Goal: Task Accomplishment & Management: Complete application form

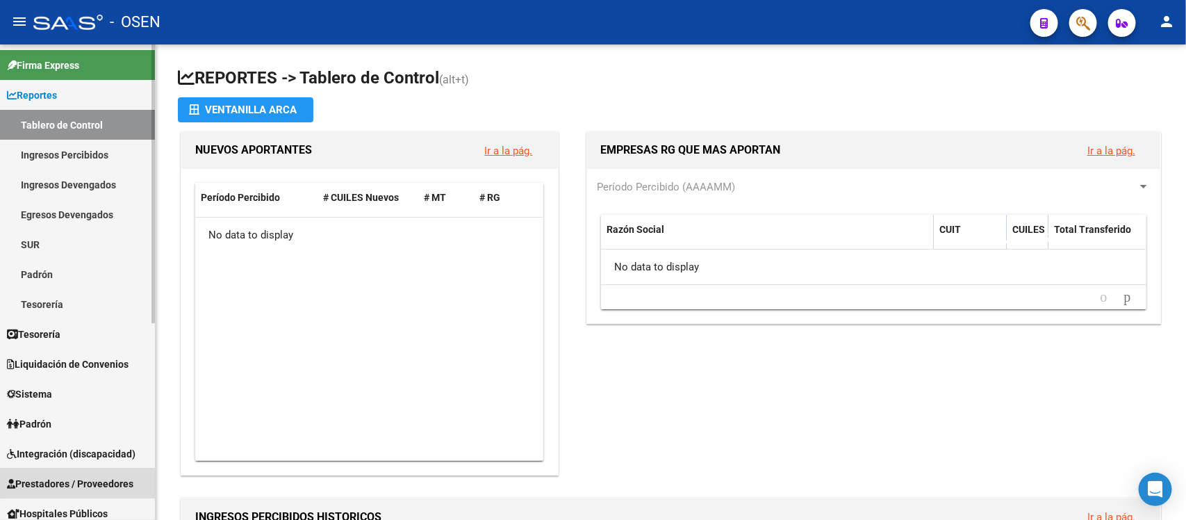
click at [71, 485] on span "Prestadores / Proveedores" at bounding box center [70, 483] width 126 height 15
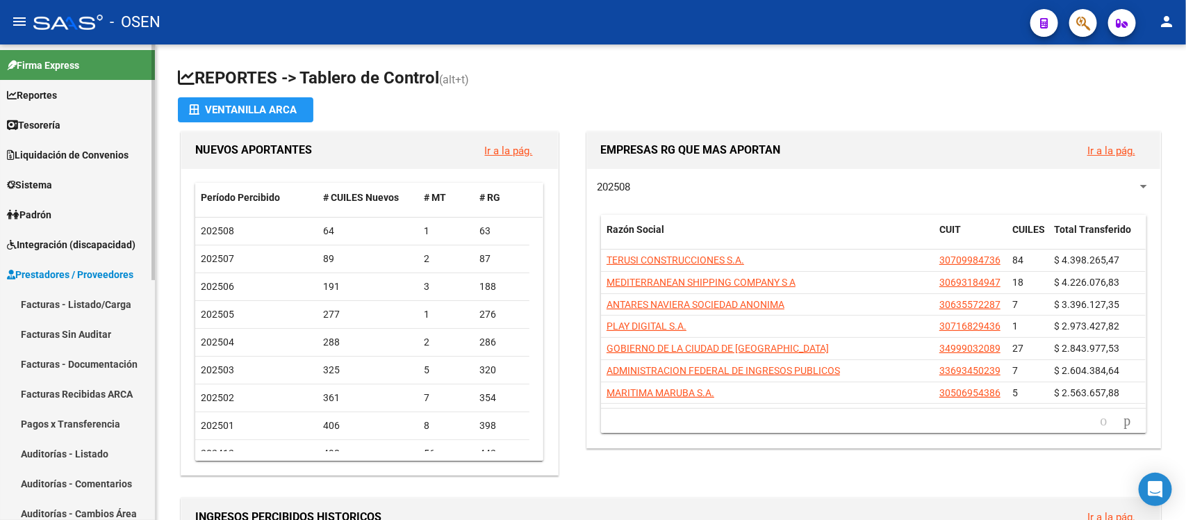
click at [60, 304] on link "Facturas - Listado/Carga" at bounding box center [77, 304] width 155 height 30
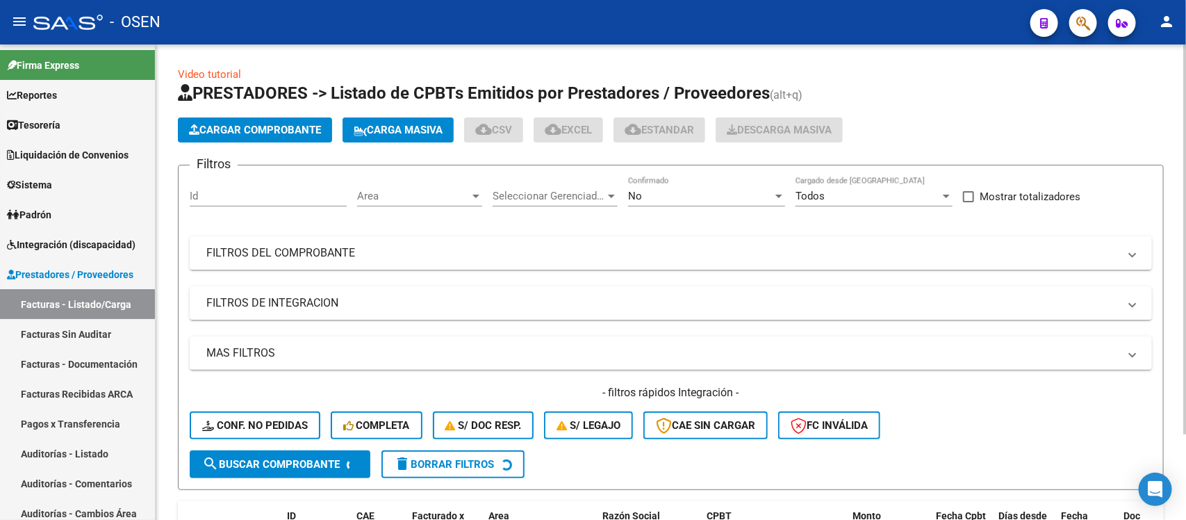
click at [215, 117] on button "Cargar Comprobante" at bounding box center [255, 129] width 154 height 25
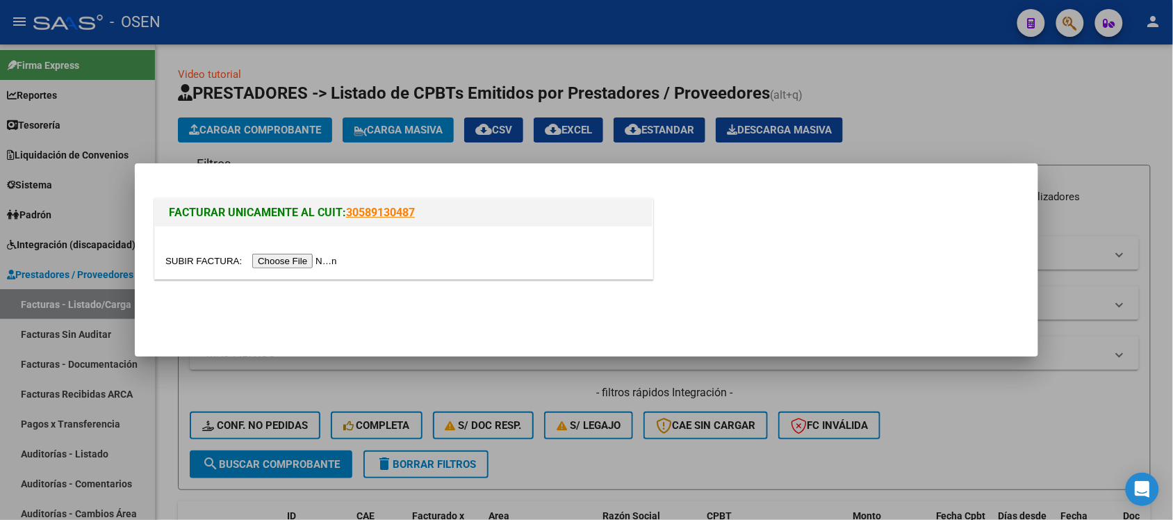
click at [300, 269] on div at bounding box center [403, 252] width 497 height 52
click at [302, 260] on input "file" at bounding box center [253, 261] width 176 height 15
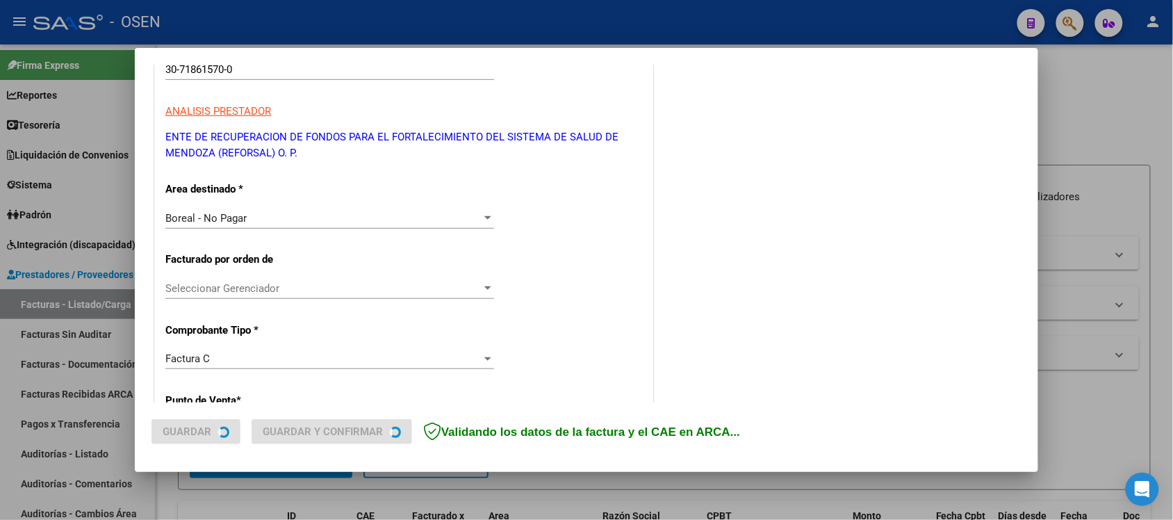
scroll to position [260, 0]
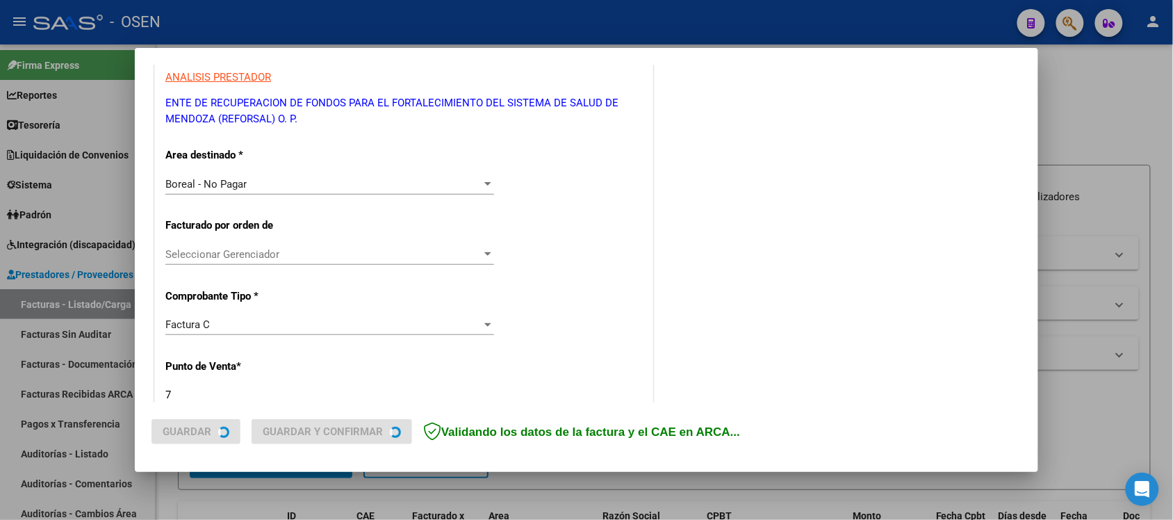
click at [216, 185] on span "Boreal - No Pagar" at bounding box center [205, 184] width 81 height 13
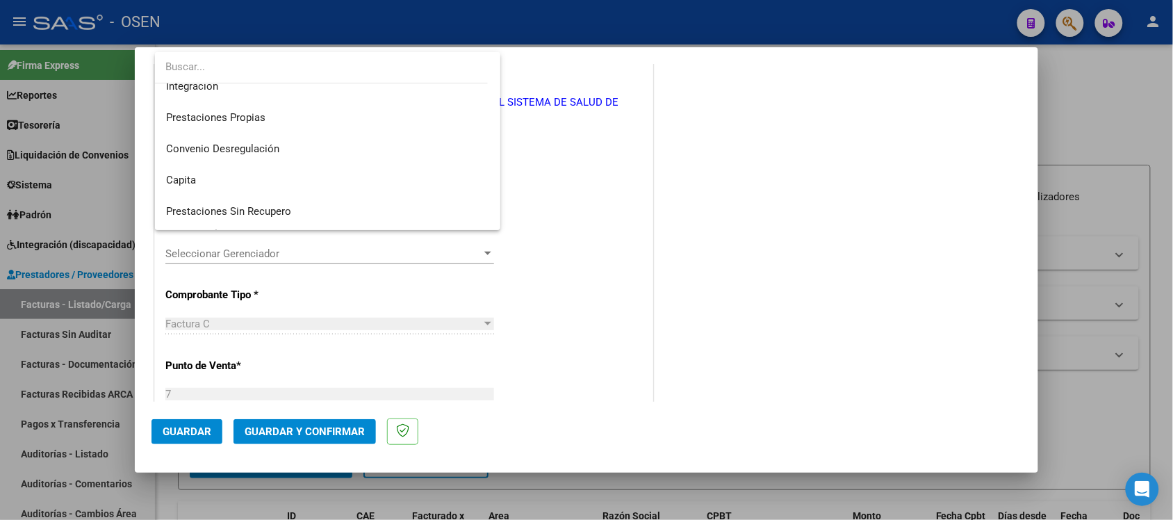
scroll to position [0, 0]
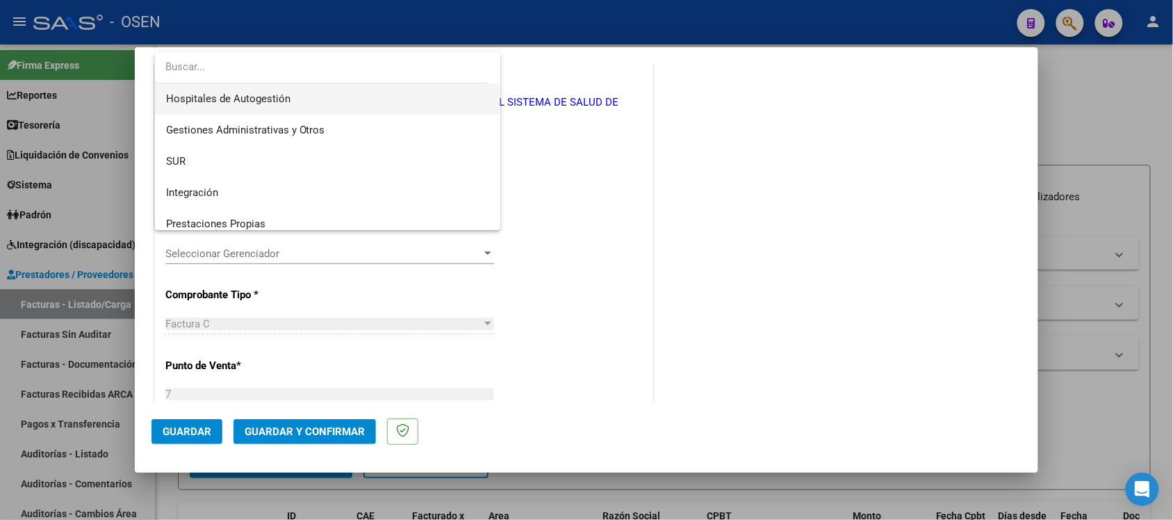
click at [231, 91] on span "Hospitales de Autogestión" at bounding box center [328, 98] width 324 height 31
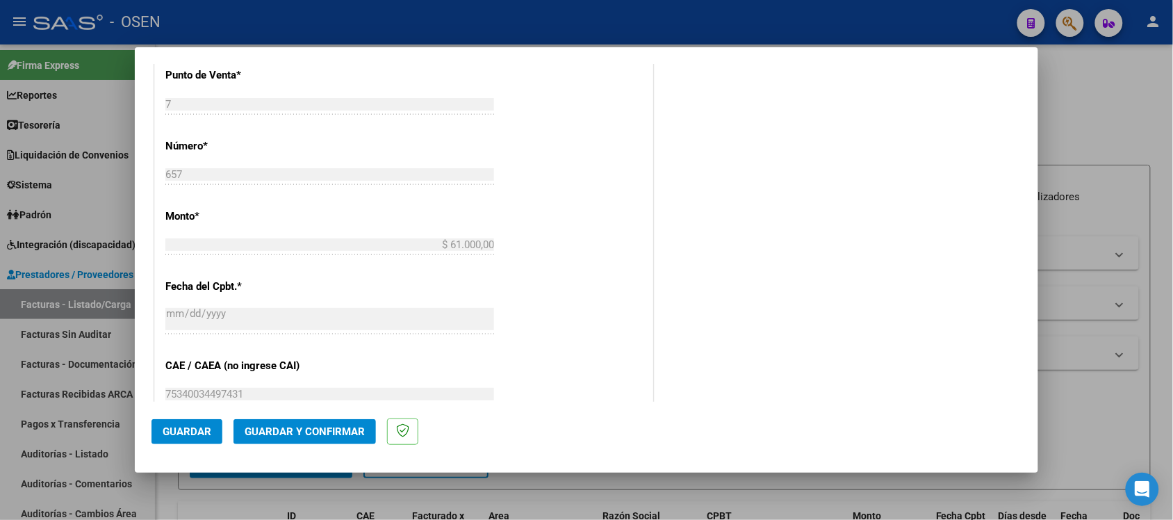
scroll to position [608, 0]
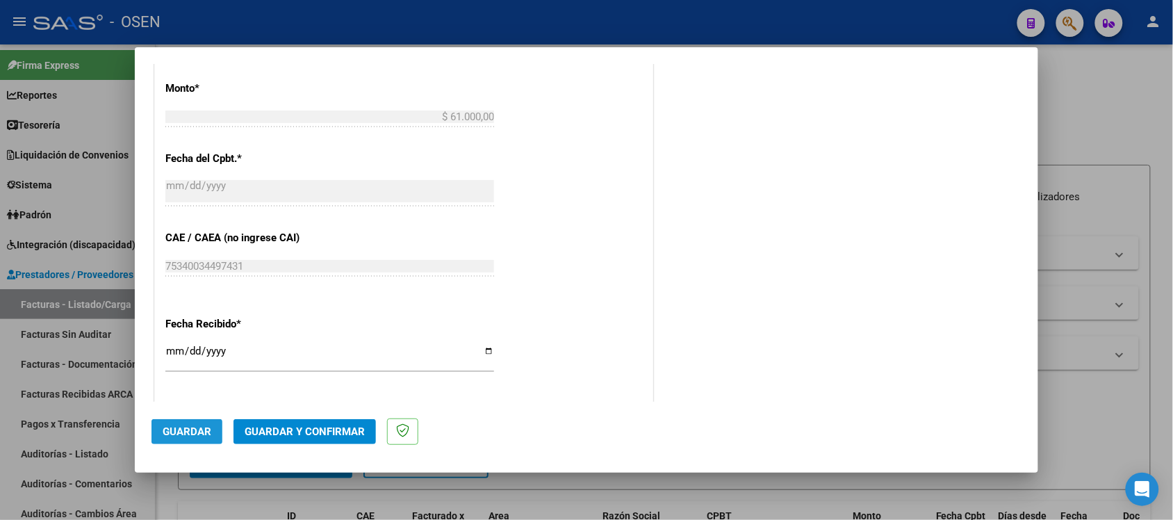
click at [179, 426] on span "Guardar" at bounding box center [187, 431] width 49 height 13
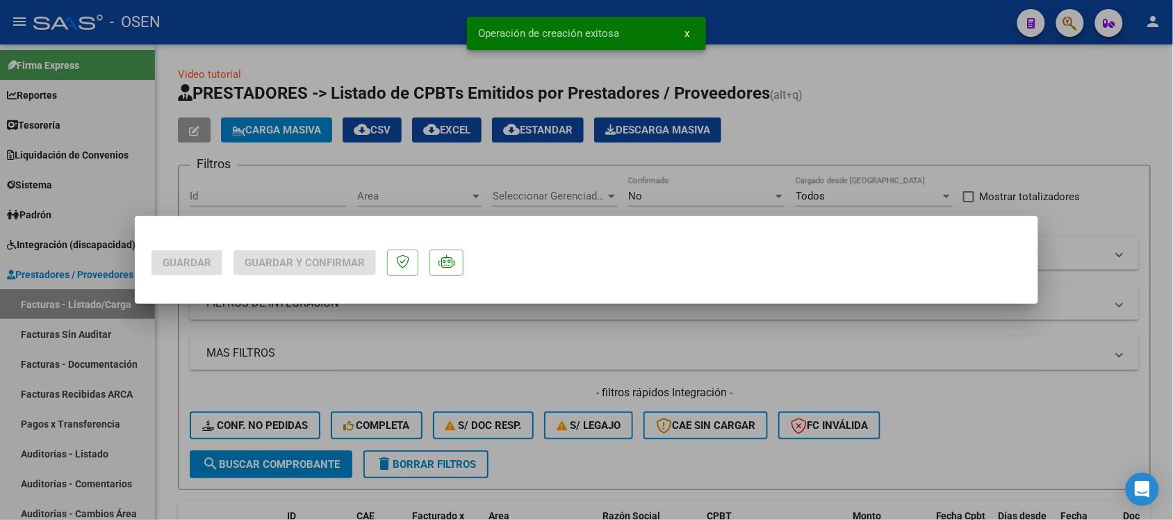
scroll to position [0, 0]
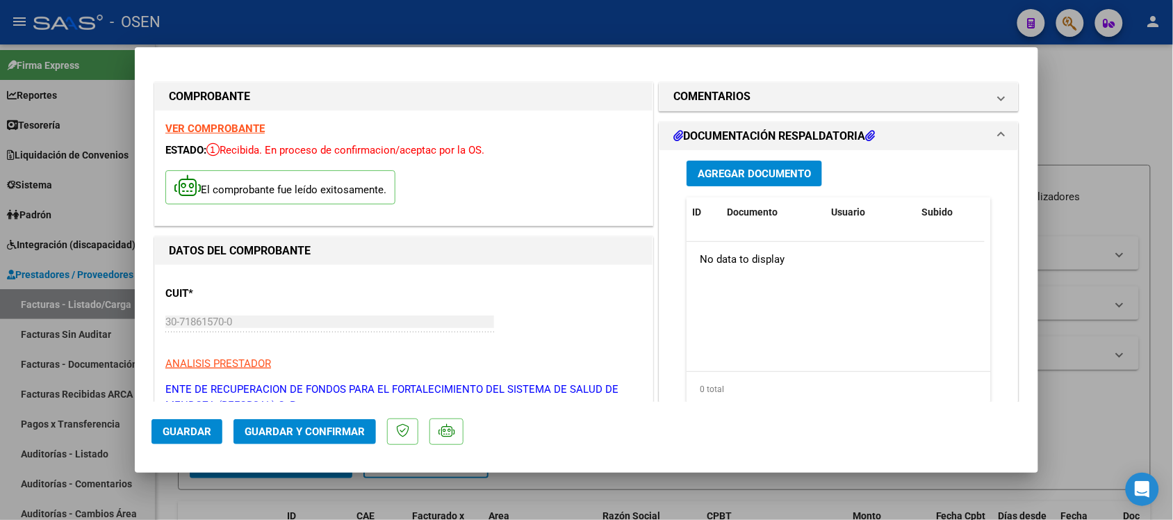
click at [713, 192] on div "Agregar Documento ID Documento Usuario Subido Acción No data to display 0 total…" at bounding box center [838, 288] width 325 height 277
click at [724, 179] on span "Agregar Documento" at bounding box center [753, 173] width 113 height 13
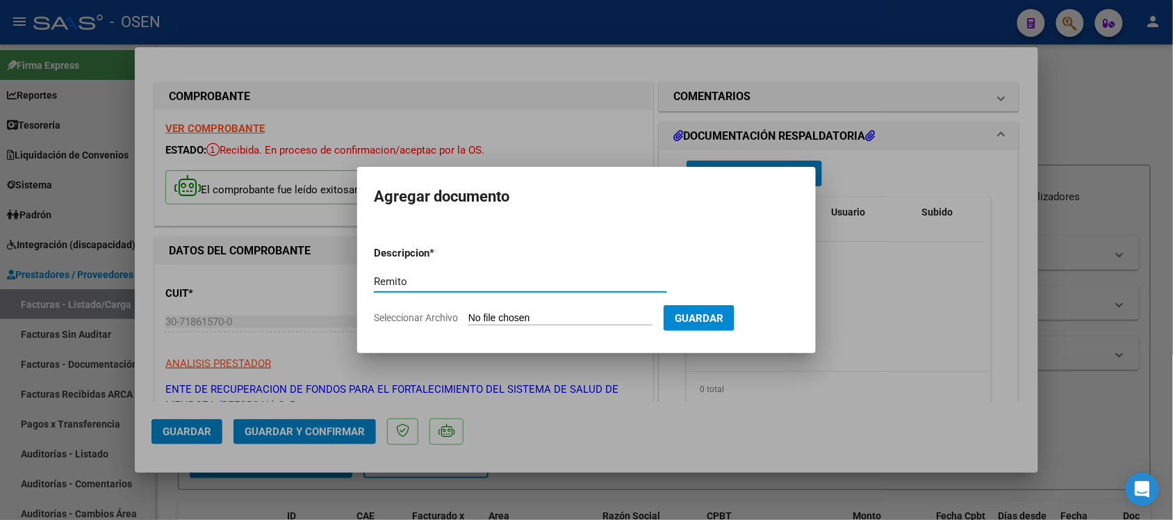
type input "Remito"
click at [556, 316] on input "Seleccionar Archivo" at bounding box center [560, 318] width 184 height 13
type input "C:\fakepath\DetalleDeRemito_Nro.29873_21-08-2025.pdf"
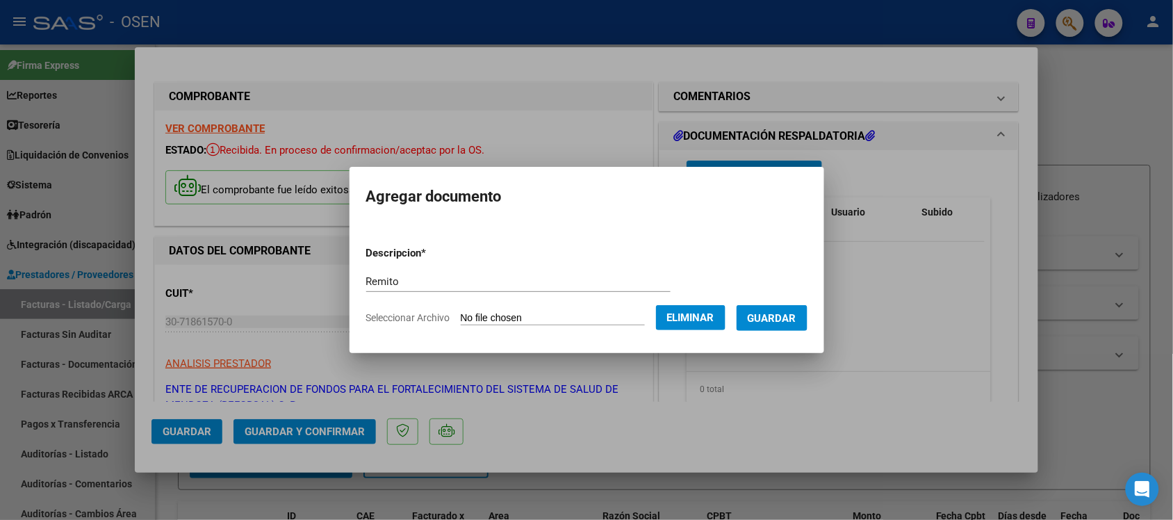
click at [779, 330] on button "Guardar" at bounding box center [771, 318] width 71 height 26
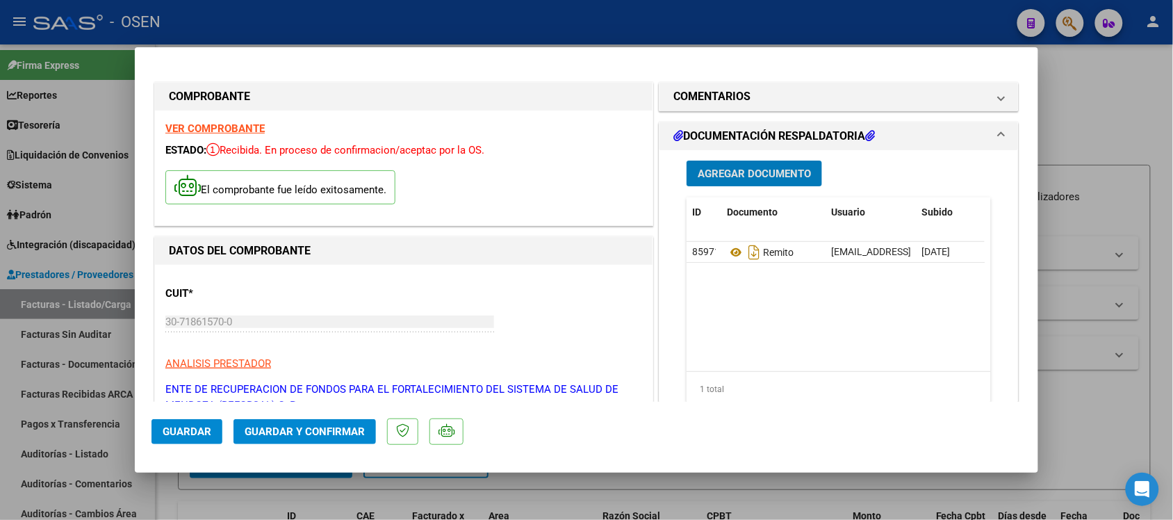
click at [176, 429] on span "Guardar" at bounding box center [187, 431] width 49 height 13
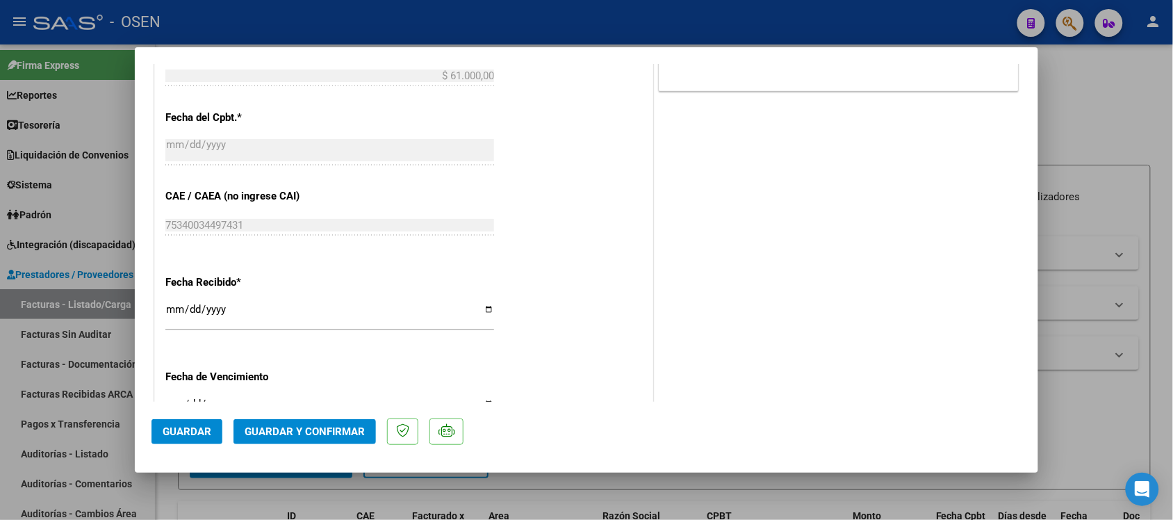
scroll to position [866, 0]
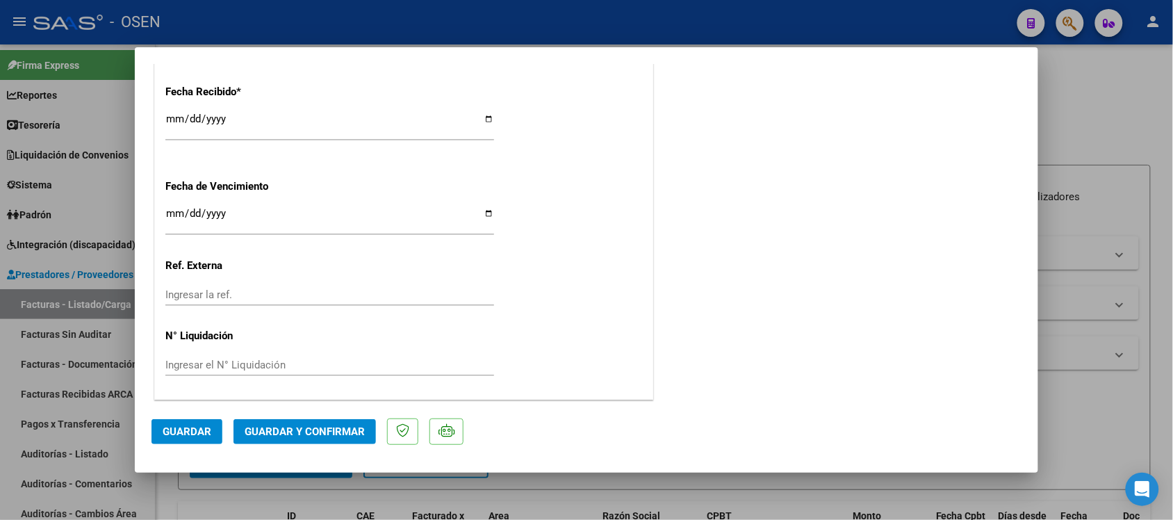
click at [154, 429] on button "Guardar" at bounding box center [186, 431] width 71 height 25
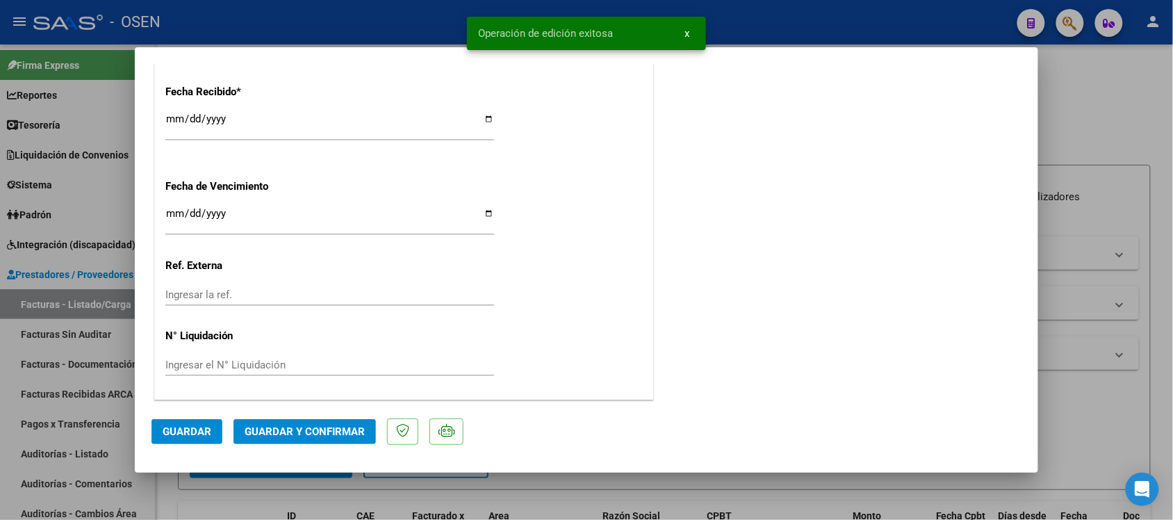
click at [1123, 122] on div at bounding box center [586, 260] width 1173 height 520
type input "$ 0,00"
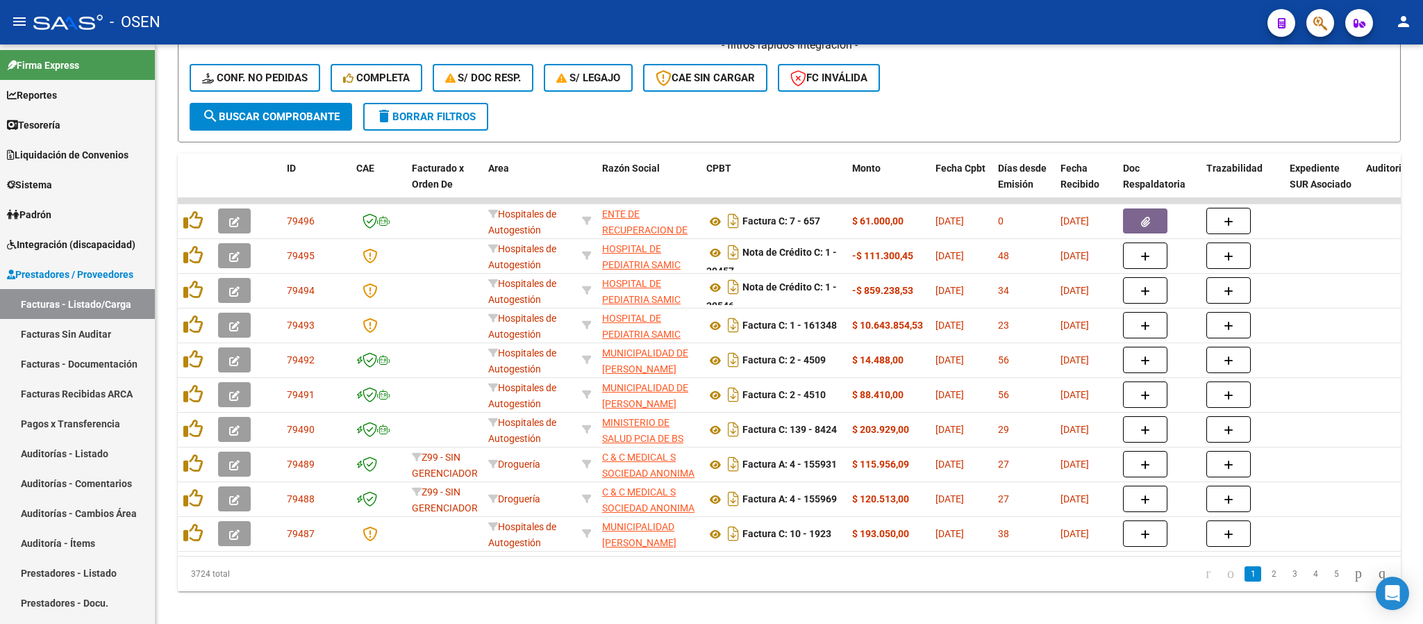
scroll to position [347, 0]
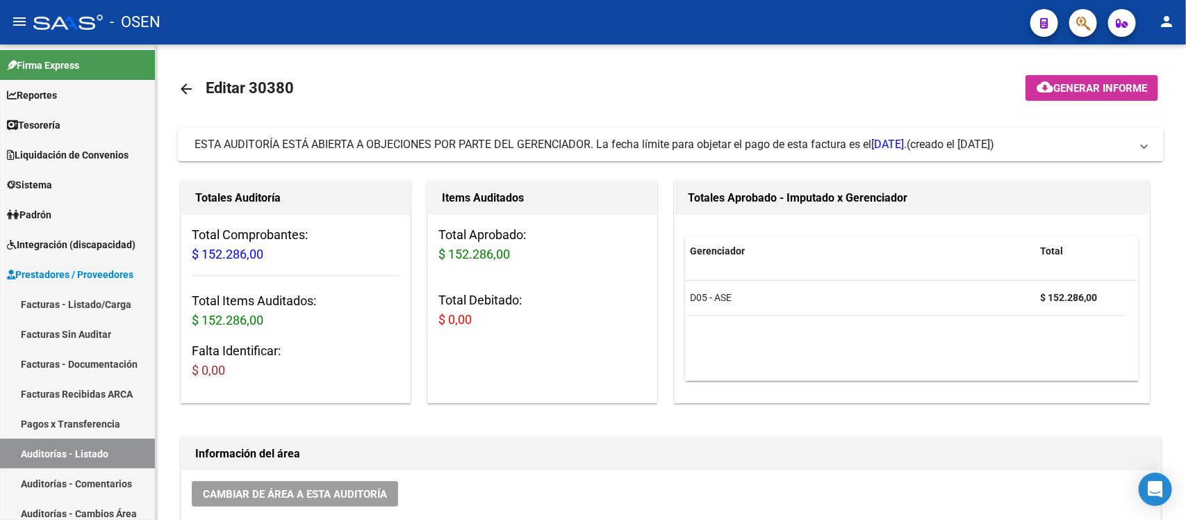
click at [634, 146] on span "ESTA AUDITORÍA ESTÁ ABIERTA A OBJECIONES POR PARTE DEL GERENCIADOR. La fecha lí…" at bounding box center [550, 144] width 712 height 13
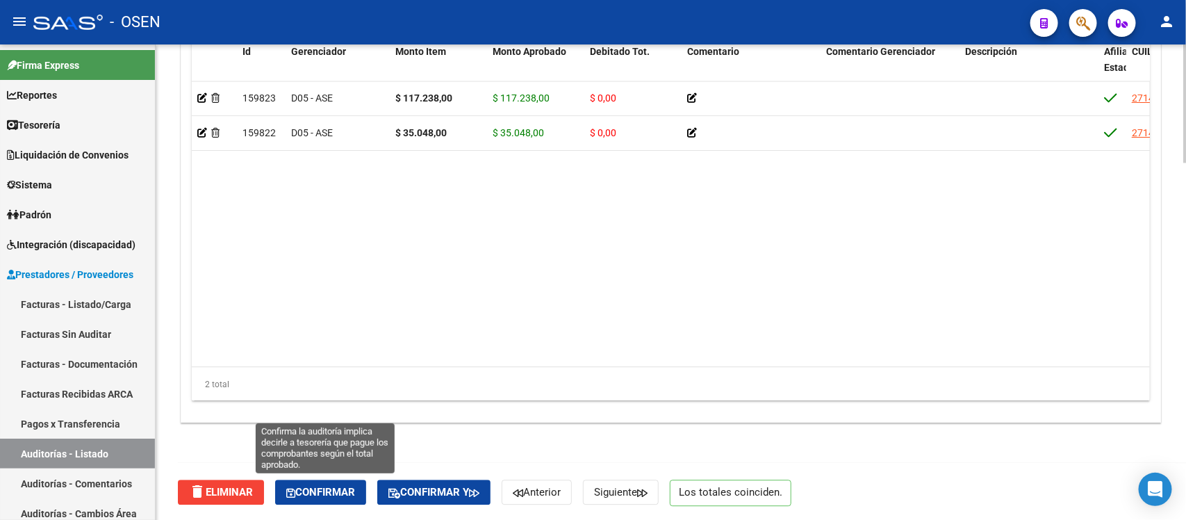
click at [340, 502] on button "Confirmar" at bounding box center [320, 491] width 91 height 25
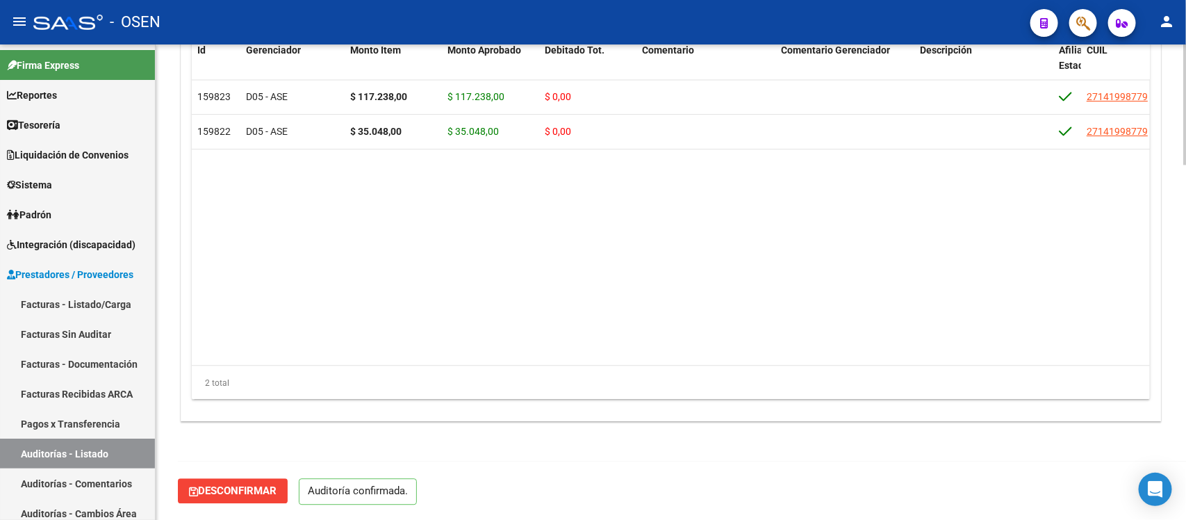
scroll to position [1394, 0]
type input "202508"
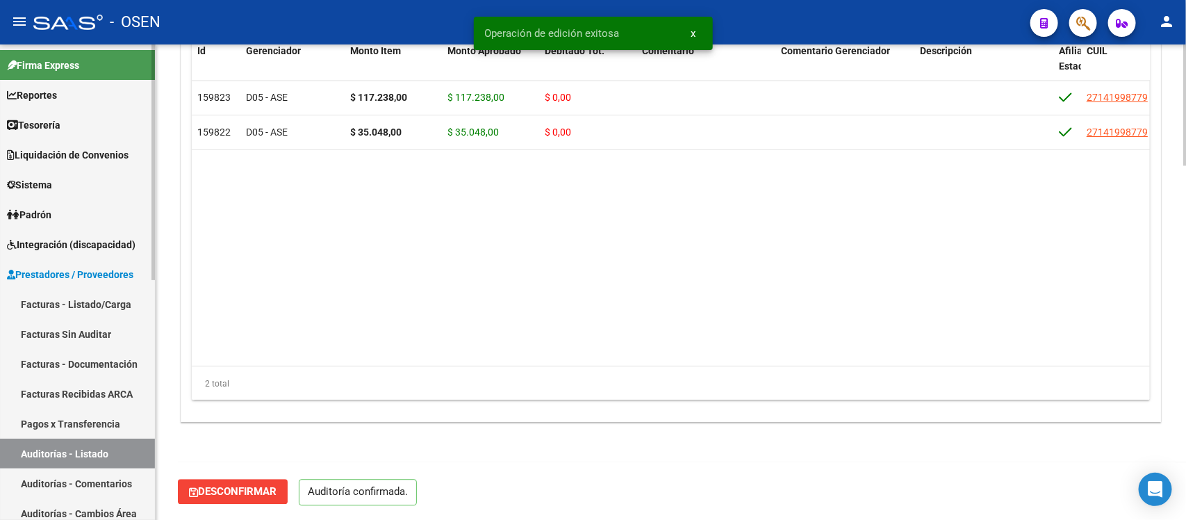
click at [129, 452] on link "Auditorías - Listado" at bounding box center [77, 453] width 155 height 30
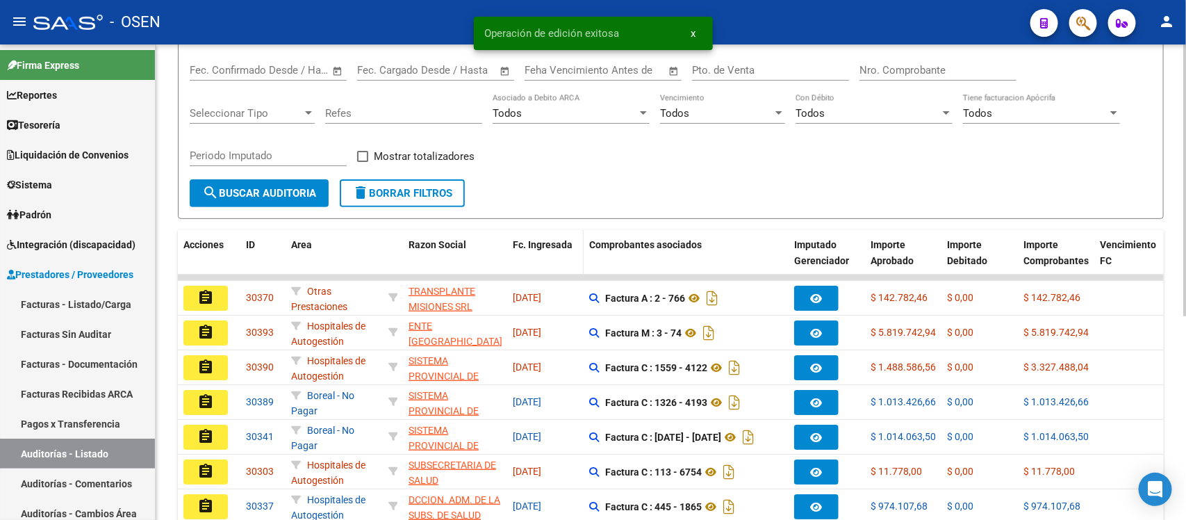
scroll to position [260, 0]
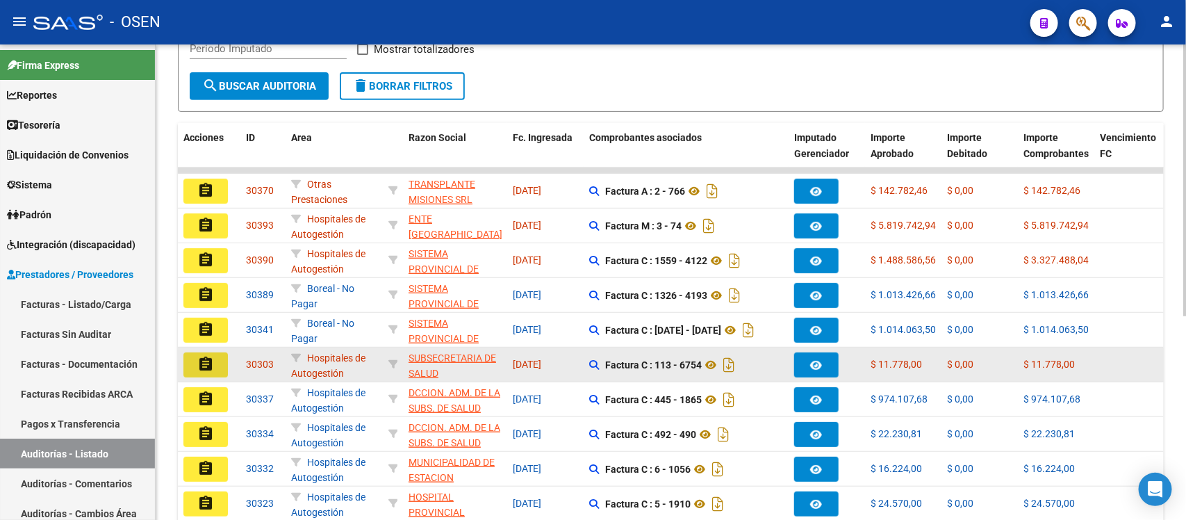
click at [202, 362] on mat-icon "assignment" at bounding box center [205, 364] width 17 height 17
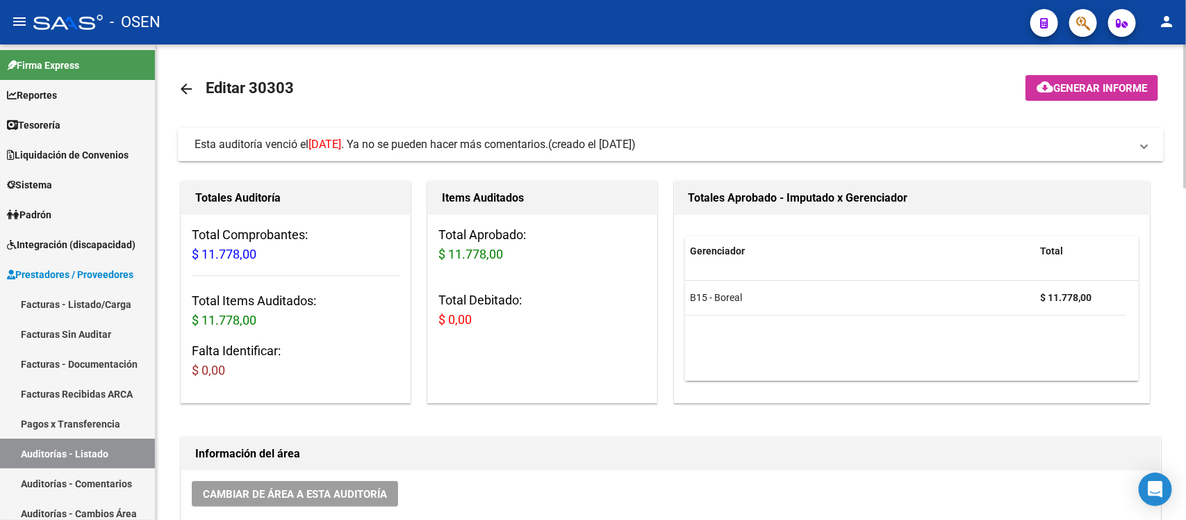
click at [636, 140] on span "(creado el [DATE])" at bounding box center [592, 144] width 88 height 15
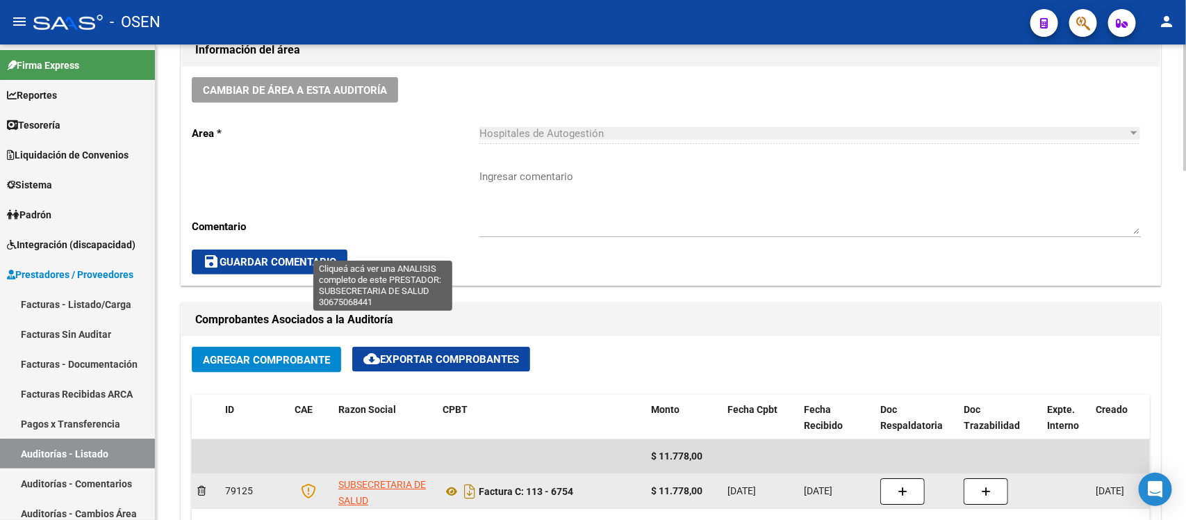
scroll to position [434, 0]
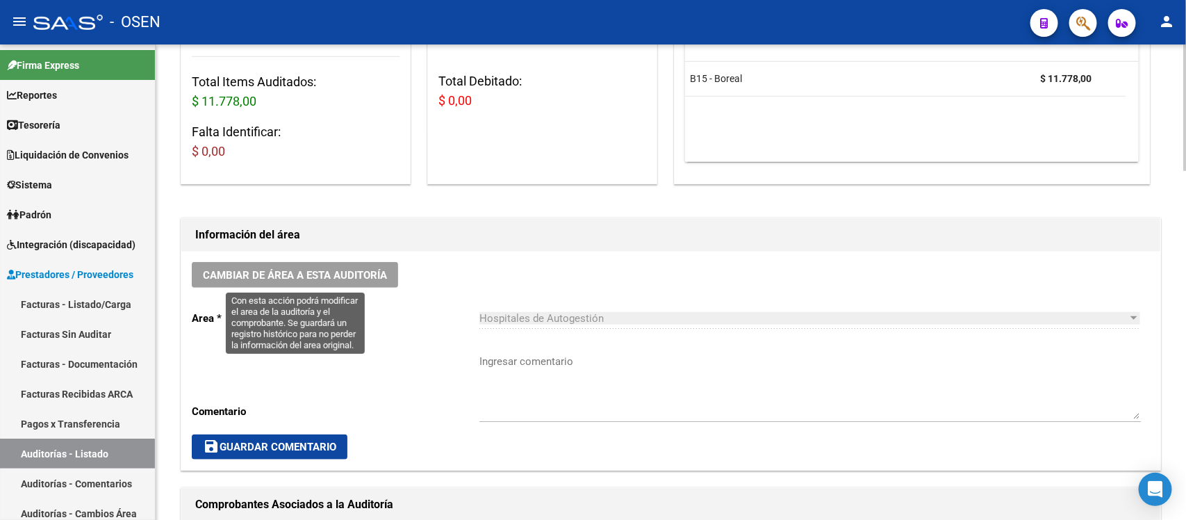
click at [297, 281] on button "Cambiar de área a esta auditoría" at bounding box center [295, 275] width 206 height 26
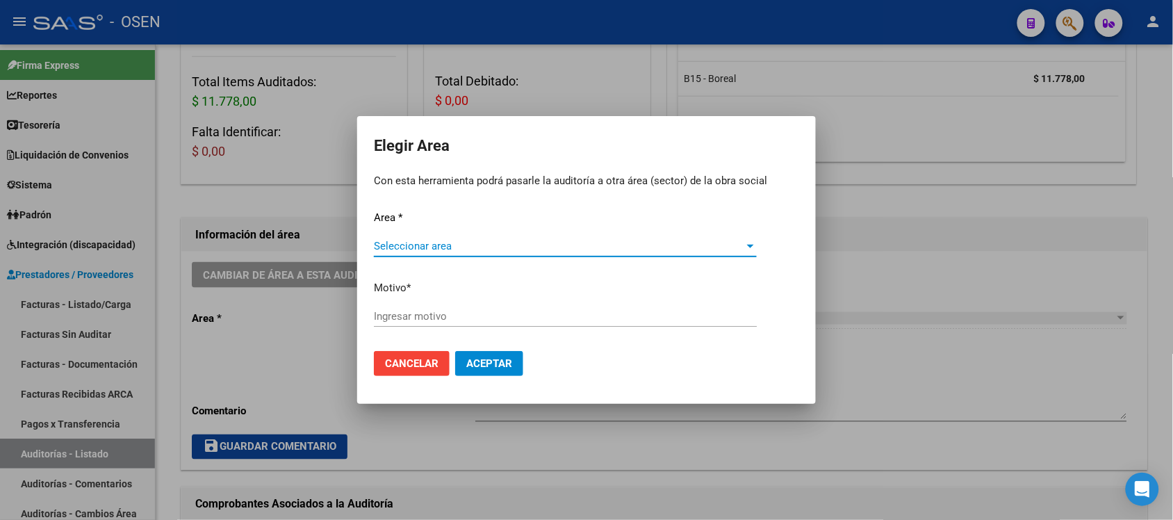
click at [540, 243] on span "Seleccionar area" at bounding box center [559, 246] width 370 height 13
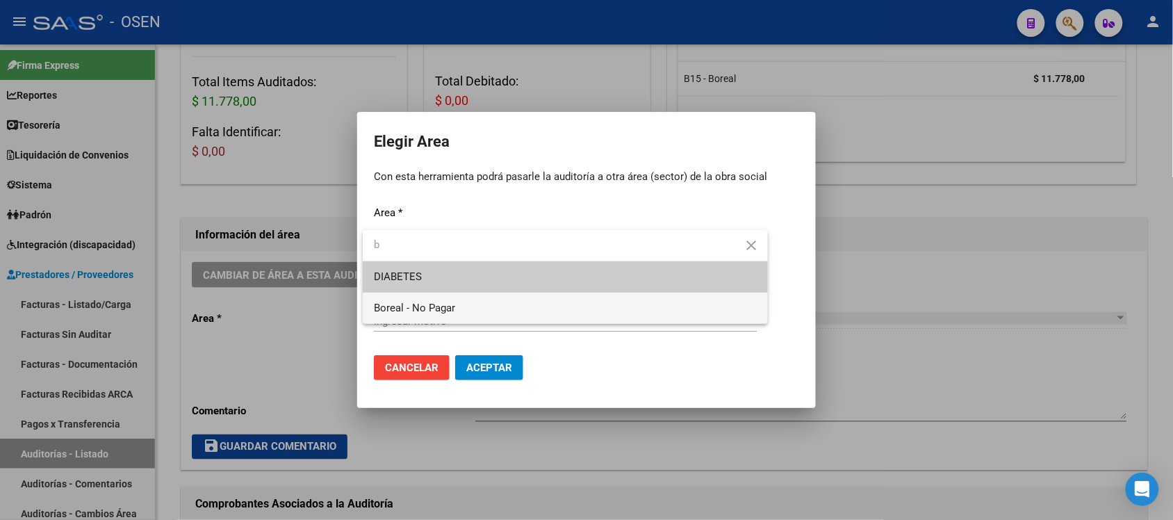
type input "b"
click at [492, 300] on span "Boreal - No Pagar" at bounding box center [565, 307] width 383 height 31
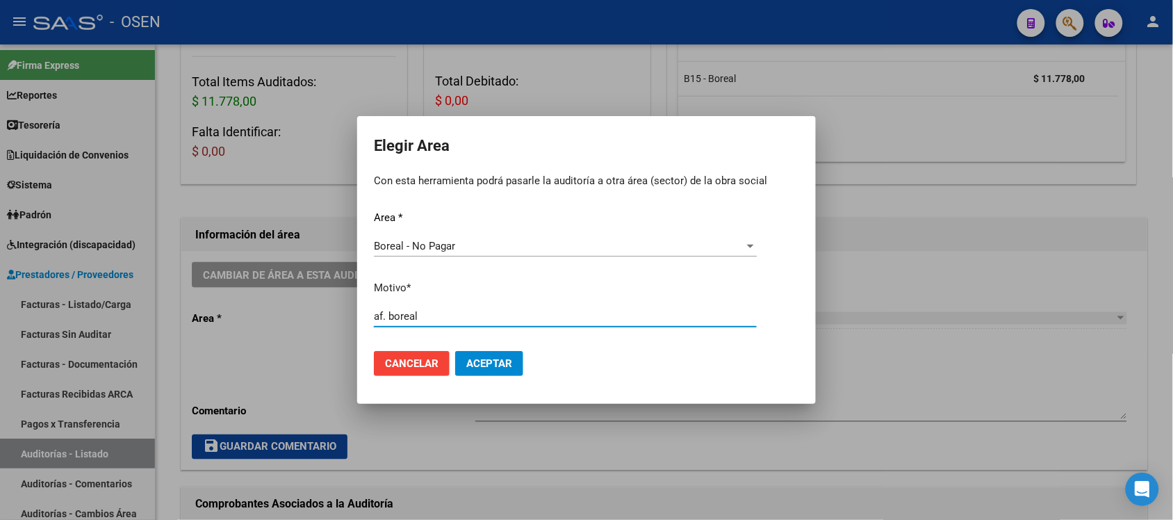
type input "af. boreal"
click at [474, 357] on span "Aceptar" at bounding box center [489, 363] width 46 height 13
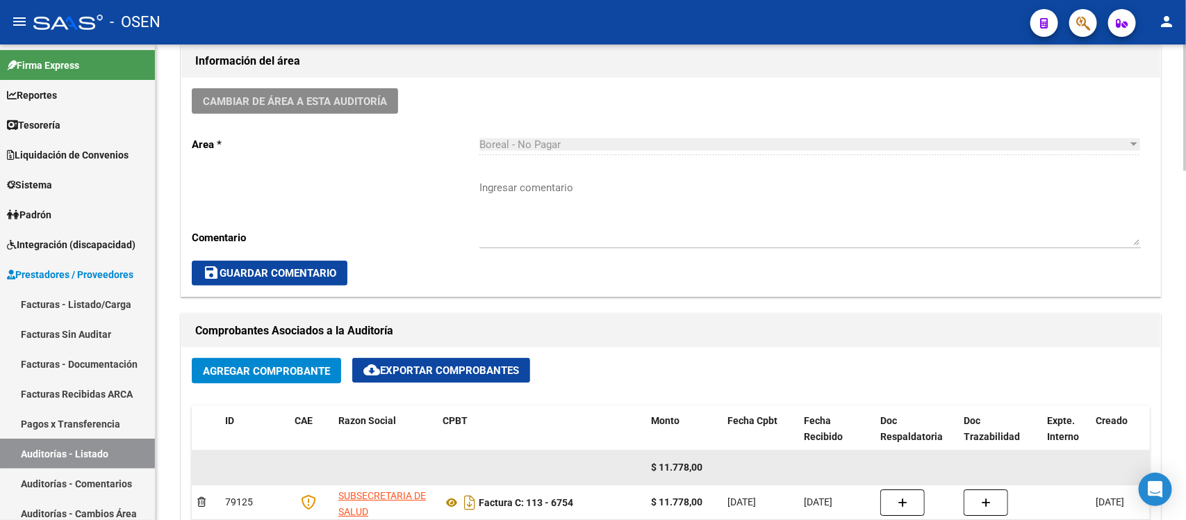
scroll to position [955, 0]
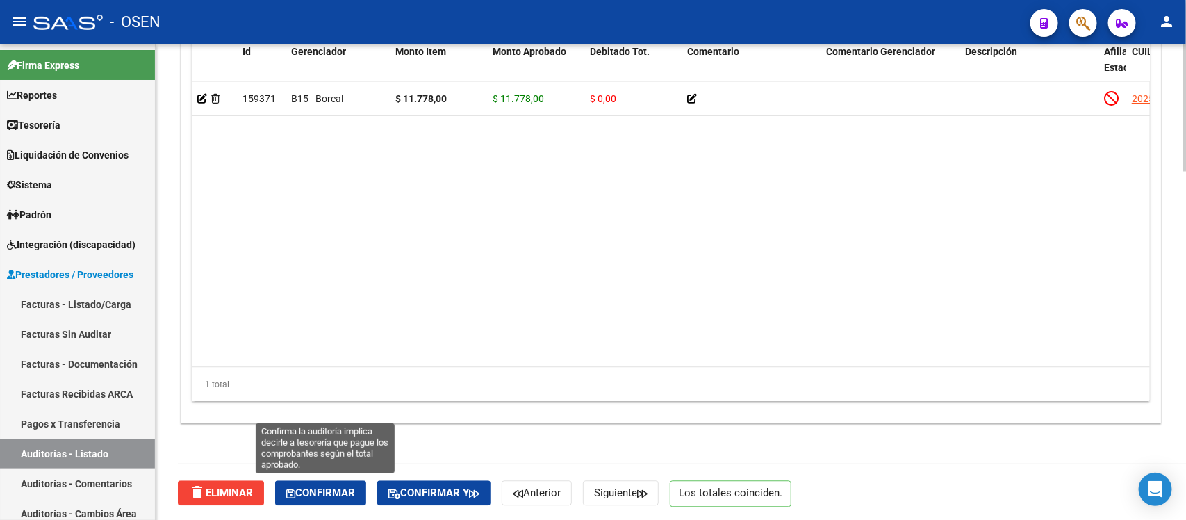
click at [322, 497] on button "Confirmar" at bounding box center [320, 492] width 91 height 25
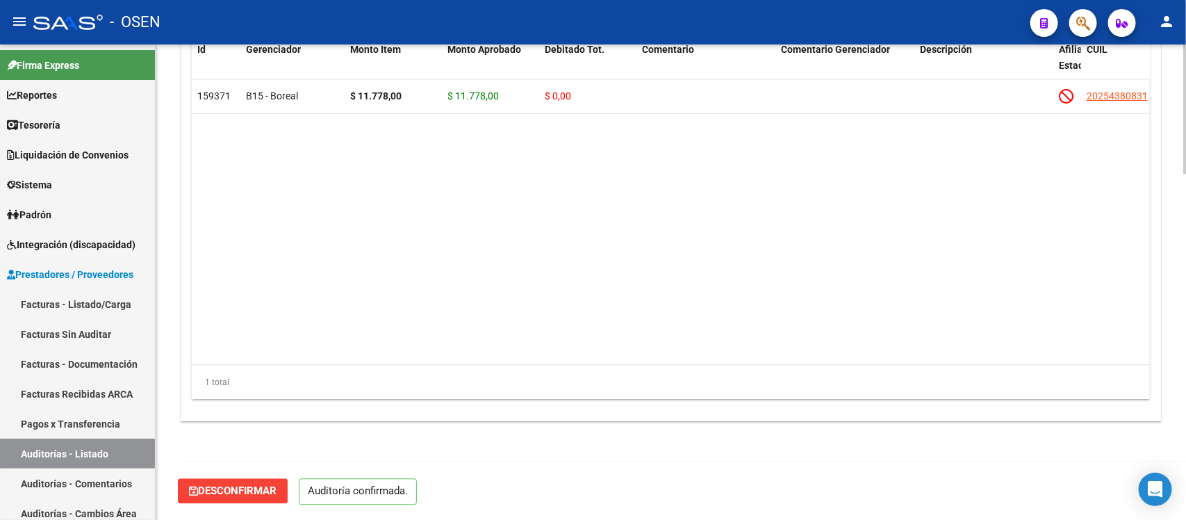
scroll to position [1268, 0]
click at [94, 447] on link "Auditorías - Listado" at bounding box center [77, 453] width 155 height 30
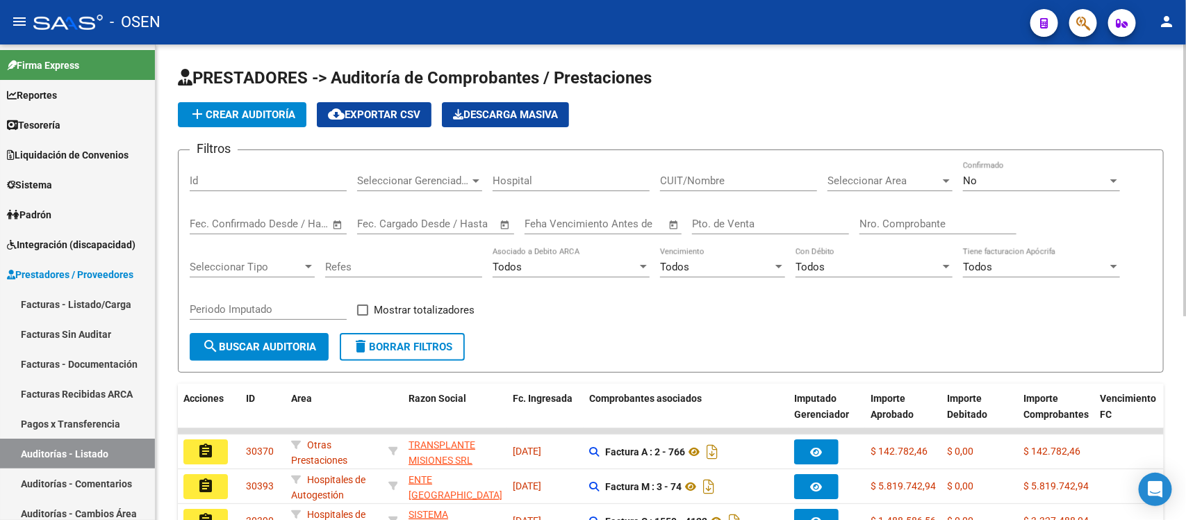
click at [931, 217] on input "Nro. Comprobante" at bounding box center [937, 223] width 157 height 13
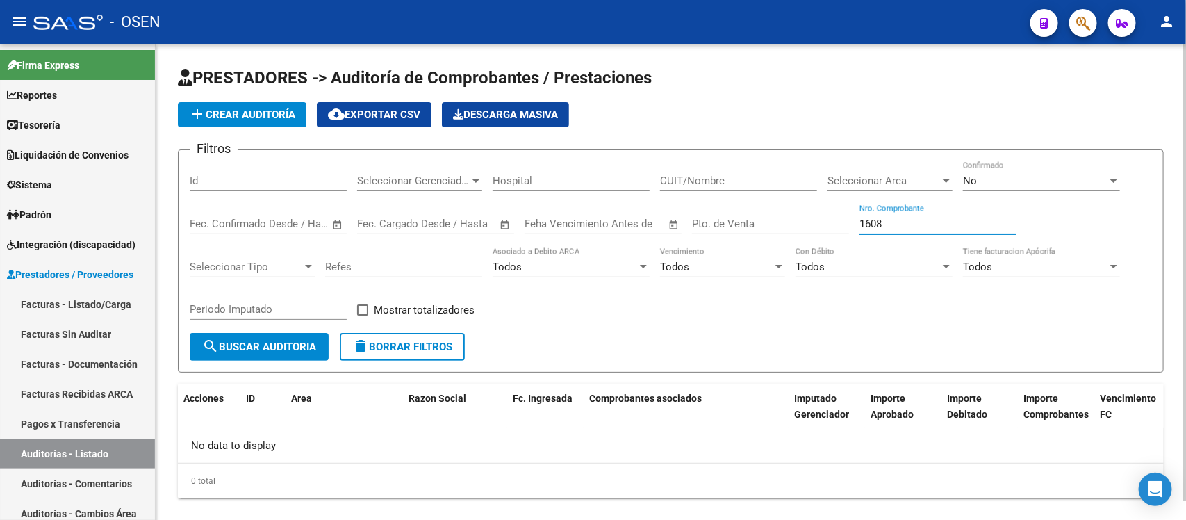
type input "1608"
click at [992, 169] on div "No Confirmado" at bounding box center [1041, 176] width 157 height 30
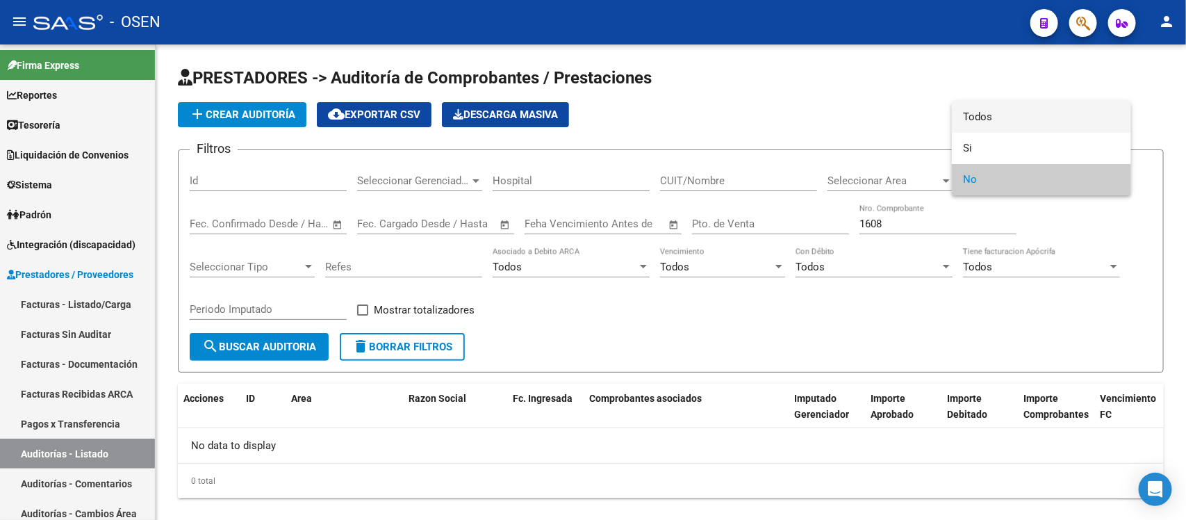
click at [1001, 117] on span "Todos" at bounding box center [1041, 116] width 157 height 31
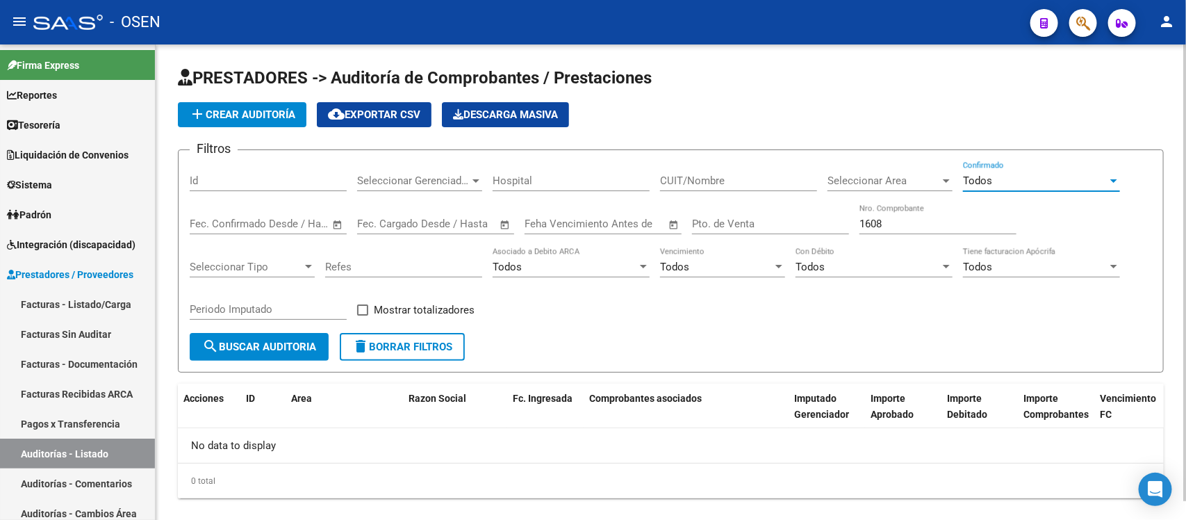
click at [287, 342] on span "search Buscar Auditoria" at bounding box center [259, 346] width 114 height 13
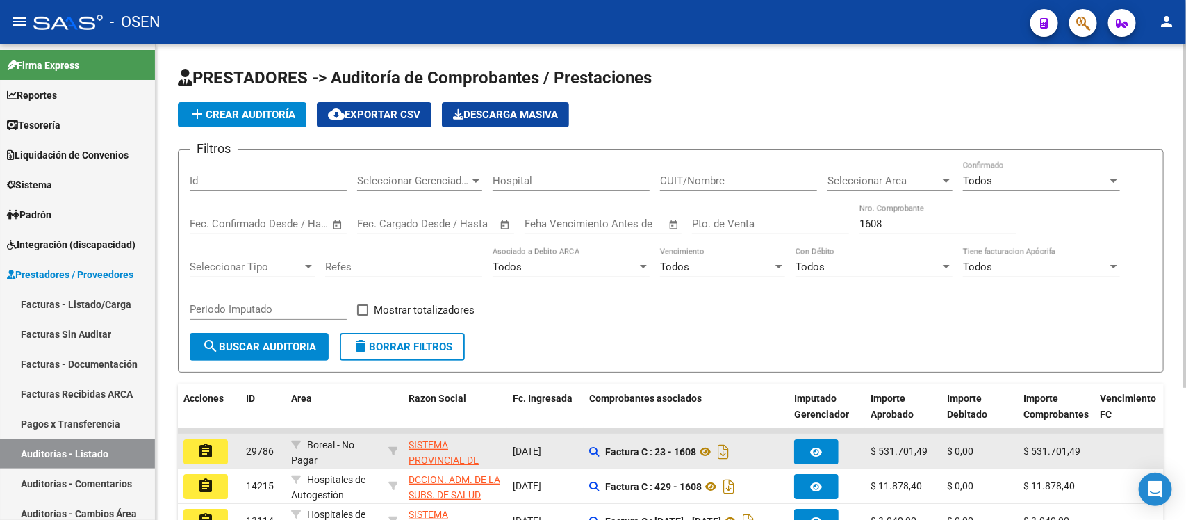
click at [204, 452] on mat-icon "assignment" at bounding box center [205, 450] width 17 height 17
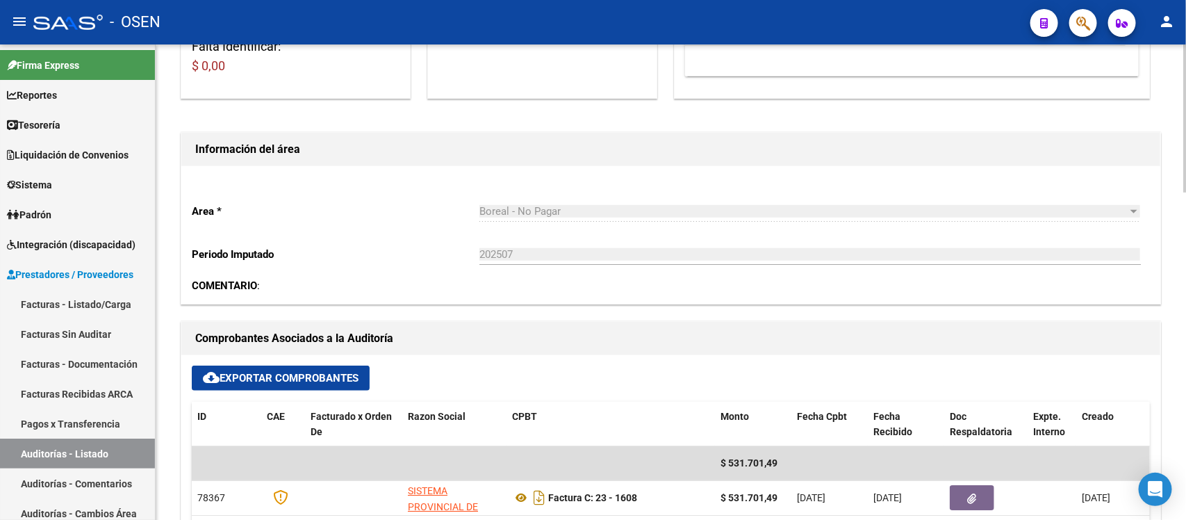
scroll to position [434, 0]
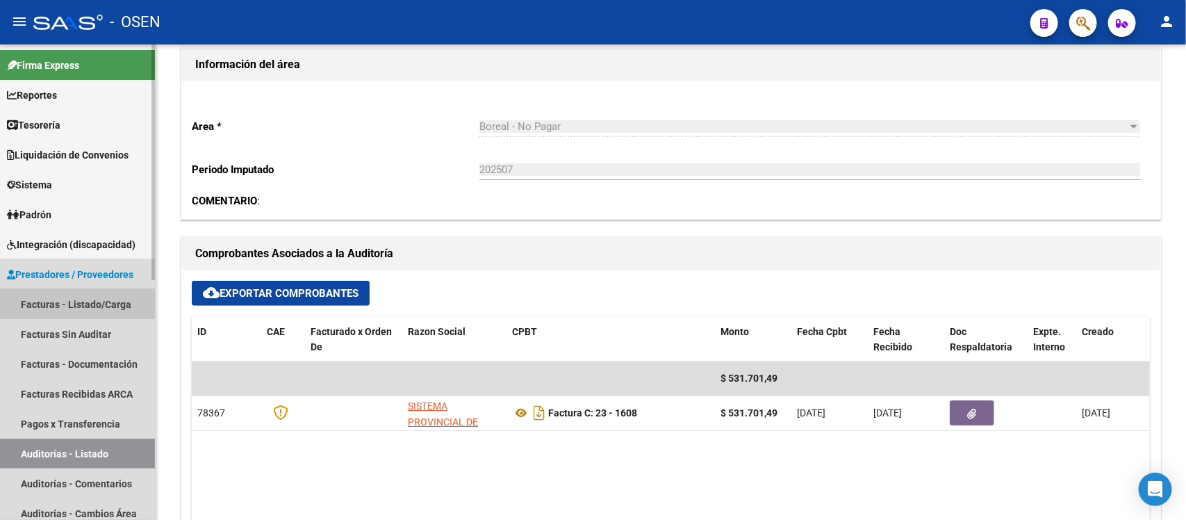
click at [70, 294] on link "Facturas - Listado/Carga" at bounding box center [77, 304] width 155 height 30
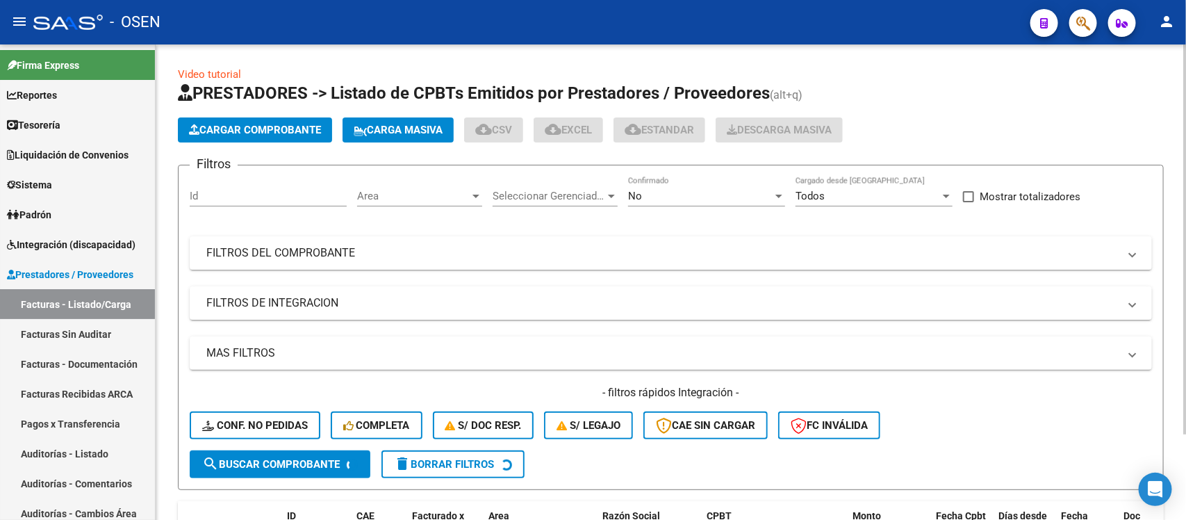
click at [242, 126] on span "Cargar Comprobante" at bounding box center [255, 130] width 132 height 13
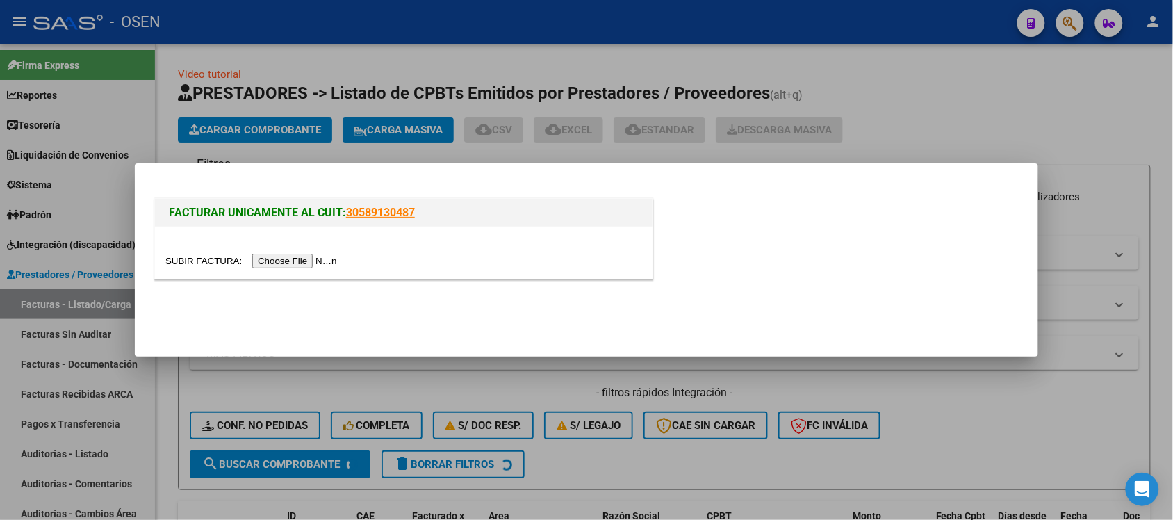
click at [310, 266] on input "file" at bounding box center [253, 261] width 176 height 15
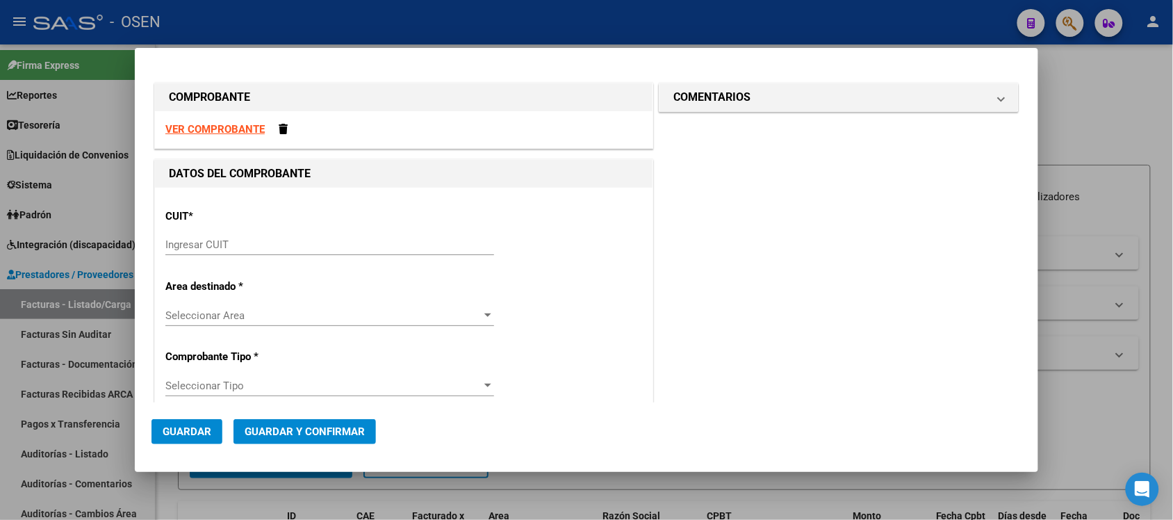
click at [206, 126] on strong "VER COMPROBANTE" at bounding box center [214, 129] width 99 height 13
click at [250, 238] on input "Ingresar CUIT" at bounding box center [329, 244] width 329 height 13
paste input "30-67993552-2"
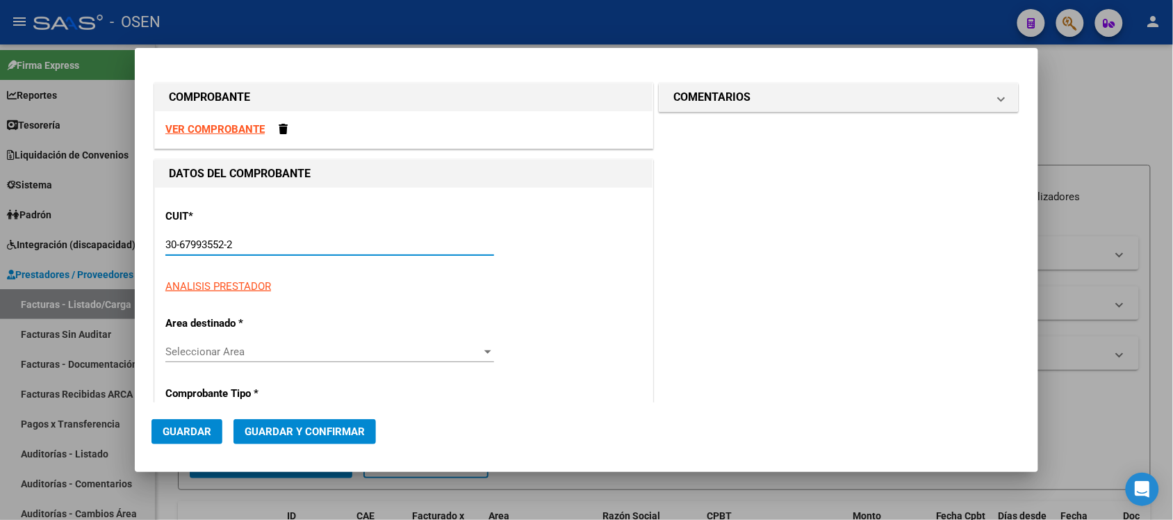
type input "30-67993552-2"
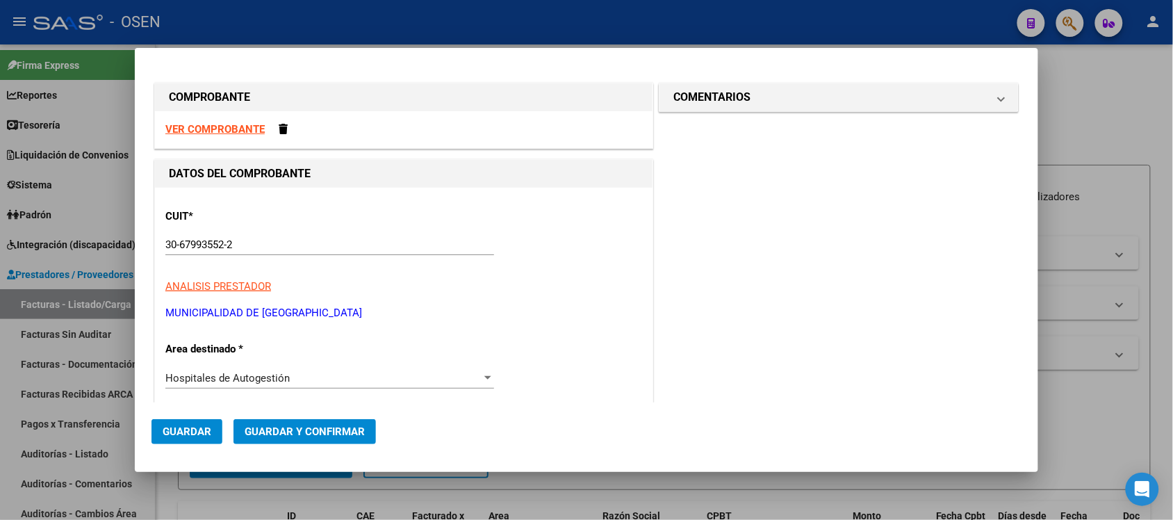
scroll to position [214, 0]
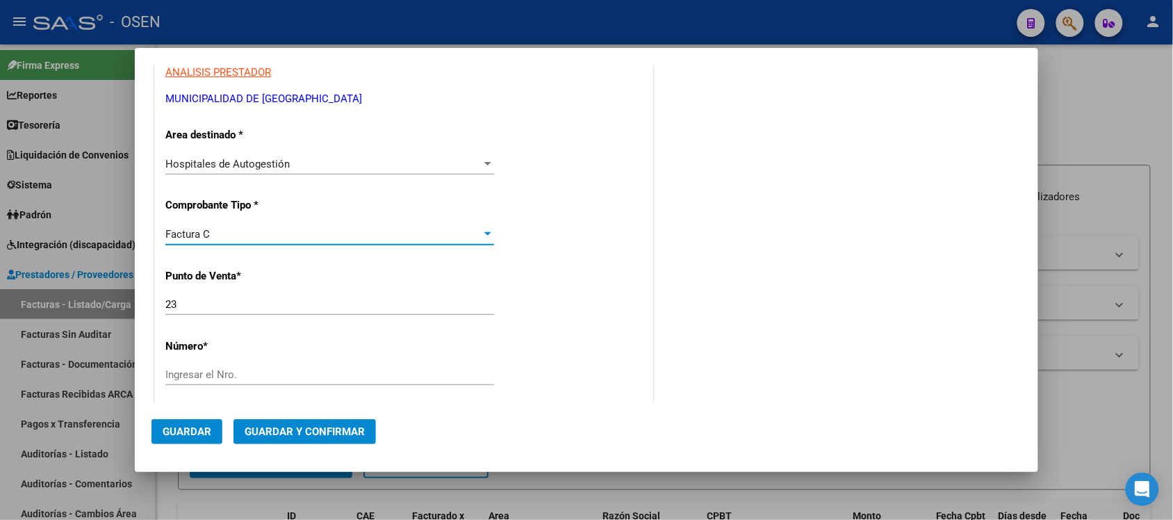
drag, startPoint x: 214, startPoint y: 303, endPoint x: 0, endPoint y: 283, distance: 214.9
click at [0, 286] on div "COMPROBANTE VER COMPROBANTE DATOS DEL COMPROBANTE CUIT * 30-67993552-2 Ingresar…" at bounding box center [586, 260] width 1173 height 520
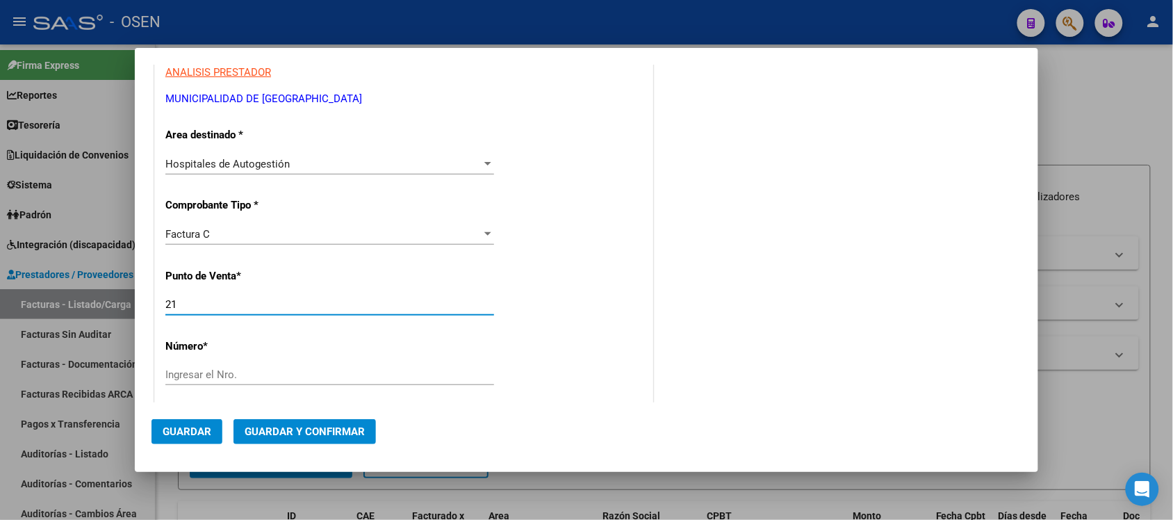
type input "21"
click at [188, 226] on div "Factura C Seleccionar Tipo" at bounding box center [329, 234] width 329 height 21
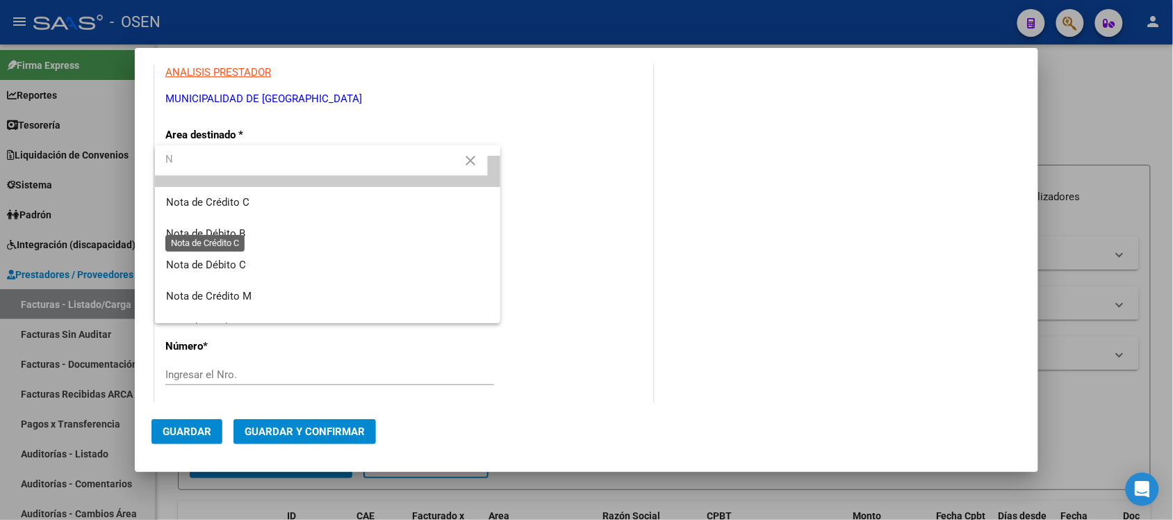
scroll to position [0, 0]
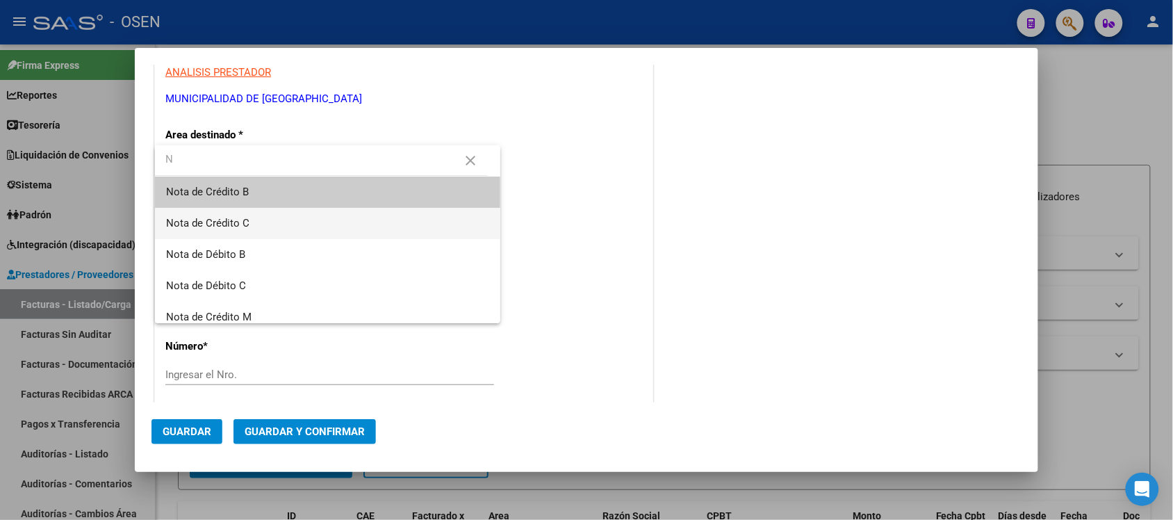
type input "N"
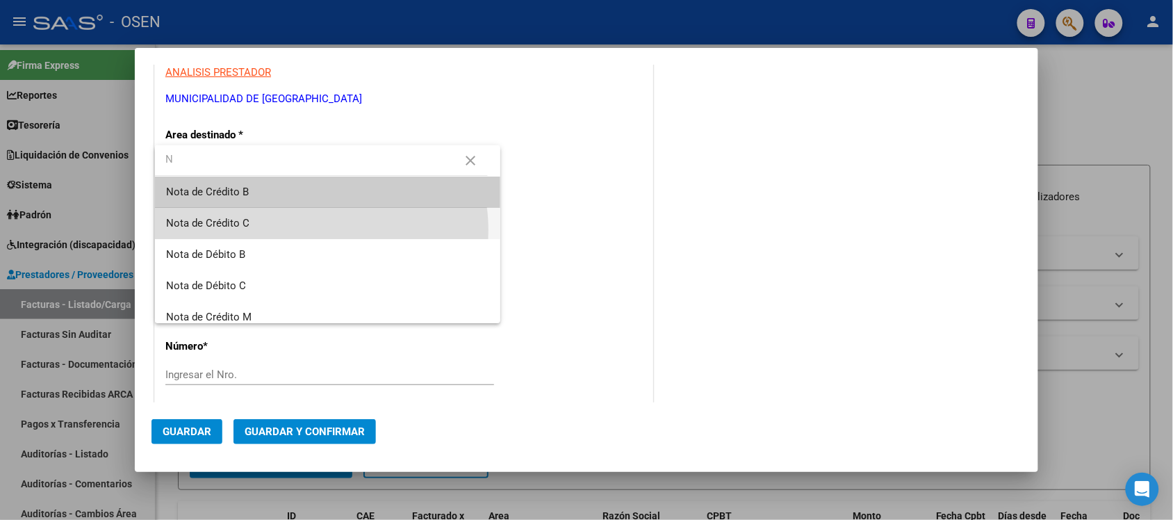
click at [301, 230] on span "Nota de Crédito C" at bounding box center [328, 223] width 324 height 31
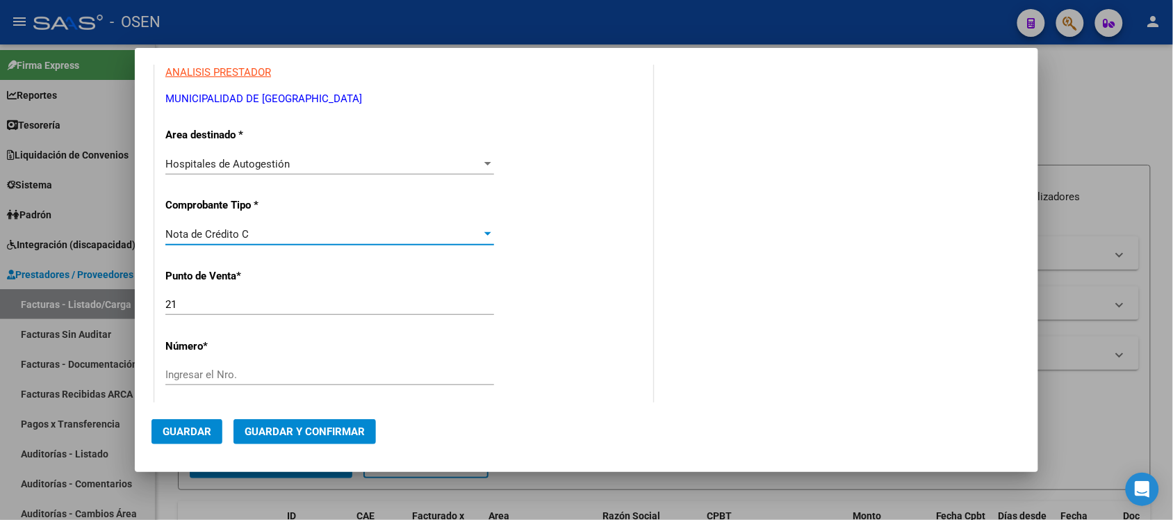
click at [202, 363] on div "CUIT * 30-67993552-2 Ingresar CUIT ANALISIS PRESTADOR MUNICIPALIDAD DE [GEOGRAP…" at bounding box center [403, 466] width 497 height 985
click at [210, 379] on input "Ingresar el Nro." at bounding box center [329, 374] width 329 height 13
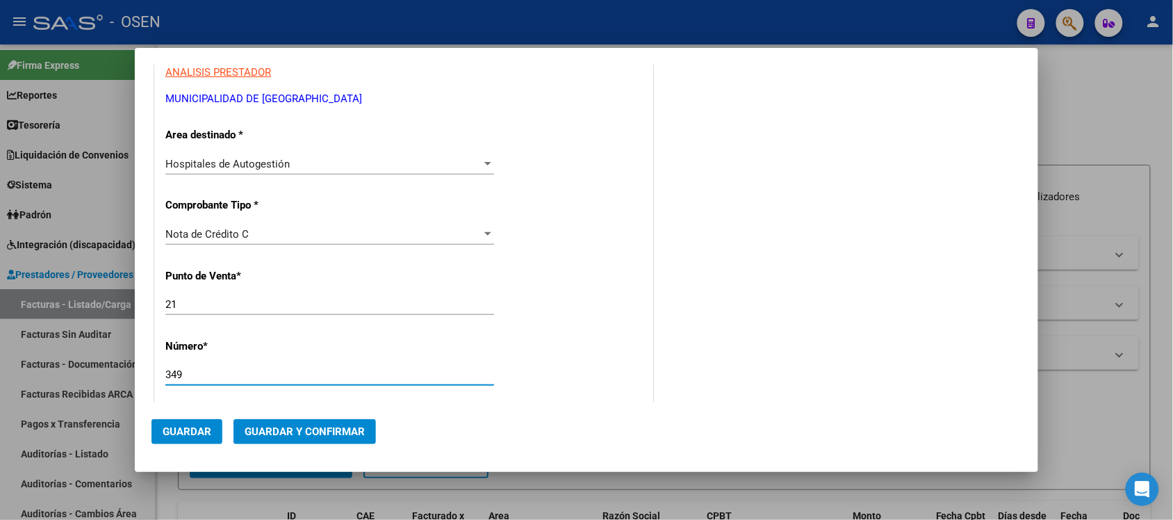
type input "349"
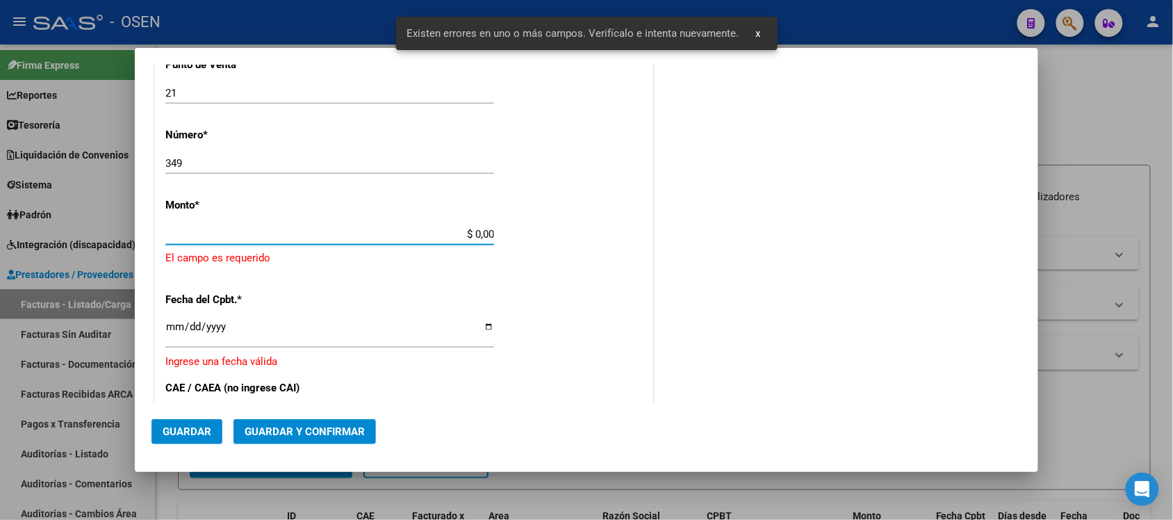
scroll to position [419, 0]
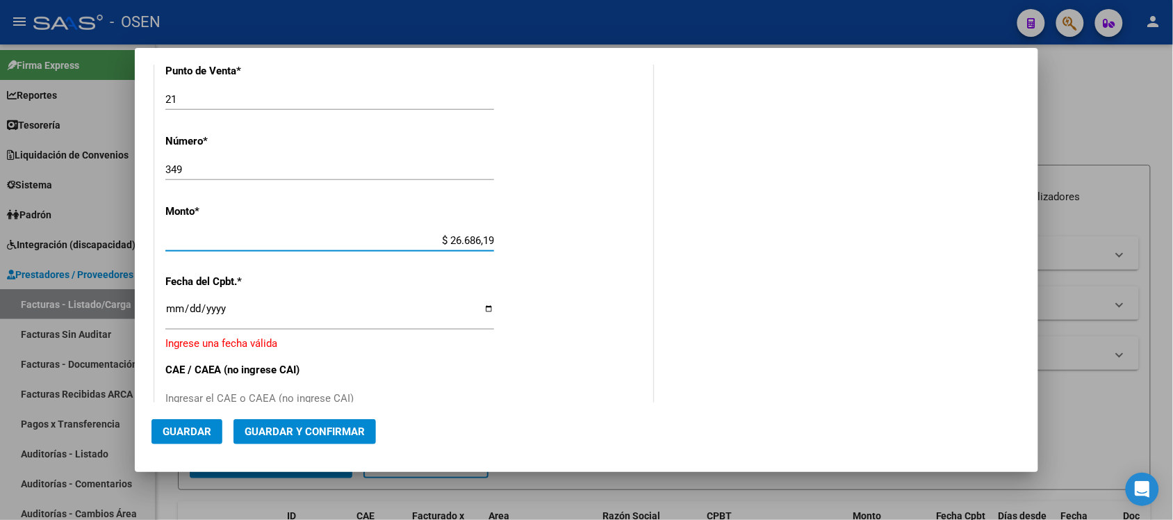
type input "$ 266.861,98"
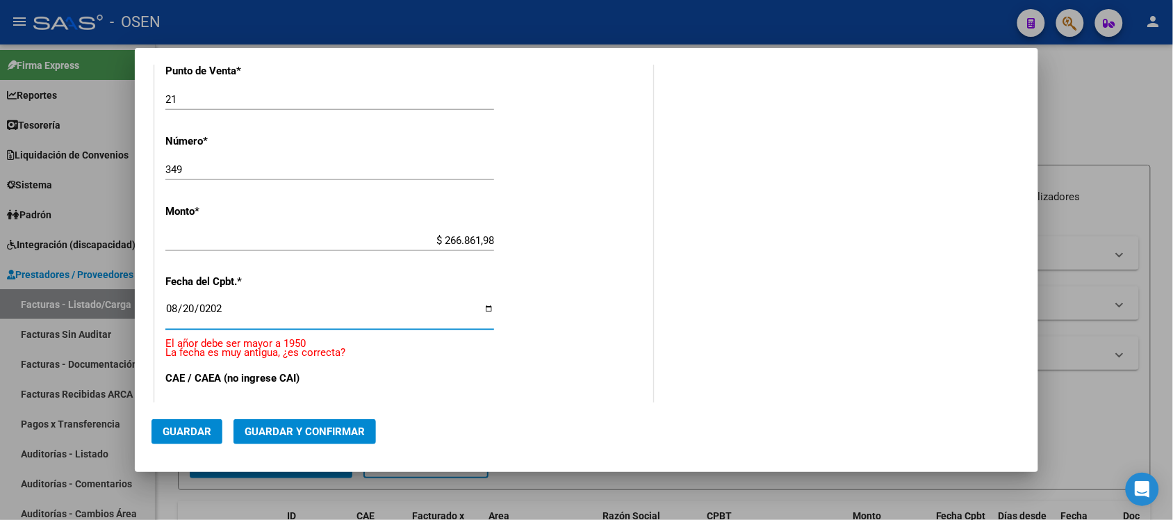
type input "[DATE]"
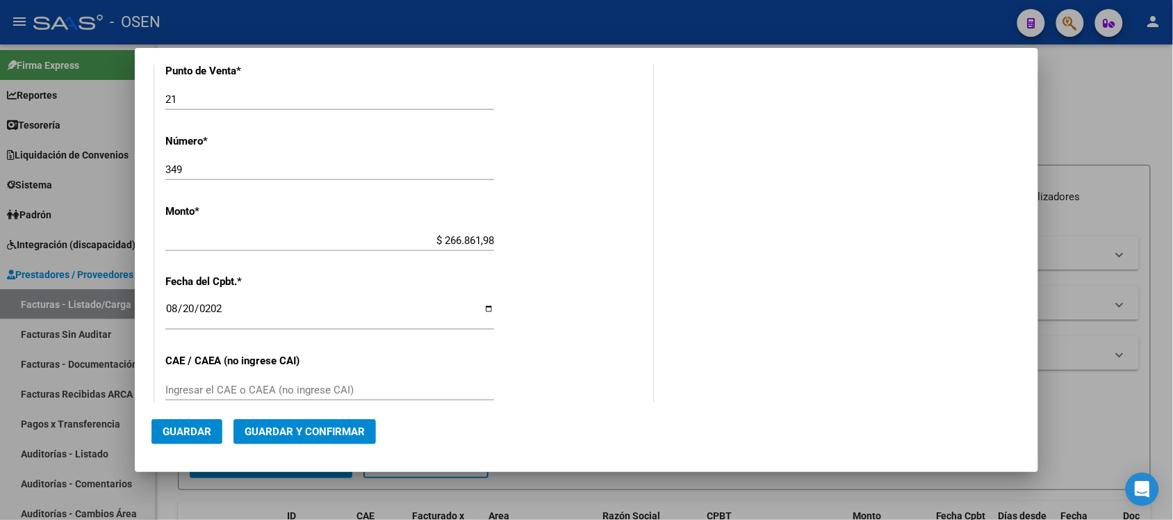
scroll to position [665, 0]
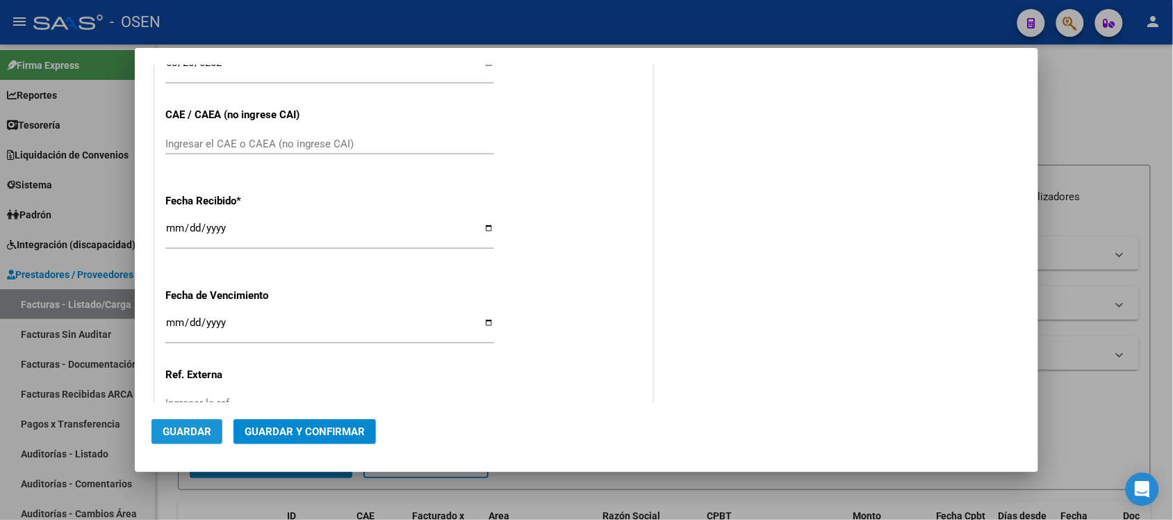
click at [200, 425] on span "Guardar" at bounding box center [187, 431] width 49 height 13
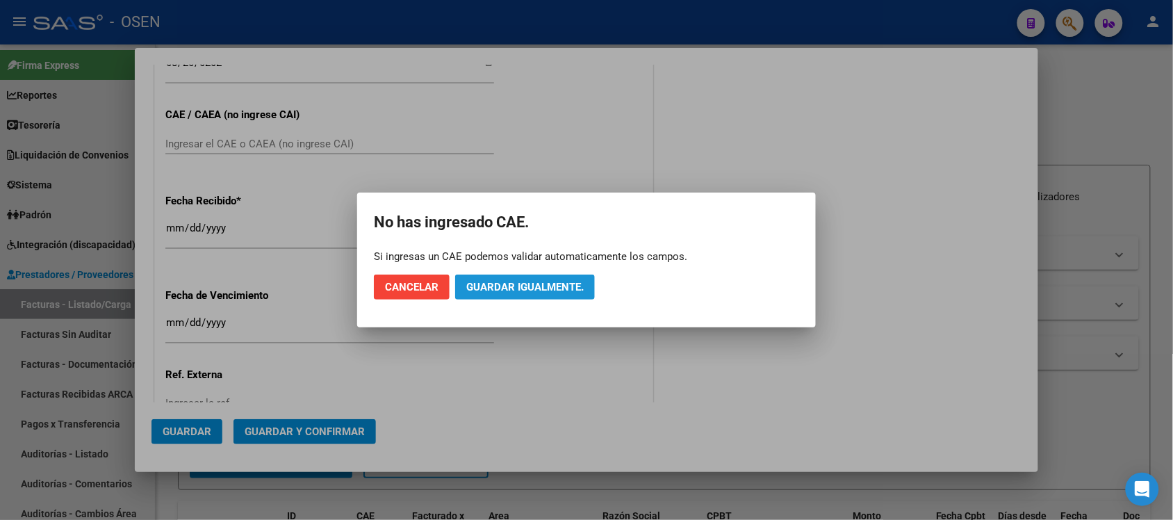
click at [477, 285] on span "Guardar igualmente." at bounding box center [524, 287] width 117 height 13
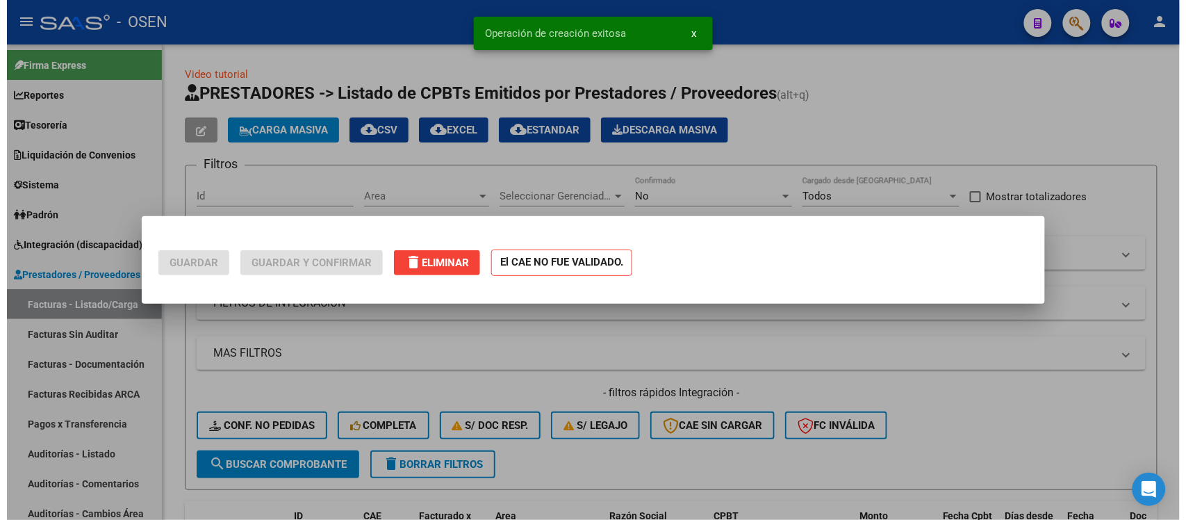
scroll to position [0, 0]
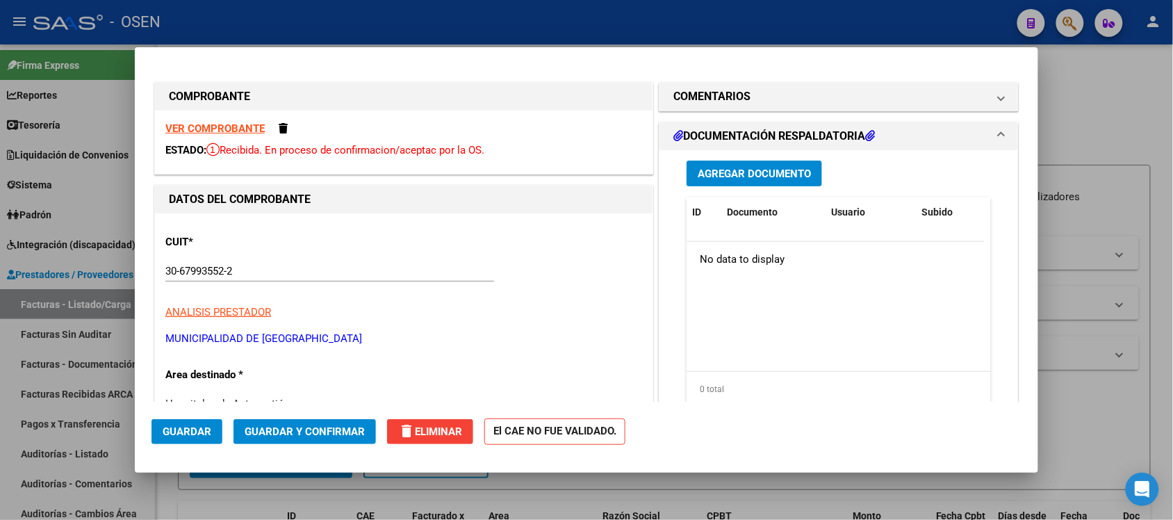
click at [178, 428] on span "Guardar" at bounding box center [187, 431] width 49 height 13
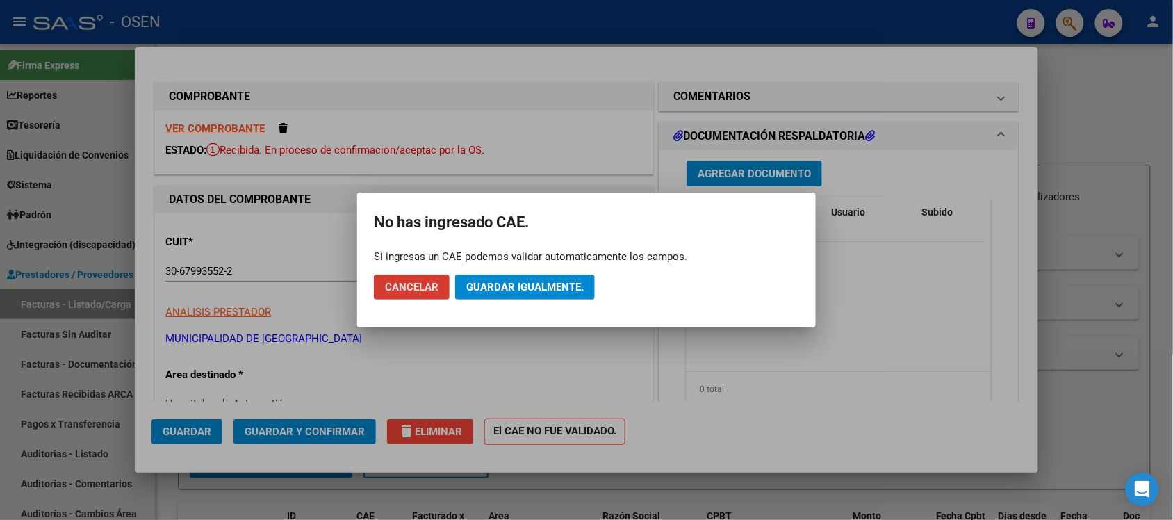
click at [550, 287] on span "Guardar igualmente." at bounding box center [524, 287] width 117 height 13
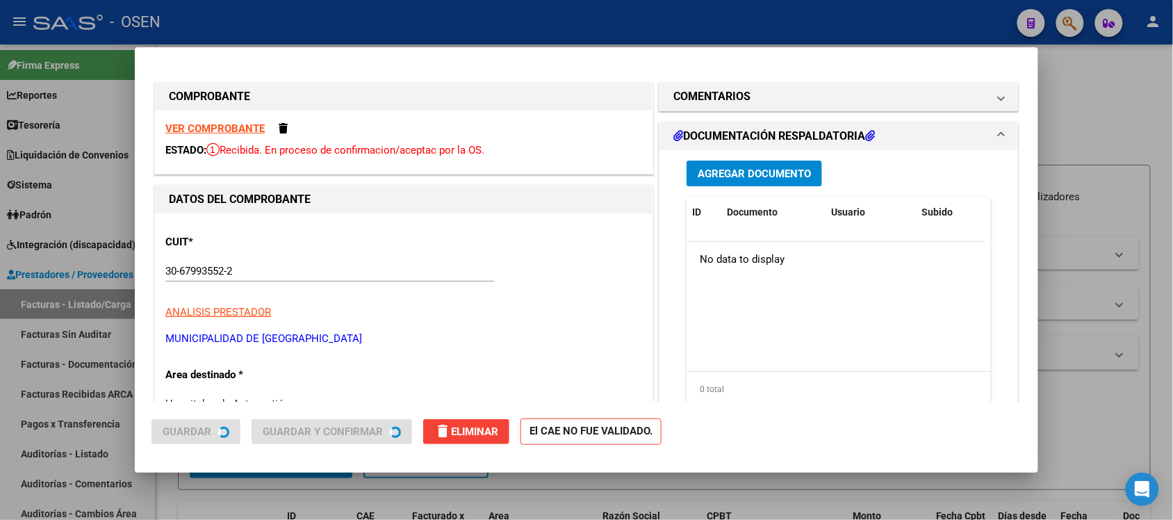
click at [505, 0] on div at bounding box center [586, 260] width 1173 height 520
type input "$ 0,00"
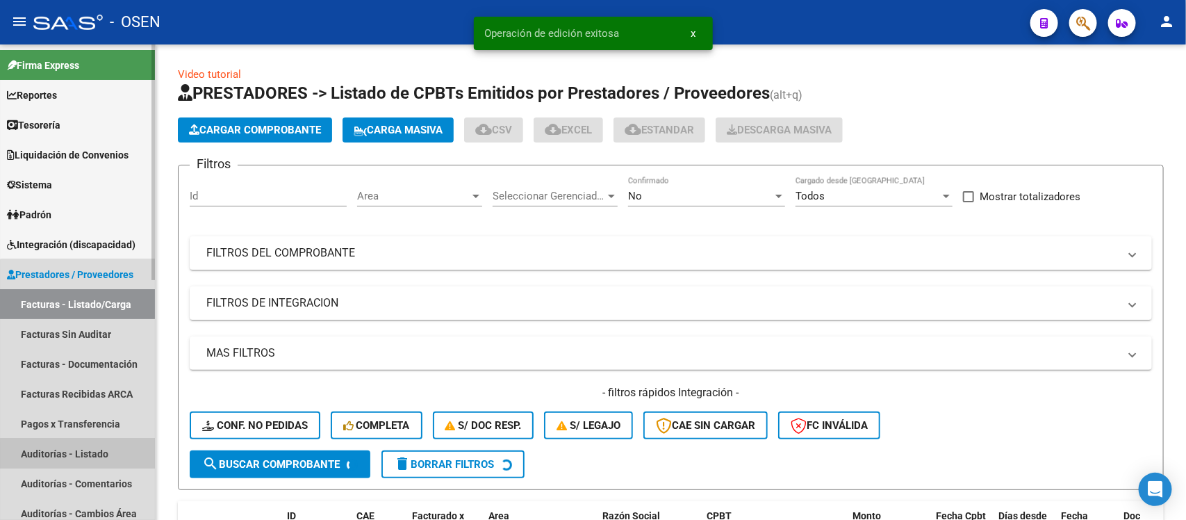
click at [91, 456] on link "Auditorías - Listado" at bounding box center [77, 453] width 155 height 30
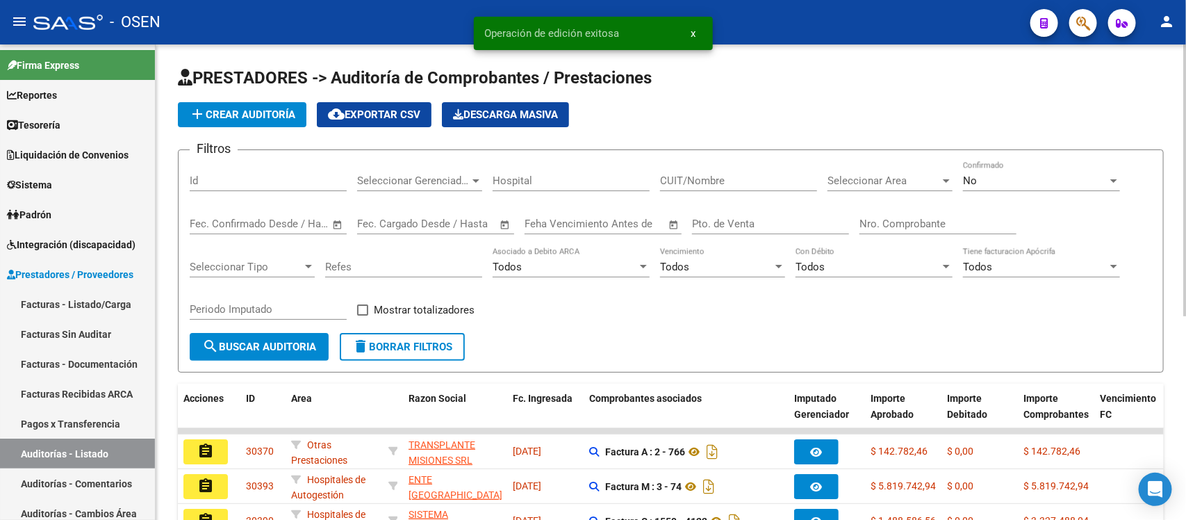
click at [922, 220] on input "Nro. Comprobante" at bounding box center [937, 223] width 157 height 13
type input "-1"
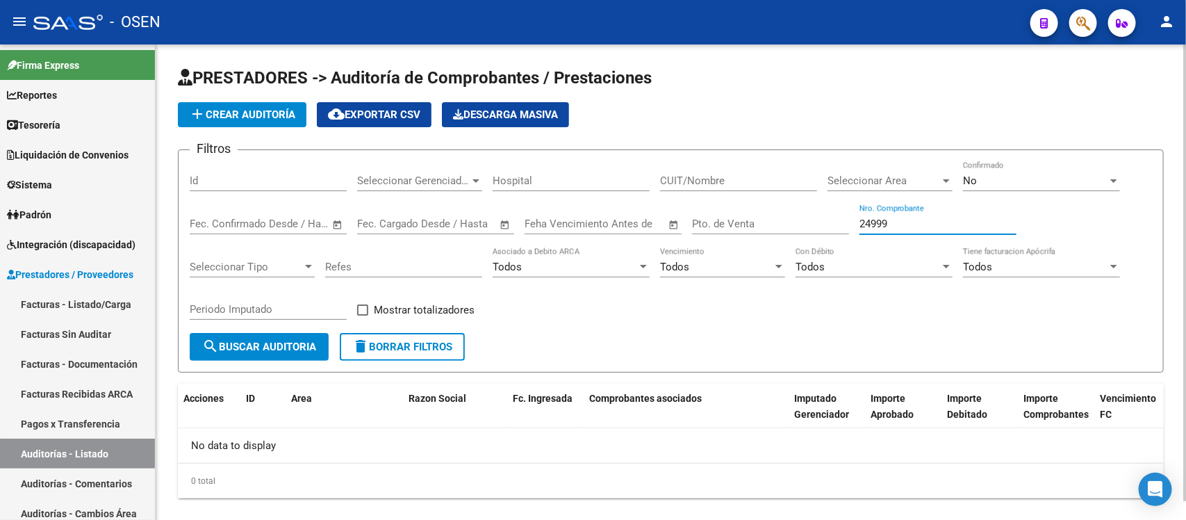
type input "24999"
click at [1009, 179] on div "No" at bounding box center [1035, 180] width 144 height 13
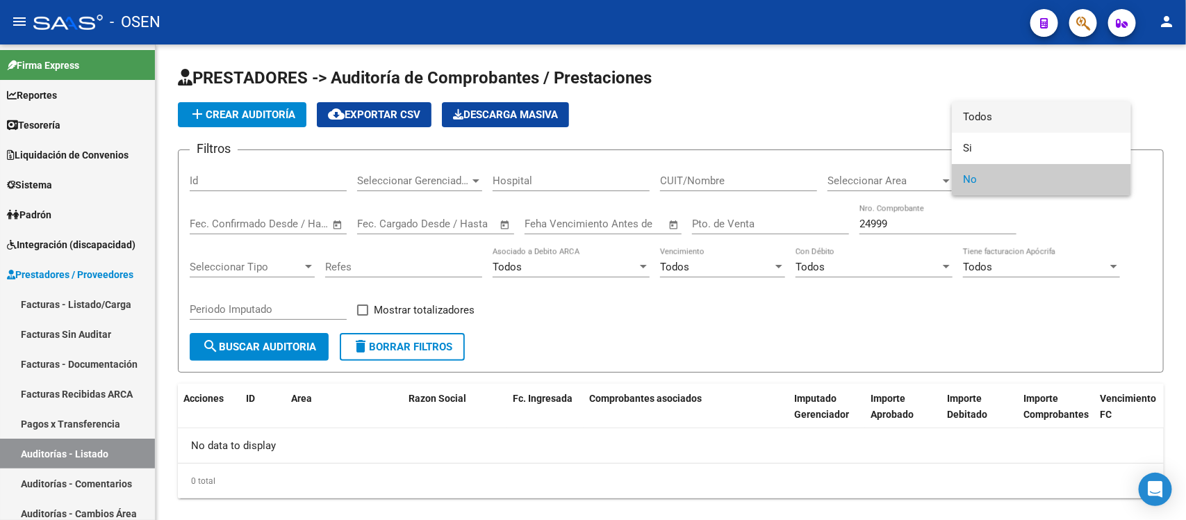
click at [997, 127] on span "Todos" at bounding box center [1041, 116] width 157 height 31
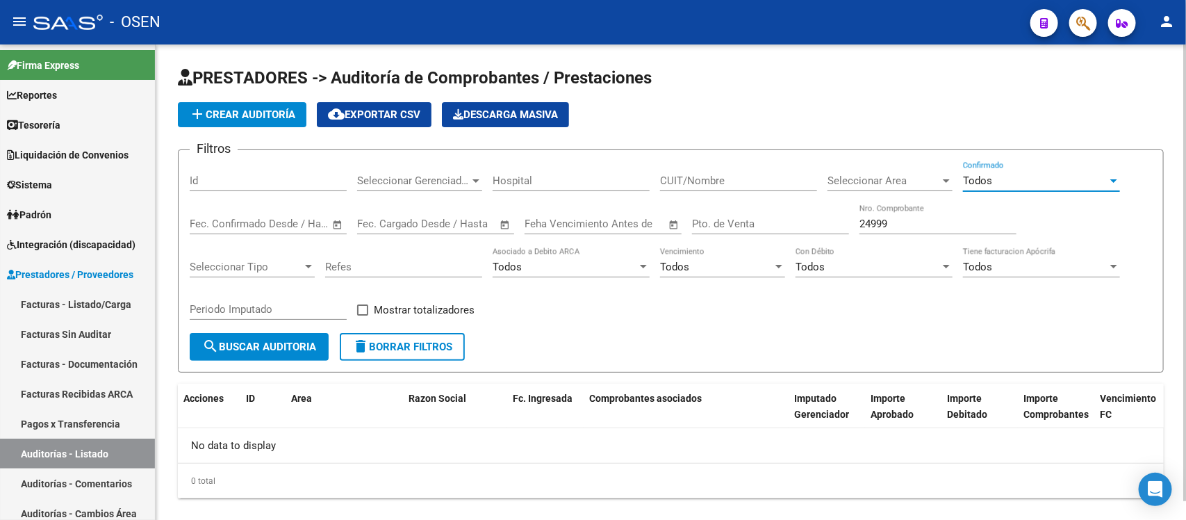
click at [258, 351] on button "search Buscar Auditoria" at bounding box center [259, 347] width 139 height 28
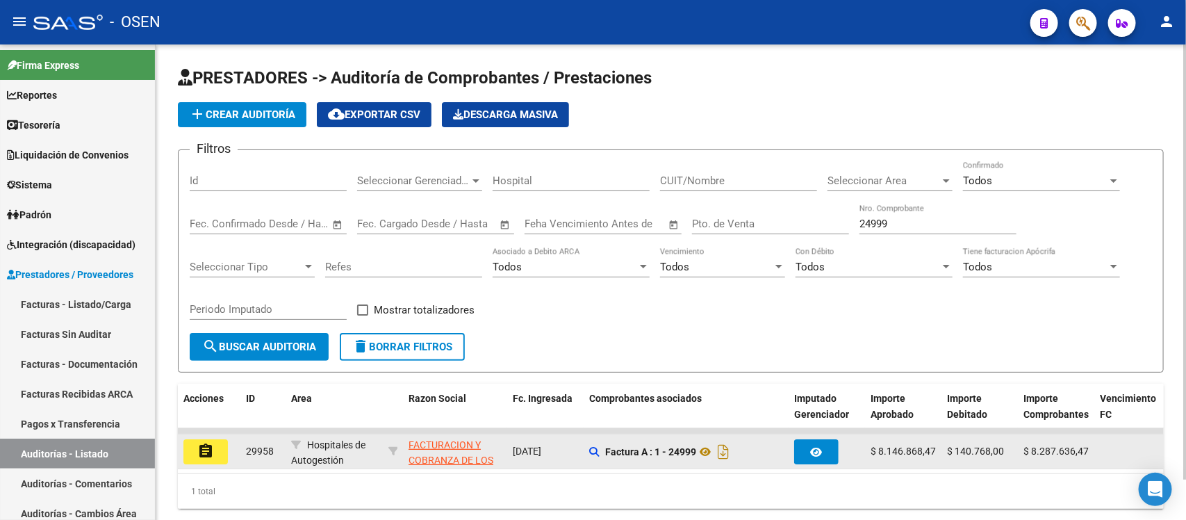
click at [203, 446] on mat-icon "assignment" at bounding box center [205, 450] width 17 height 17
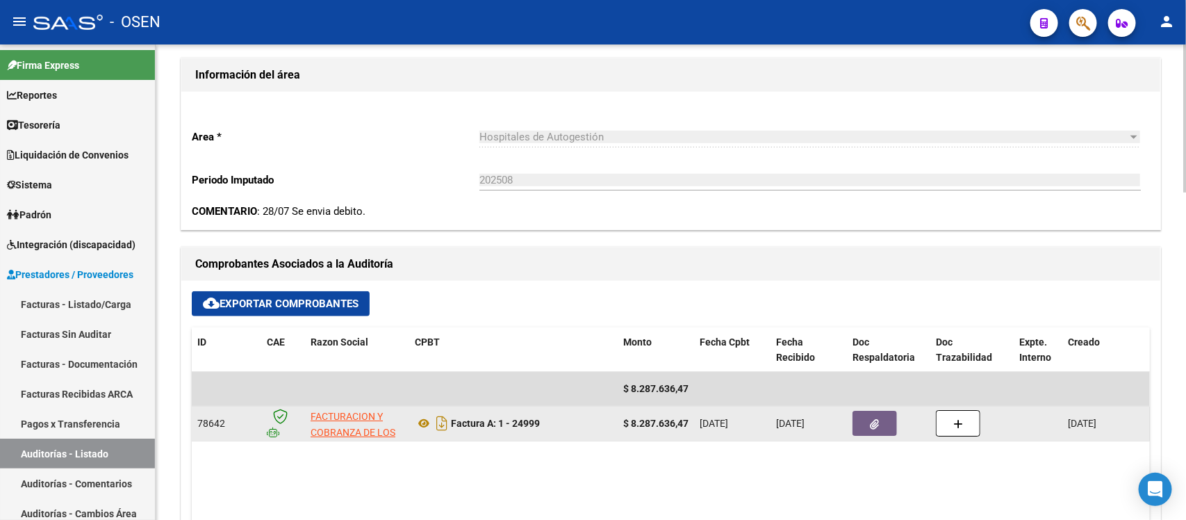
scroll to position [434, 0]
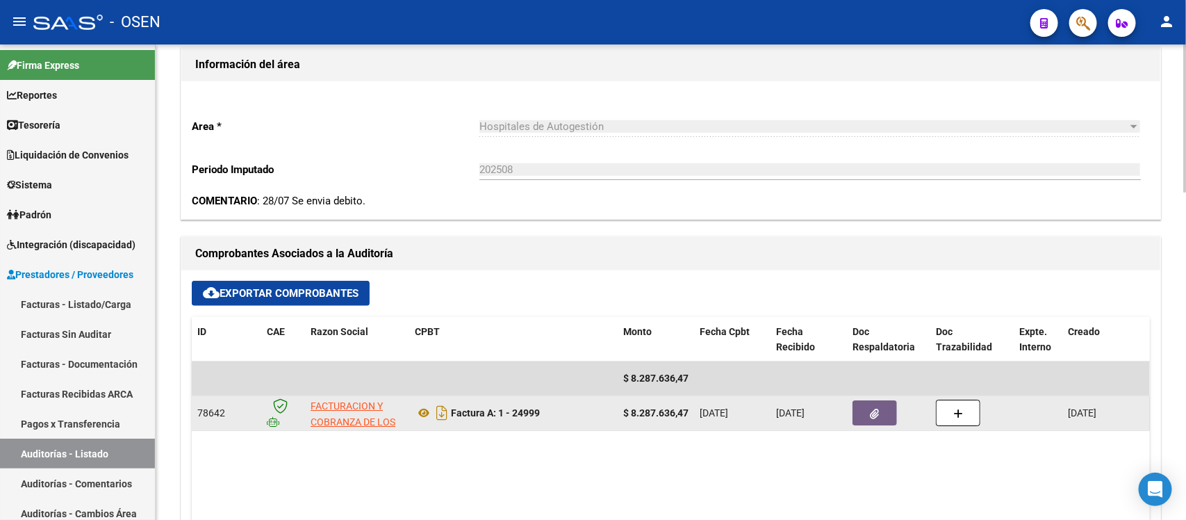
click at [856, 417] on button "button" at bounding box center [874, 412] width 44 height 25
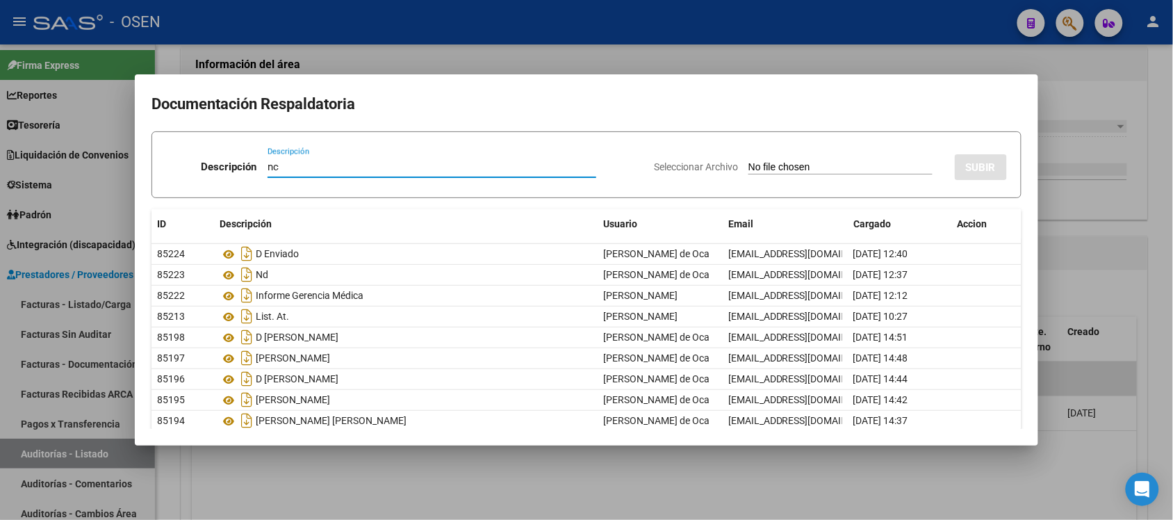
type input "nc"
click at [758, 174] on input "Seleccionar Archivo" at bounding box center [840, 167] width 184 height 13
type input "C:\fakepath\NCA 0001-00013506.pdf"
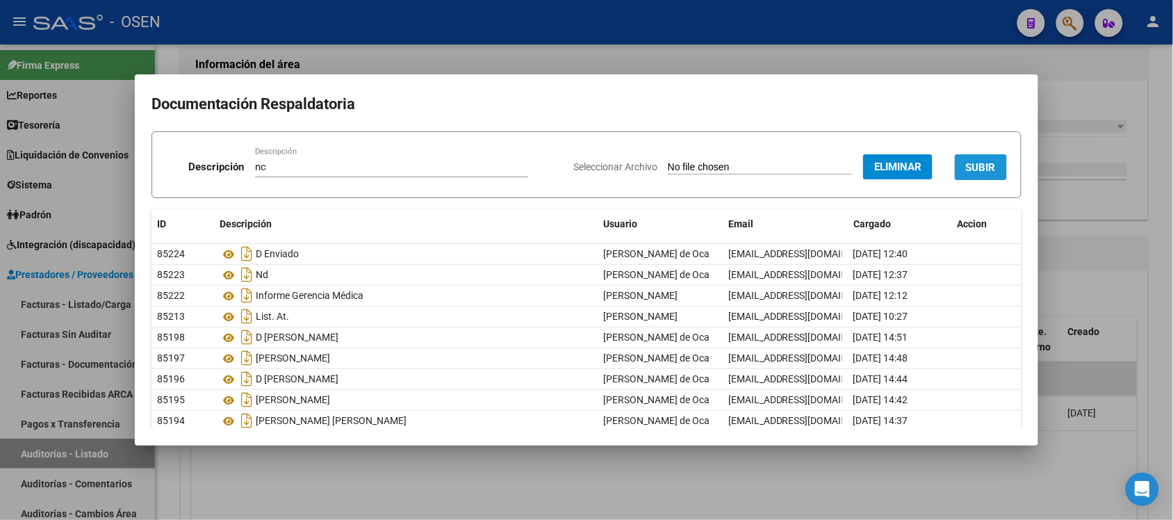
click at [982, 165] on span "SUBIR" at bounding box center [981, 167] width 30 height 13
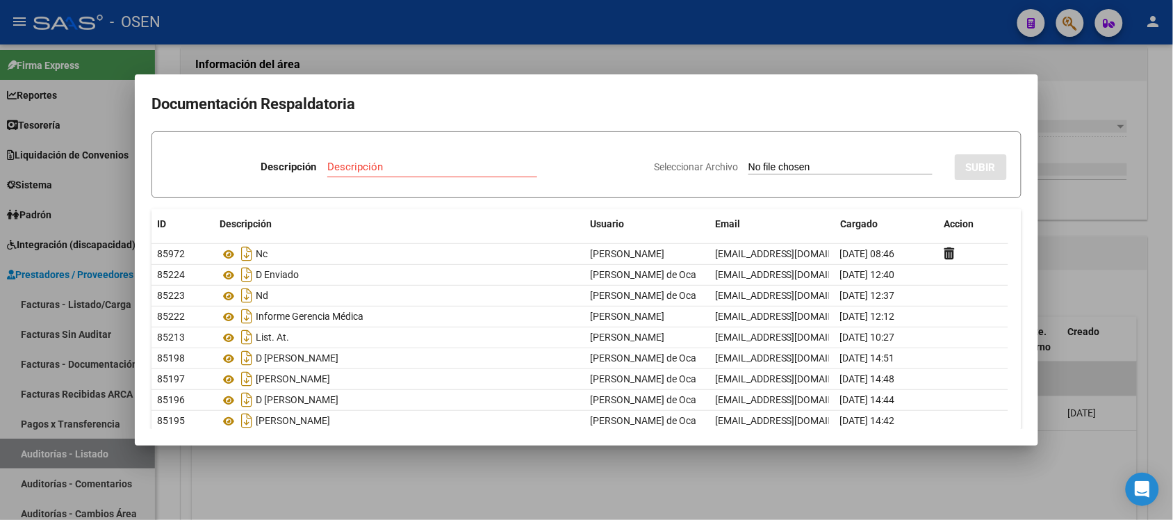
click at [1134, 331] on div at bounding box center [586, 260] width 1173 height 520
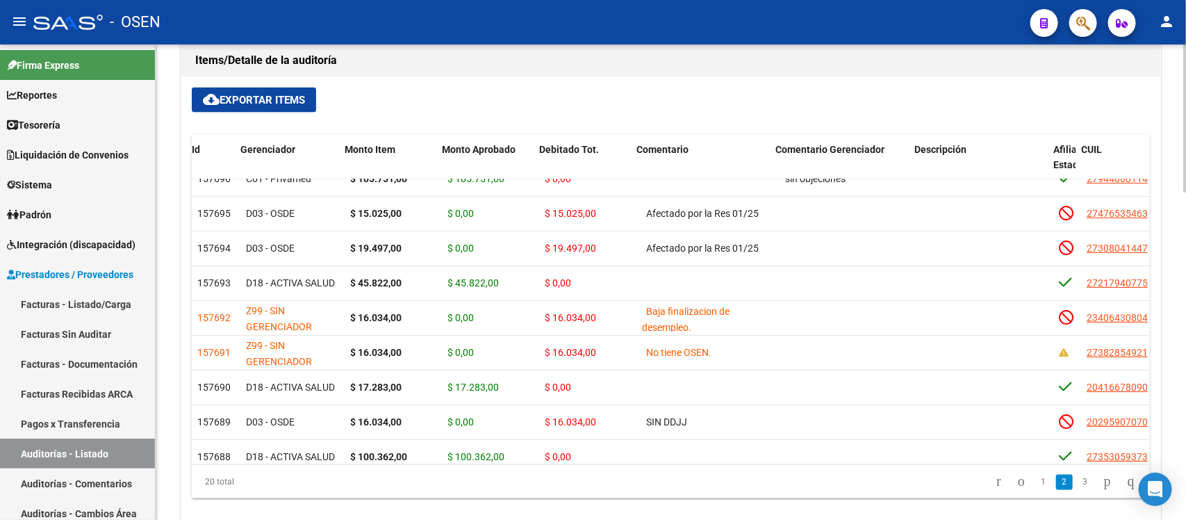
scroll to position [87, 125]
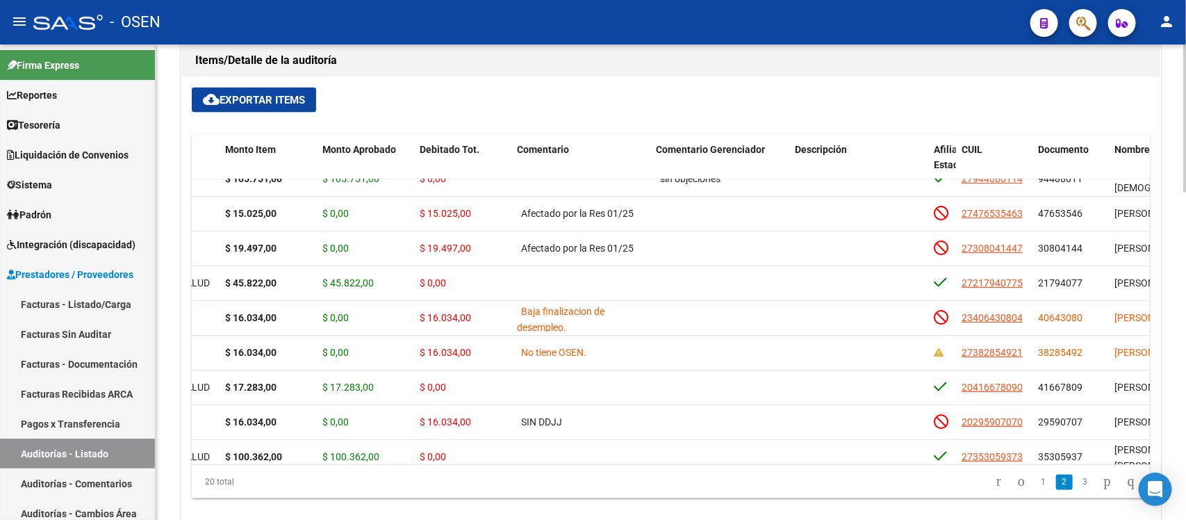
click at [1118, 149] on span "Nombre Completo" at bounding box center [1154, 149] width 81 height 11
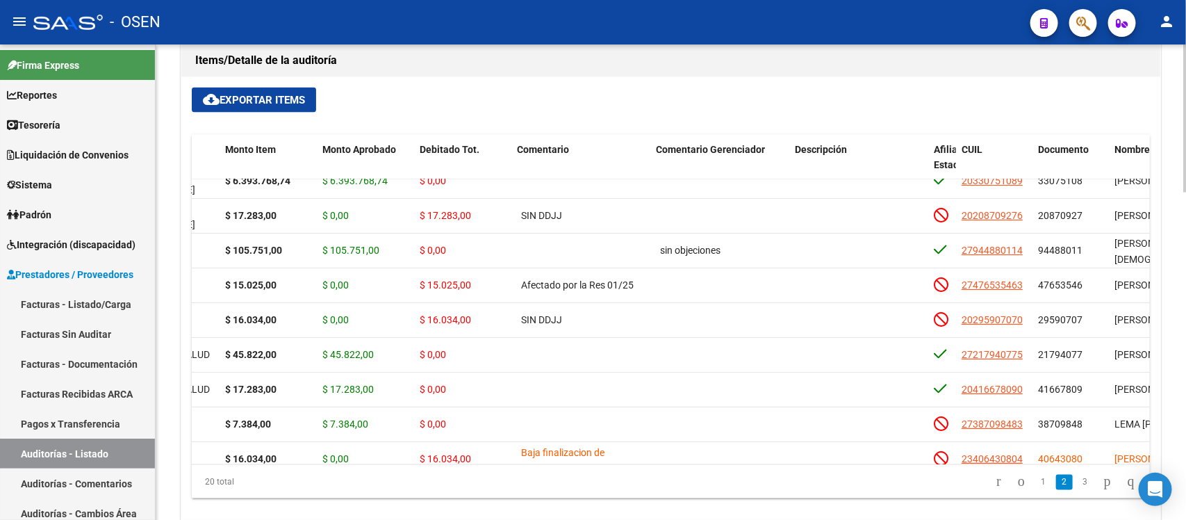
scroll to position [53, 125]
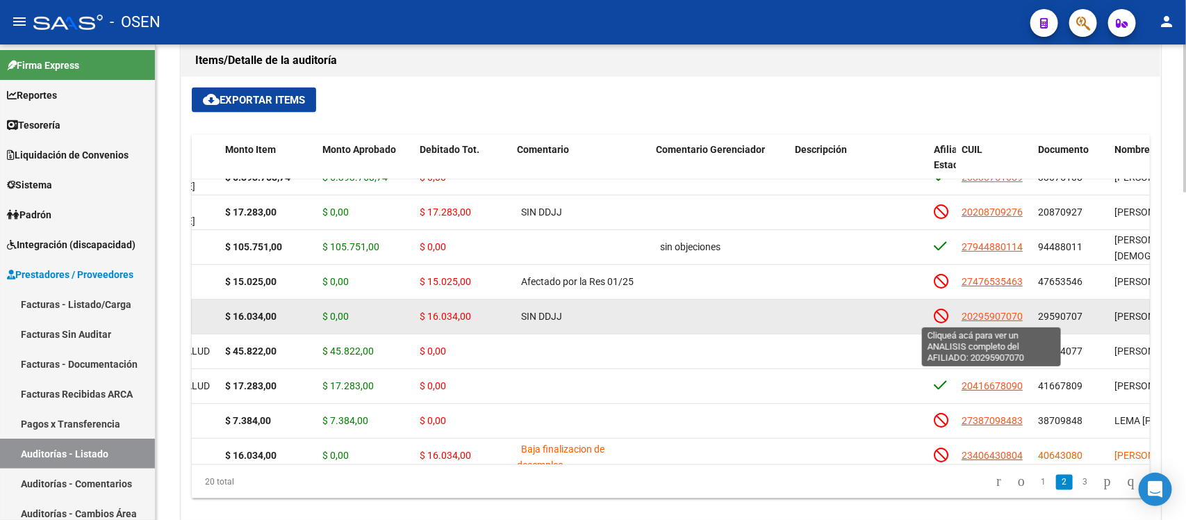
click at [1002, 317] on span "20295907070" at bounding box center [991, 316] width 61 height 11
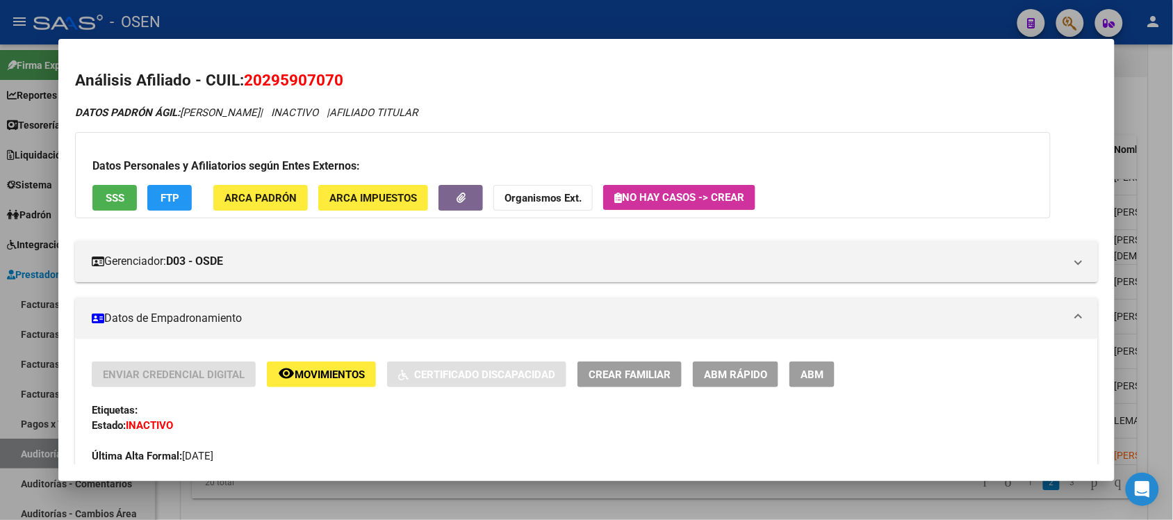
click at [106, 195] on span "SSS" at bounding box center [115, 198] width 19 height 13
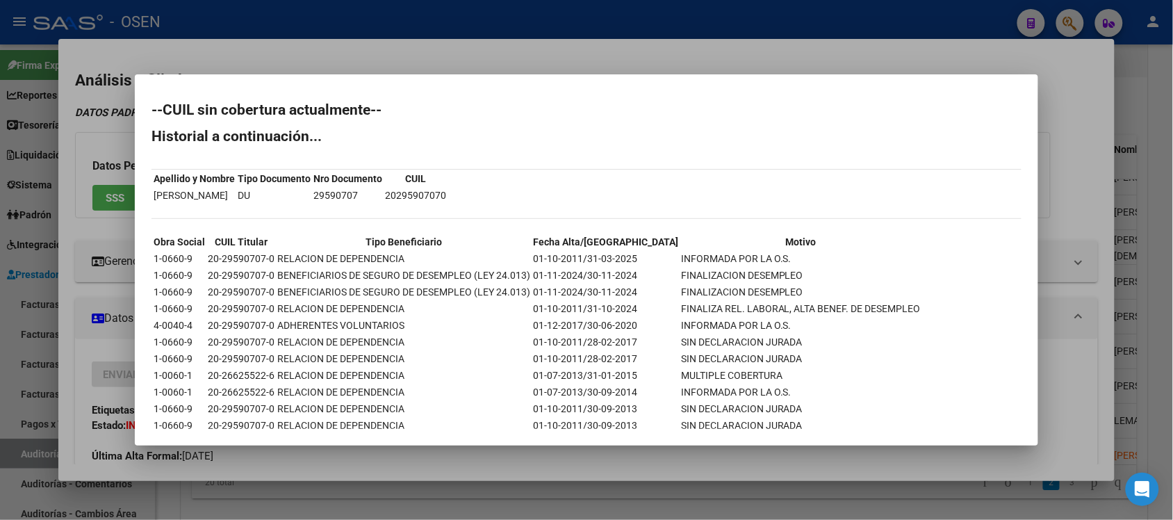
click at [765, 15] on div at bounding box center [586, 260] width 1173 height 520
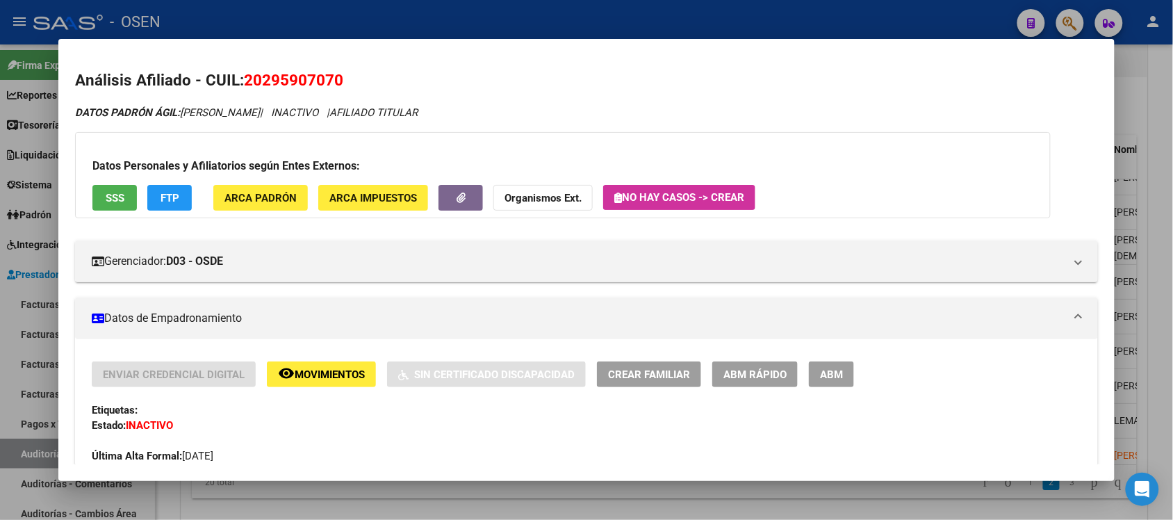
click at [765, 25] on div at bounding box center [586, 260] width 1173 height 520
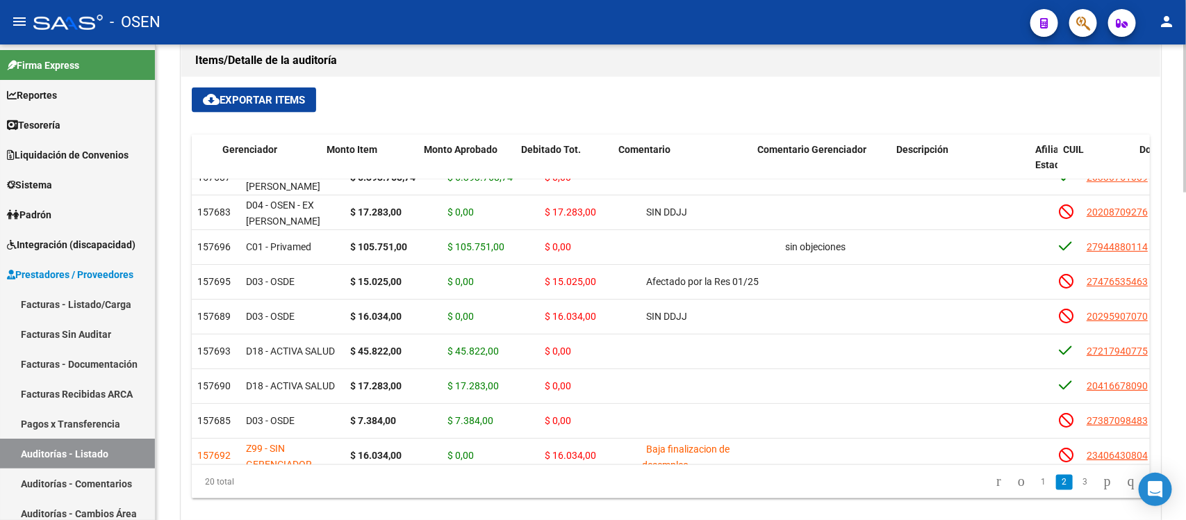
scroll to position [53, 140]
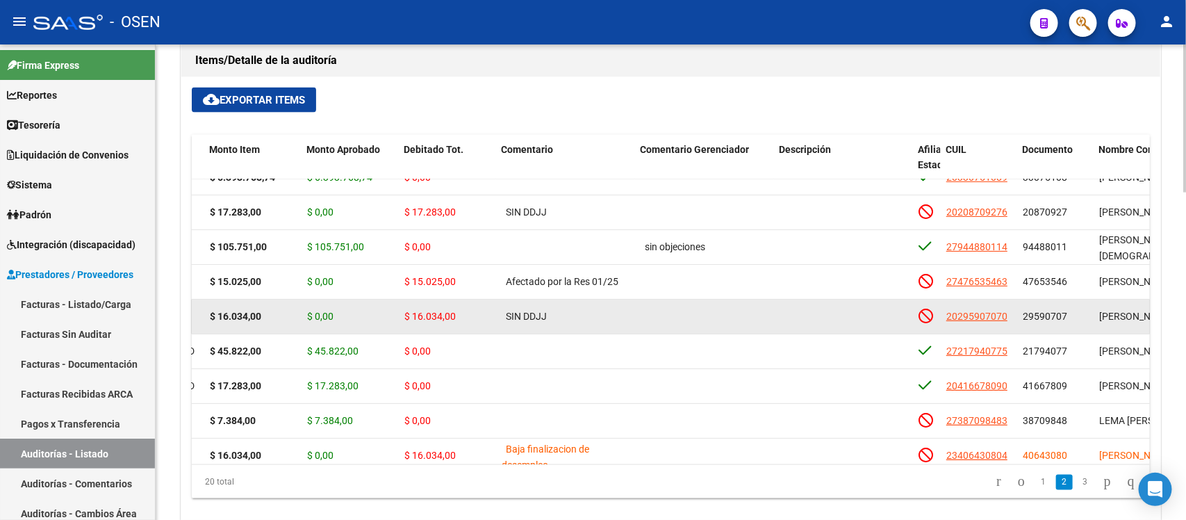
click at [1012, 315] on datatable-body-cell "20295907070" at bounding box center [979, 316] width 76 height 34
click at [991, 314] on span "20295907070" at bounding box center [976, 316] width 61 height 11
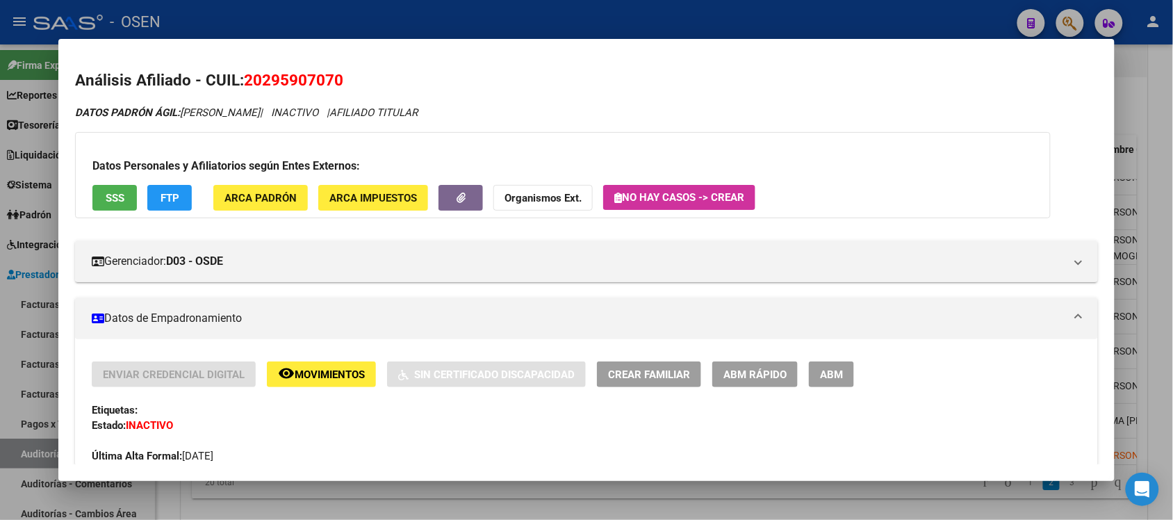
click at [125, 199] on button "SSS" at bounding box center [114, 198] width 44 height 26
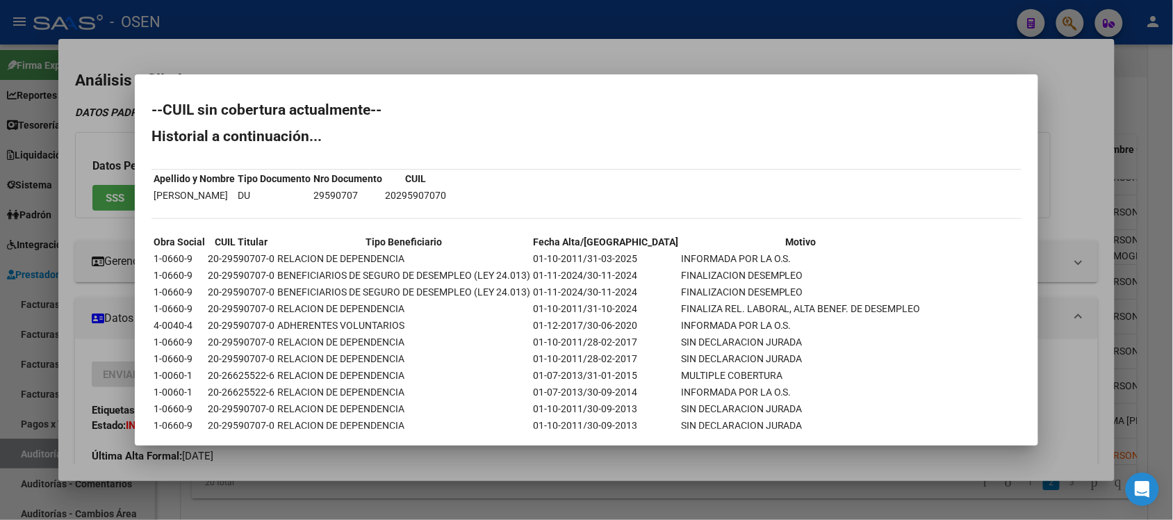
click at [495, 19] on div at bounding box center [586, 260] width 1173 height 520
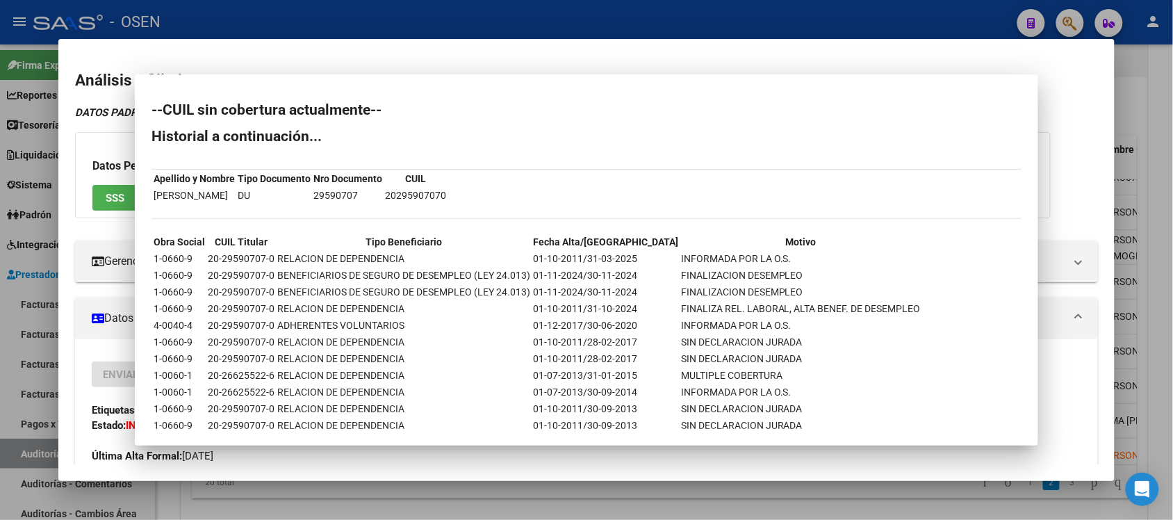
click at [495, 19] on div at bounding box center [586, 260] width 1173 height 520
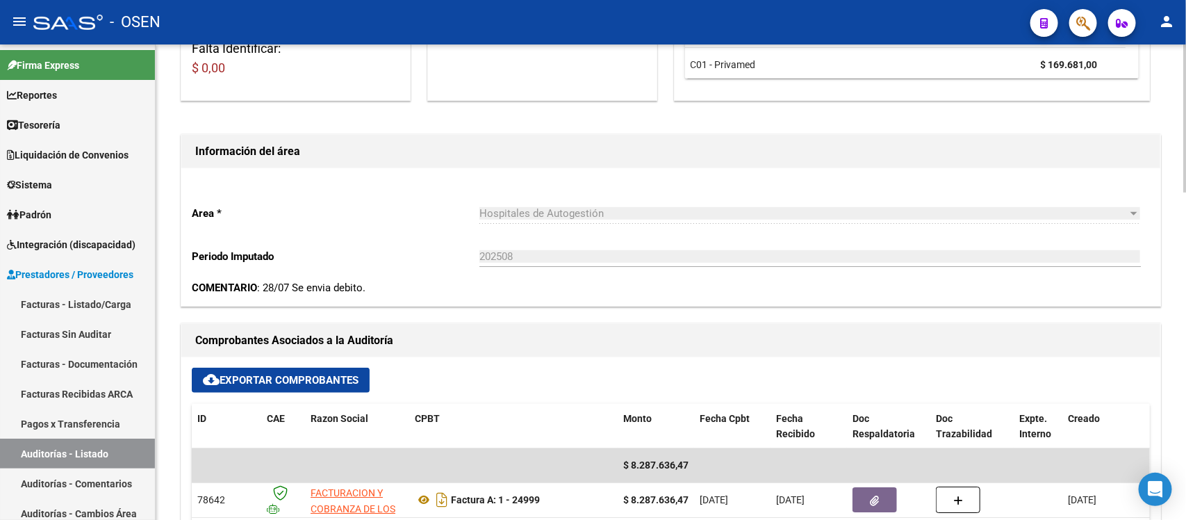
scroll to position [87, 0]
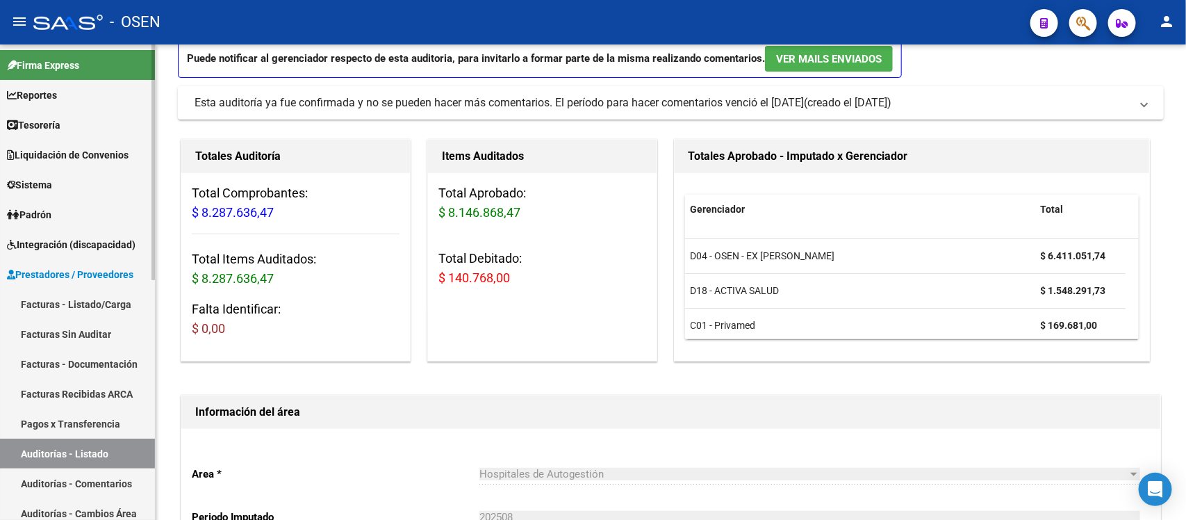
click at [89, 304] on link "Facturas - Listado/Carga" at bounding box center [77, 304] width 155 height 30
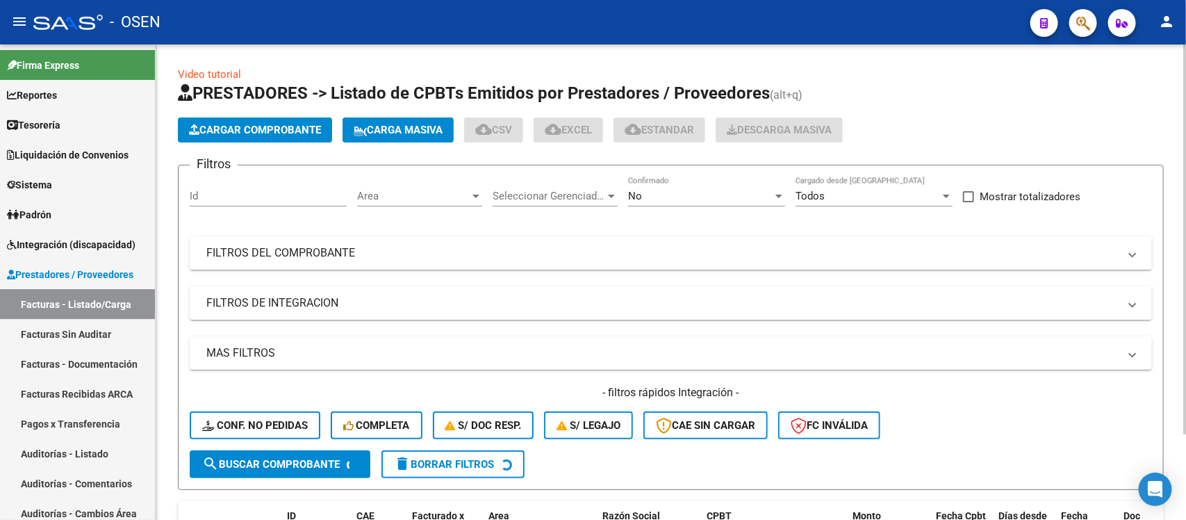
click at [281, 136] on button "Cargar Comprobante" at bounding box center [255, 129] width 154 height 25
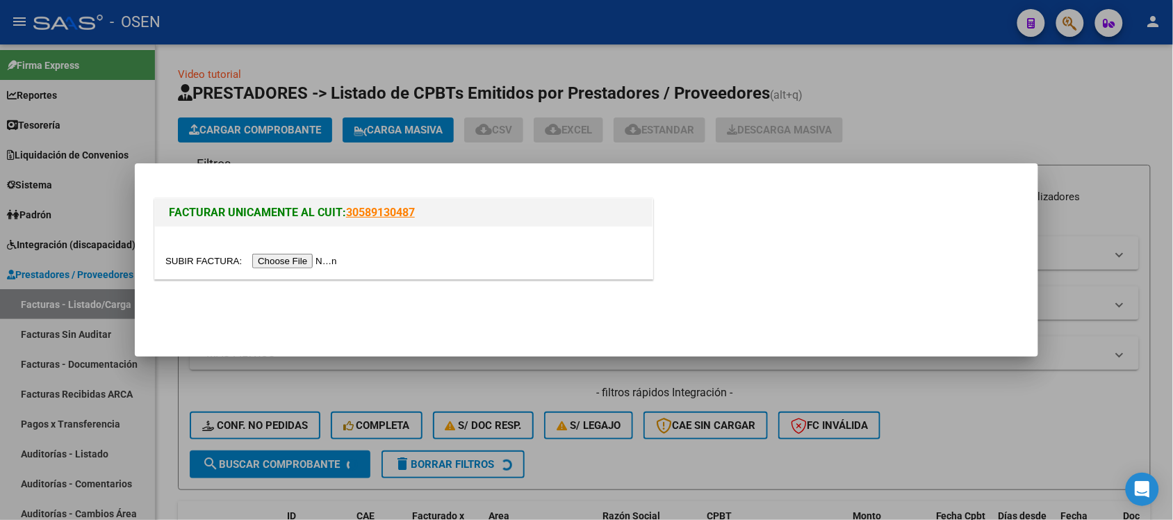
click at [297, 258] on input "file" at bounding box center [253, 261] width 176 height 15
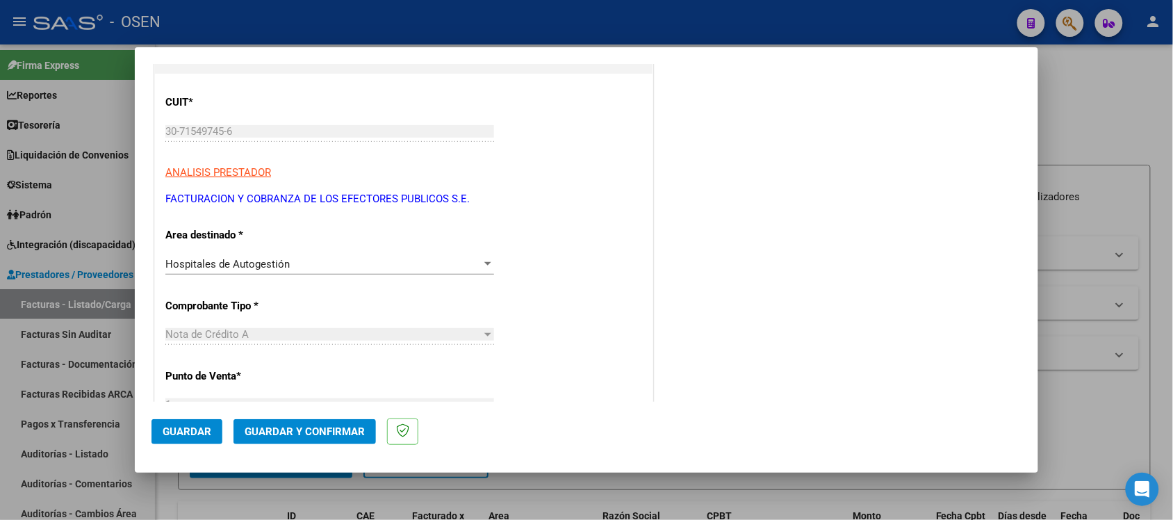
scroll to position [174, 0]
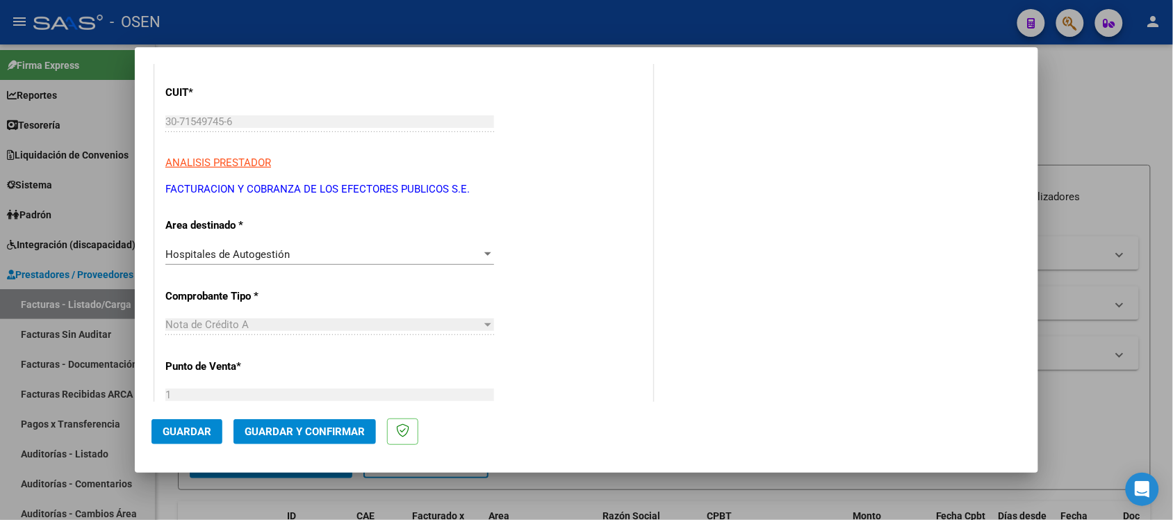
click at [197, 429] on span "Guardar" at bounding box center [187, 431] width 49 height 13
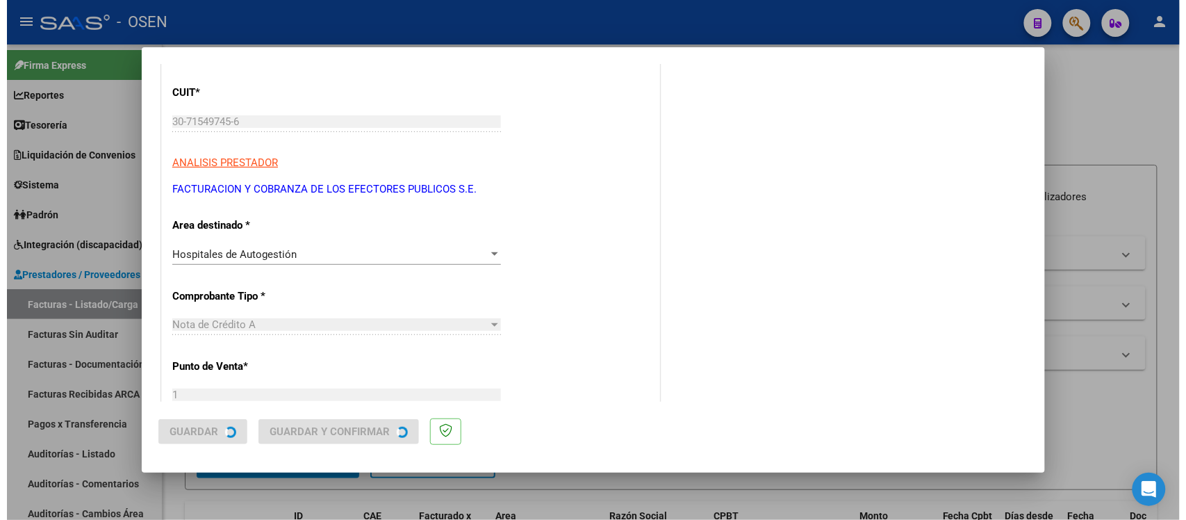
scroll to position [0, 0]
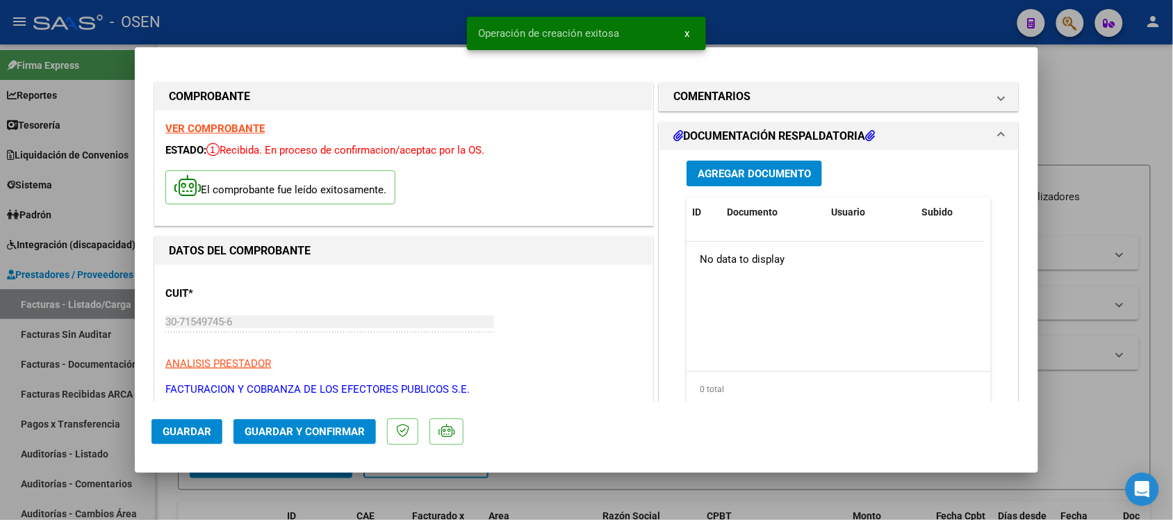
click at [777, 181] on button "Agregar Documento" at bounding box center [753, 173] width 135 height 26
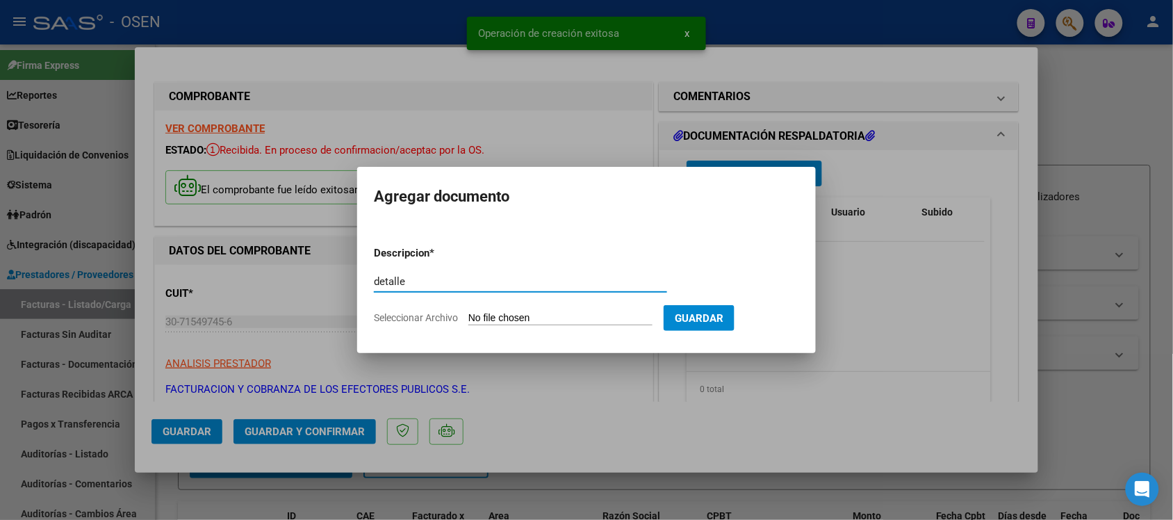
type input "detalle"
click at [581, 318] on input "Seleccionar Archivo" at bounding box center [560, 318] width 184 height 13
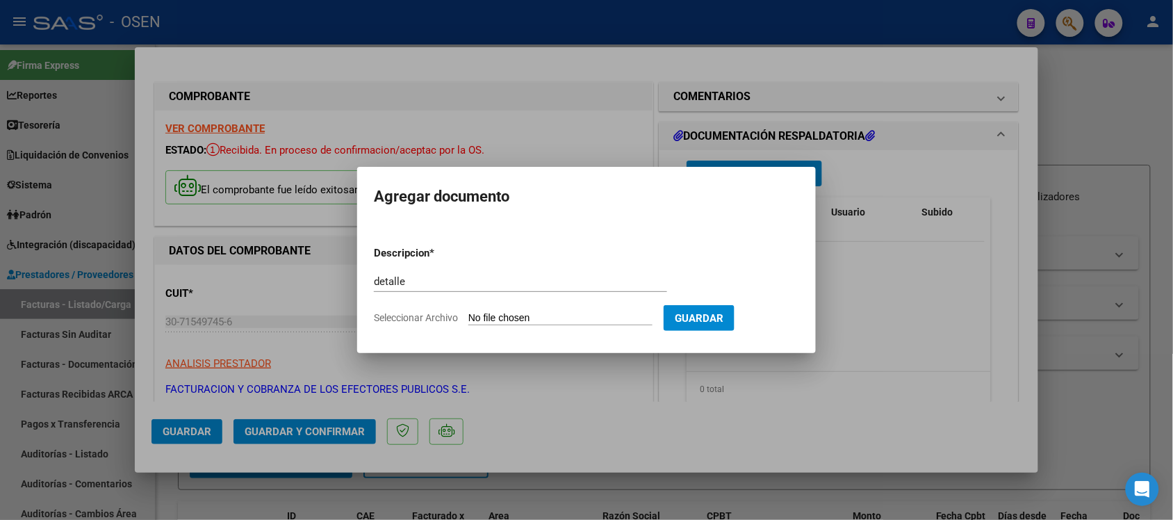
type input "C:\fakepath\FACA2 0001-00024999 Detalle de Analisis de Impugnacion.pdf"
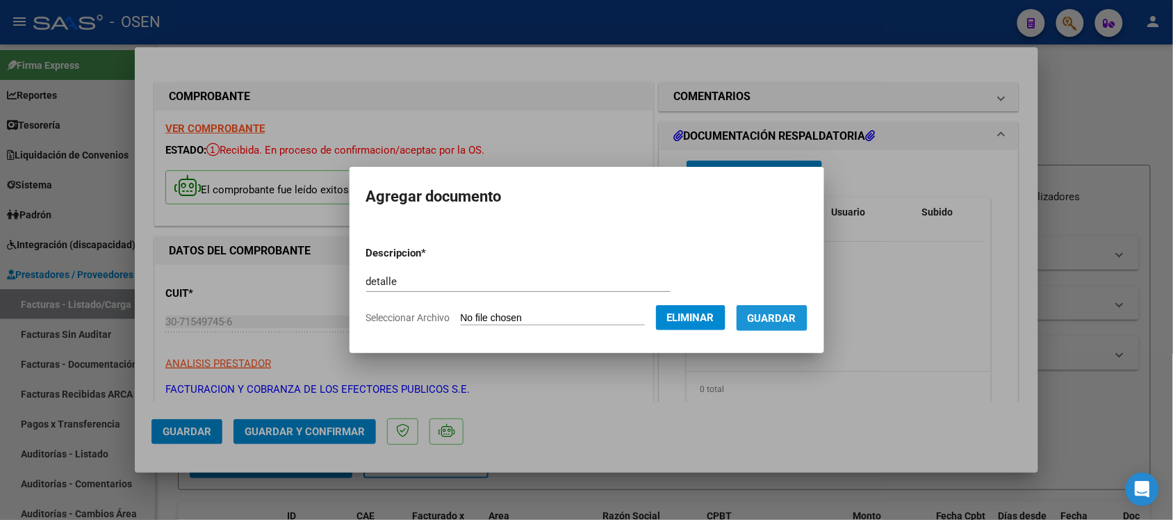
click at [779, 325] on button "Guardar" at bounding box center [771, 318] width 71 height 26
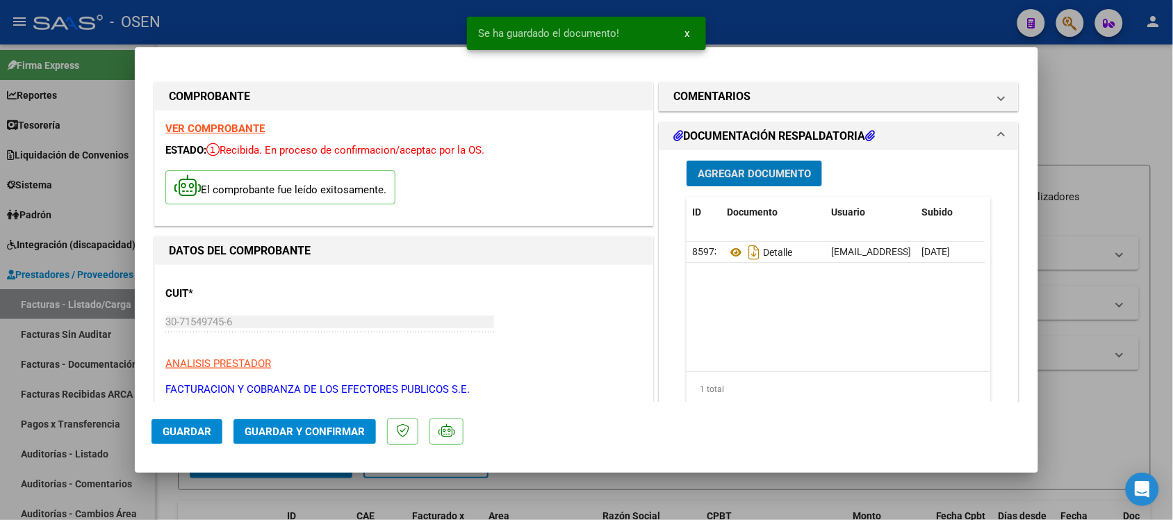
click at [720, 175] on span "Agregar Documento" at bounding box center [753, 173] width 113 height 13
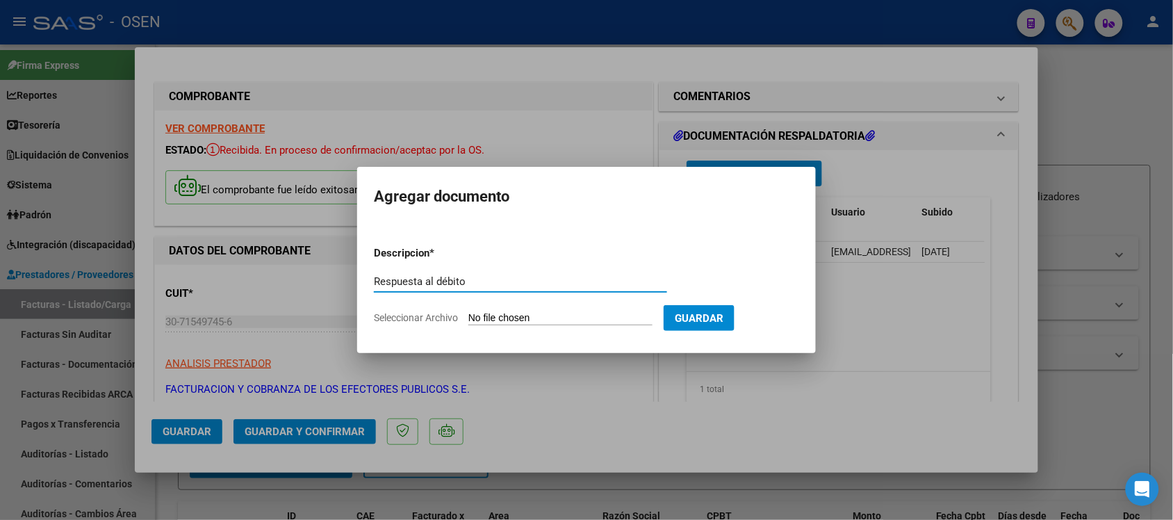
type input "Respuesta al débito"
click at [585, 323] on input "Seleccionar Archivo" at bounding box center [560, 318] width 184 height 13
type input "C:\fakepath\FACA2 0001-00024999 Respuesta de Impugnacion.pdf"
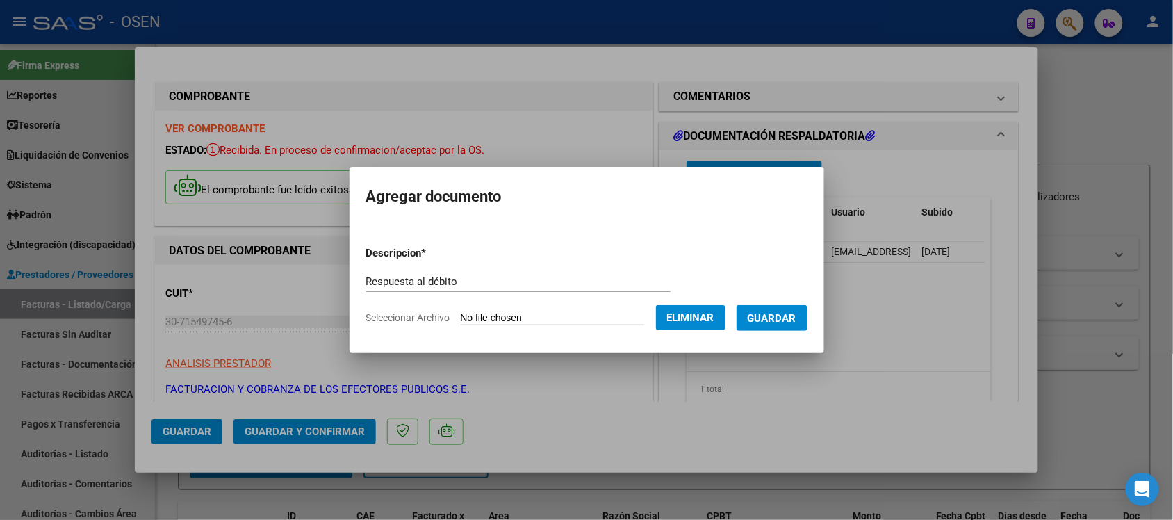
click at [795, 335] on form "Descripcion * Respuesta al débito Escriba aquí una descripcion Seleccionar Arch…" at bounding box center [586, 285] width 441 height 101
click at [786, 312] on span "Guardar" at bounding box center [771, 318] width 49 height 13
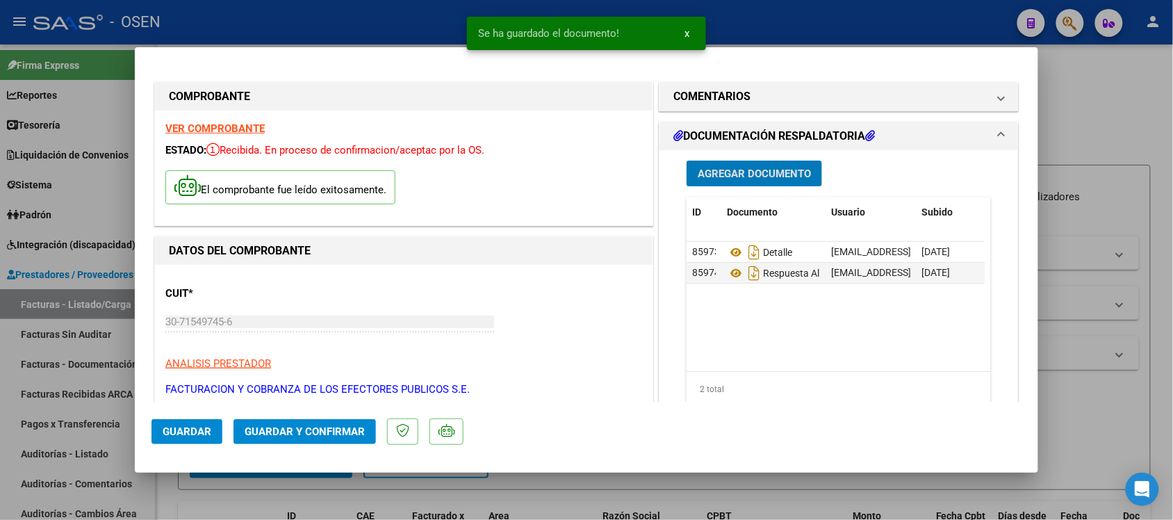
click at [189, 431] on span "Guardar" at bounding box center [187, 431] width 49 height 13
click at [1132, 297] on div at bounding box center [586, 260] width 1173 height 520
type input "$ 0,00"
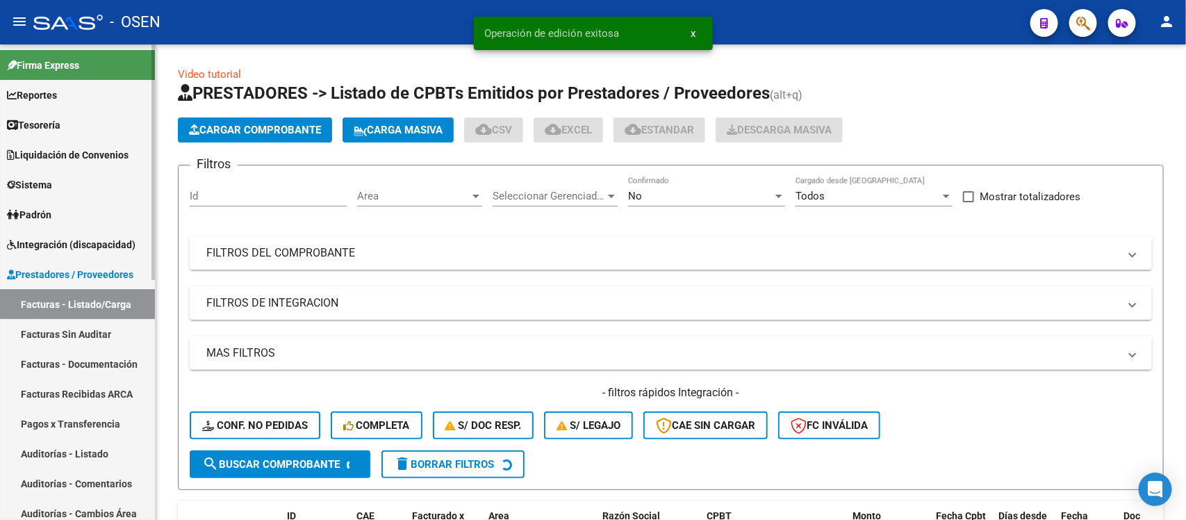
click at [57, 459] on link "Auditorías - Listado" at bounding box center [77, 453] width 155 height 30
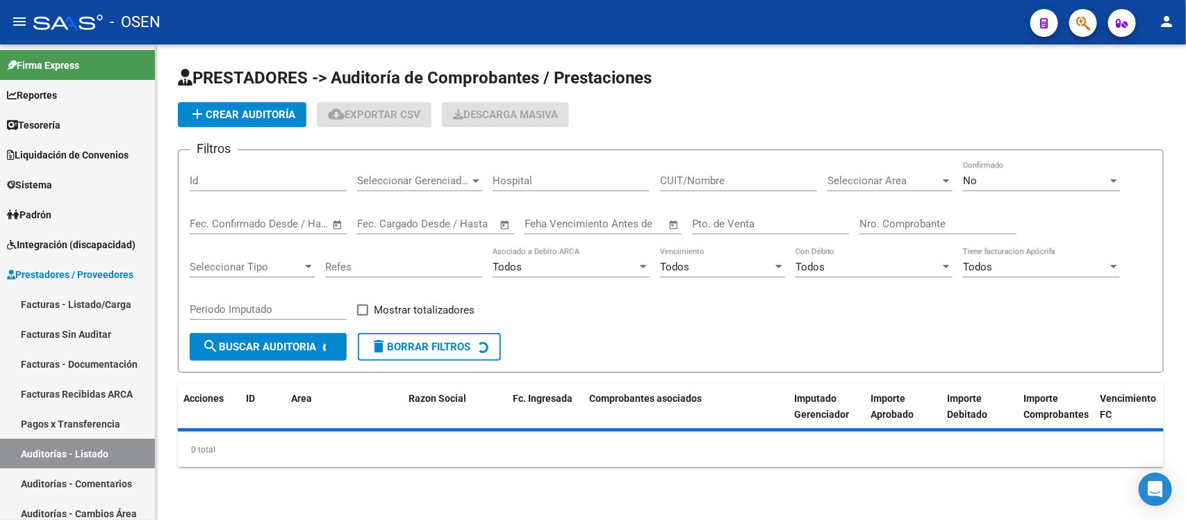
click at [922, 206] on div "Nro. Comprobante" at bounding box center [937, 219] width 157 height 30
click at [920, 219] on input "Nro. Comprobante" at bounding box center [937, 223] width 157 height 13
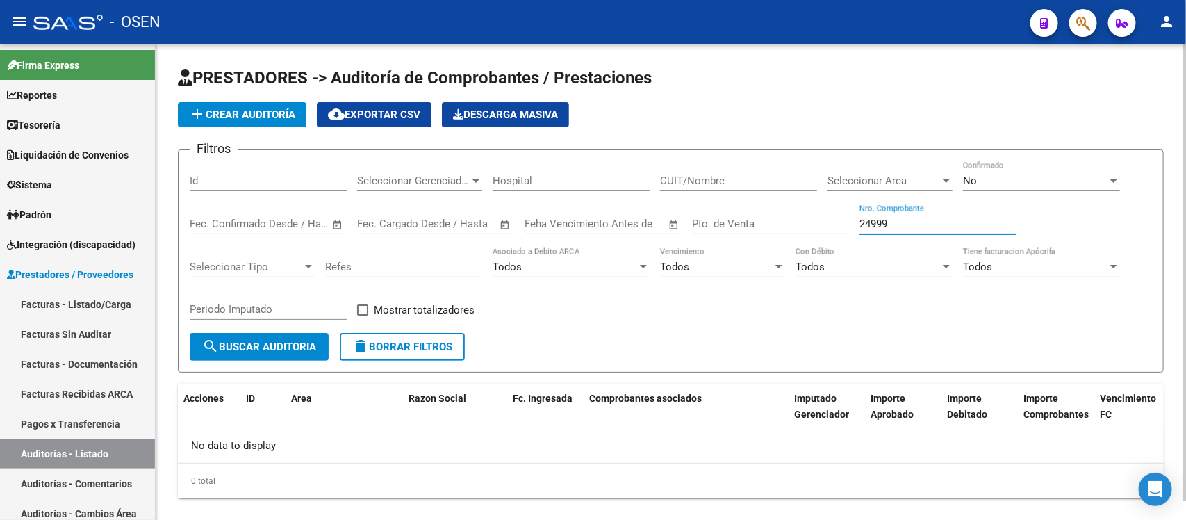
type input "24999"
click at [998, 165] on div "No Confirmado" at bounding box center [1041, 176] width 157 height 30
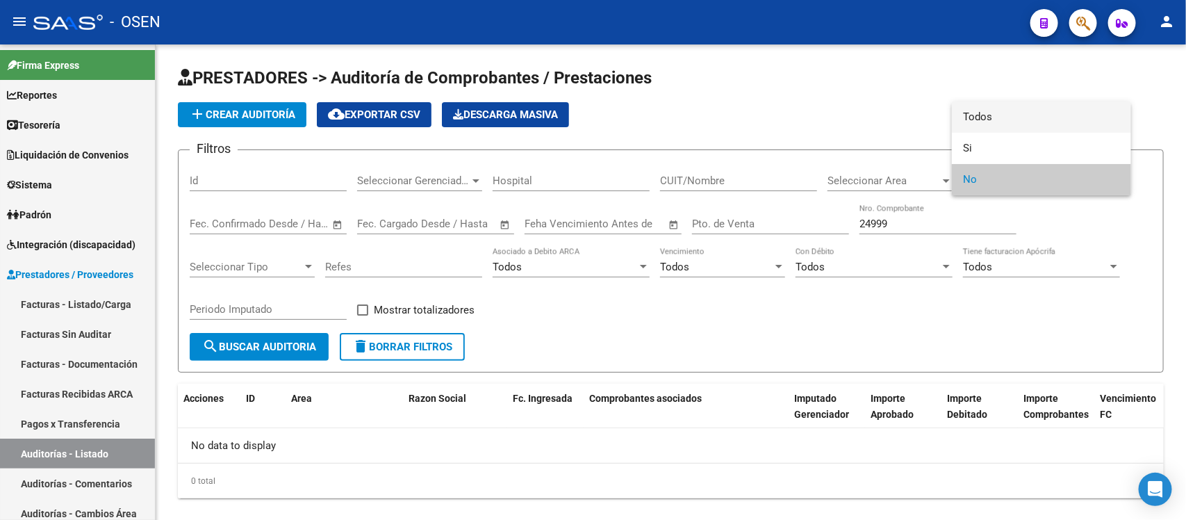
click at [991, 126] on span "Todos" at bounding box center [1041, 116] width 157 height 31
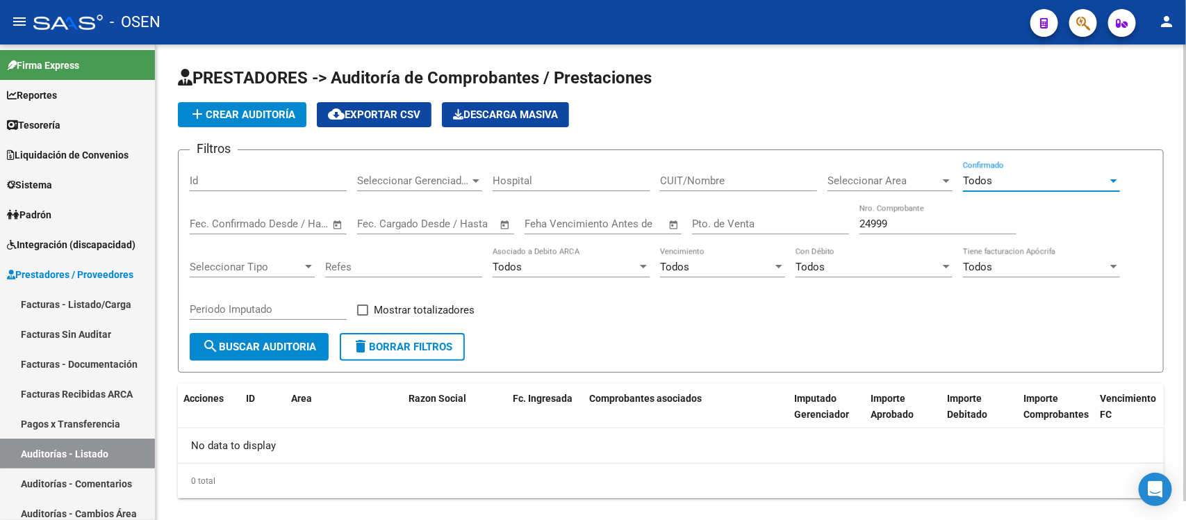
click at [251, 345] on span "search Buscar Auditoria" at bounding box center [259, 346] width 114 height 13
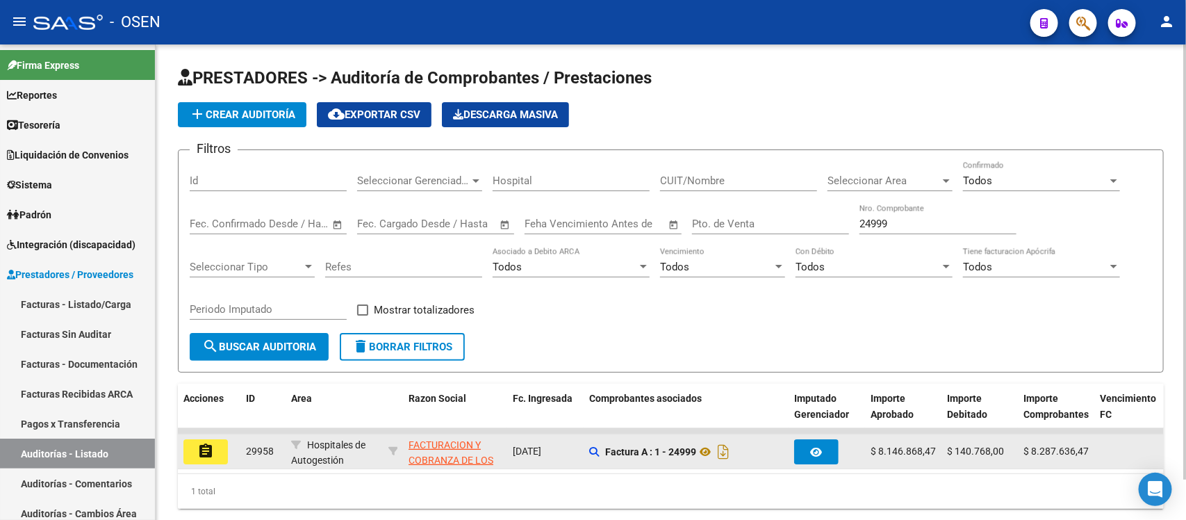
click at [228, 445] on div "assignment" at bounding box center [208, 451] width 51 height 25
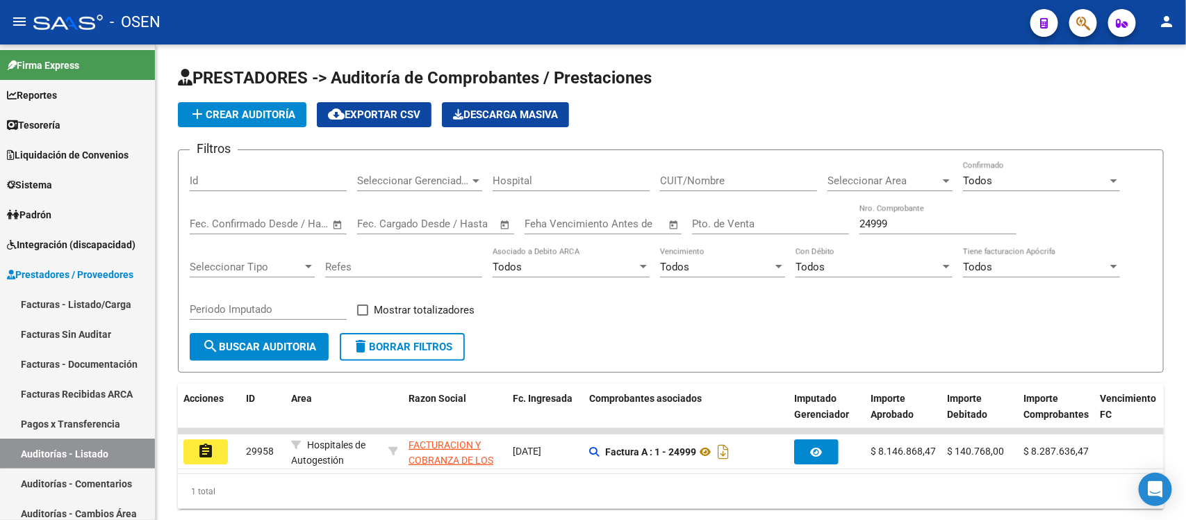
click at [206, 445] on mat-icon "assignment" at bounding box center [205, 450] width 17 height 17
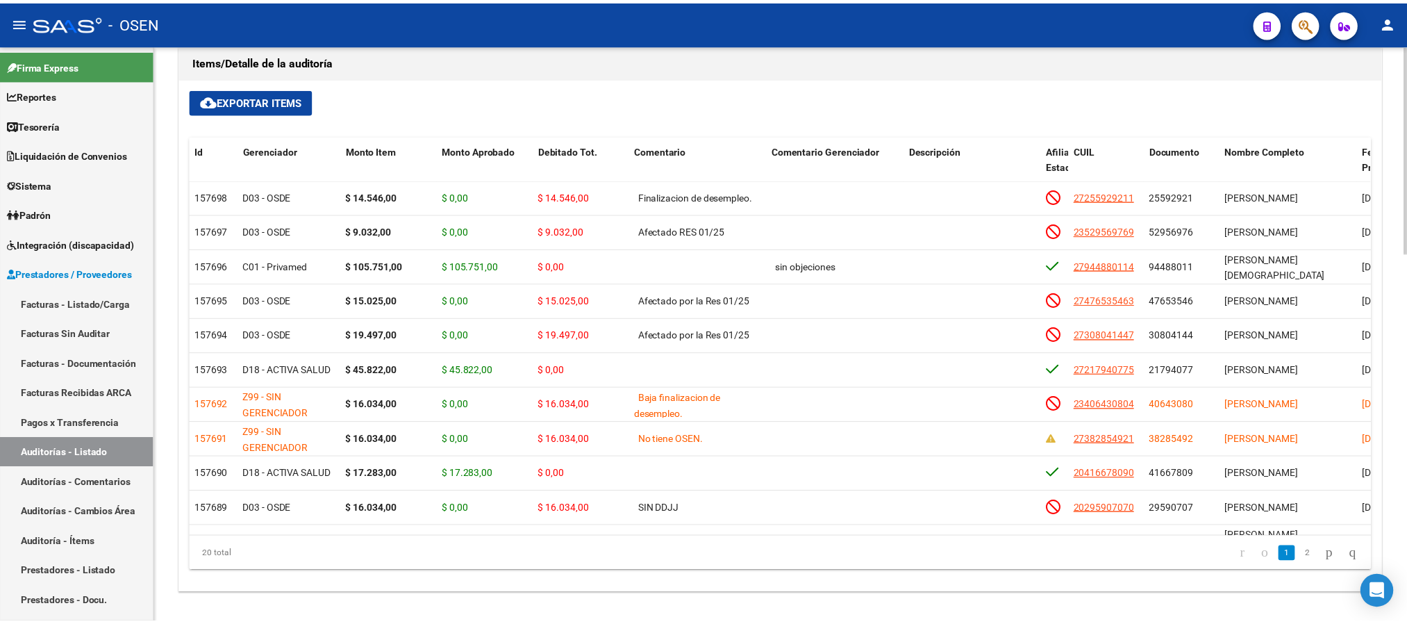
scroll to position [954, 0]
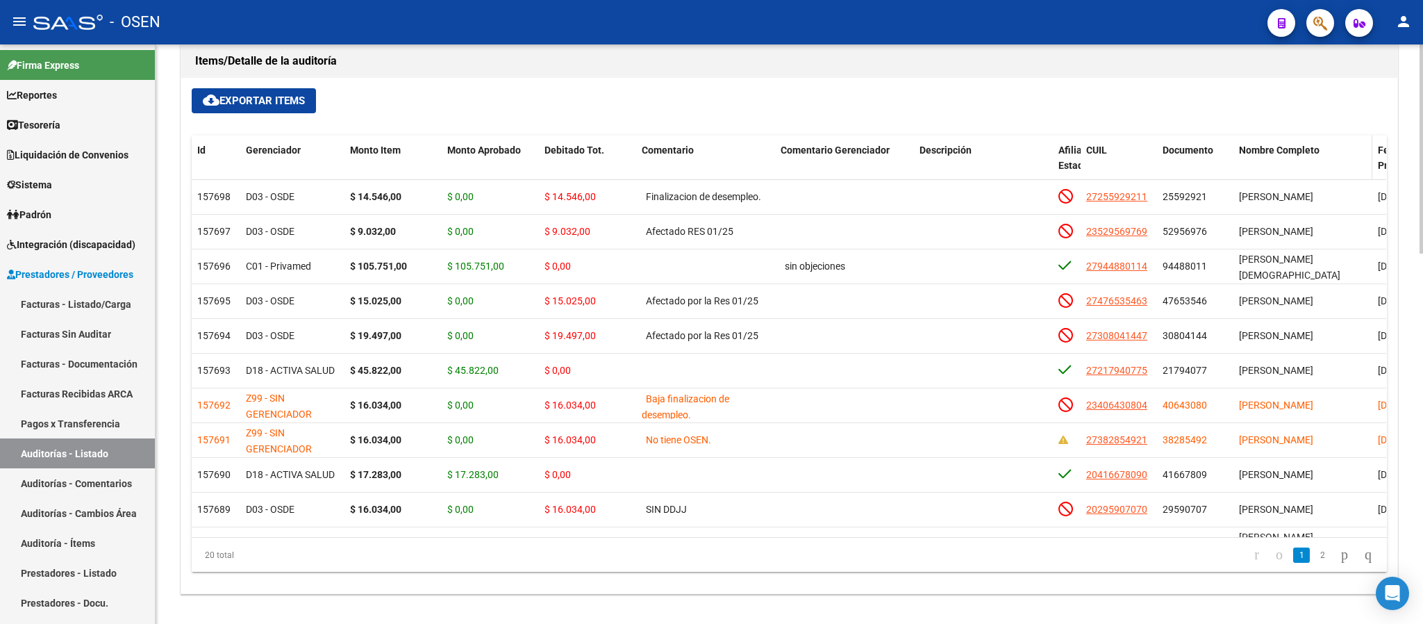
click at [1185, 152] on span "Nombre Completo" at bounding box center [1279, 149] width 81 height 11
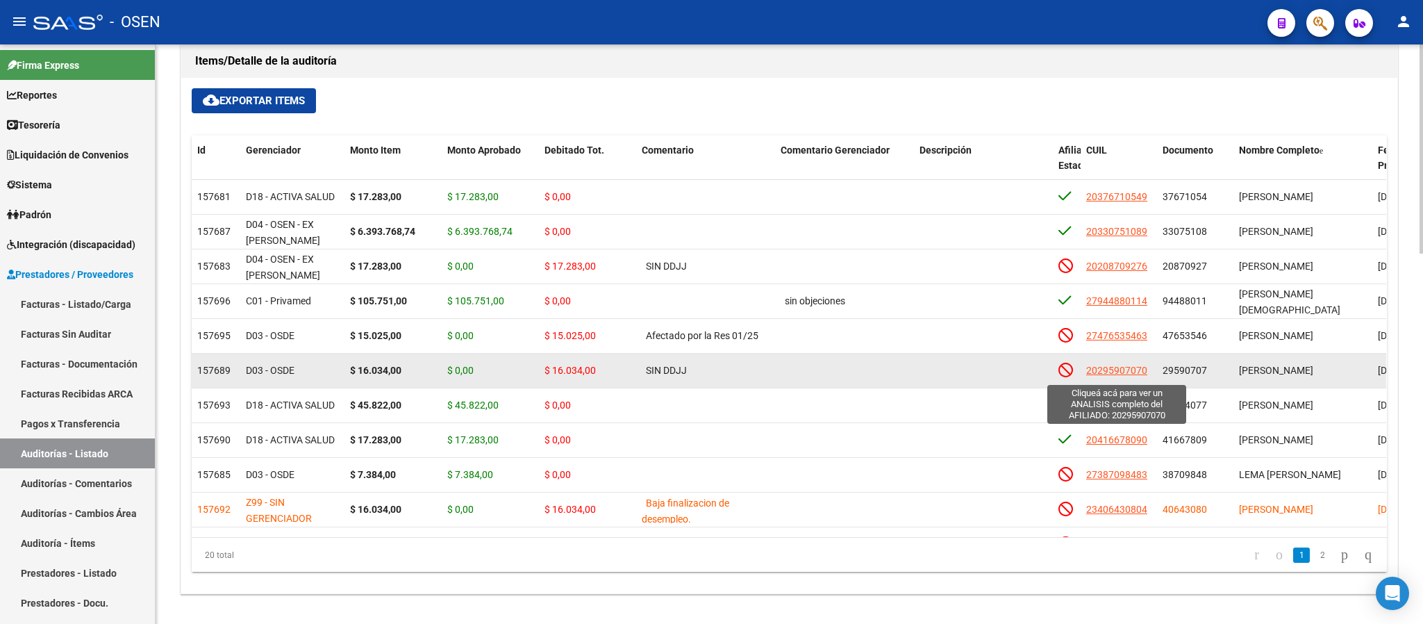
click at [1132, 376] on span "20295907070" at bounding box center [1116, 370] width 61 height 11
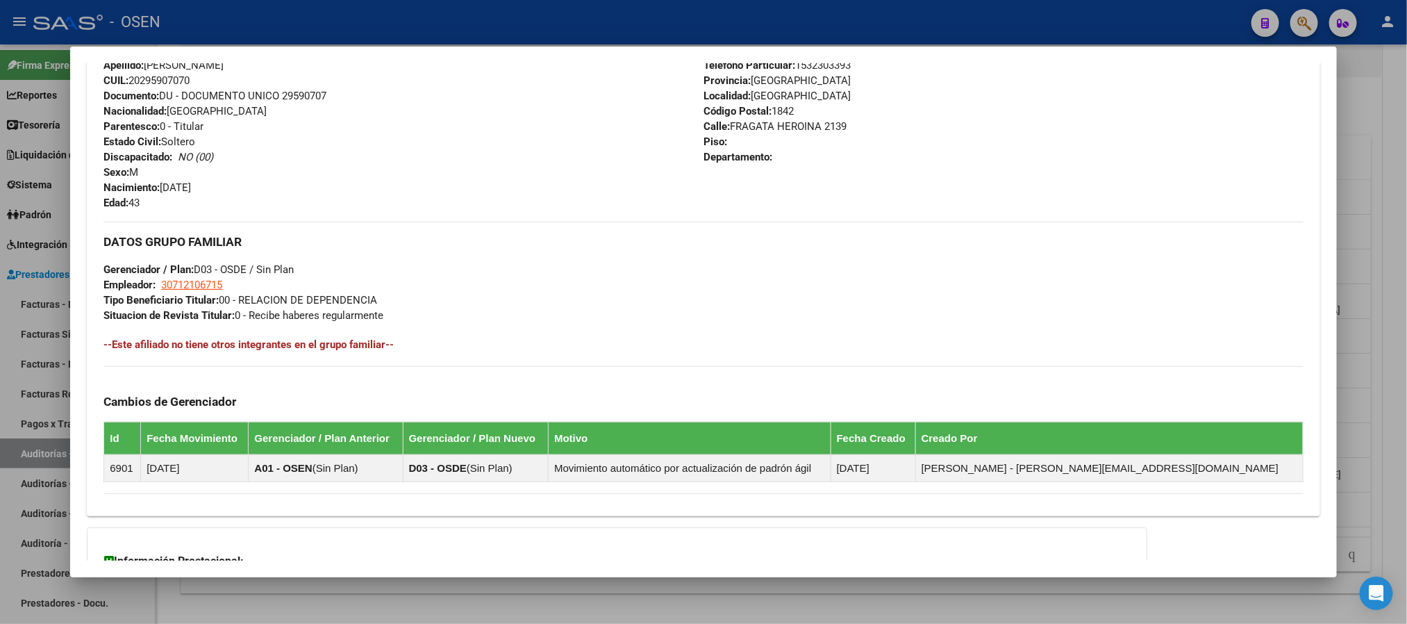
scroll to position [678, 0]
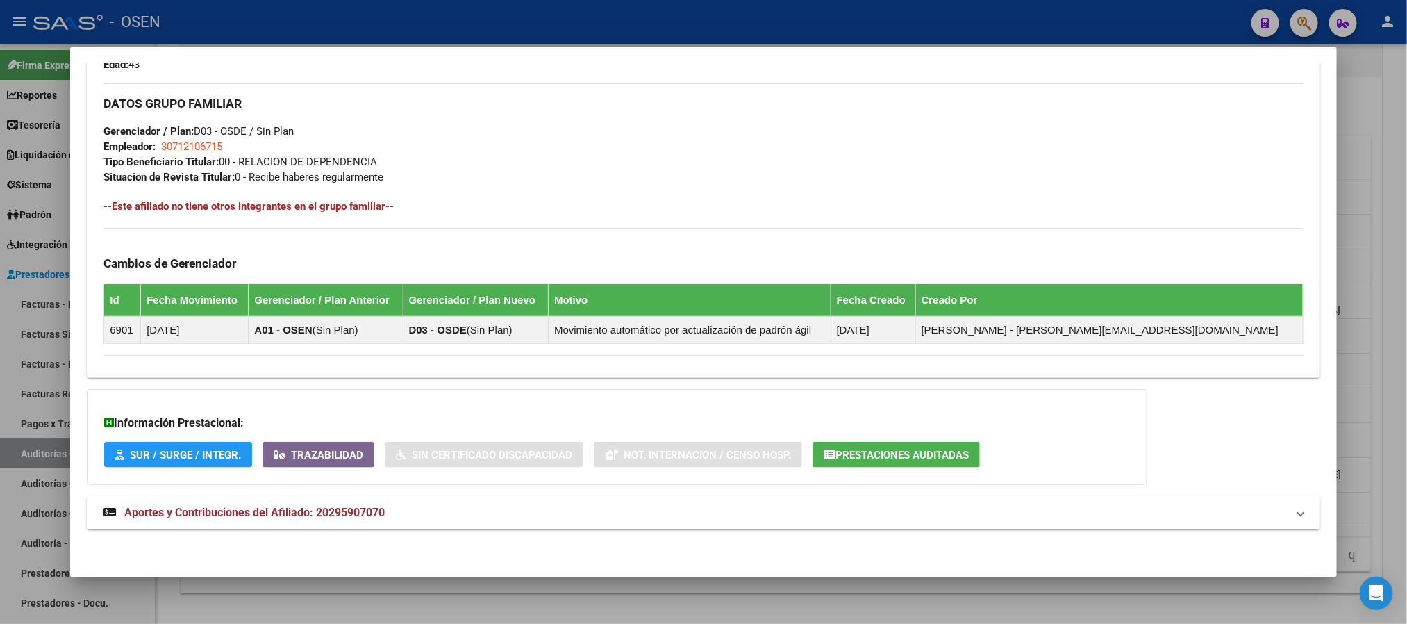
click at [423, 519] on mat-expansion-panel-header "Aportes y Contribuciones del Afiliado: 20295907070" at bounding box center [703, 512] width 1233 height 33
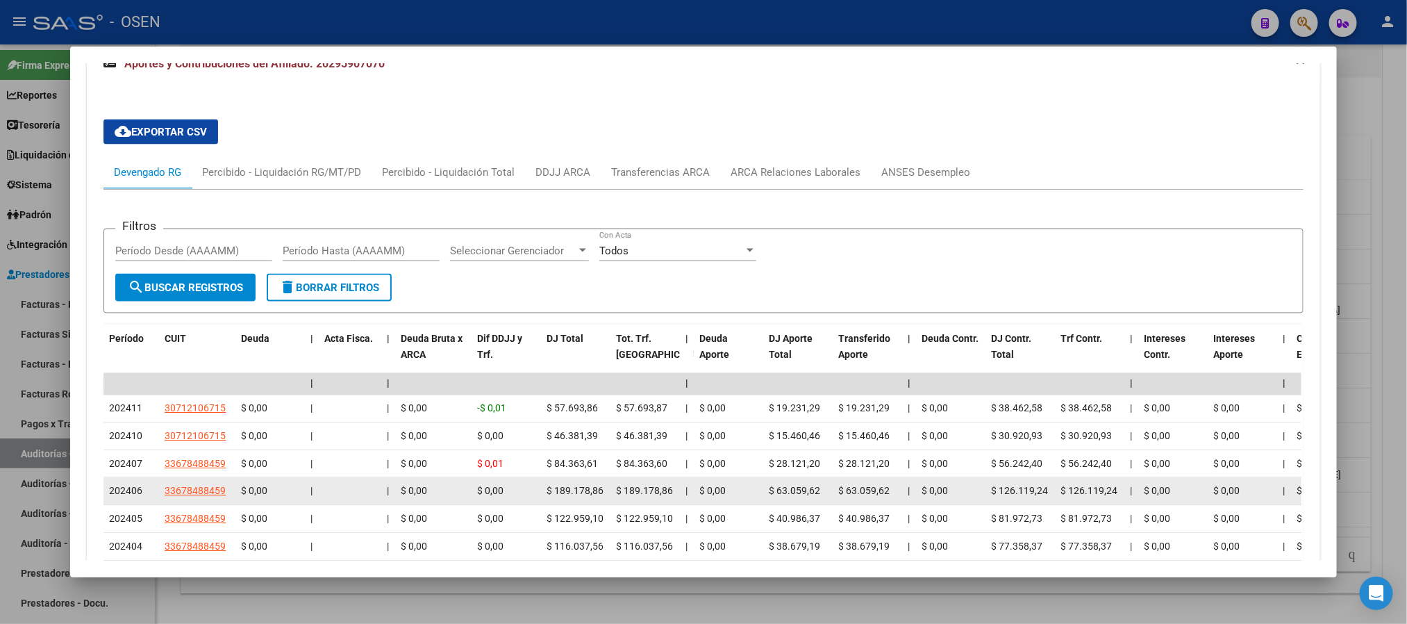
scroll to position [1132, 0]
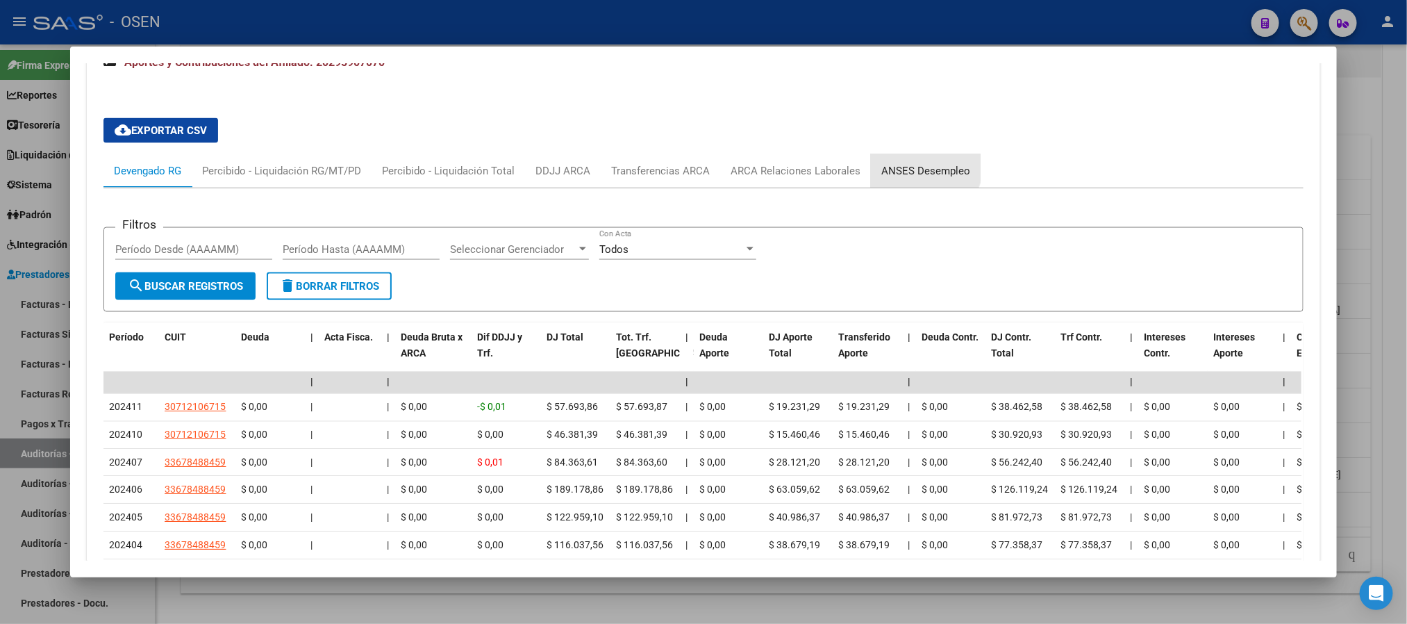
click at [894, 161] on div "ANSES Desempleo" at bounding box center [926, 170] width 110 height 33
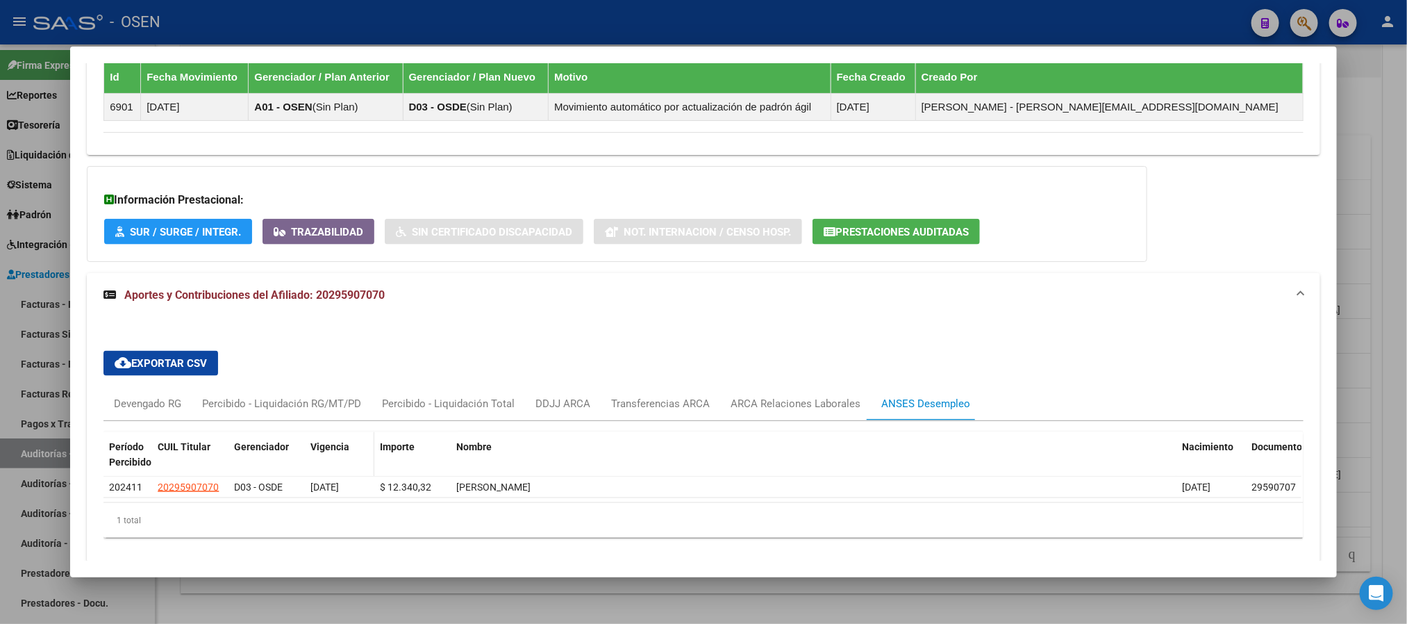
scroll to position [945, 0]
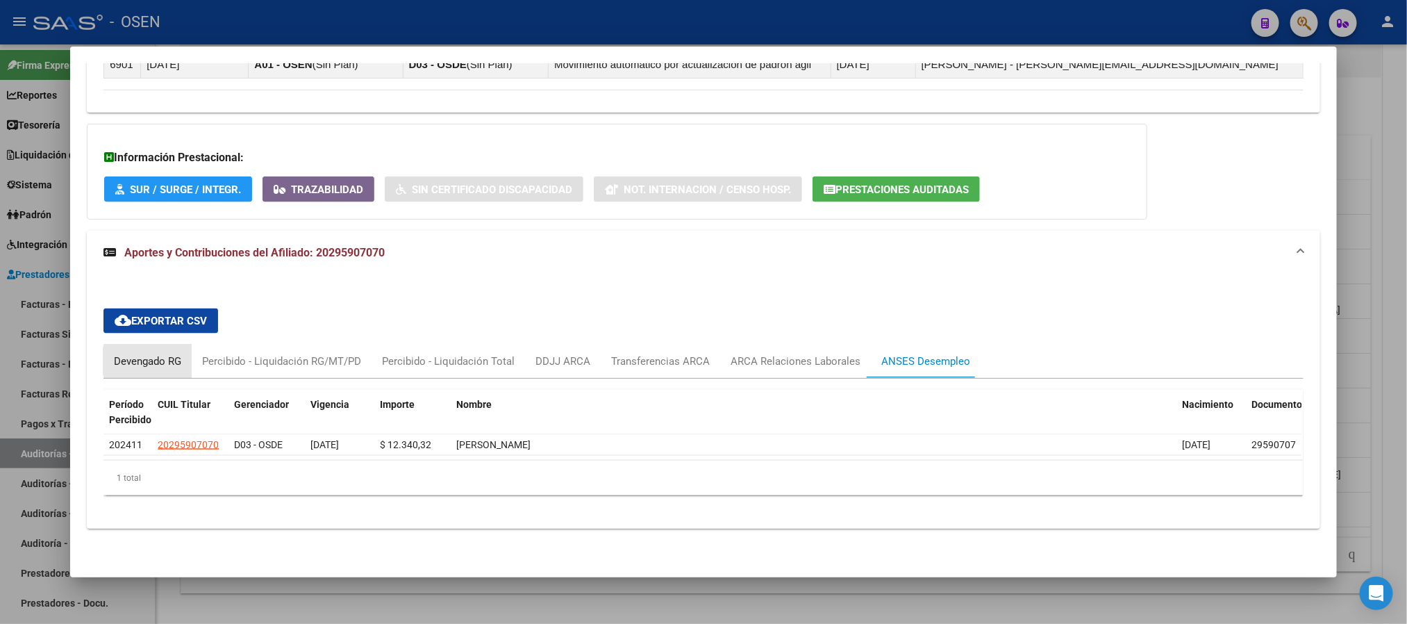
click at [157, 361] on div "Devengado RG" at bounding box center [147, 361] width 67 height 15
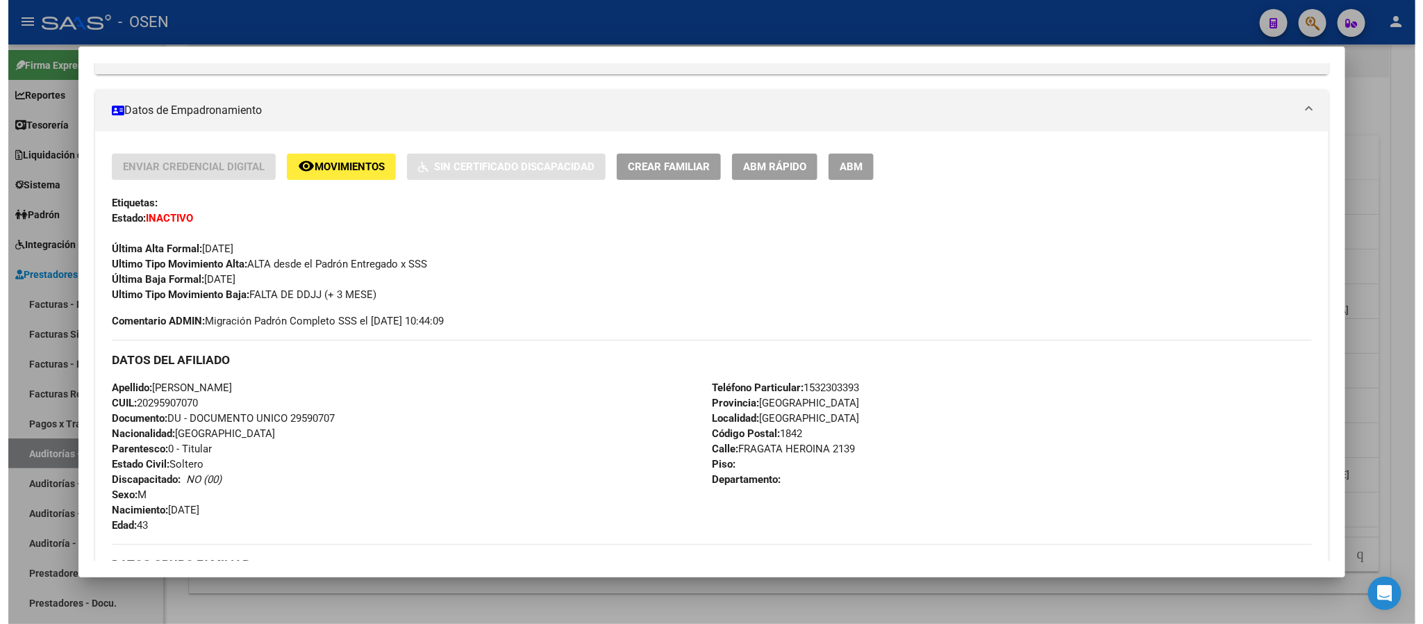
scroll to position [0, 0]
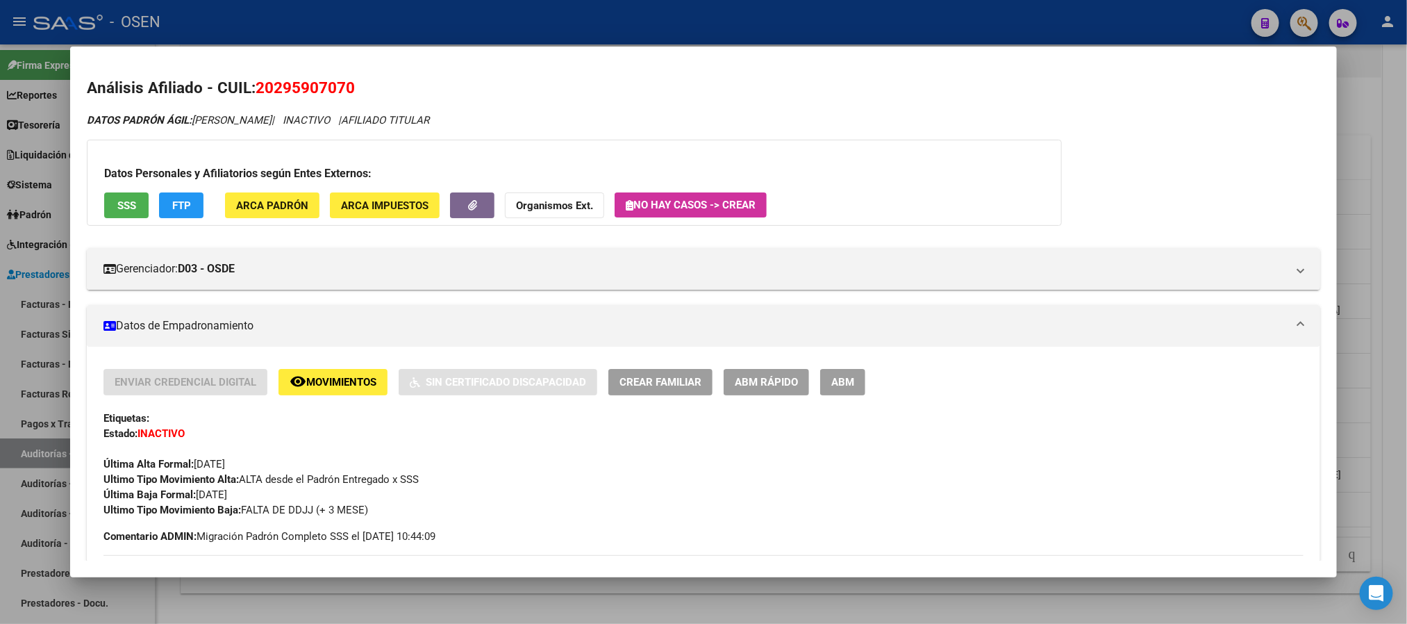
click at [499, 9] on div at bounding box center [703, 312] width 1407 height 624
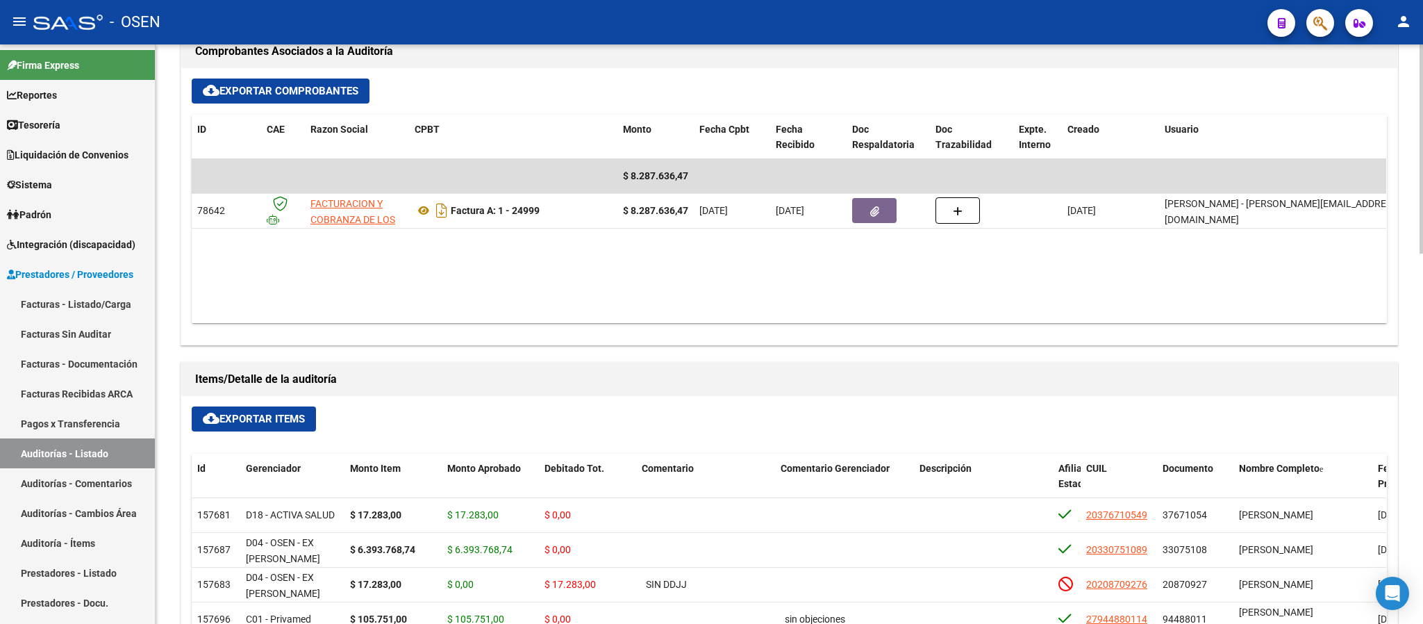
scroll to position [329, 0]
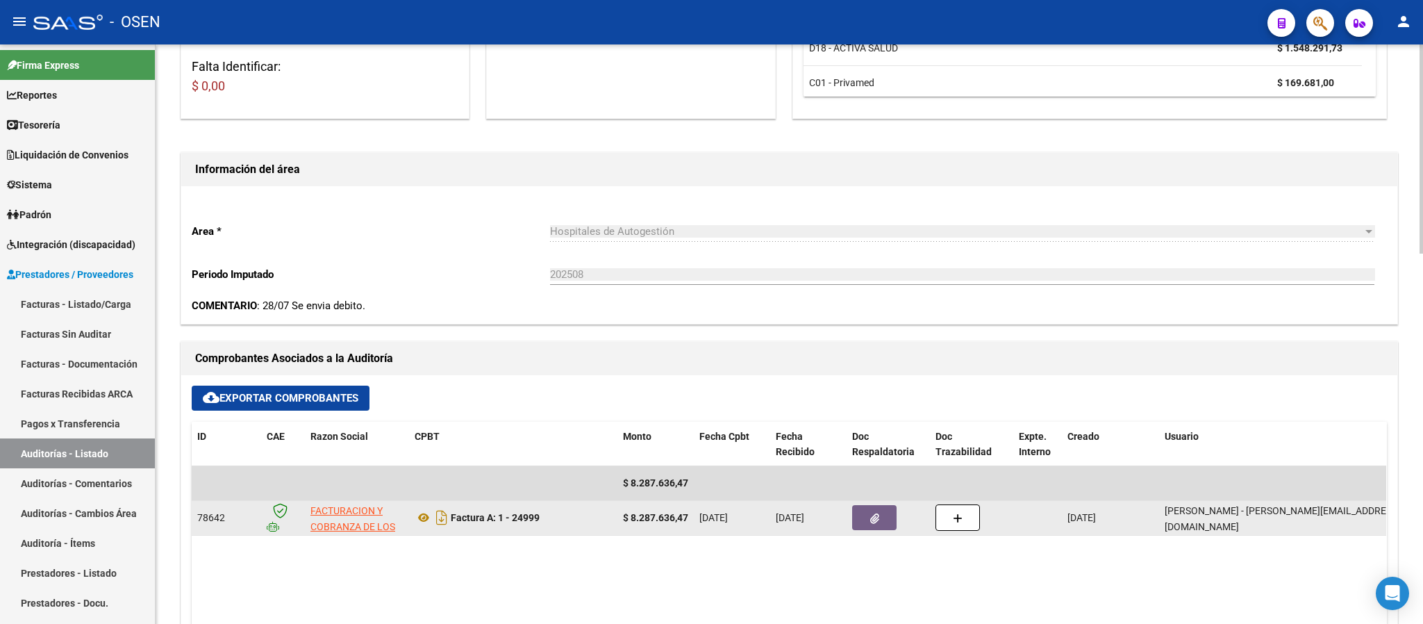
click at [856, 519] on button "button" at bounding box center [874, 517] width 44 height 25
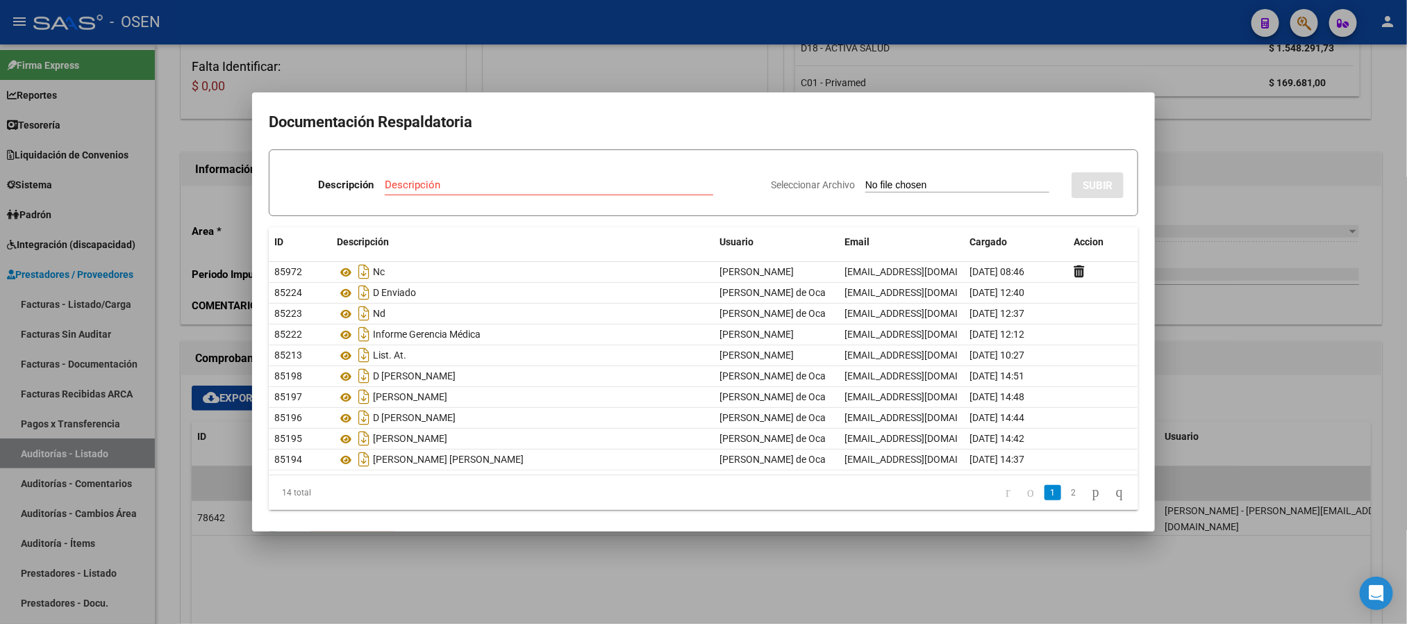
click at [533, 63] on div at bounding box center [703, 312] width 1407 height 624
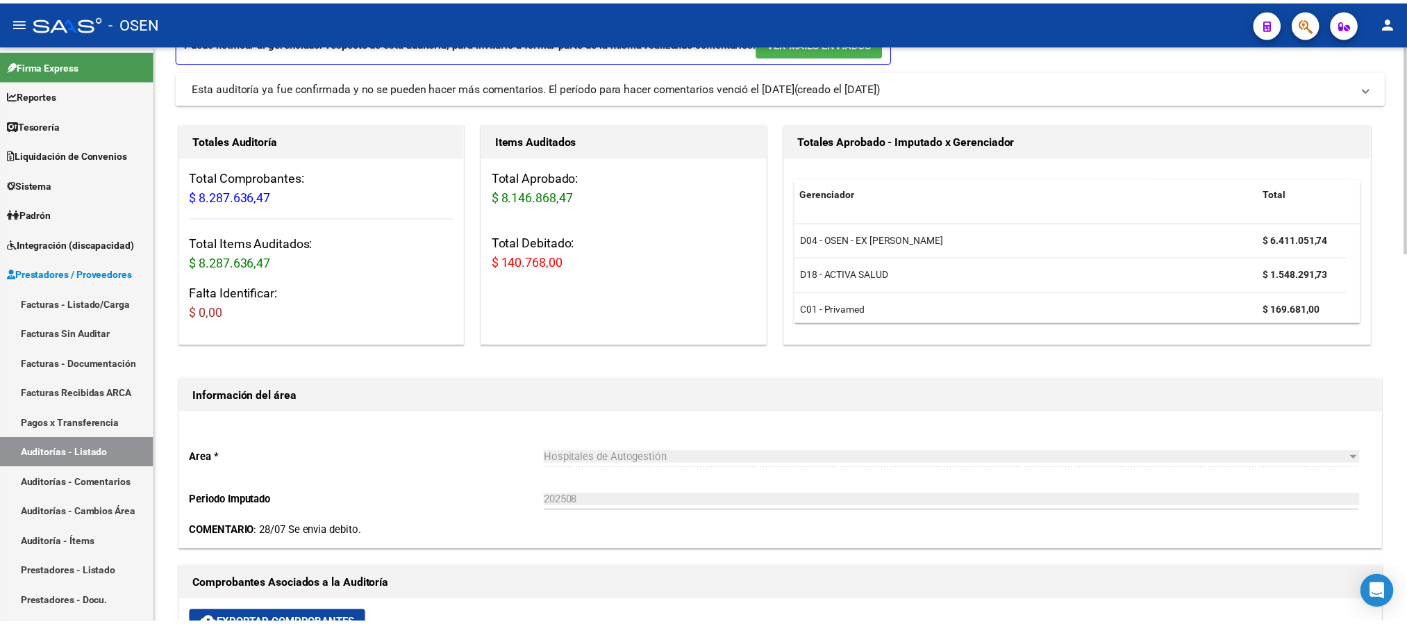
scroll to position [0, 0]
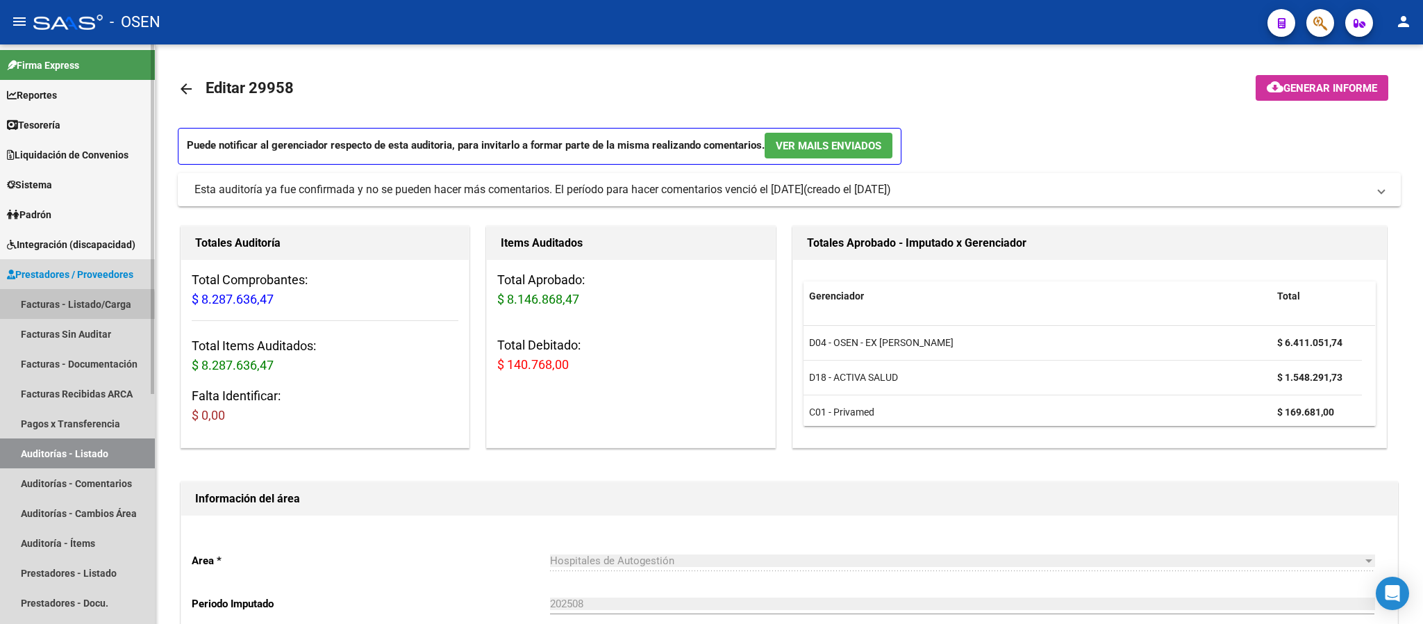
click at [49, 308] on link "Facturas - Listado/Carga" at bounding box center [77, 304] width 155 height 30
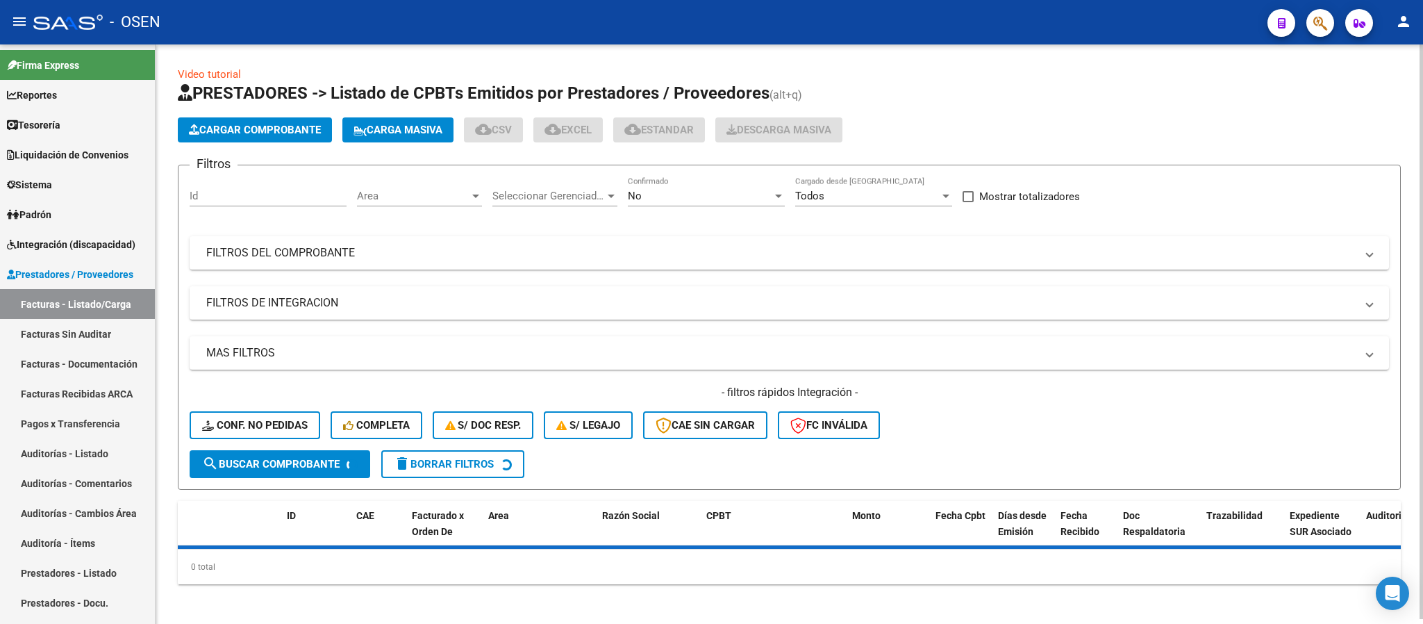
click at [245, 142] on button "Cargar Comprobante" at bounding box center [255, 129] width 154 height 25
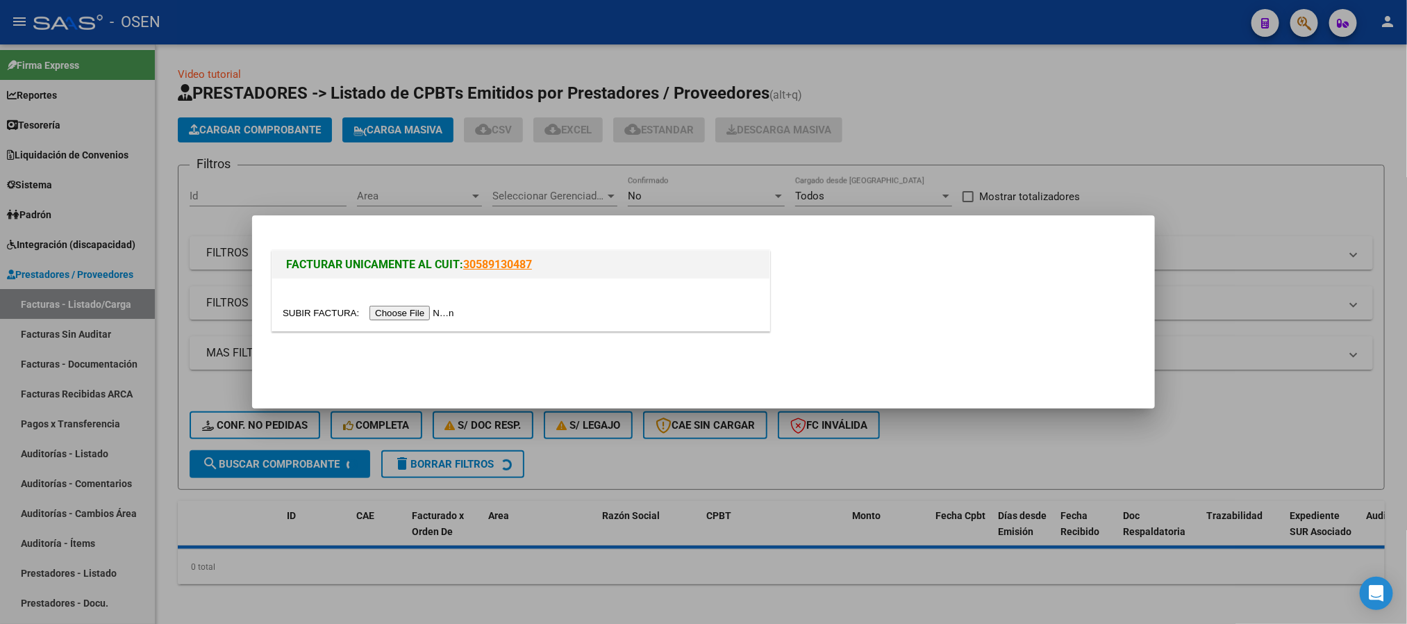
click at [421, 315] on input "file" at bounding box center [371, 313] width 176 height 15
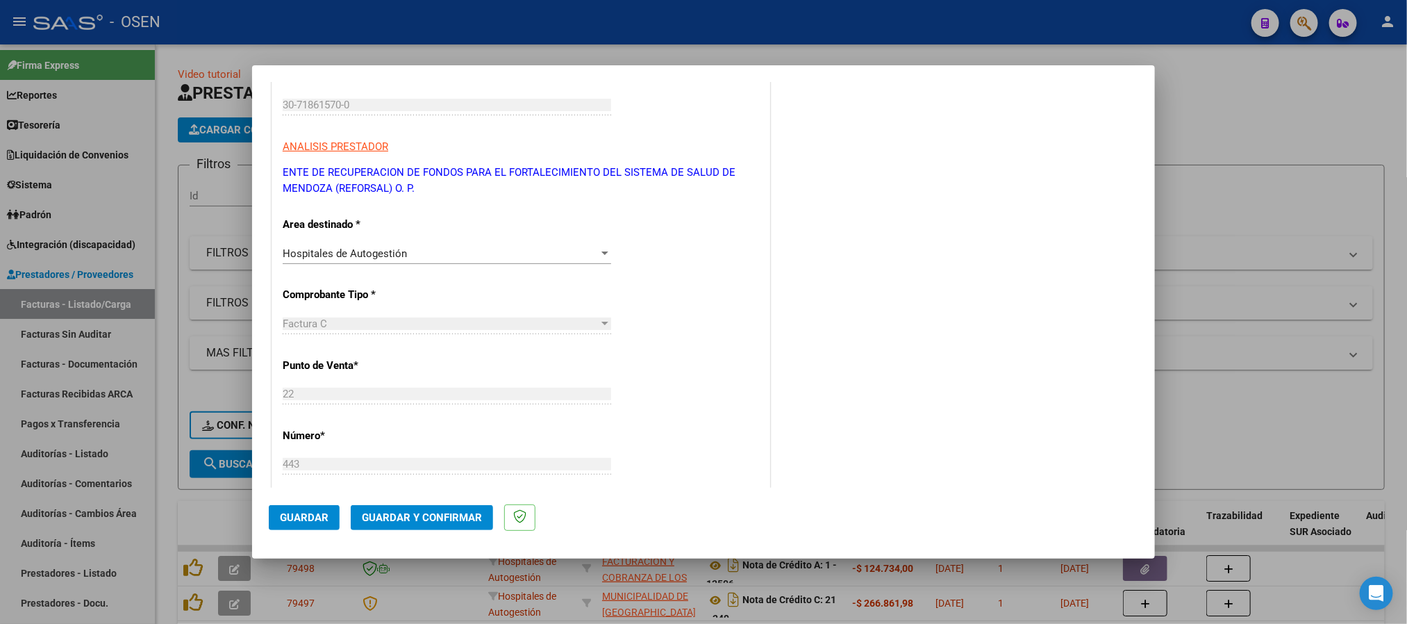
scroll to position [417, 0]
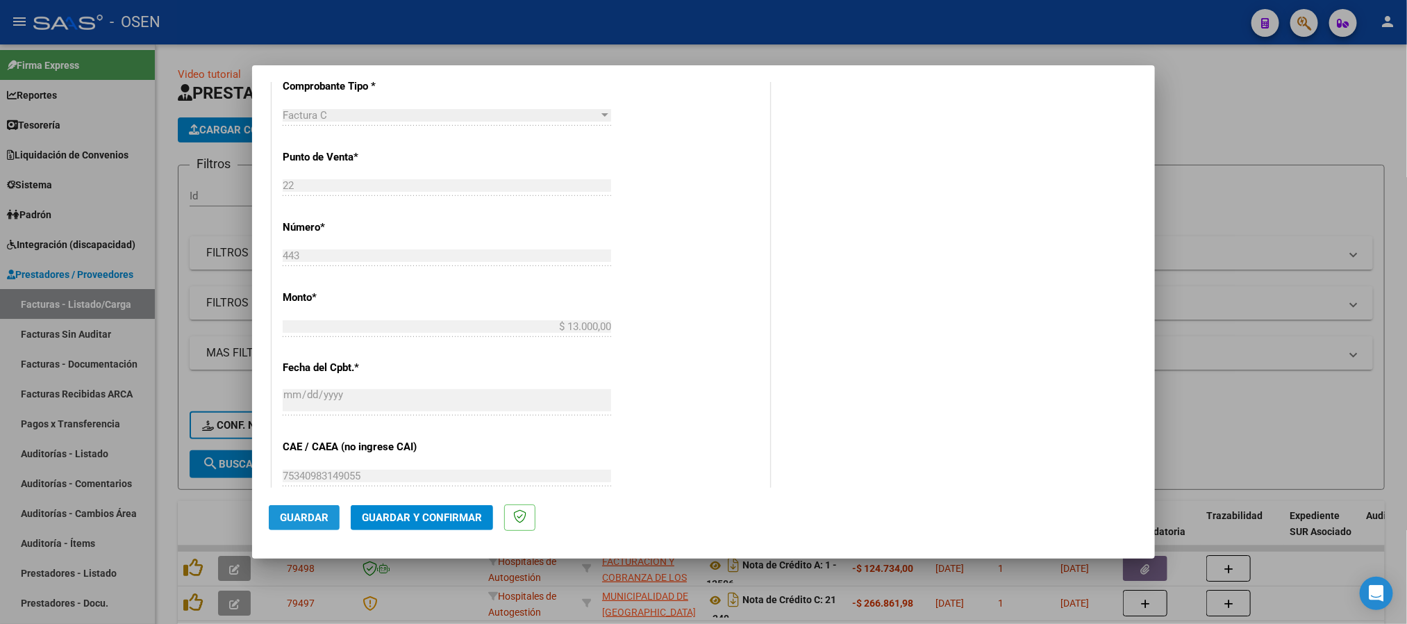
click at [315, 519] on button "Guardar" at bounding box center [304, 517] width 71 height 25
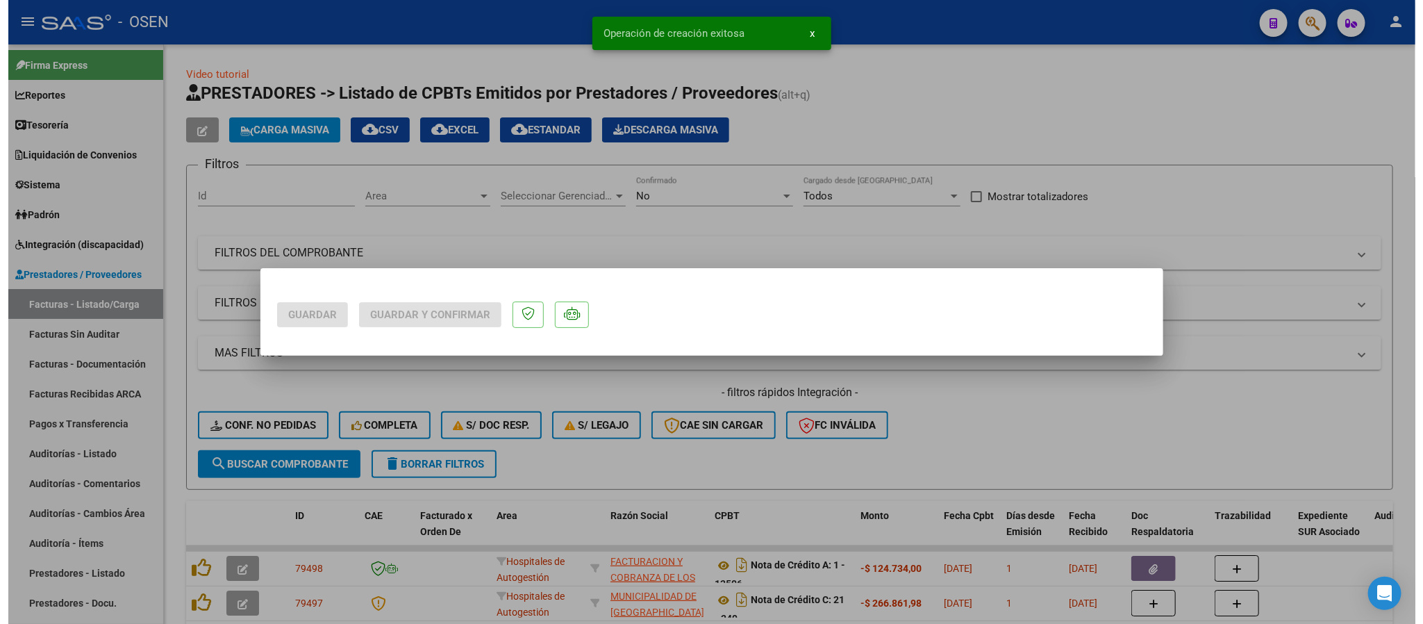
scroll to position [0, 0]
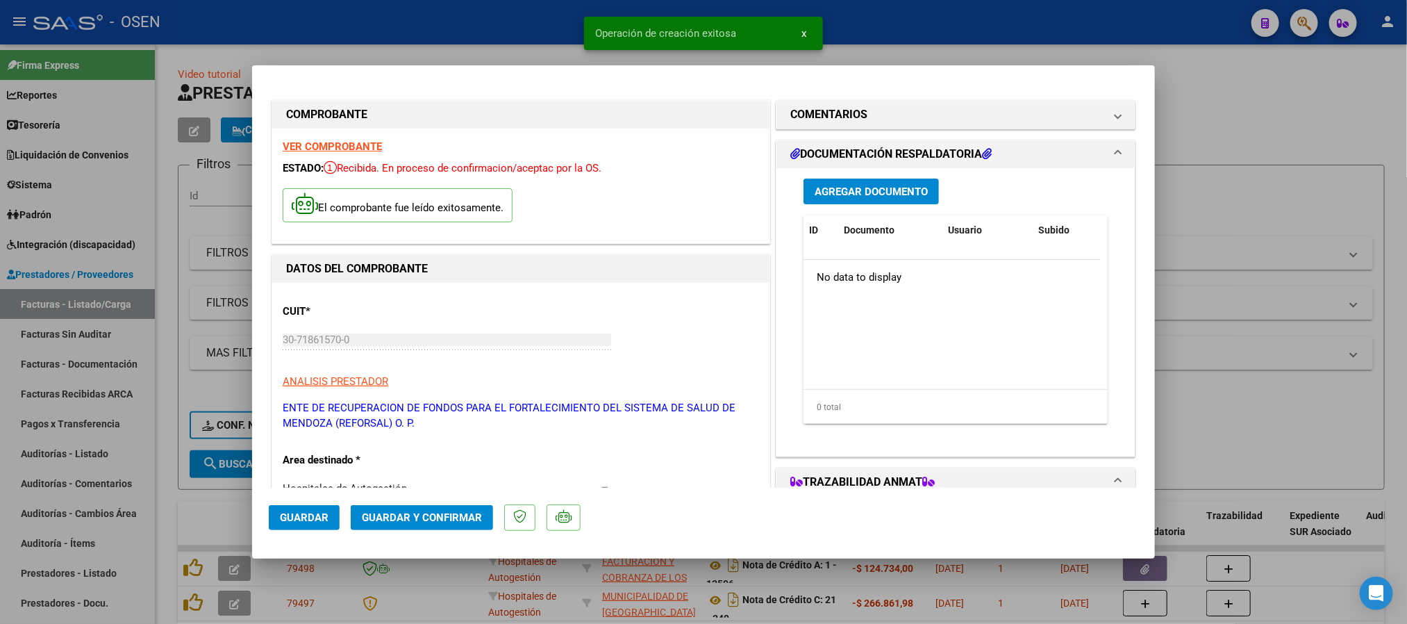
click at [872, 188] on span "Agregar Documento" at bounding box center [871, 191] width 113 height 13
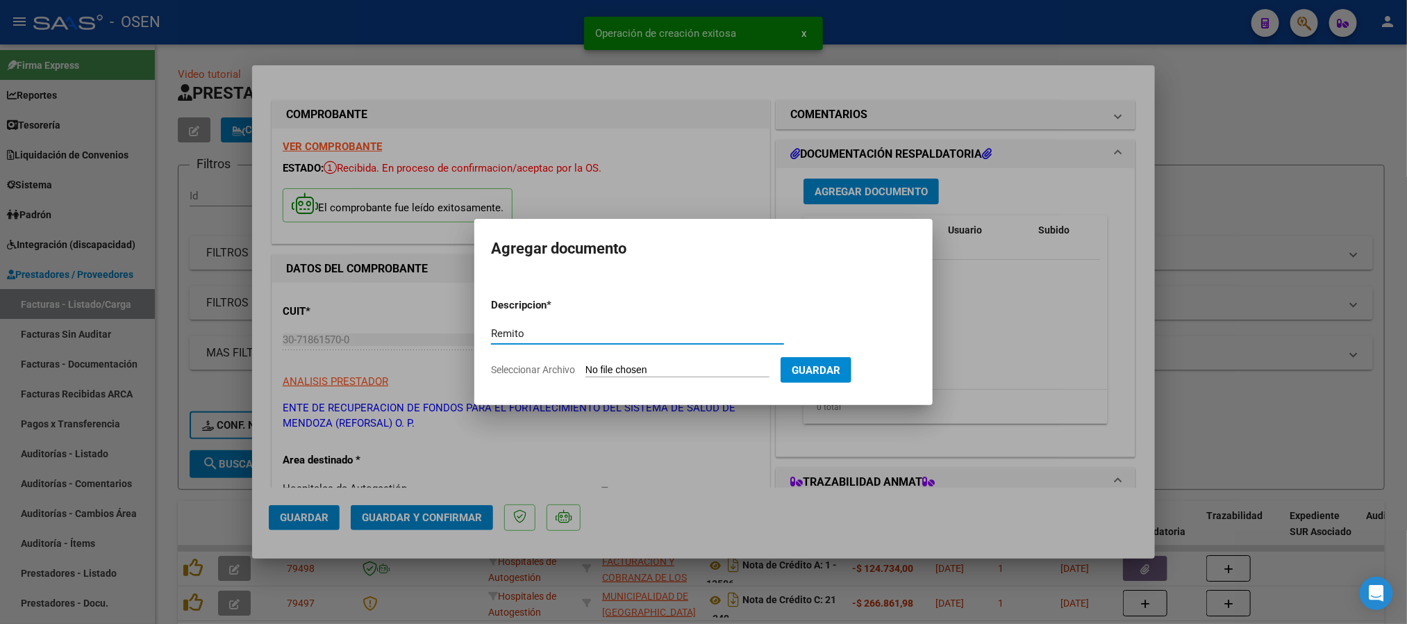
type input "Remito"
click at [645, 365] on input "Seleccionar Archivo" at bounding box center [678, 370] width 184 height 13
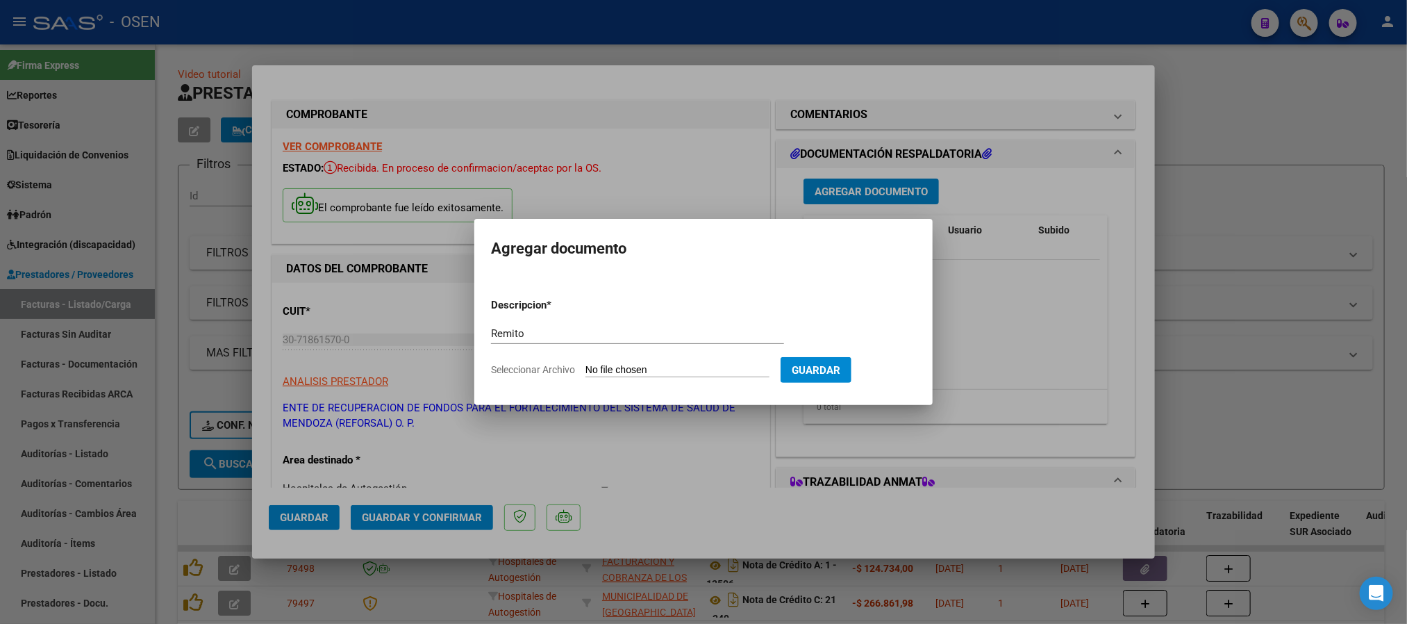
type input "C:\fakepath\DetalleDeRemito_Nro.29656_21-08-2025.pdf"
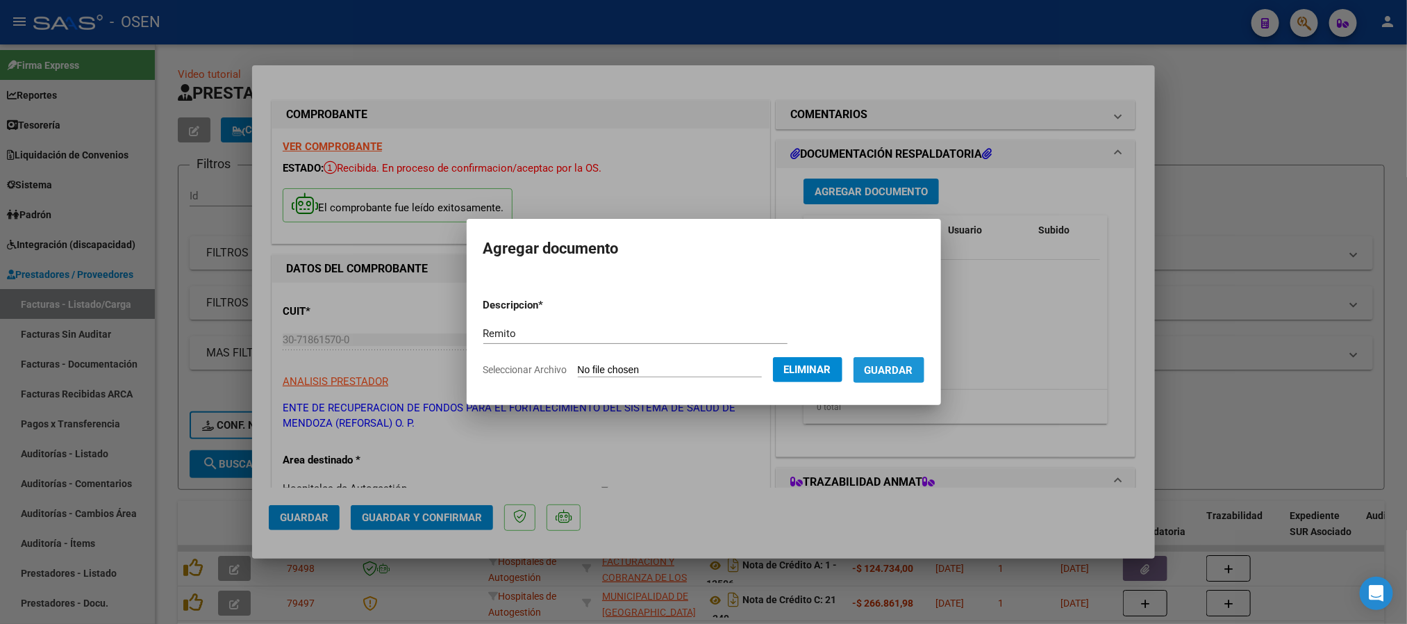
click at [905, 378] on button "Guardar" at bounding box center [889, 370] width 71 height 26
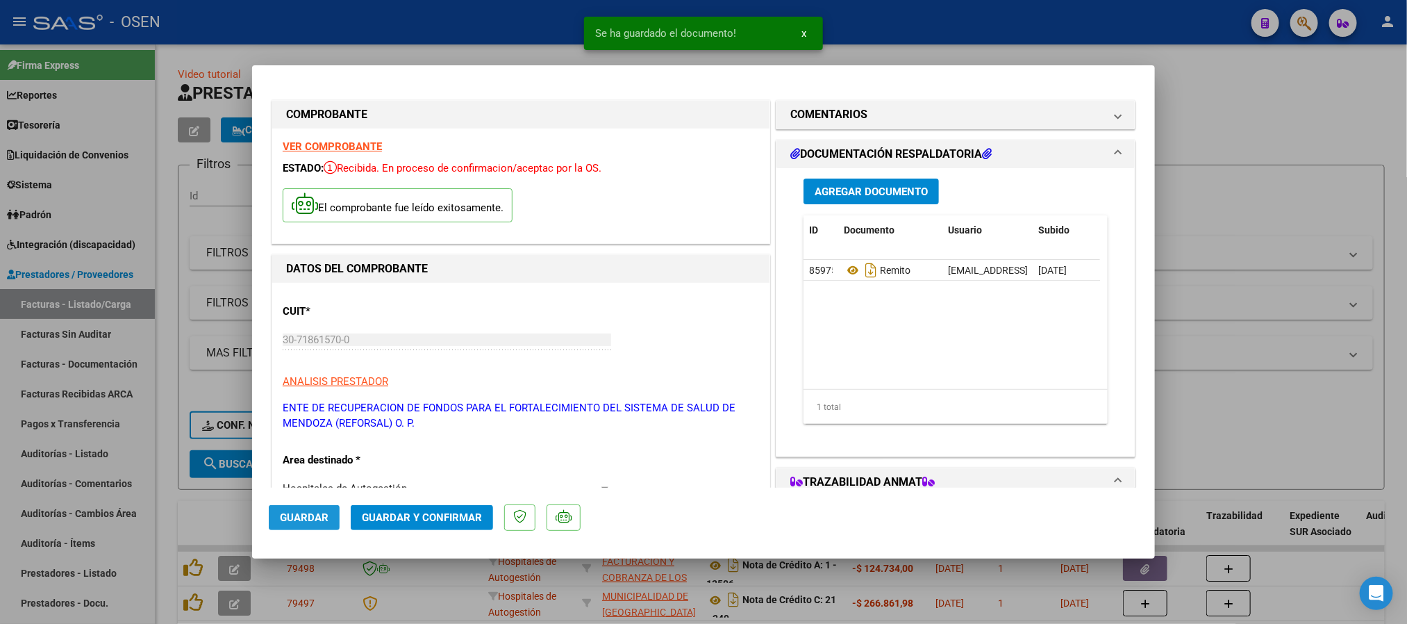
click at [303, 519] on span "Guardar" at bounding box center [304, 517] width 49 height 13
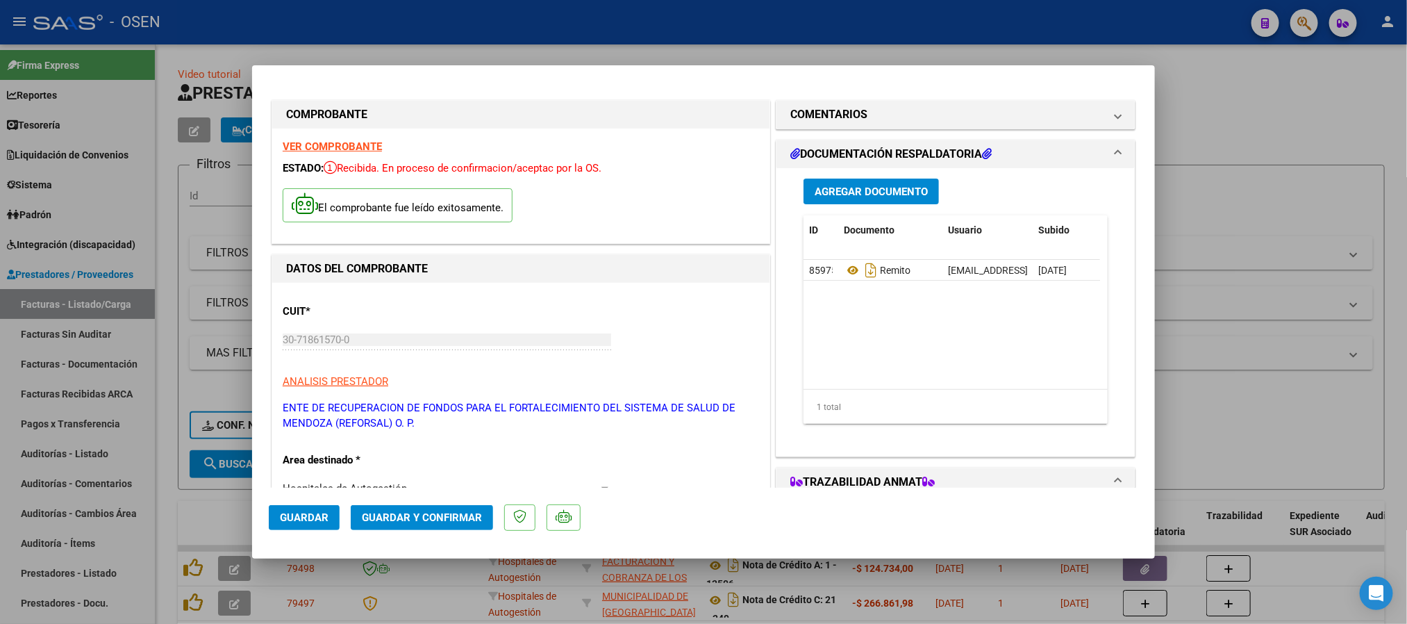
click at [594, 19] on div at bounding box center [703, 312] width 1407 height 624
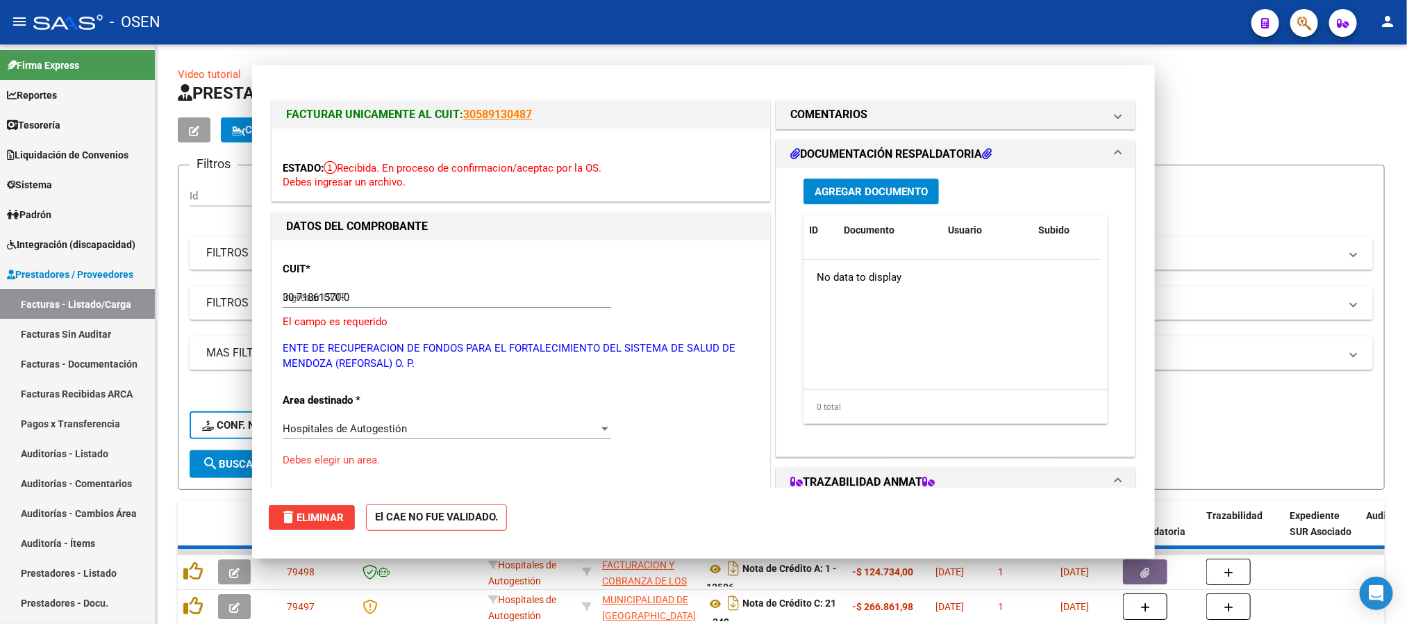
type input "$ 0,00"
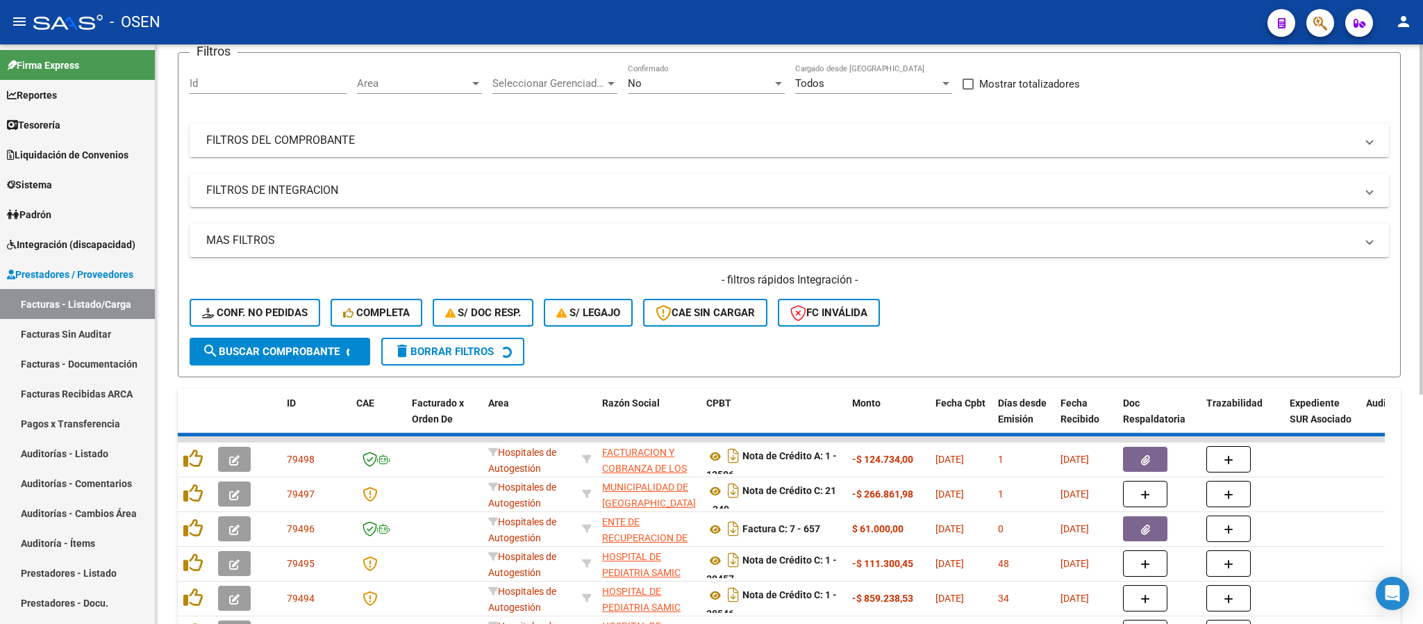
scroll to position [65, 0]
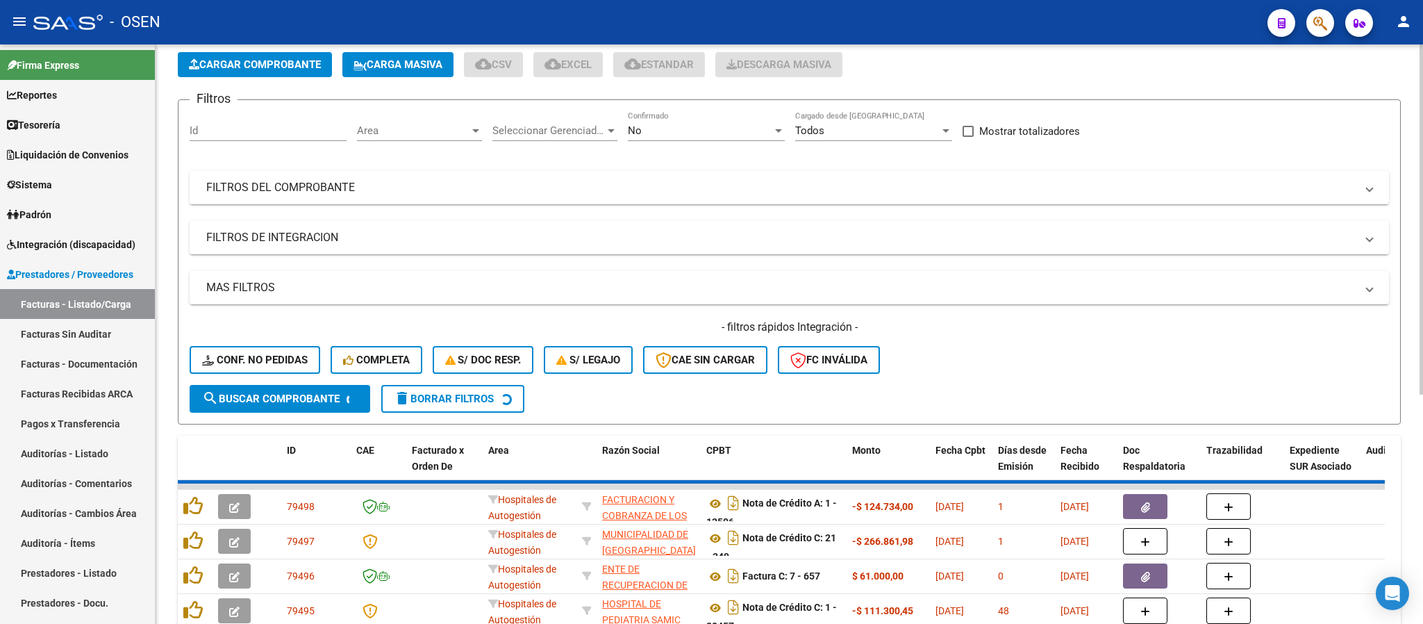
click at [420, 117] on div "Area Area" at bounding box center [419, 126] width 125 height 30
type input "dr"
click at [388, 188] on span "Droguería" at bounding box center [379, 193] width 45 height 13
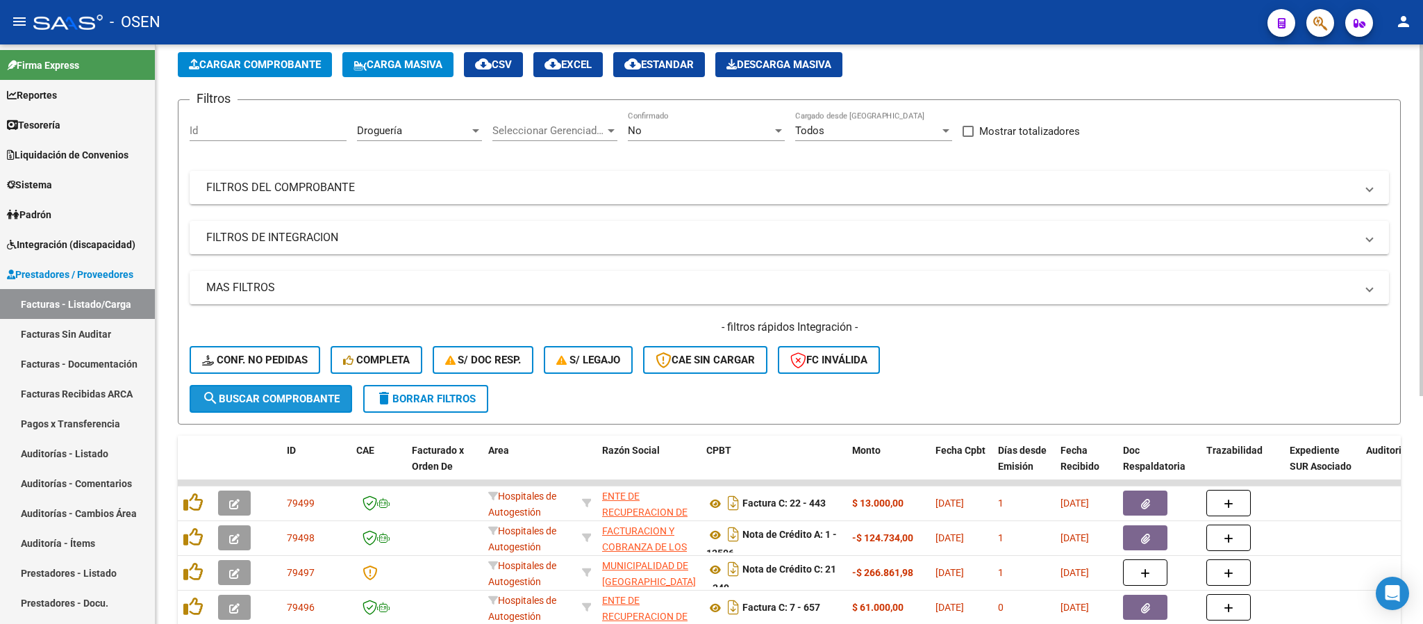
click at [320, 386] on button "search Buscar Comprobante" at bounding box center [271, 399] width 163 height 28
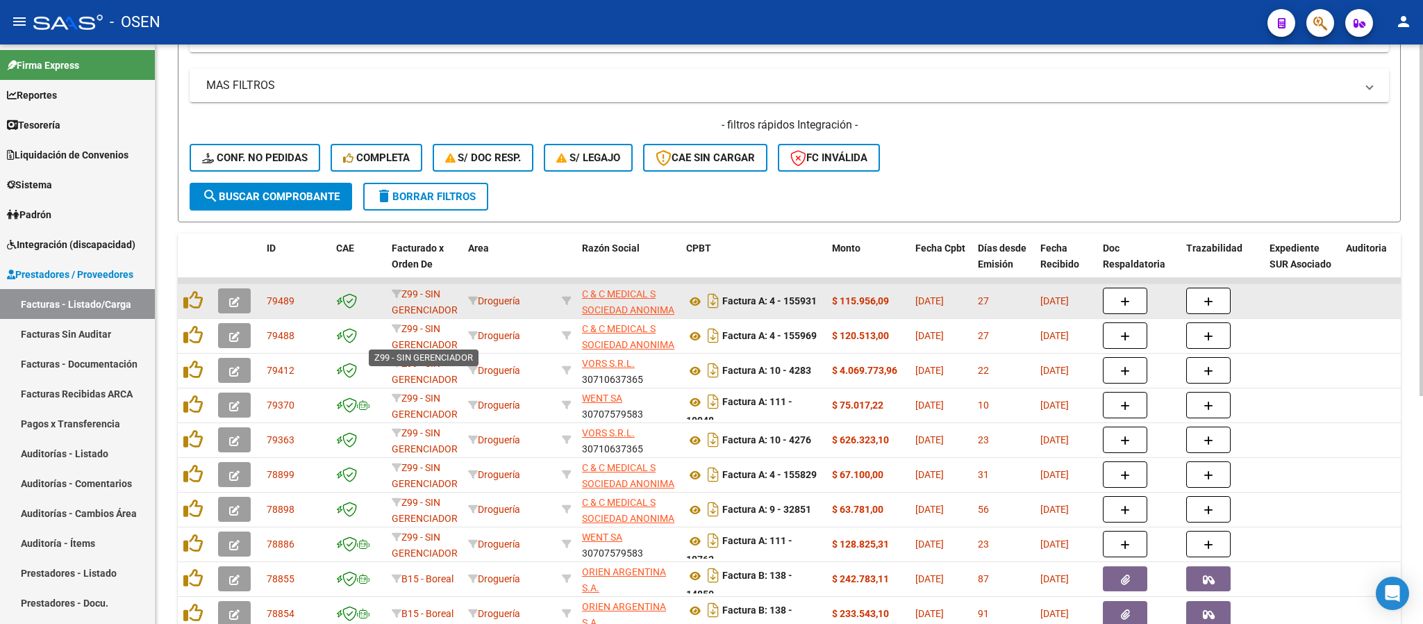
scroll to position [274, 0]
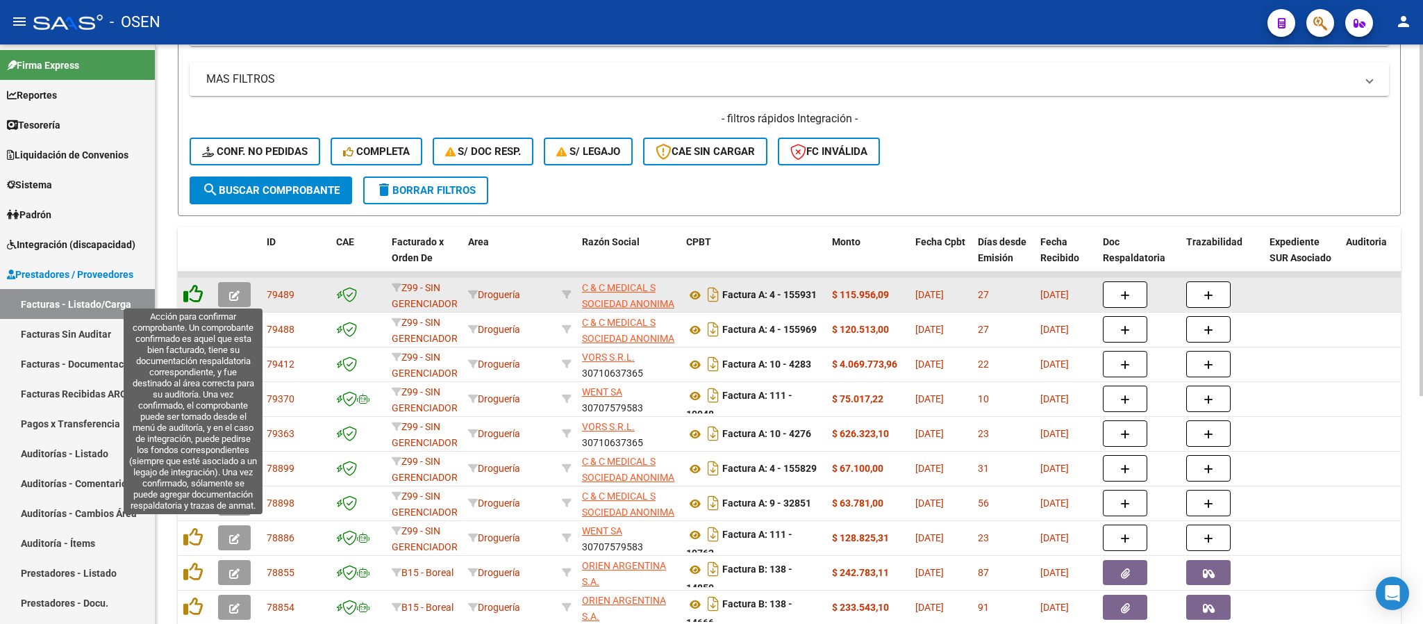
click at [190, 295] on icon at bounding box center [192, 293] width 19 height 19
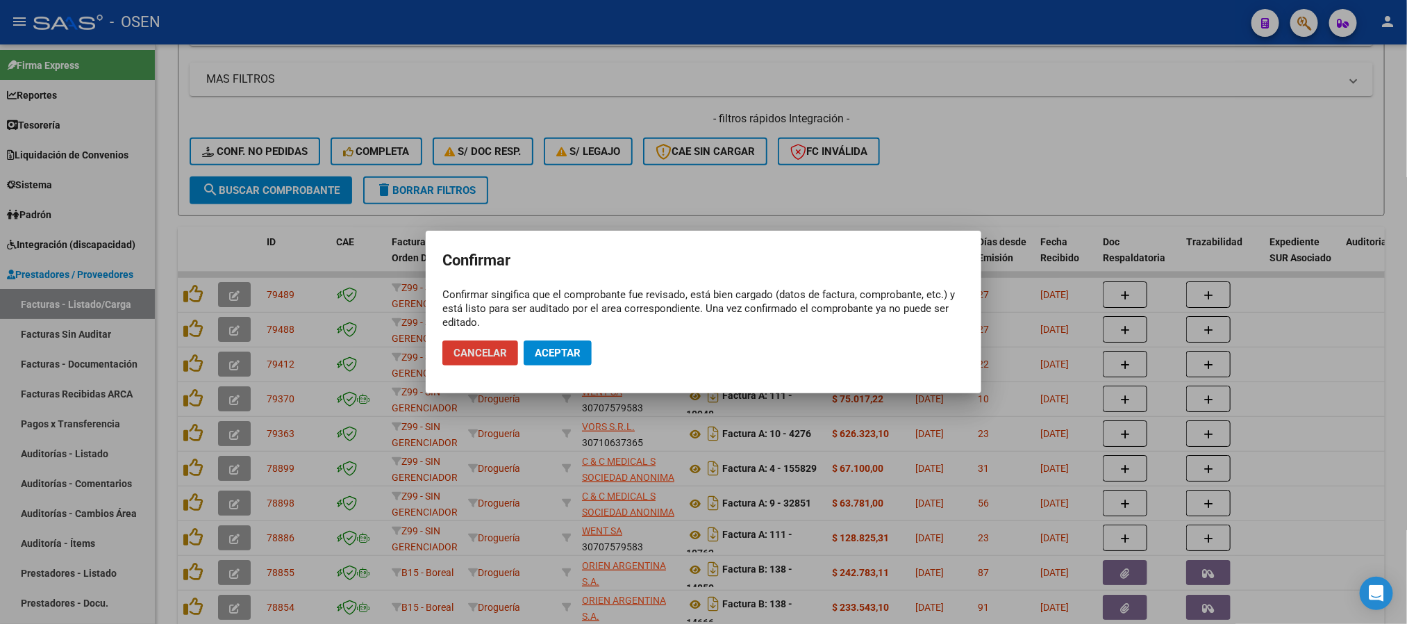
click at [554, 365] on mat-dialog-actions "Cancelar Aceptar" at bounding box center [703, 352] width 522 height 47
click at [550, 356] on span "Aceptar" at bounding box center [558, 353] width 46 height 13
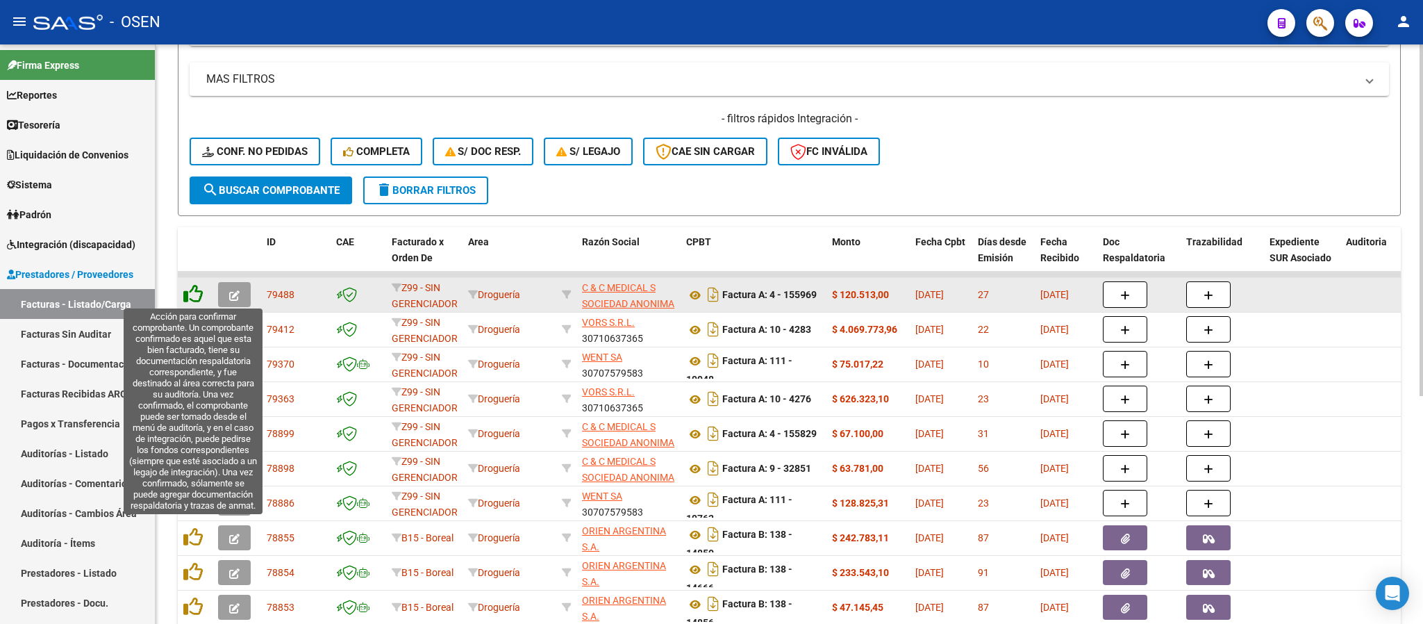
click at [192, 290] on icon at bounding box center [192, 293] width 19 height 19
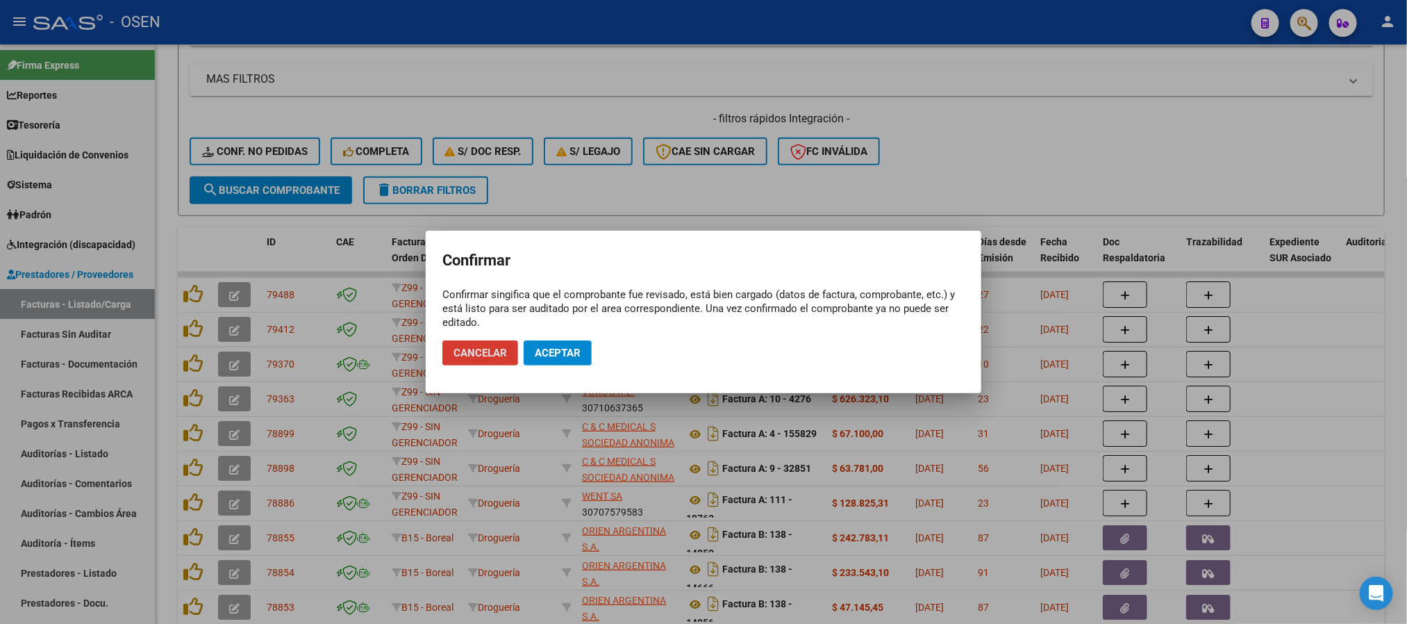
click at [563, 355] on span "Aceptar" at bounding box center [558, 353] width 46 height 13
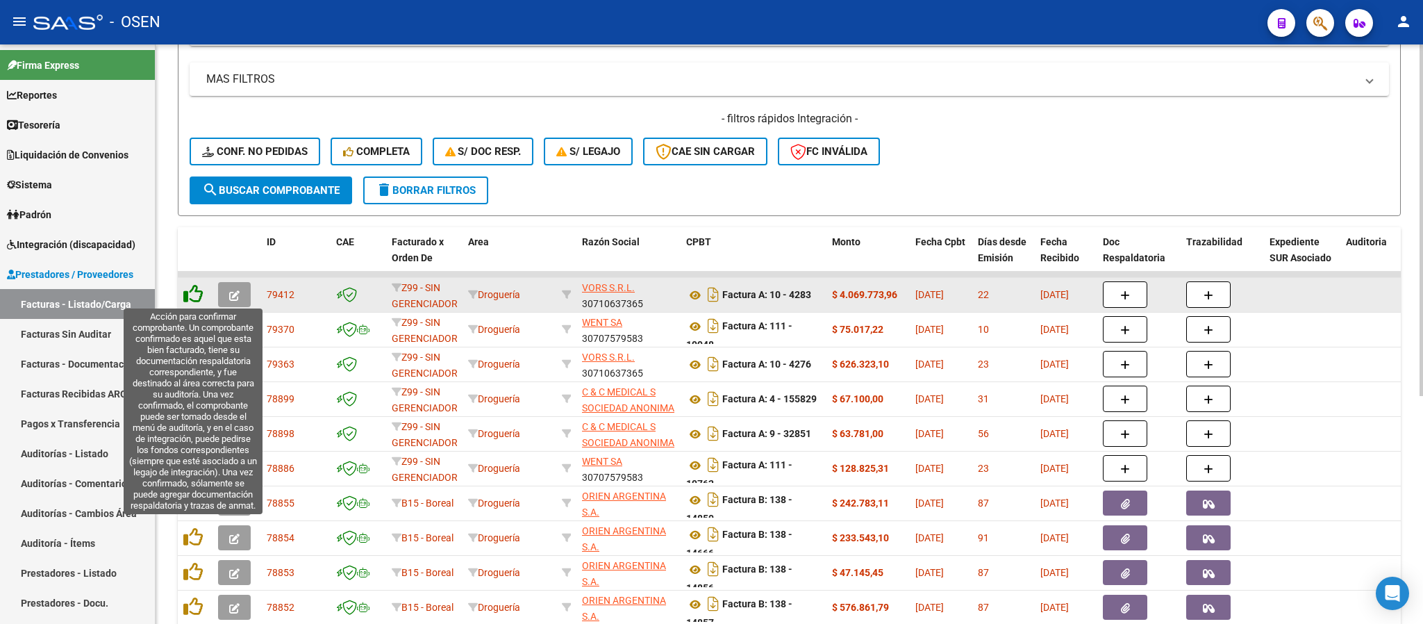
click at [192, 290] on icon at bounding box center [192, 293] width 19 height 19
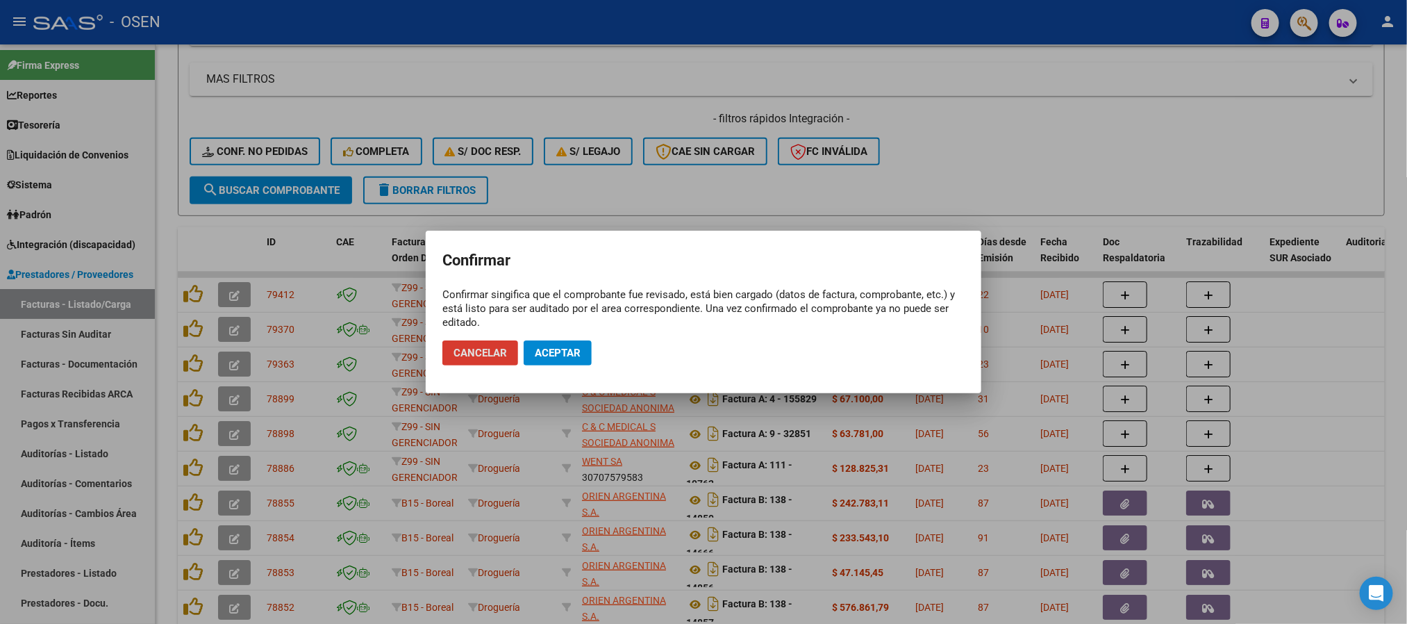
click at [563, 349] on span "Aceptar" at bounding box center [558, 353] width 46 height 13
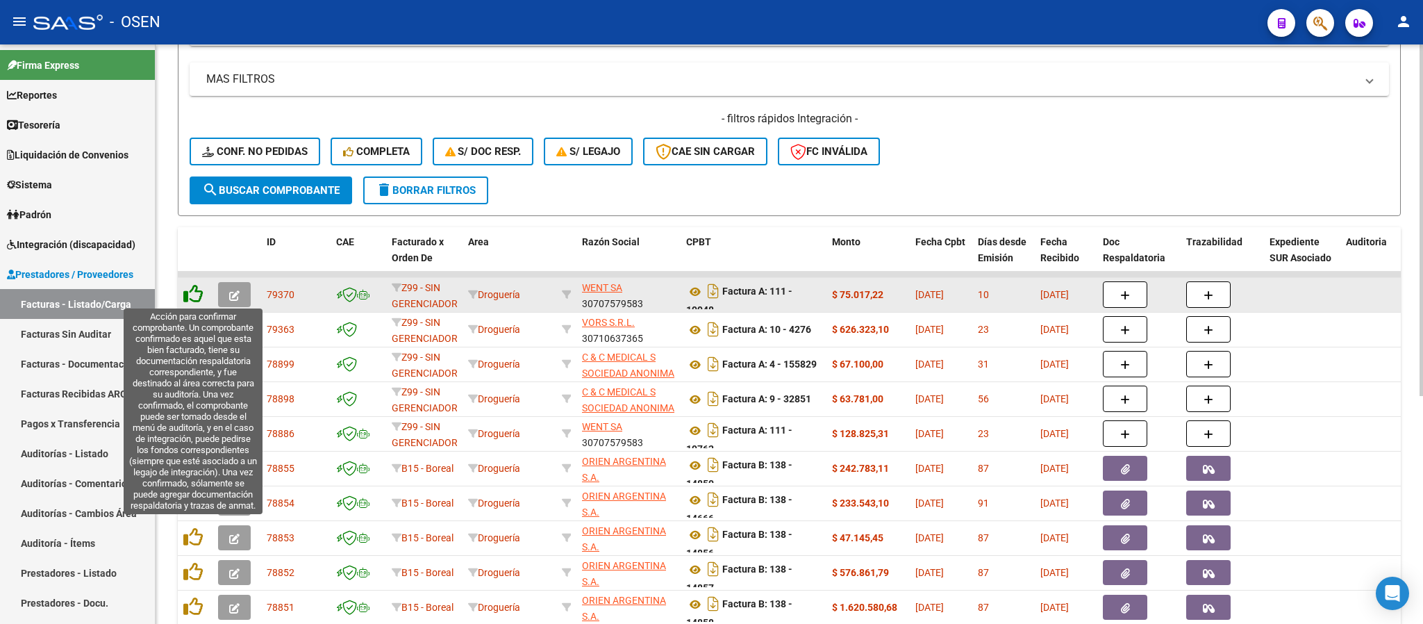
click at [198, 290] on icon at bounding box center [192, 293] width 19 height 19
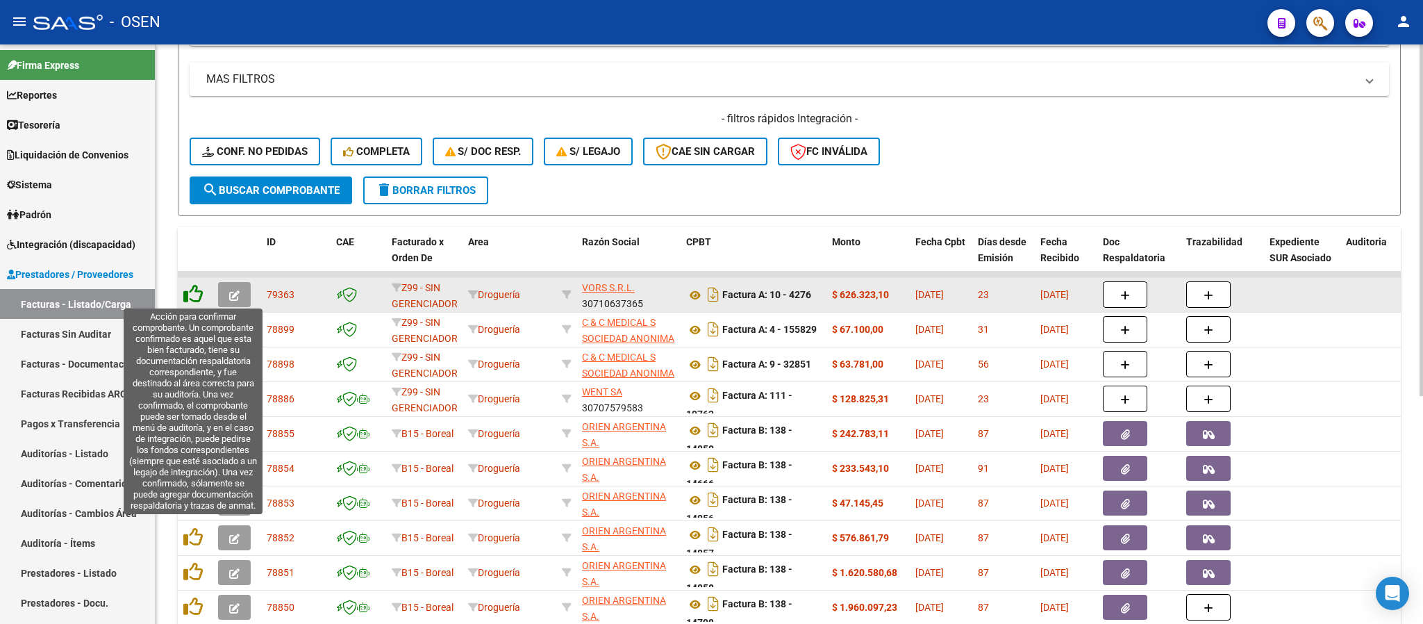
click at [190, 286] on icon at bounding box center [192, 293] width 19 height 19
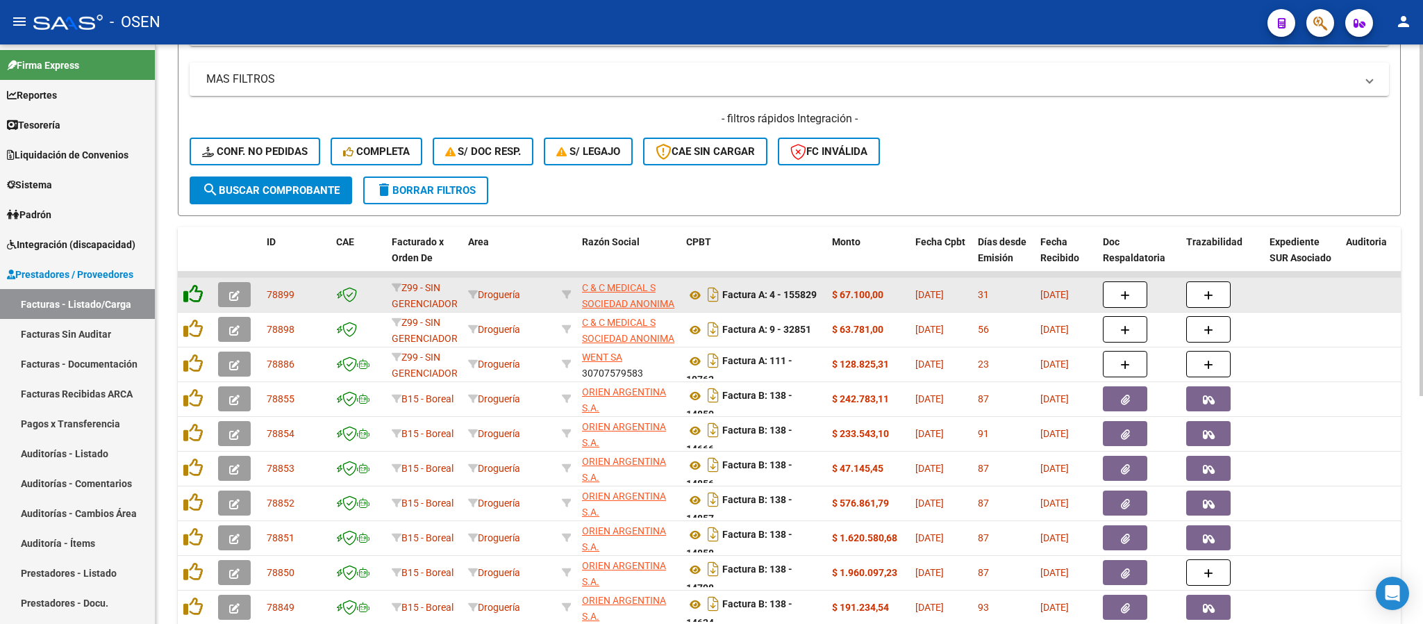
click at [190, 286] on icon at bounding box center [192, 293] width 19 height 19
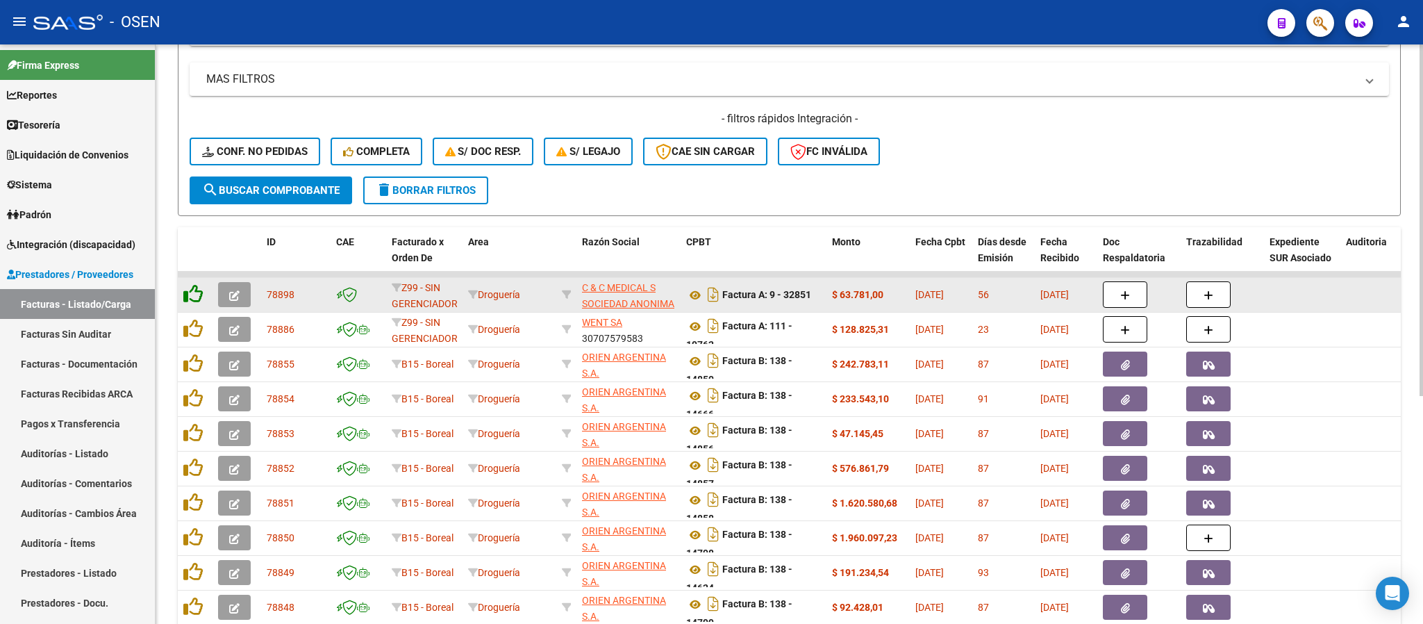
click at [192, 286] on icon at bounding box center [192, 293] width 19 height 19
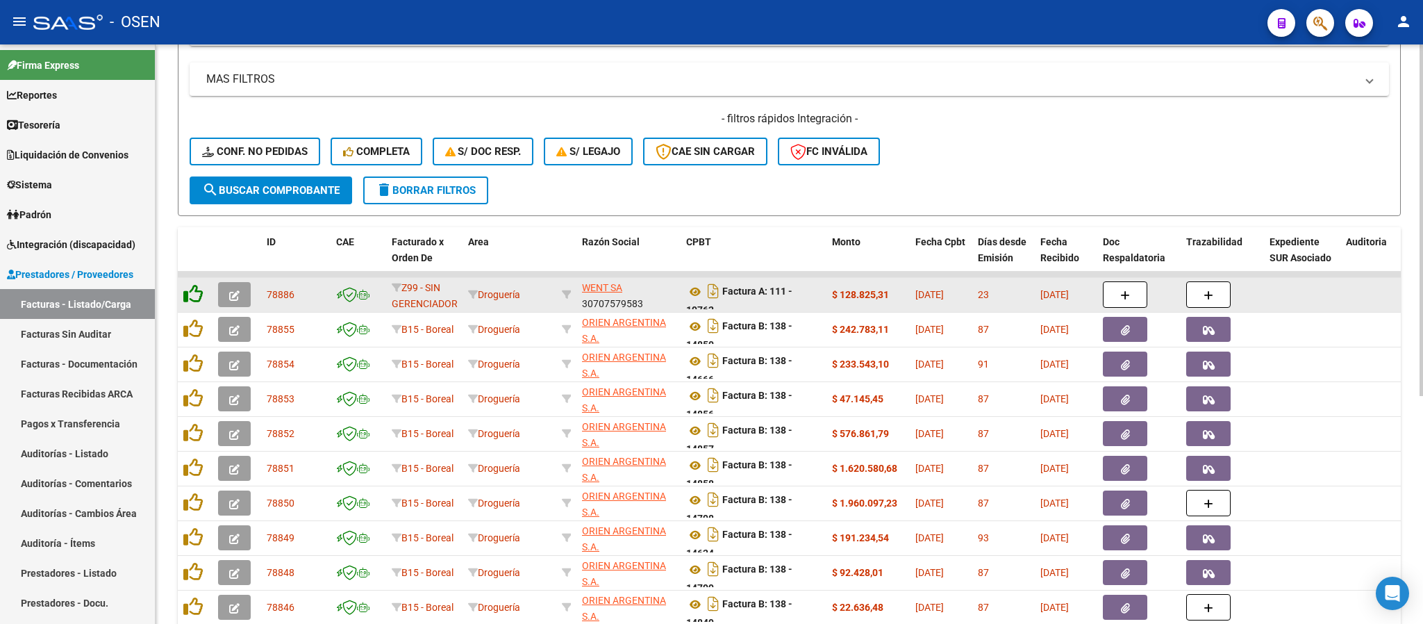
click at [192, 286] on icon at bounding box center [192, 293] width 19 height 19
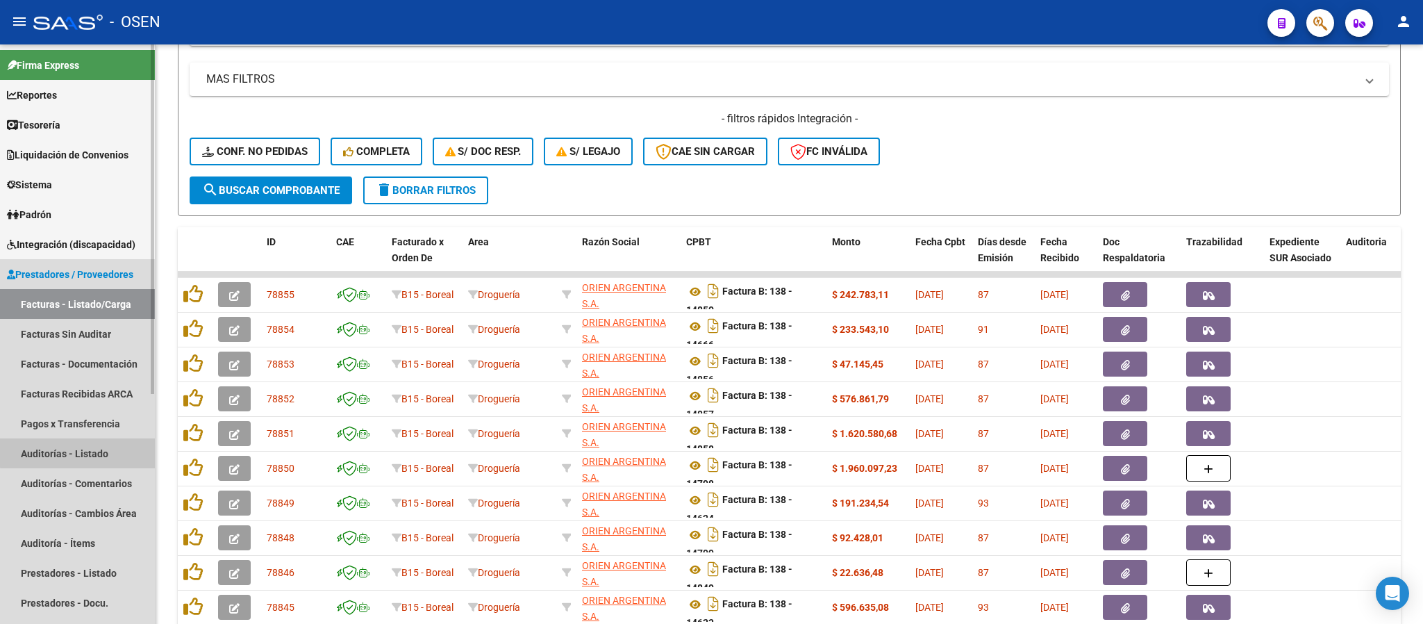
click at [101, 446] on link "Auditorías - Listado" at bounding box center [77, 453] width 155 height 30
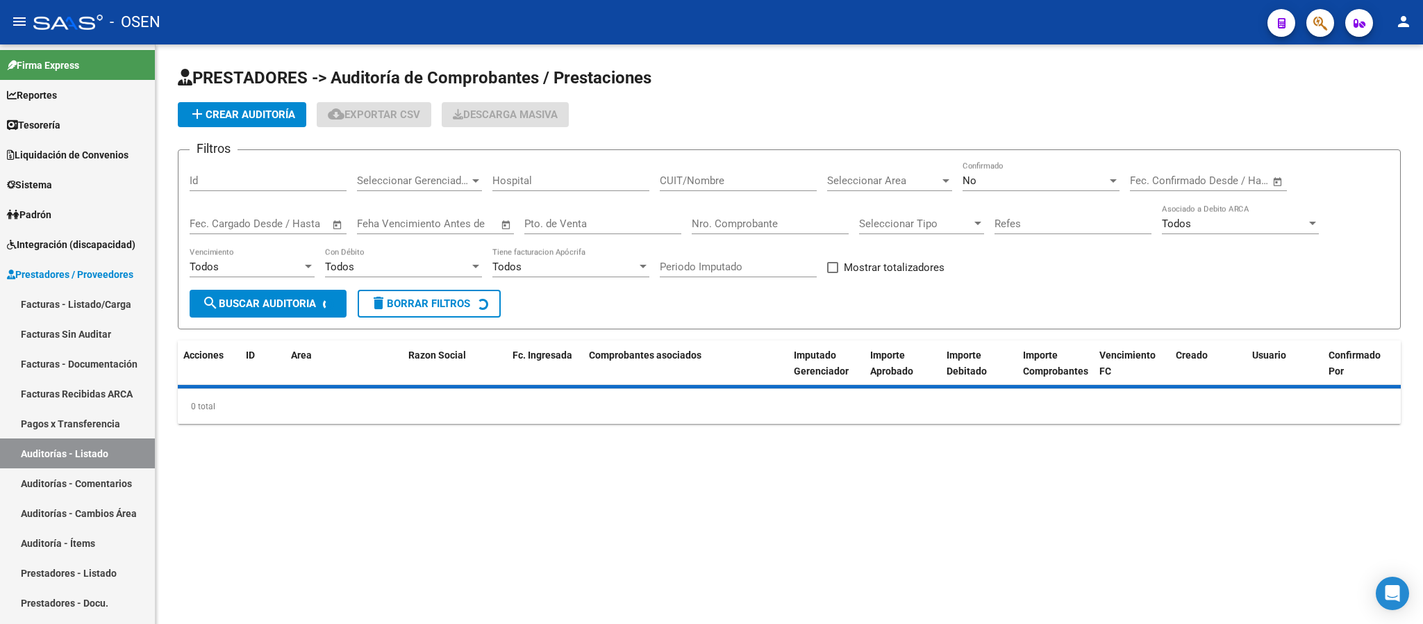
click at [269, 109] on span "add Crear Auditoría" at bounding box center [242, 114] width 106 height 13
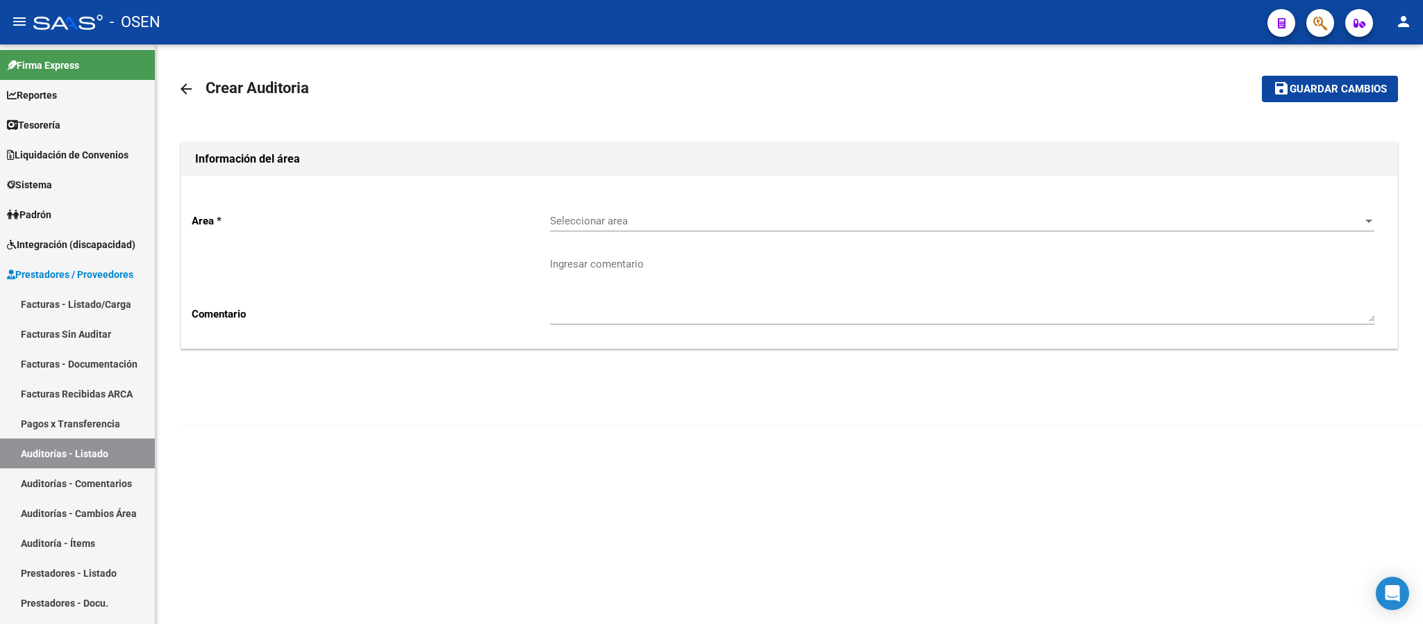
click at [615, 202] on div "Area * Seleccionar area Seleccionar area Comentario Ingresar comentario" at bounding box center [789, 262] width 1216 height 172
click at [615, 213] on div "Seleccionar area Seleccionar area" at bounding box center [962, 216] width 825 height 30
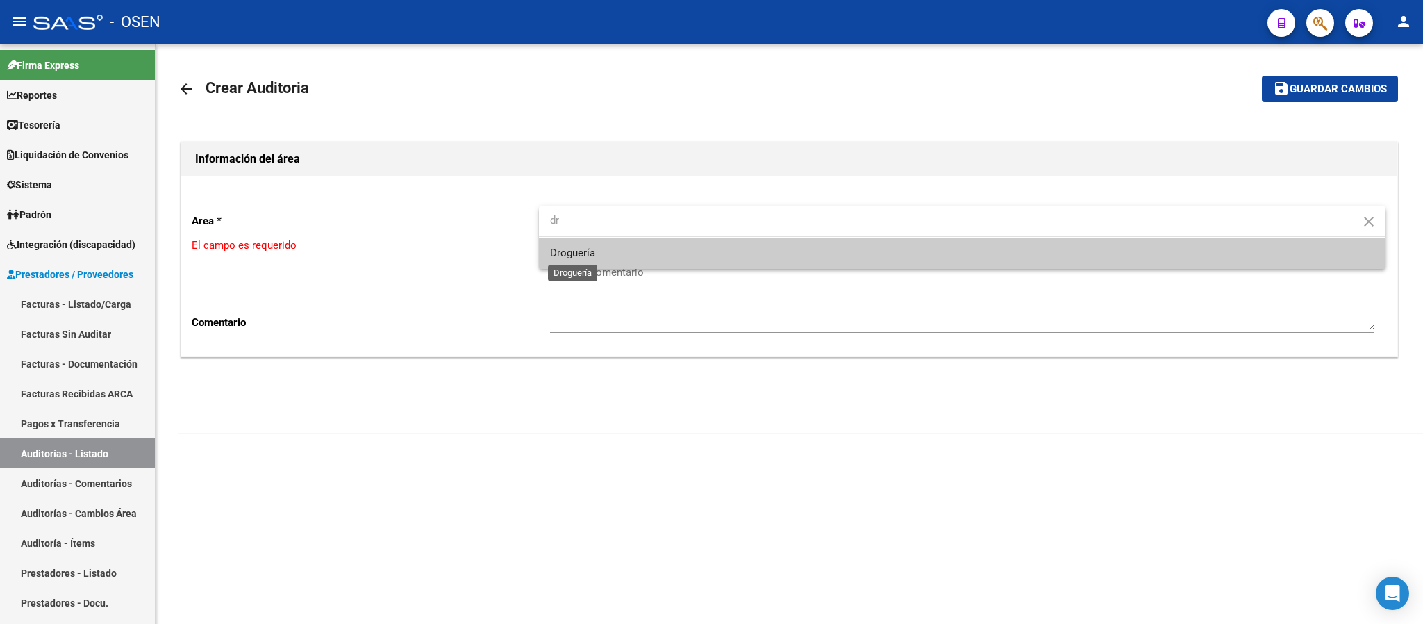
type input "dr"
click at [588, 253] on span "Droguería" at bounding box center [572, 253] width 45 height 13
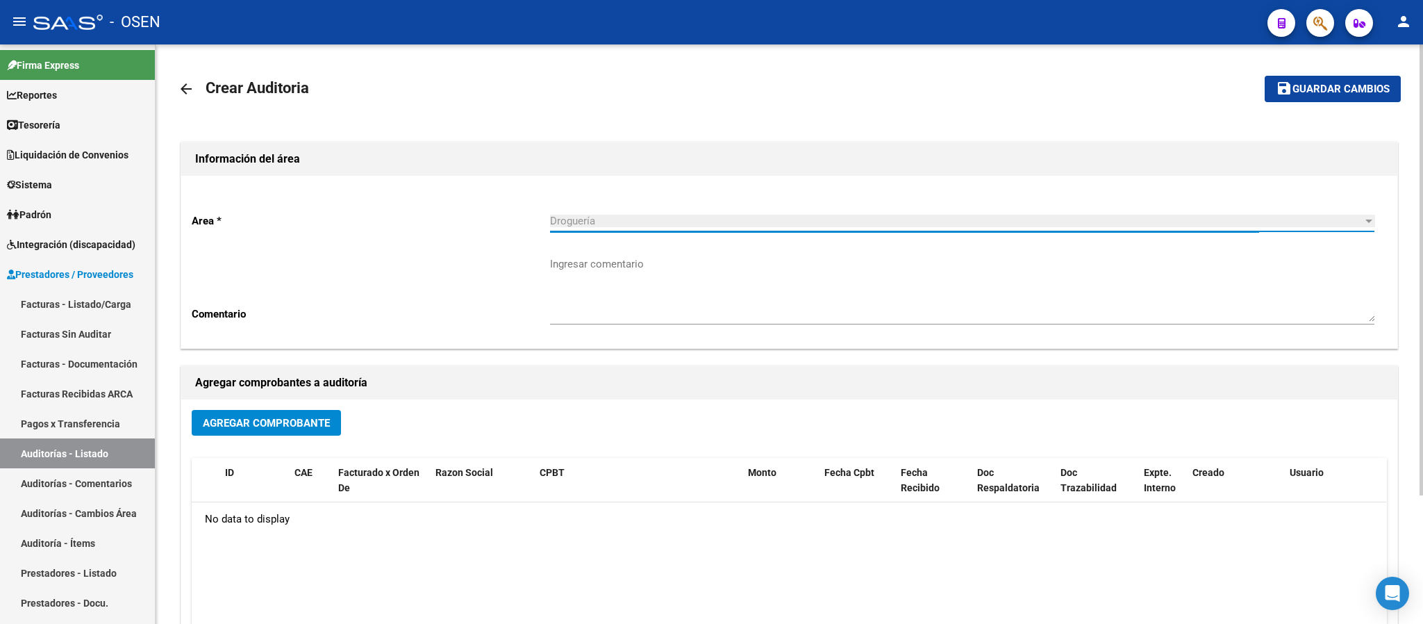
click at [263, 417] on span "Agregar Comprobante" at bounding box center [266, 423] width 127 height 13
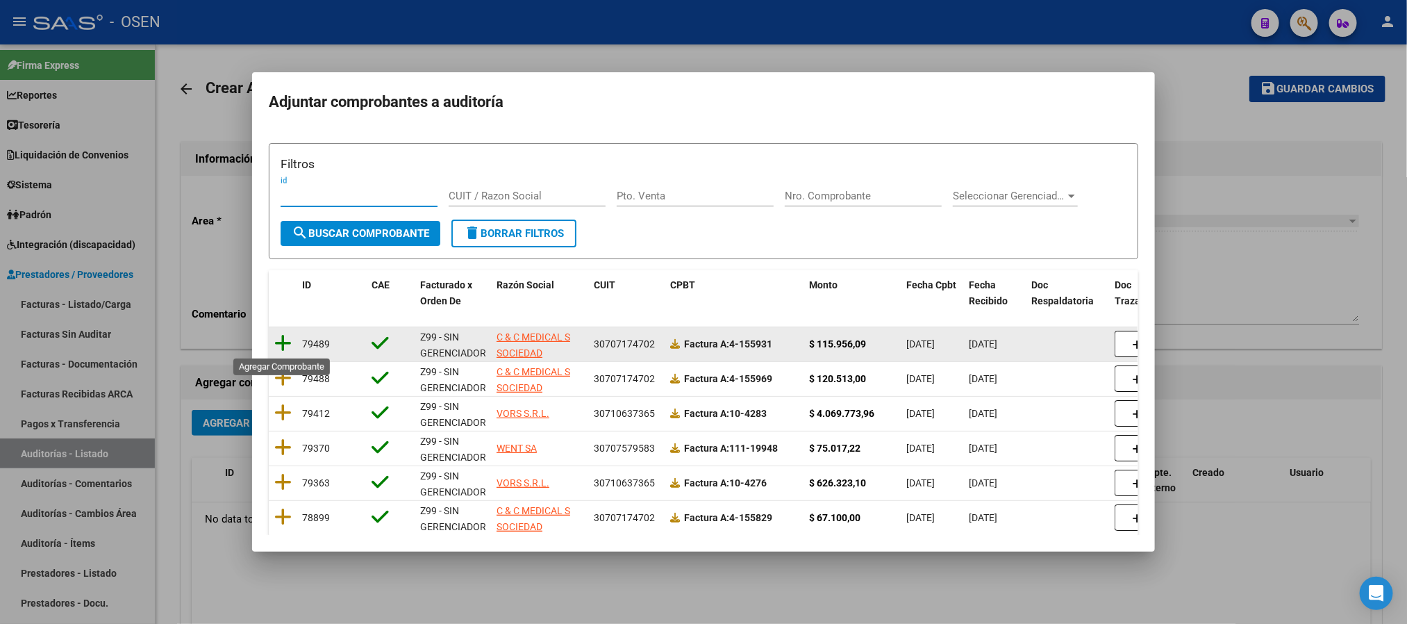
click at [281, 338] on icon at bounding box center [282, 342] width 17 height 19
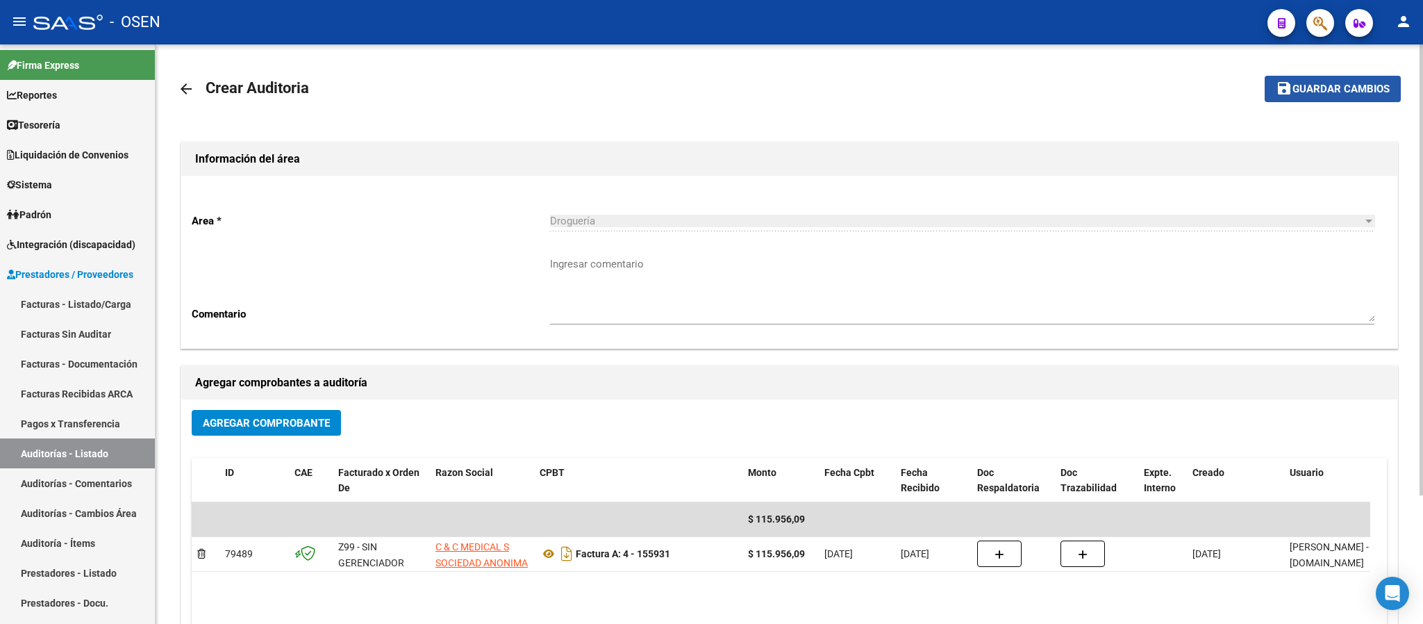
click at [1185, 83] on span "Guardar cambios" at bounding box center [1341, 89] width 97 height 13
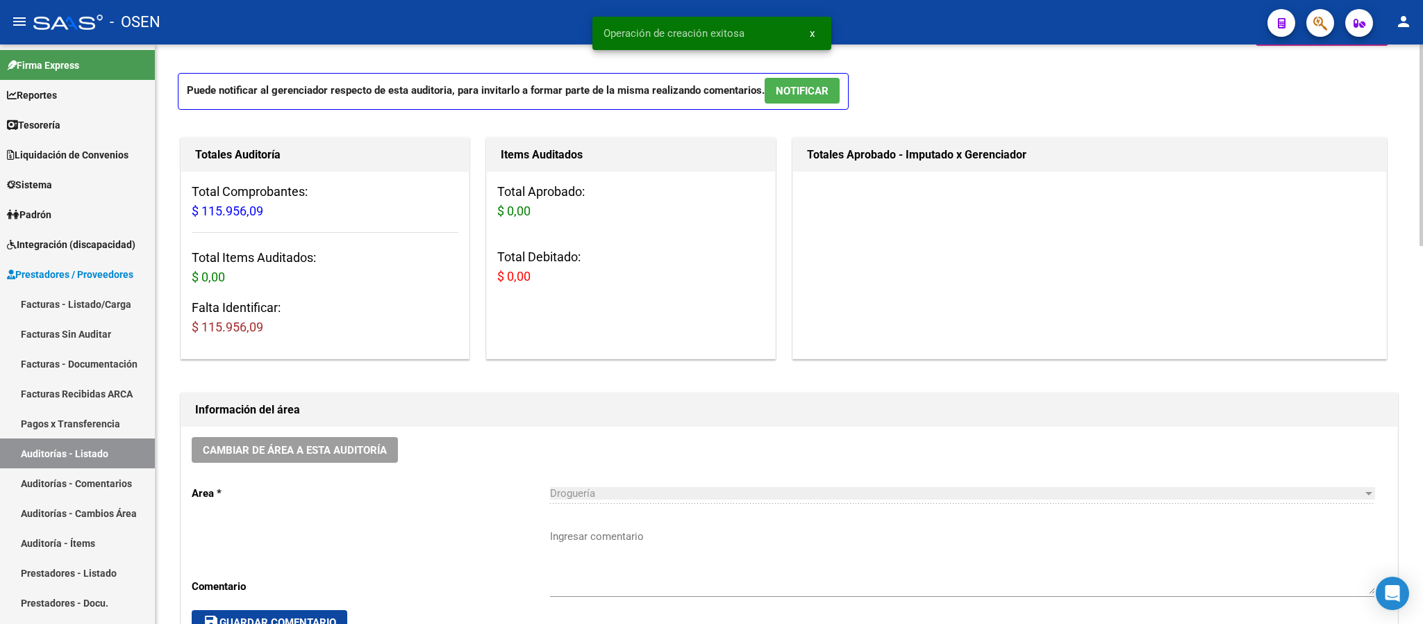
scroll to position [521, 0]
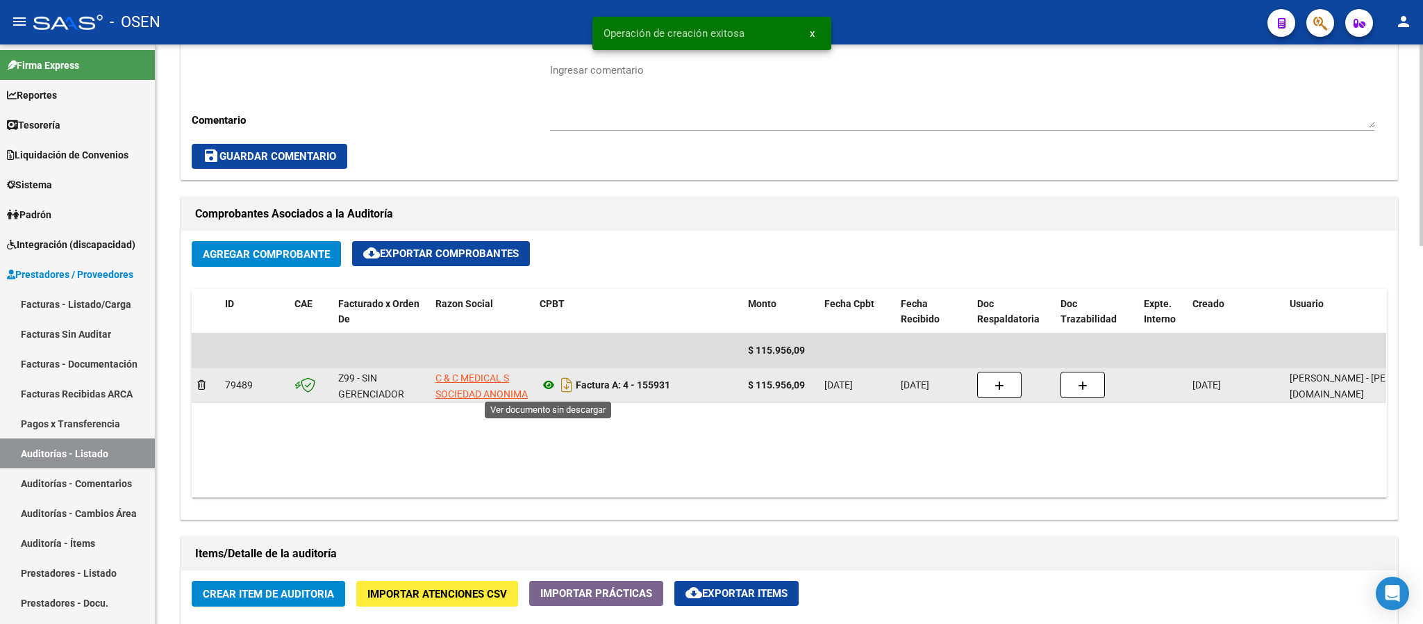
click at [547, 386] on icon at bounding box center [549, 384] width 18 height 17
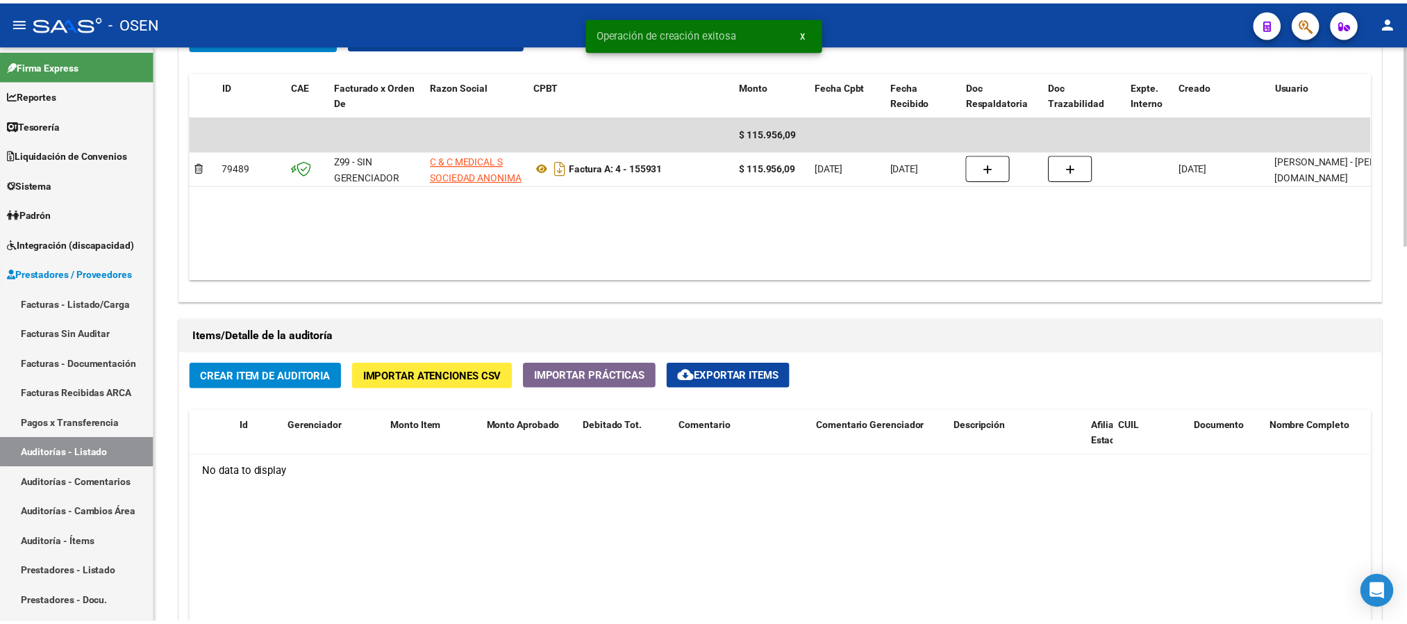
scroll to position [1042, 0]
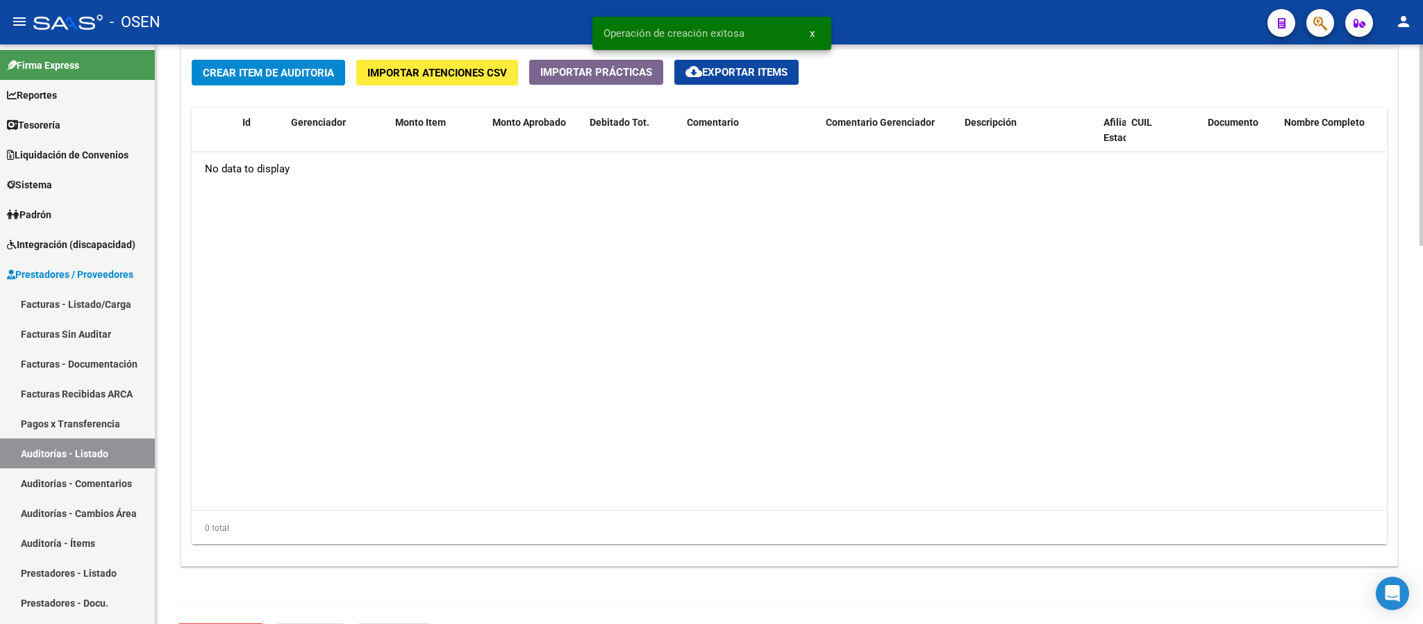
click at [292, 71] on span "Crear Item de Auditoria" at bounding box center [268, 73] width 131 height 13
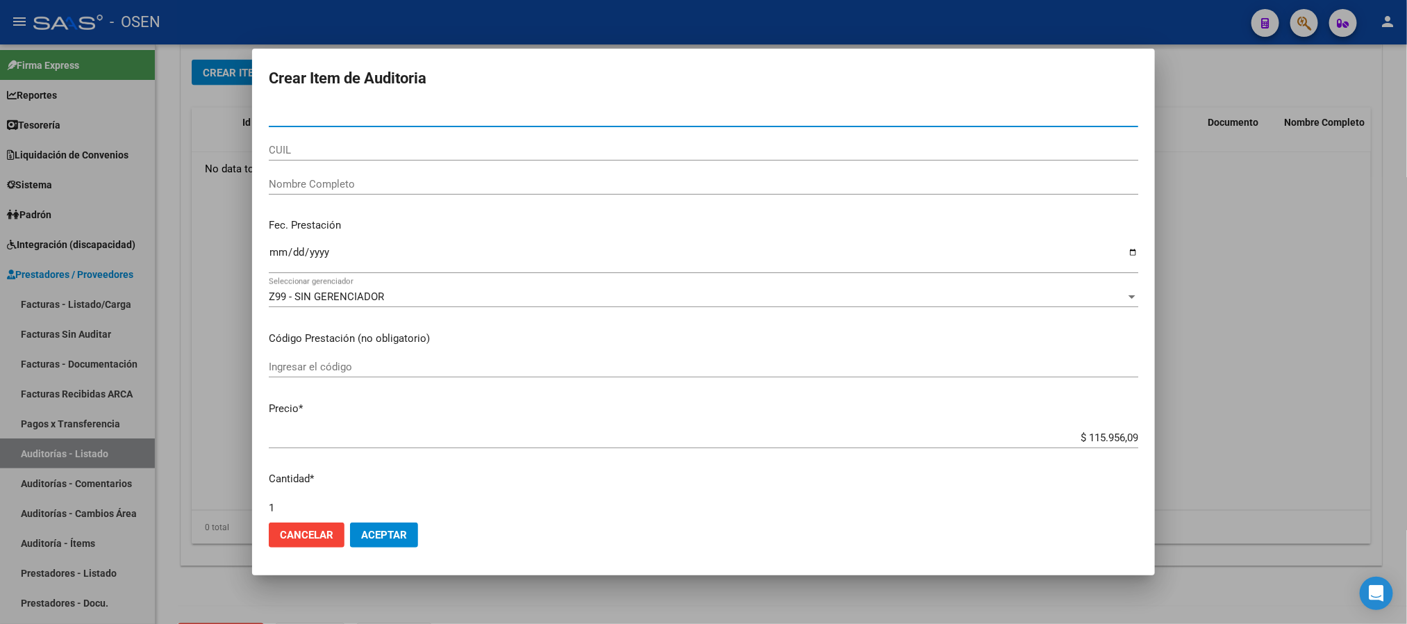
paste input "47793739"
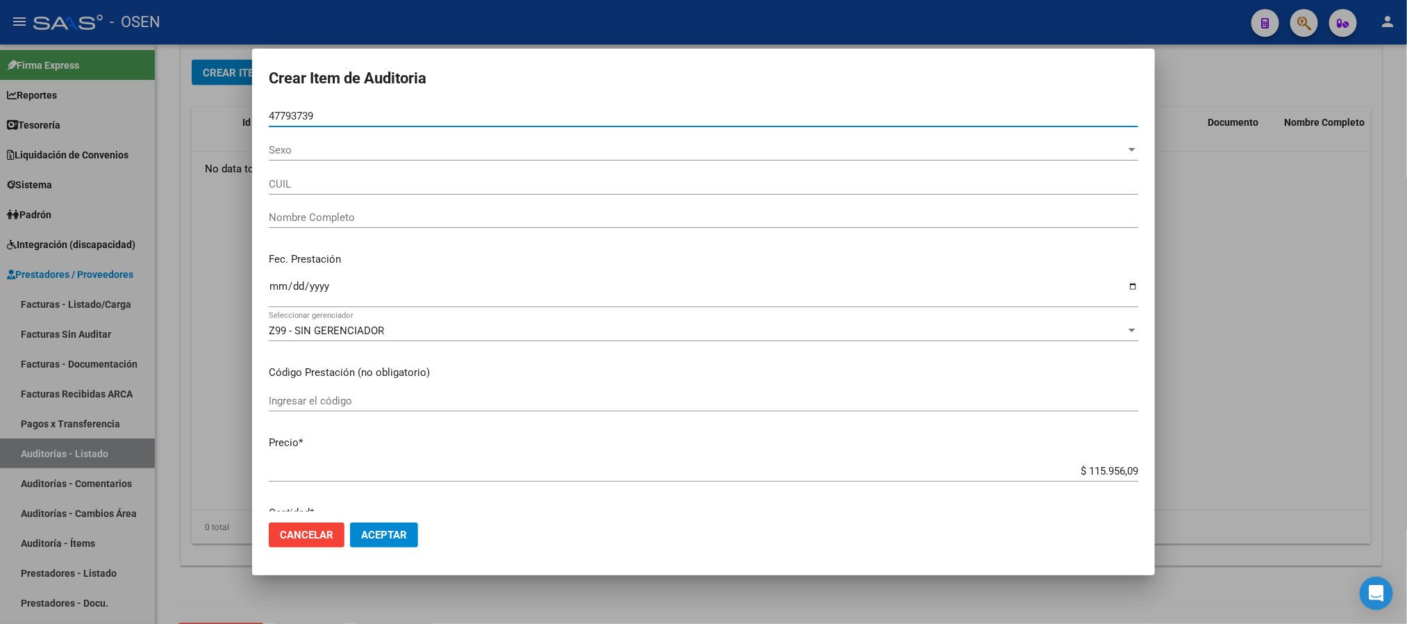
type input "47793739"
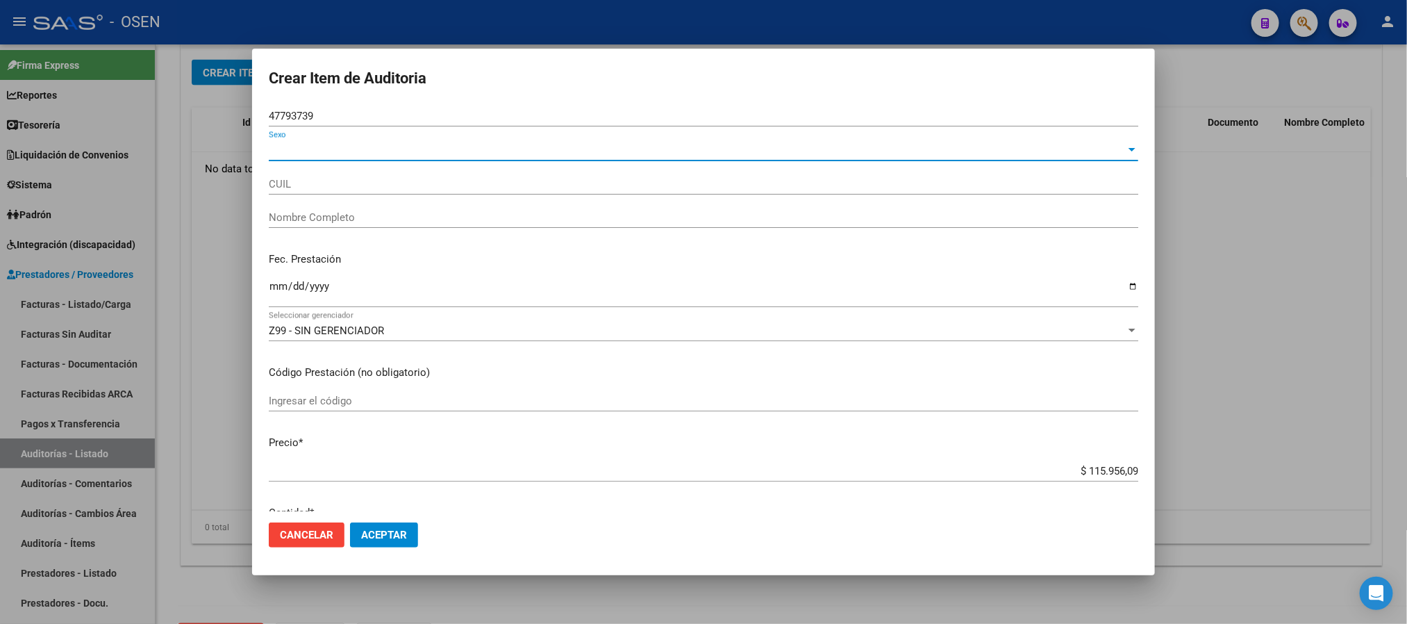
type input "20477937390"
type input "[PERSON_NAME]"
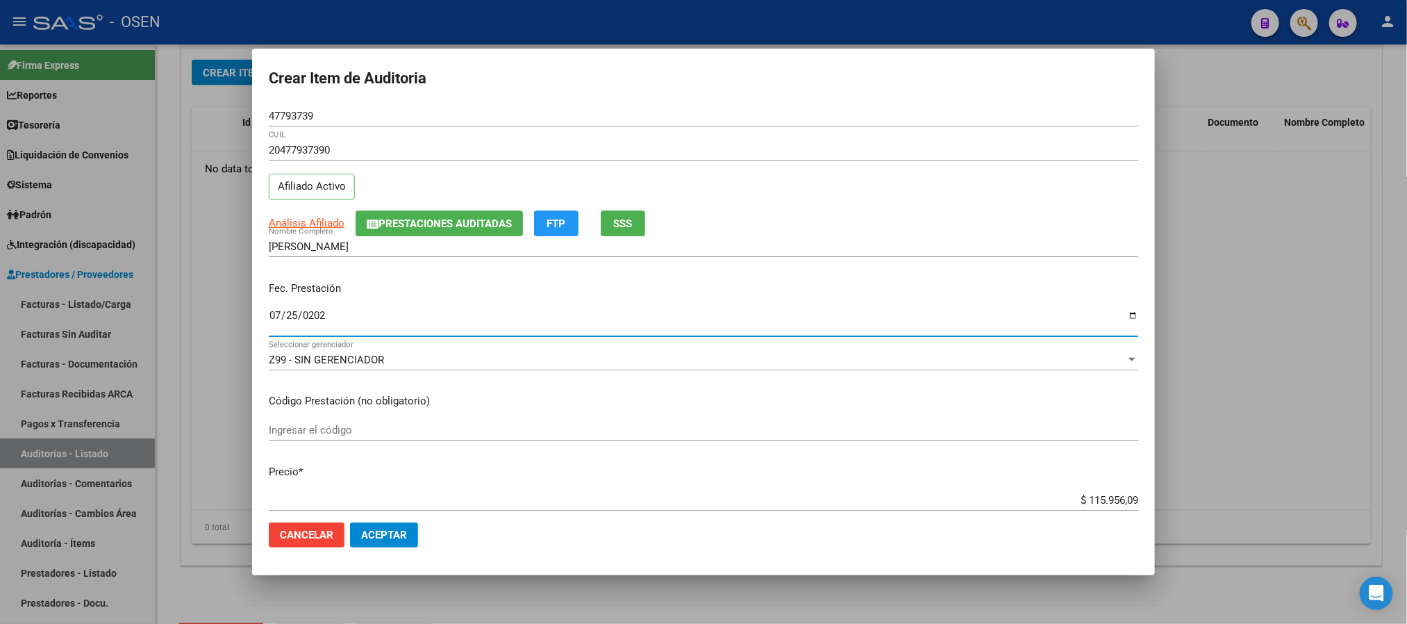
type input "[DATE]"
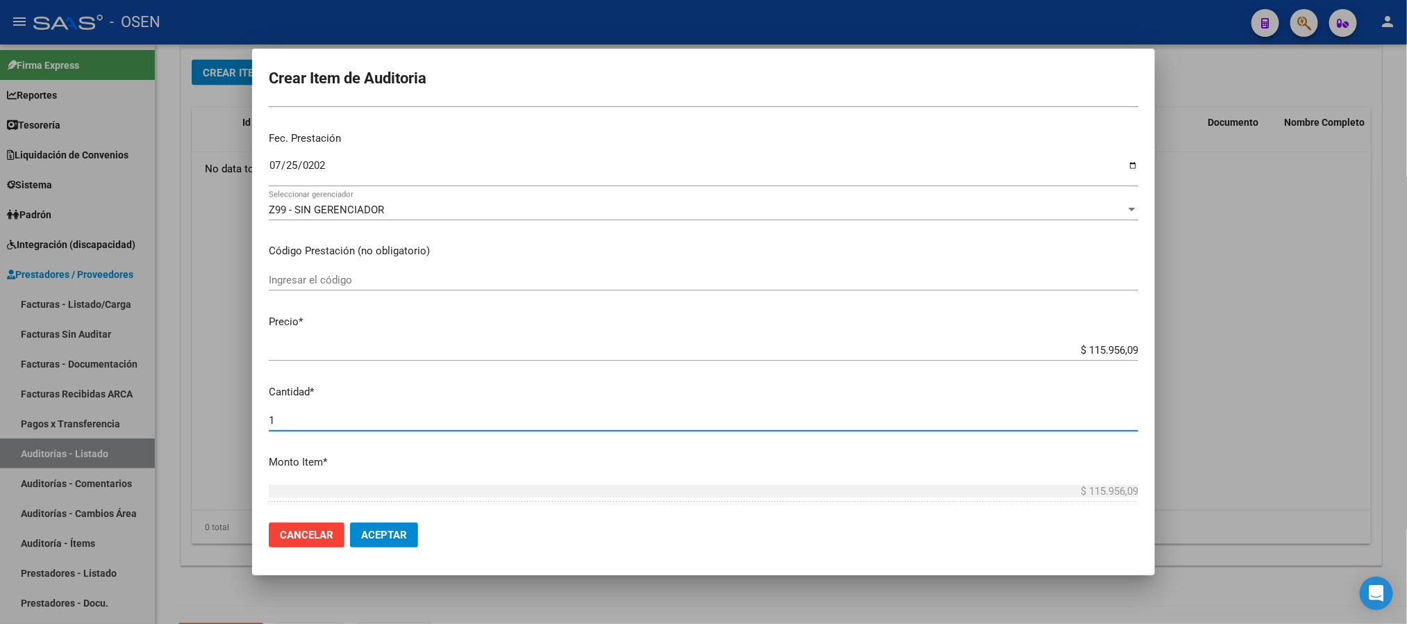
scroll to position [0, 0]
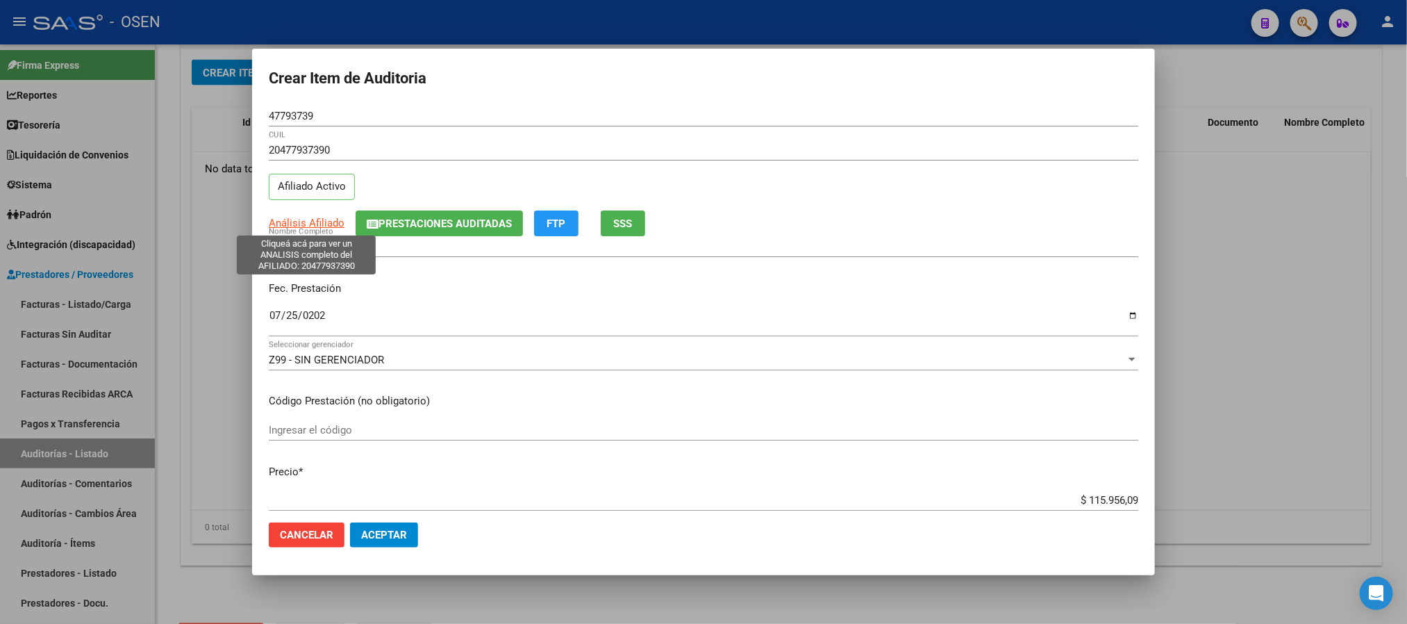
click at [297, 223] on span "Análisis Afiliado" at bounding box center [307, 223] width 76 height 13
type textarea "20477937390"
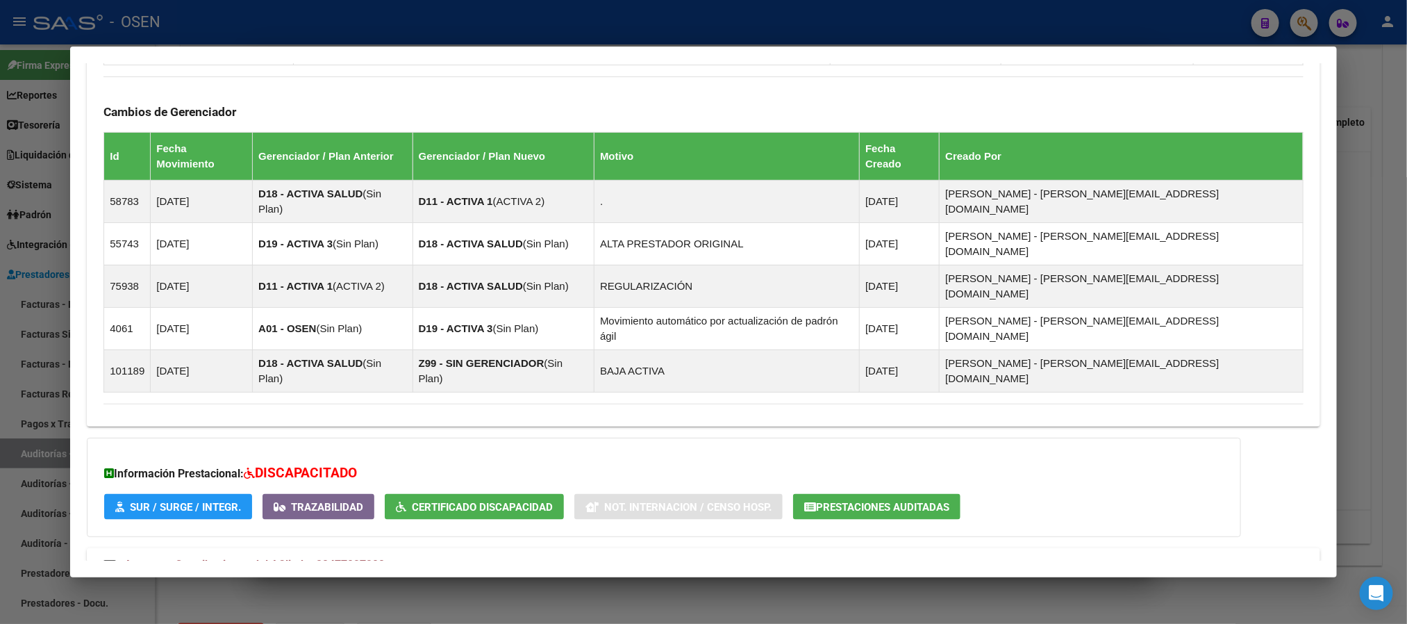
click at [588, 519] on mat-panel-title "Aportes y Contribuciones del Titular: 20256154642" at bounding box center [695, 613] width 1183 height 17
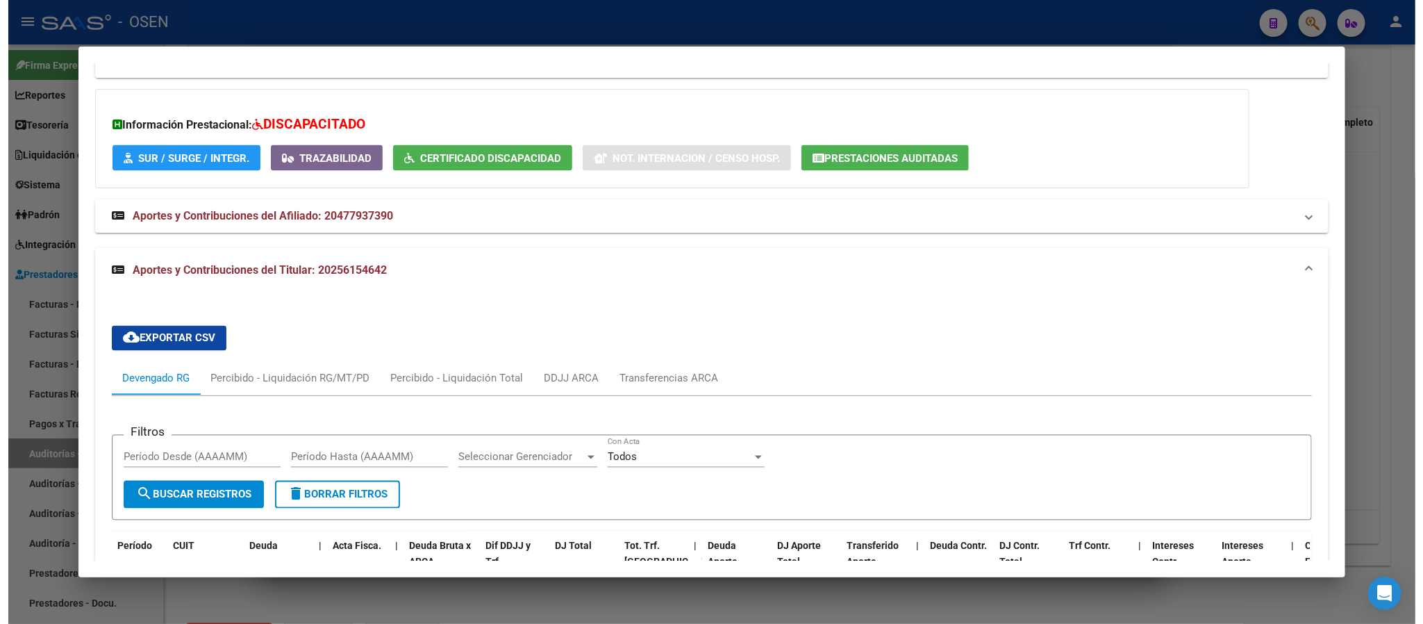
scroll to position [1580, 0]
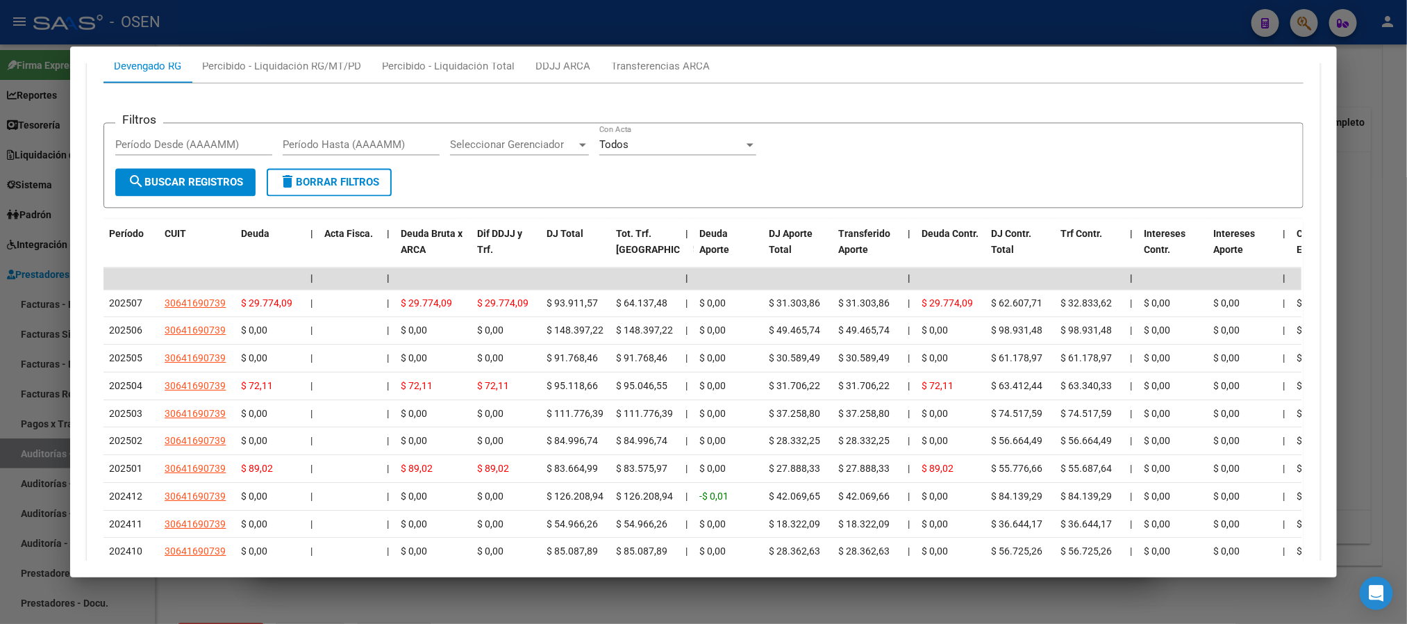
click at [431, 21] on div at bounding box center [703, 312] width 1407 height 624
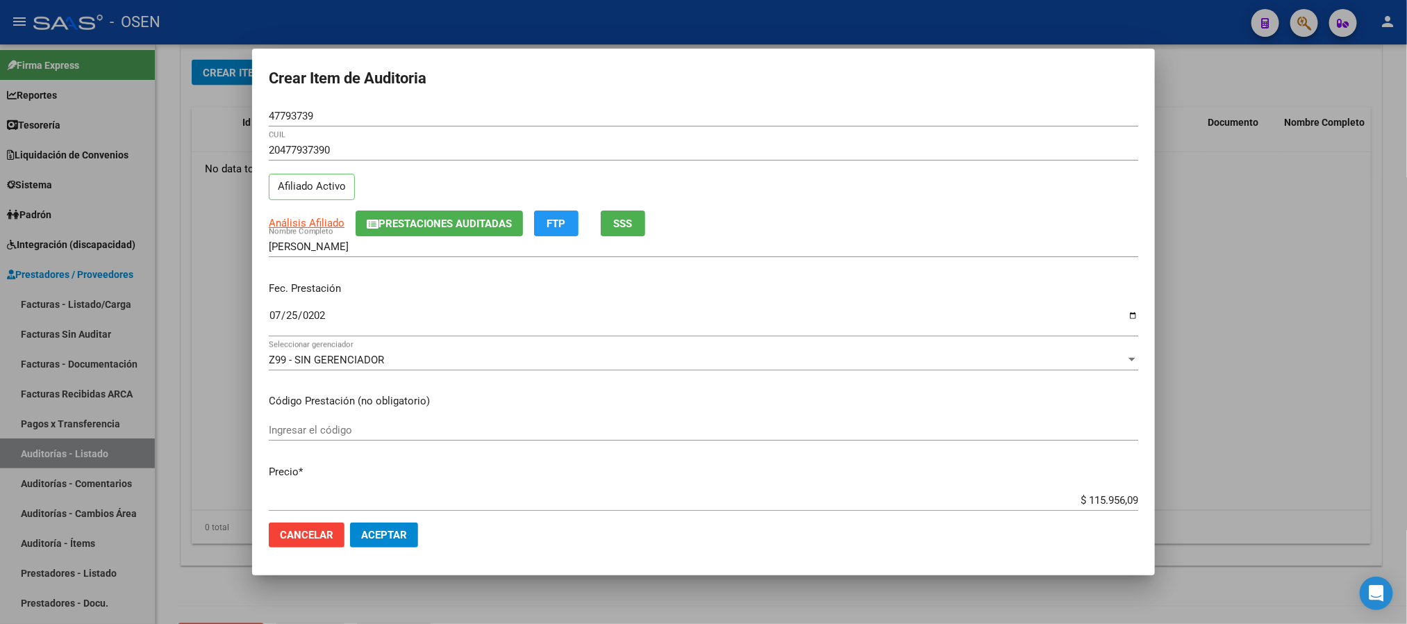
click at [406, 519] on button "Aceptar" at bounding box center [384, 534] width 68 height 25
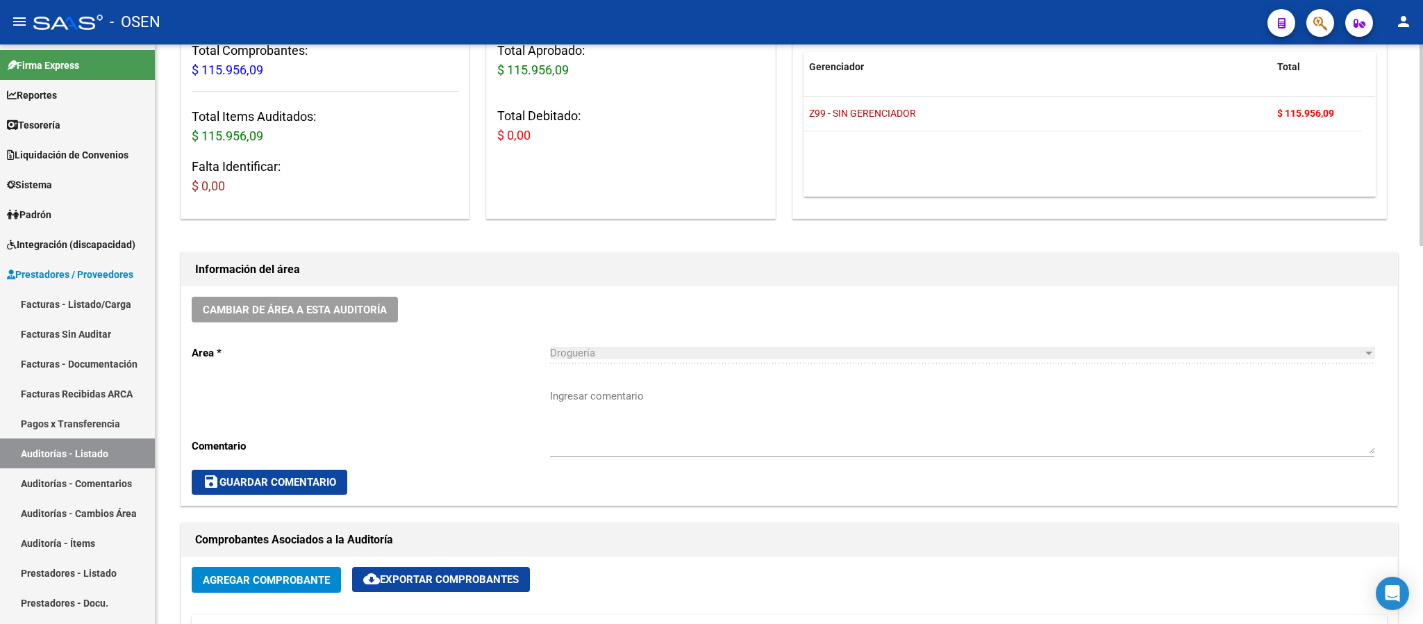
scroll to position [0, 0]
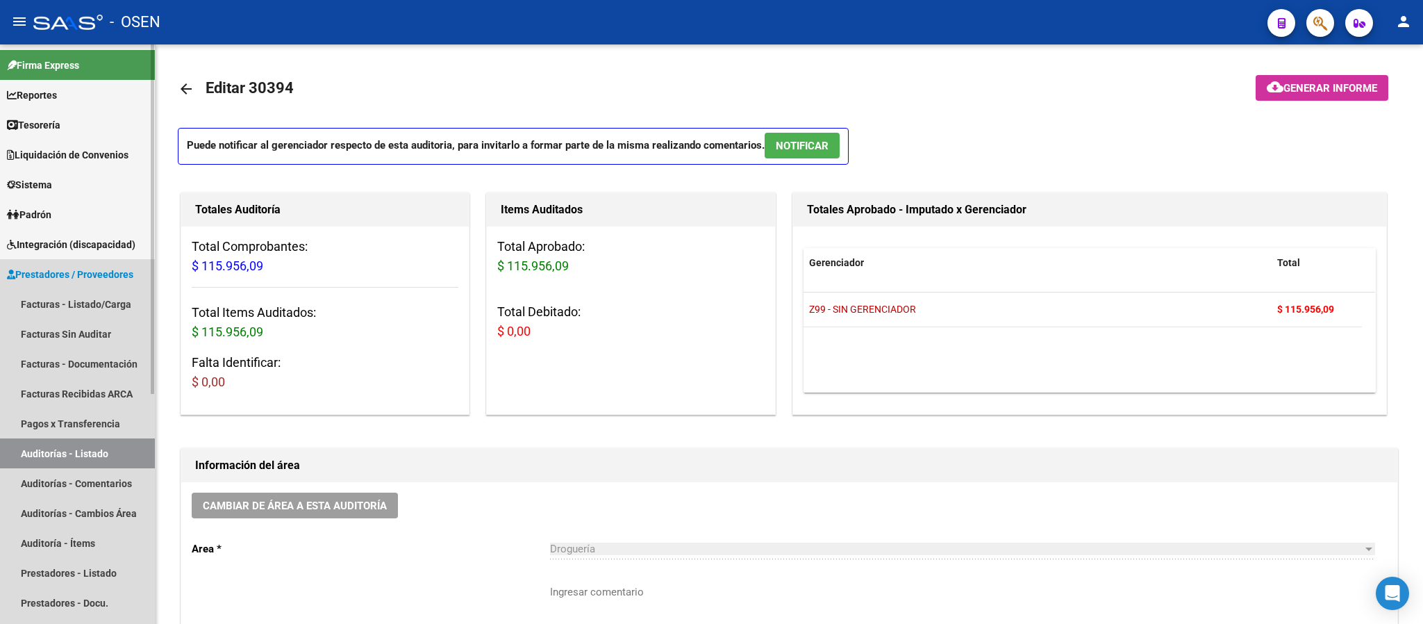
click at [40, 451] on link "Auditorías - Listado" at bounding box center [77, 453] width 155 height 30
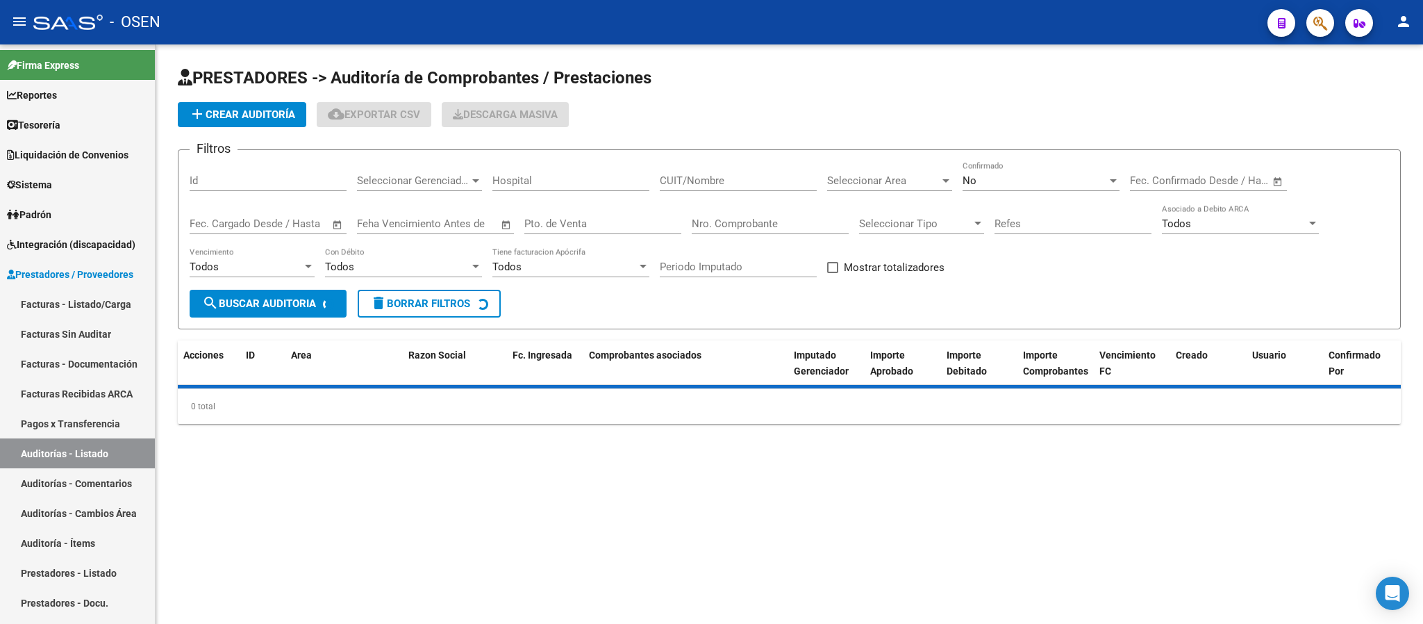
click at [267, 113] on span "add Crear Auditoría" at bounding box center [242, 114] width 106 height 13
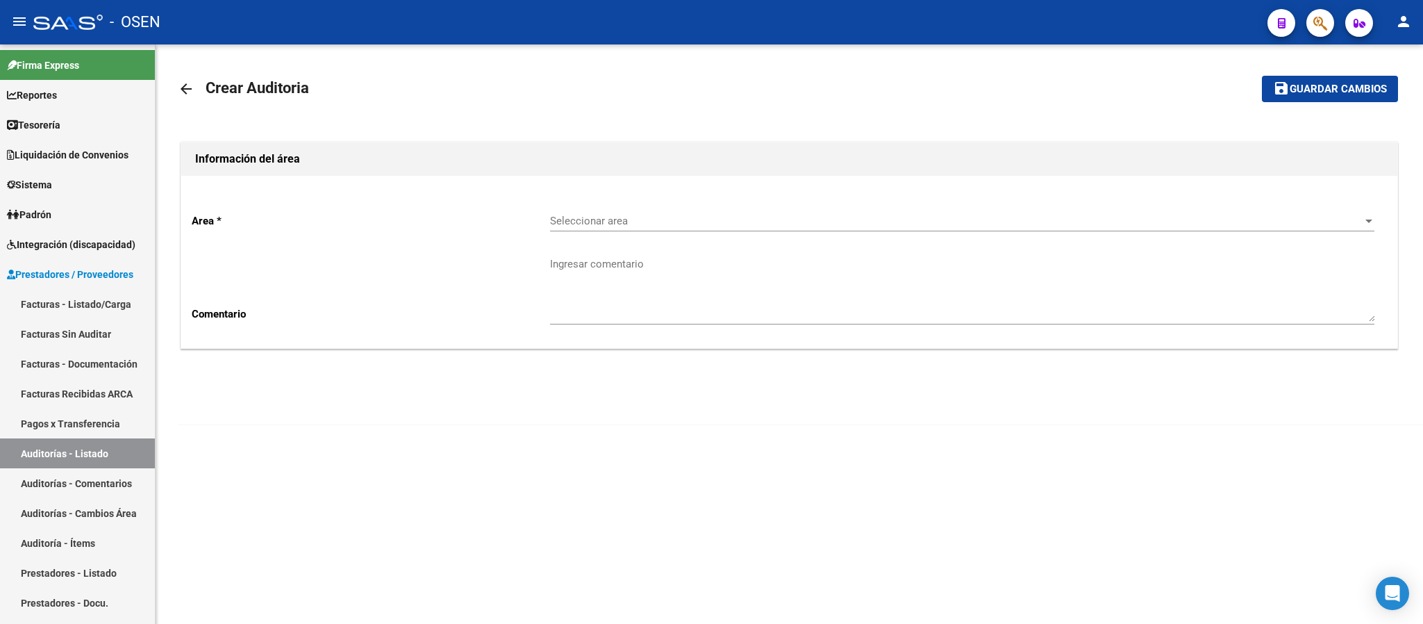
click at [615, 227] on span "Seleccionar area" at bounding box center [956, 221] width 812 height 13
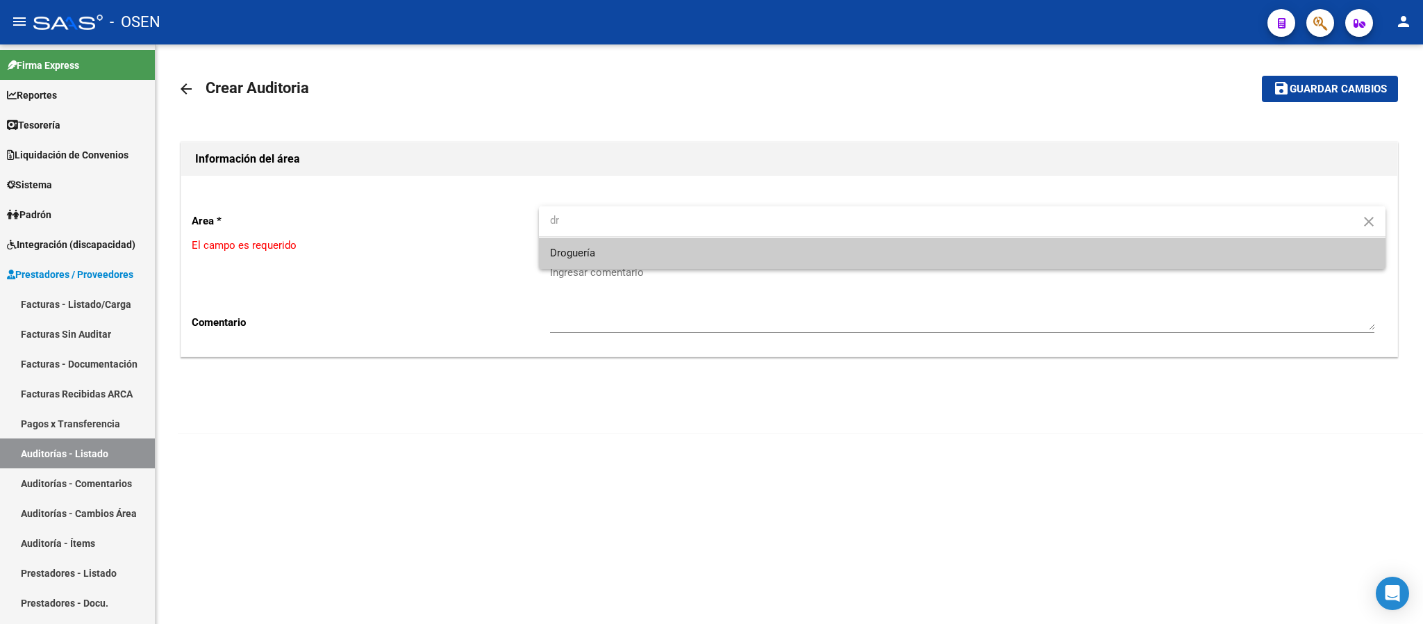
type input "dr"
click at [594, 260] on span "Droguería" at bounding box center [962, 253] width 825 height 31
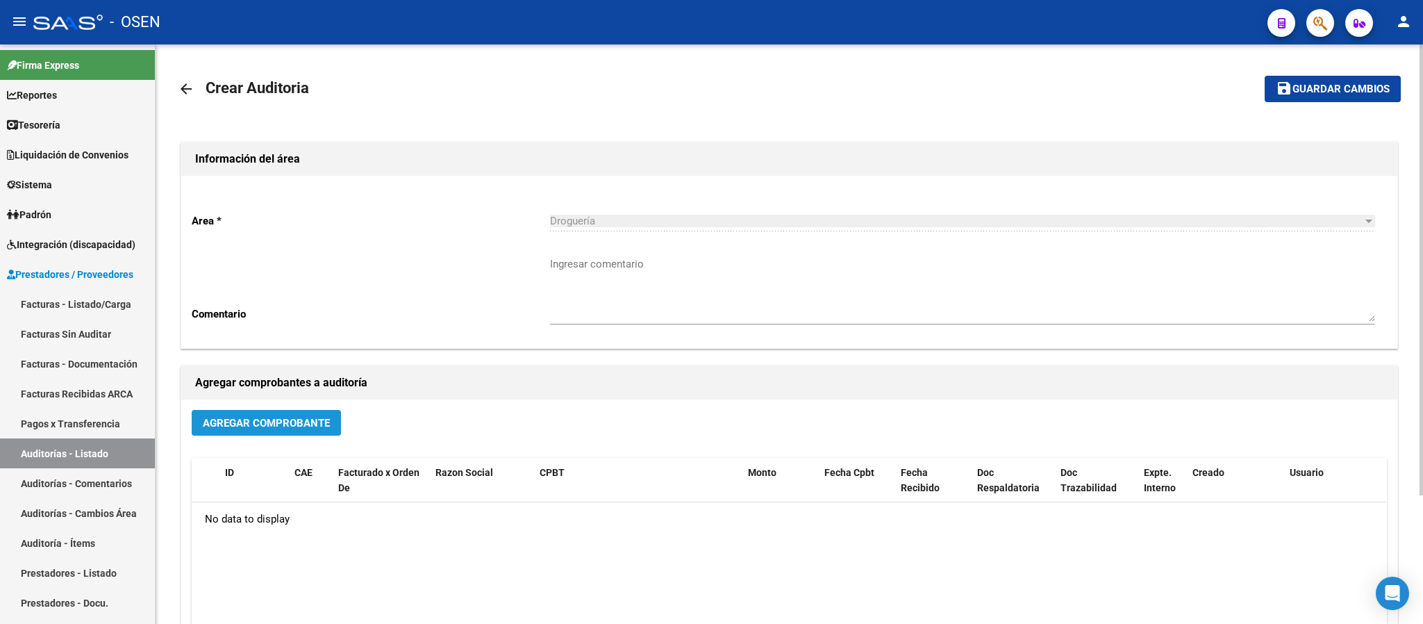
click at [235, 436] on button "Agregar Comprobante" at bounding box center [266, 423] width 149 height 26
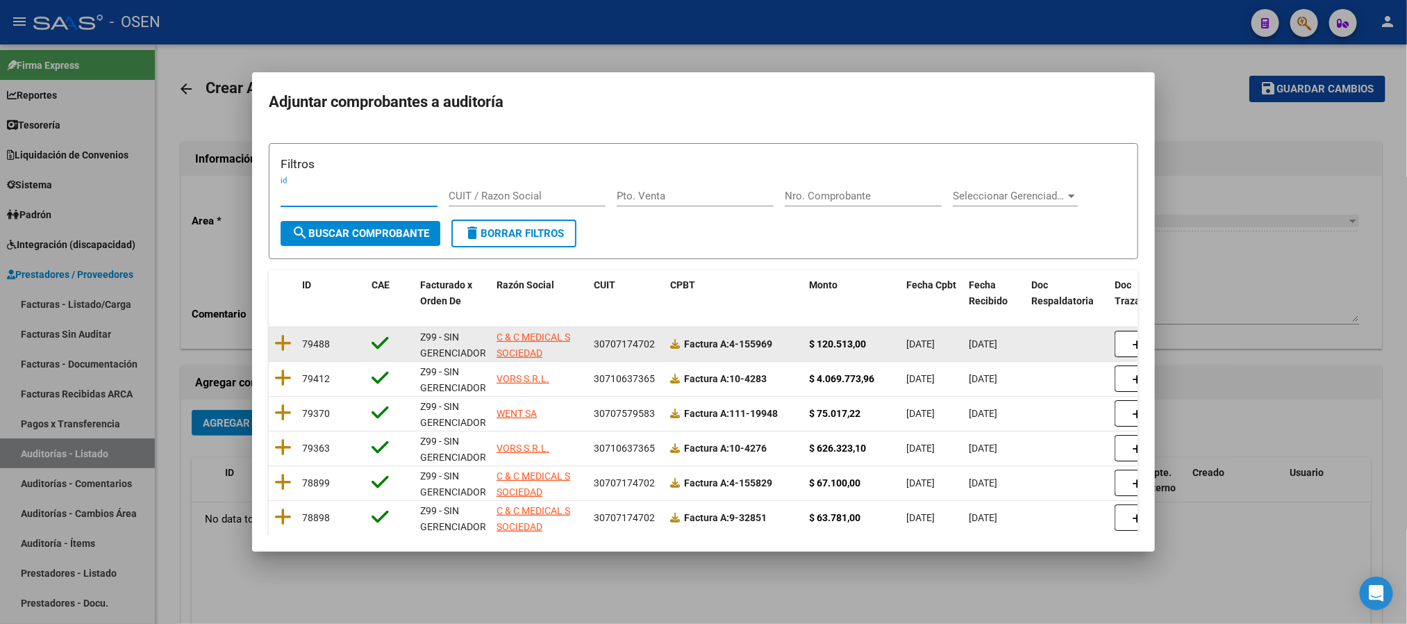
click at [292, 345] on datatable-body-cell at bounding box center [283, 344] width 28 height 34
click at [284, 342] on icon at bounding box center [282, 342] width 17 height 19
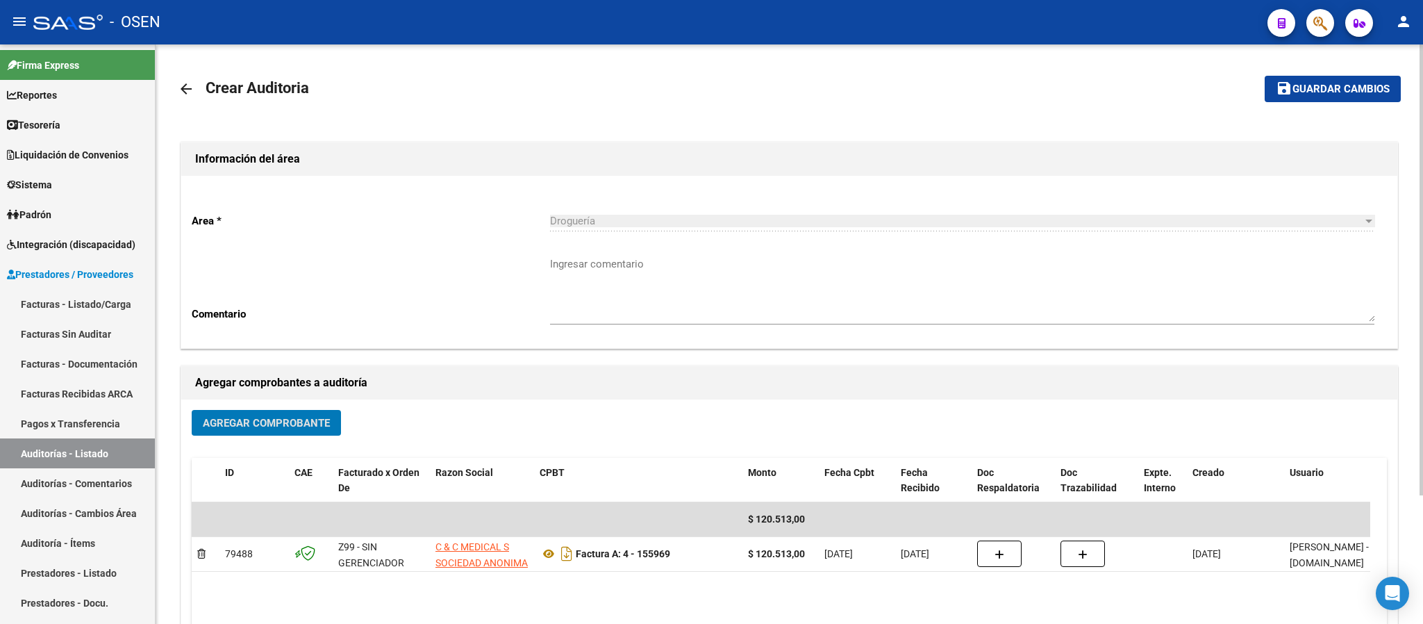
click at [1185, 105] on mat-toolbar-row "save Guardar cambios" at bounding box center [1274, 89] width 254 height 44
click at [1185, 94] on span "Guardar cambios" at bounding box center [1341, 89] width 97 height 13
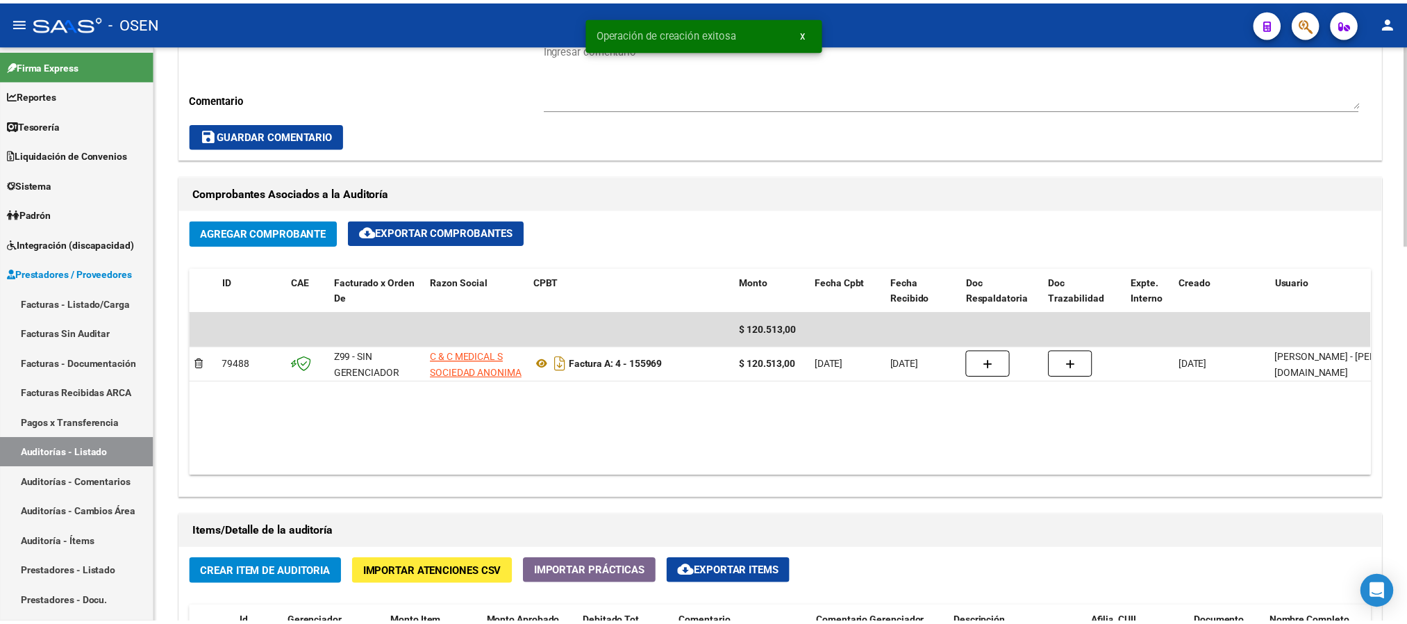
scroll to position [625, 0]
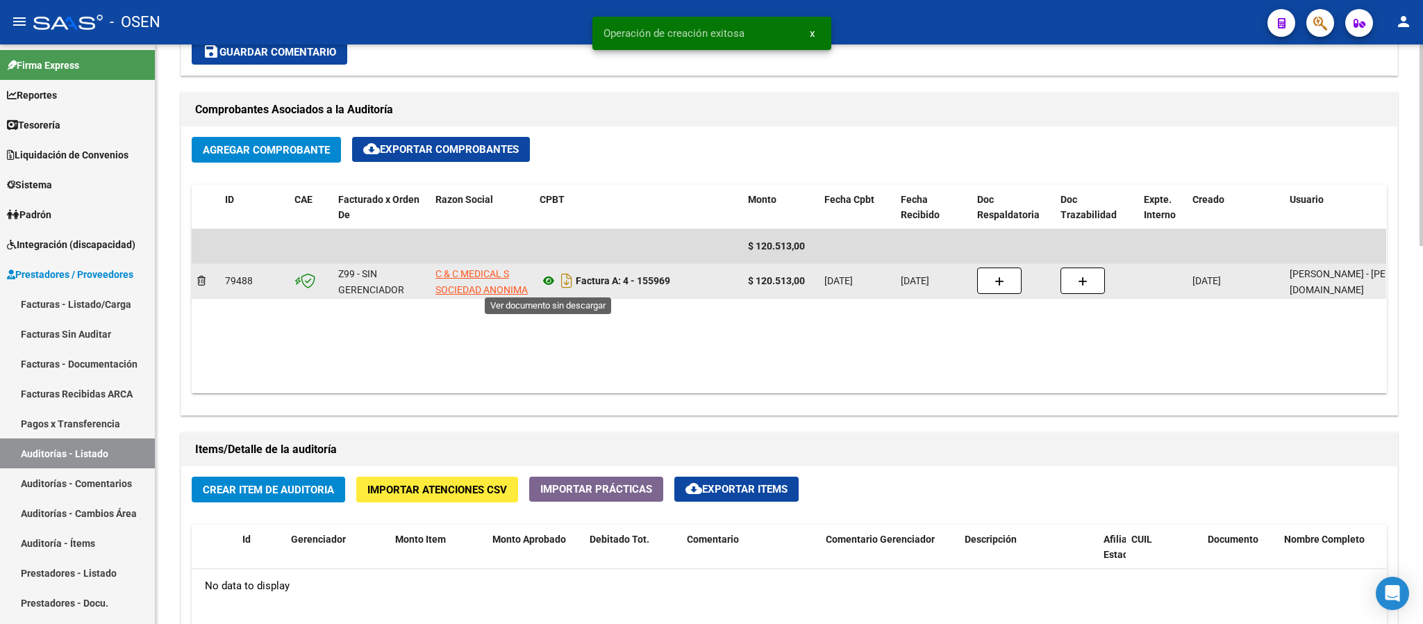
click at [550, 280] on icon at bounding box center [549, 280] width 18 height 17
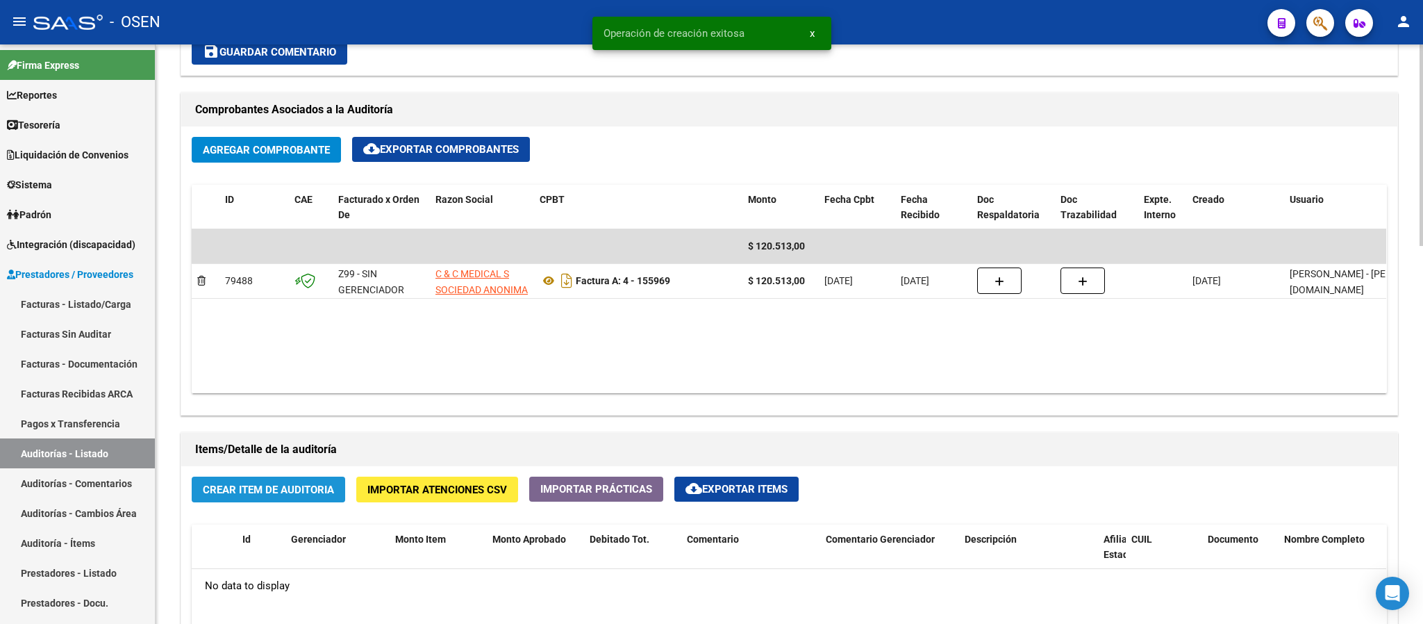
click at [240, 502] on button "Crear Item de Auditoria" at bounding box center [269, 490] width 154 height 26
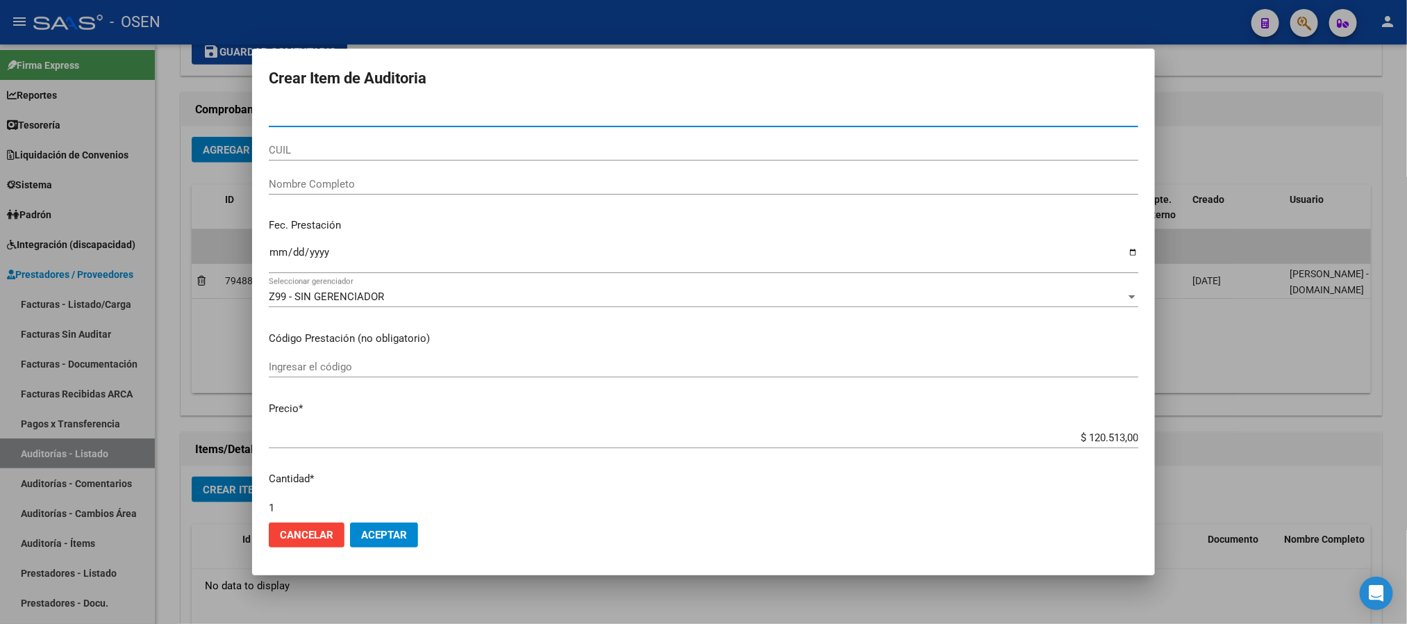
paste input "38229403"
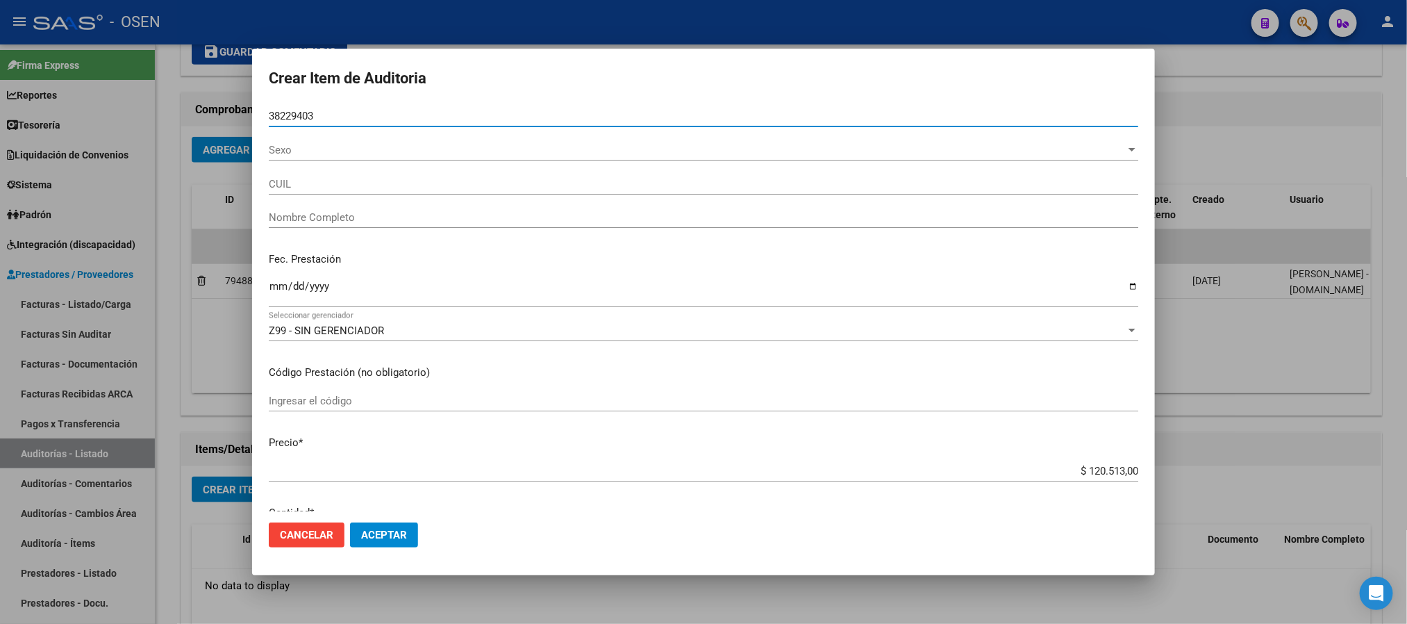
type input "38229403"
type input "27382294039"
type input "[PERSON_NAME] [PERSON_NAME]"
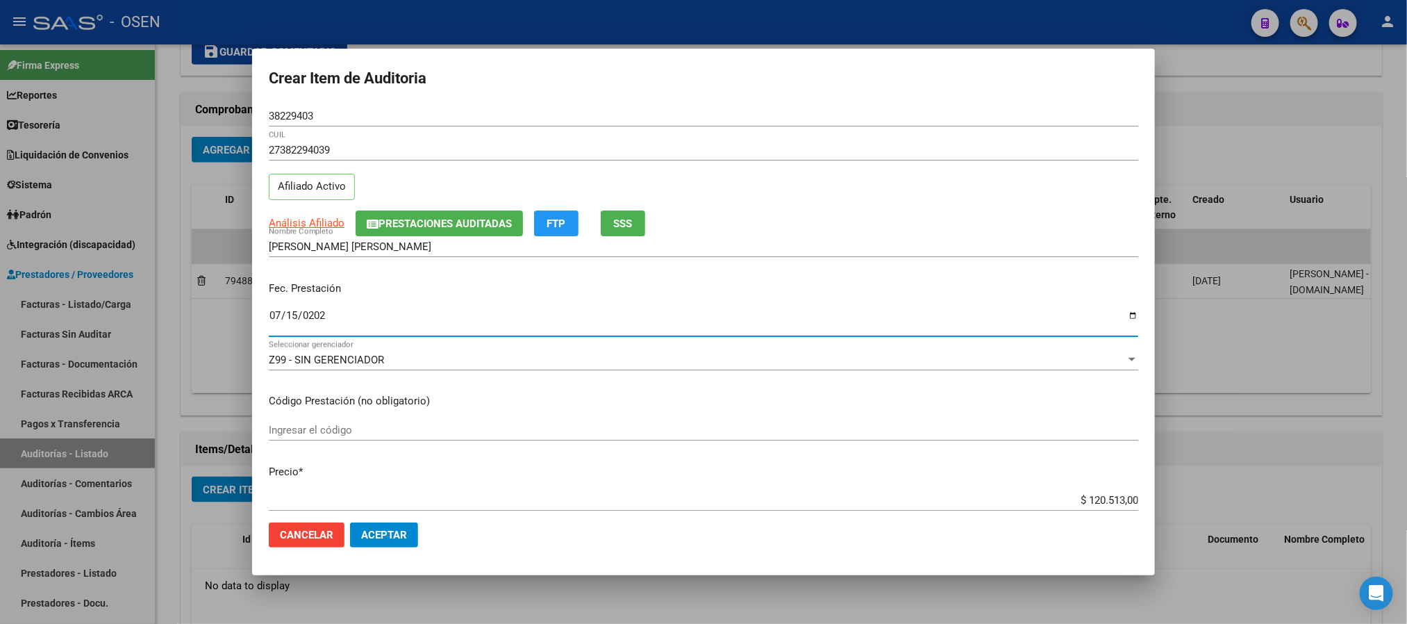
type input "[DATE]"
click at [315, 217] on span "Análisis Afiliado" at bounding box center [307, 223] width 76 height 13
type textarea "27382294039"
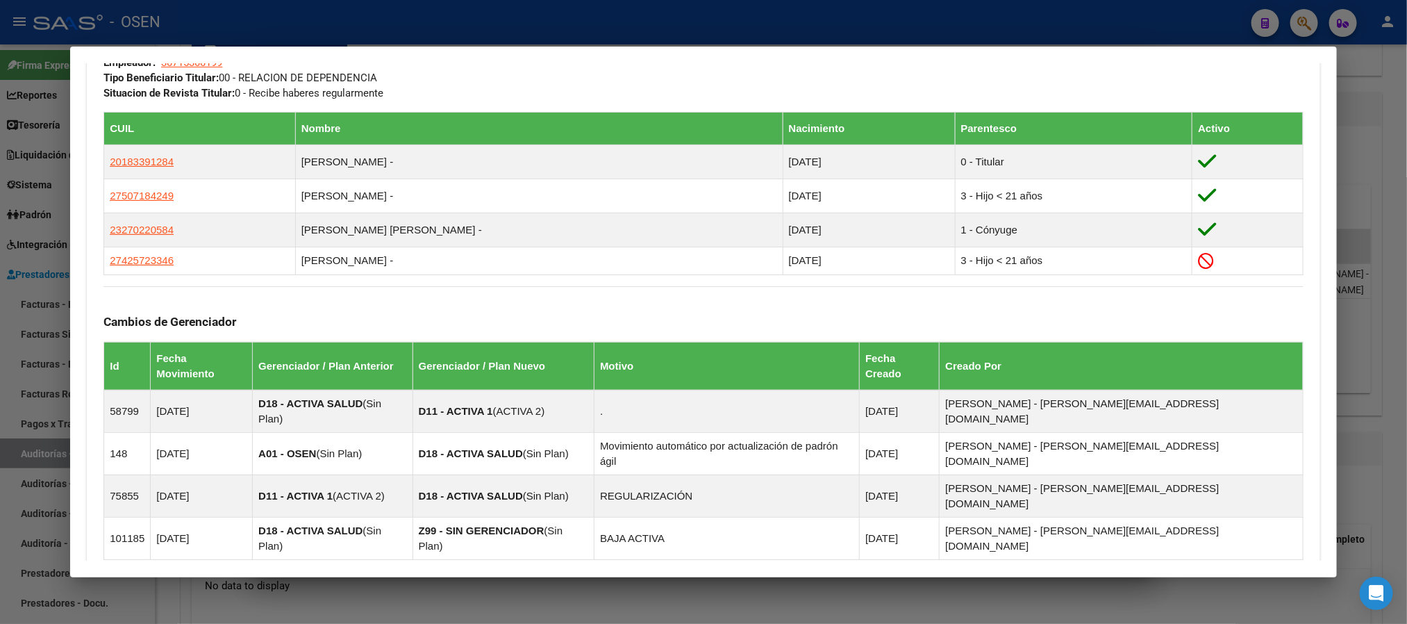
scroll to position [913, 0]
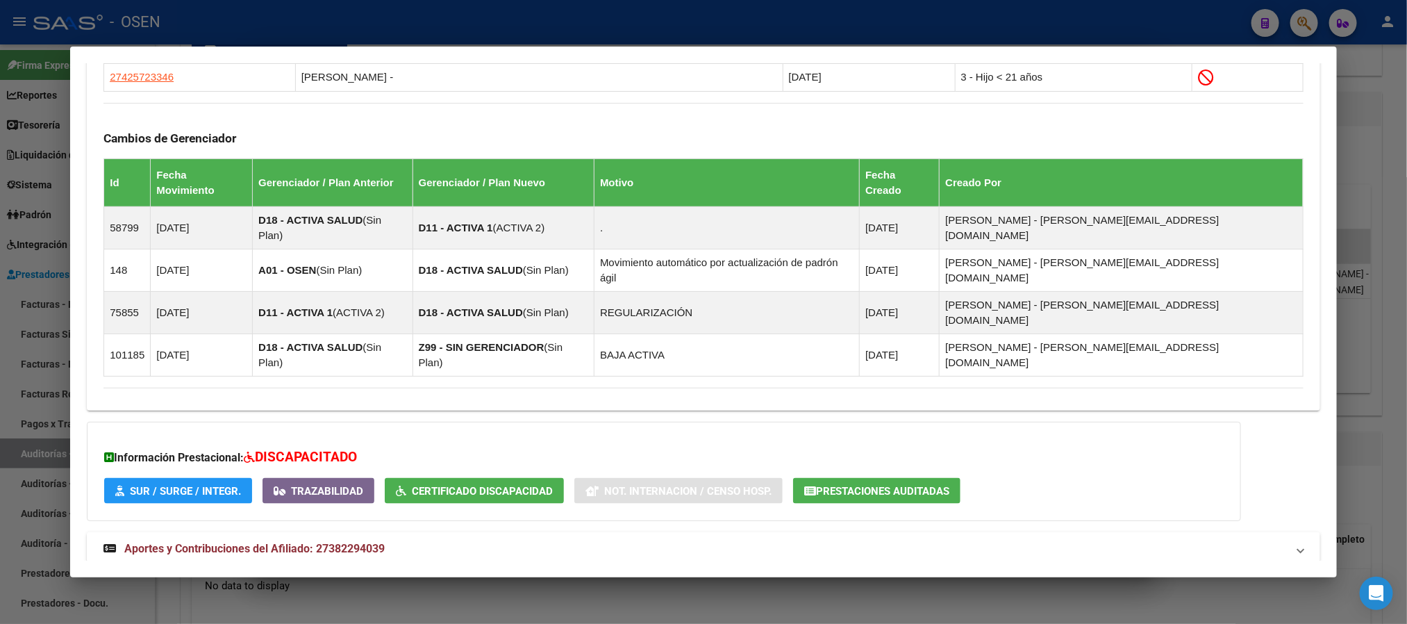
click at [444, 519] on mat-expansion-panel-header "Aportes y Contribuciones del Titular: 20183391284" at bounding box center [703, 597] width 1233 height 33
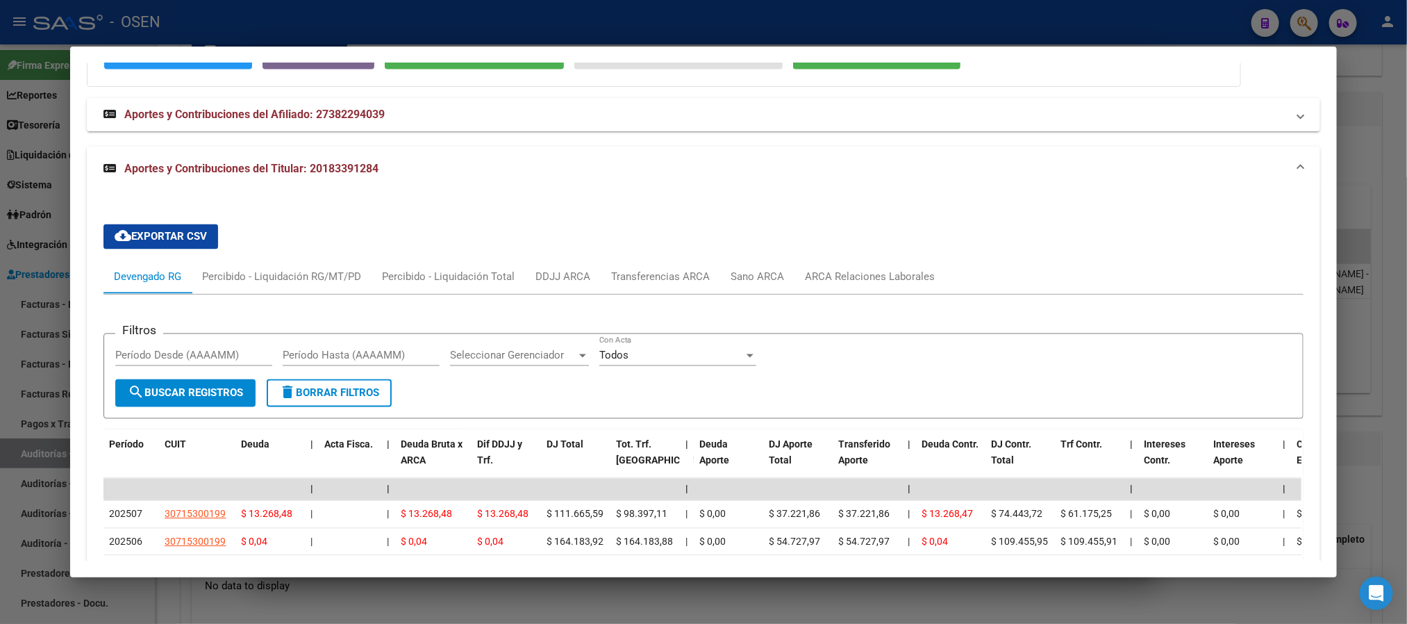
scroll to position [1470, 0]
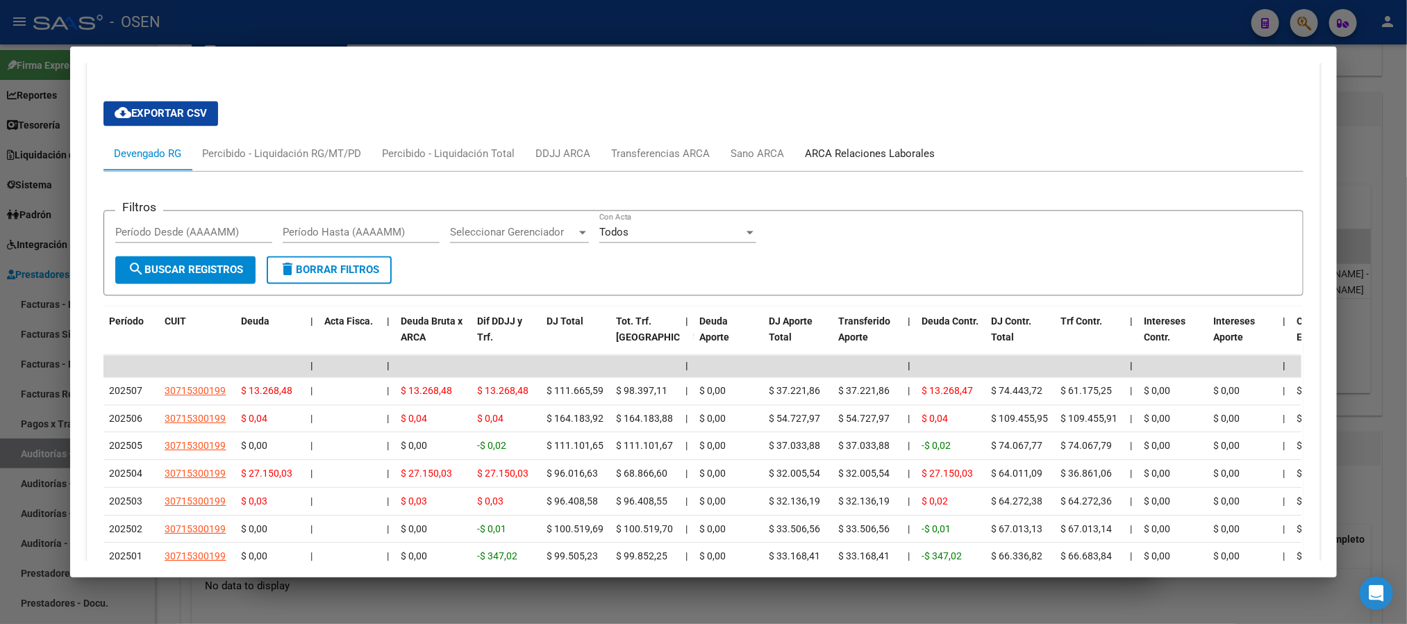
click at [898, 147] on div "ARCA Relaciones Laborales" at bounding box center [870, 154] width 130 height 15
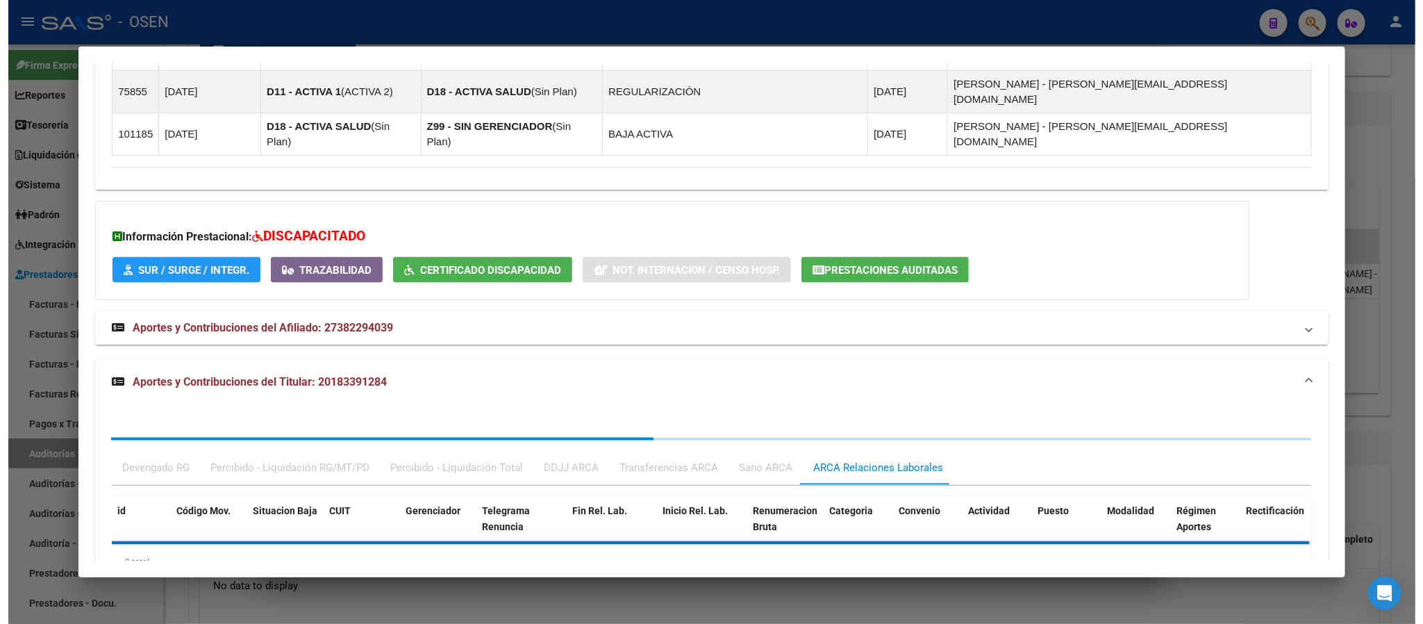
scroll to position [1243, 0]
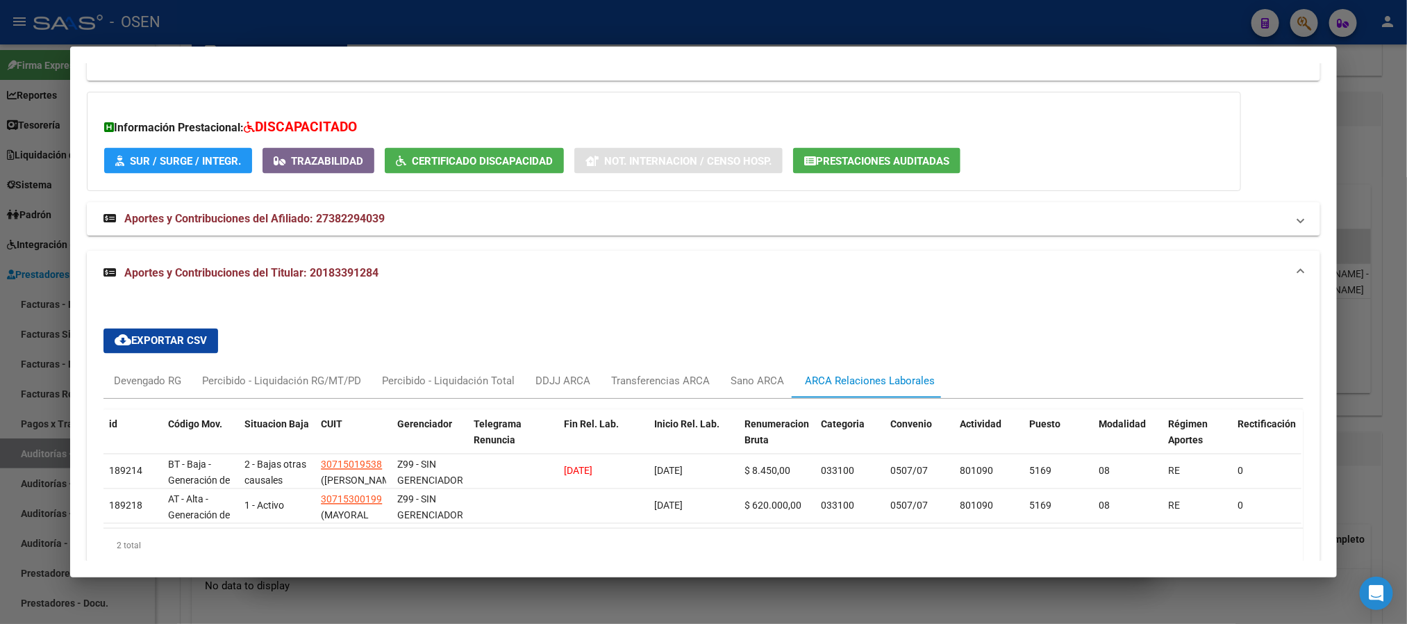
click at [568, 27] on div at bounding box center [703, 312] width 1407 height 624
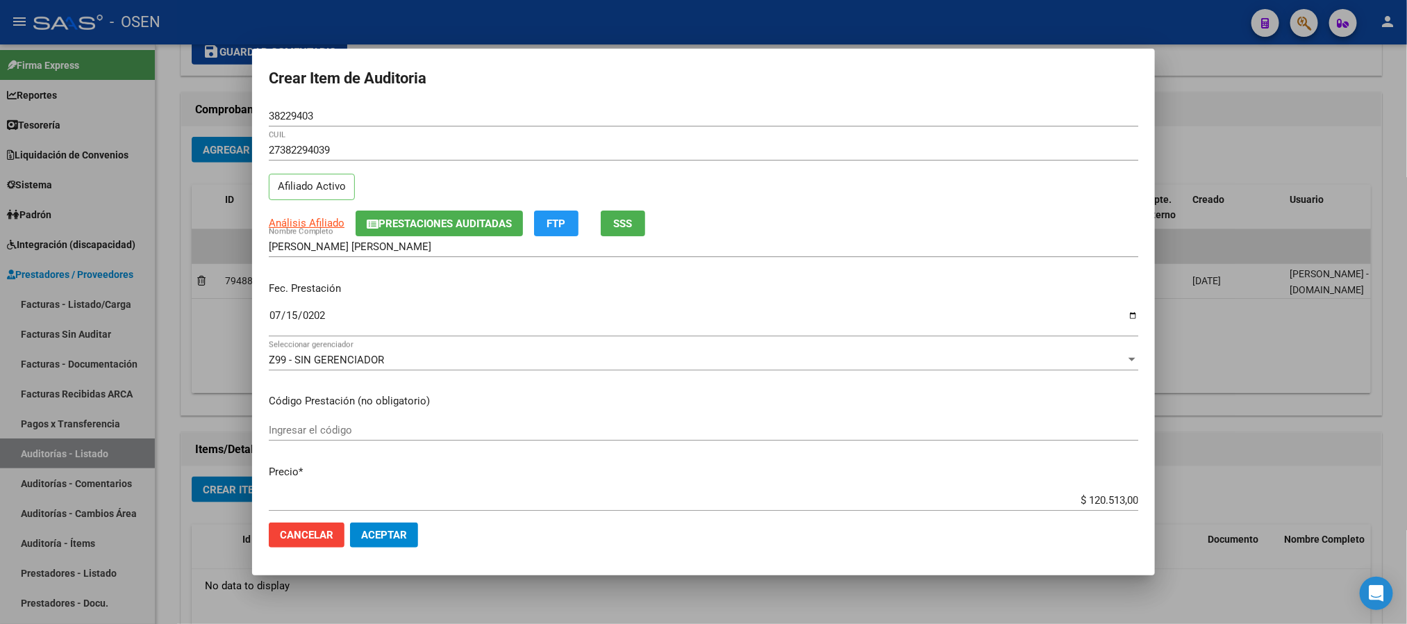
click at [380, 519] on span "Aceptar" at bounding box center [384, 535] width 46 height 13
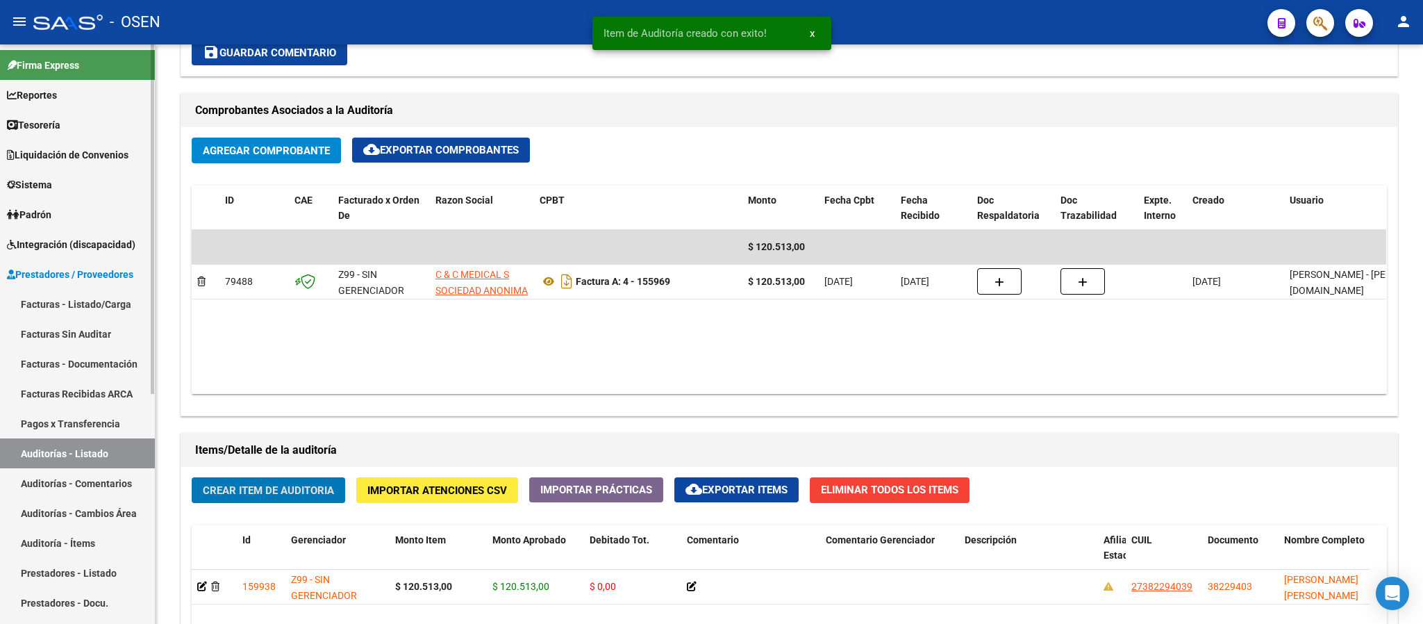
click at [128, 444] on link "Auditorías - Listado" at bounding box center [77, 453] width 155 height 30
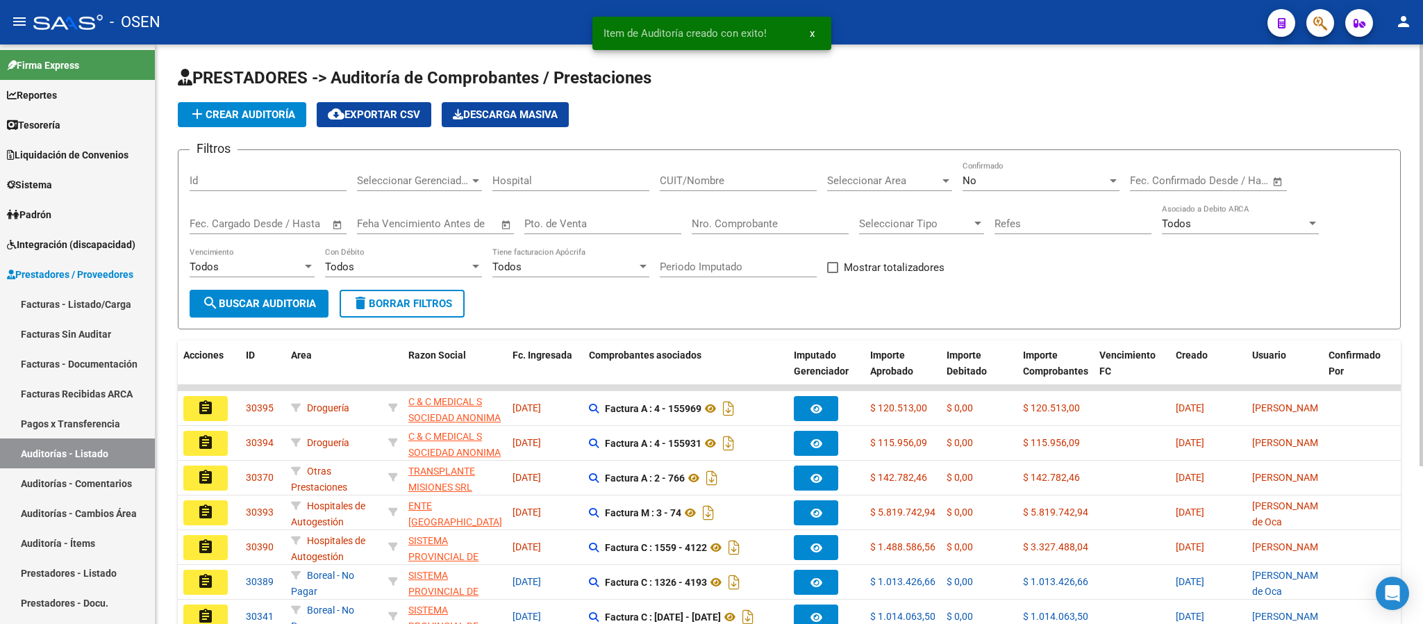
click at [252, 111] on span "add Crear Auditoría" at bounding box center [242, 114] width 106 height 13
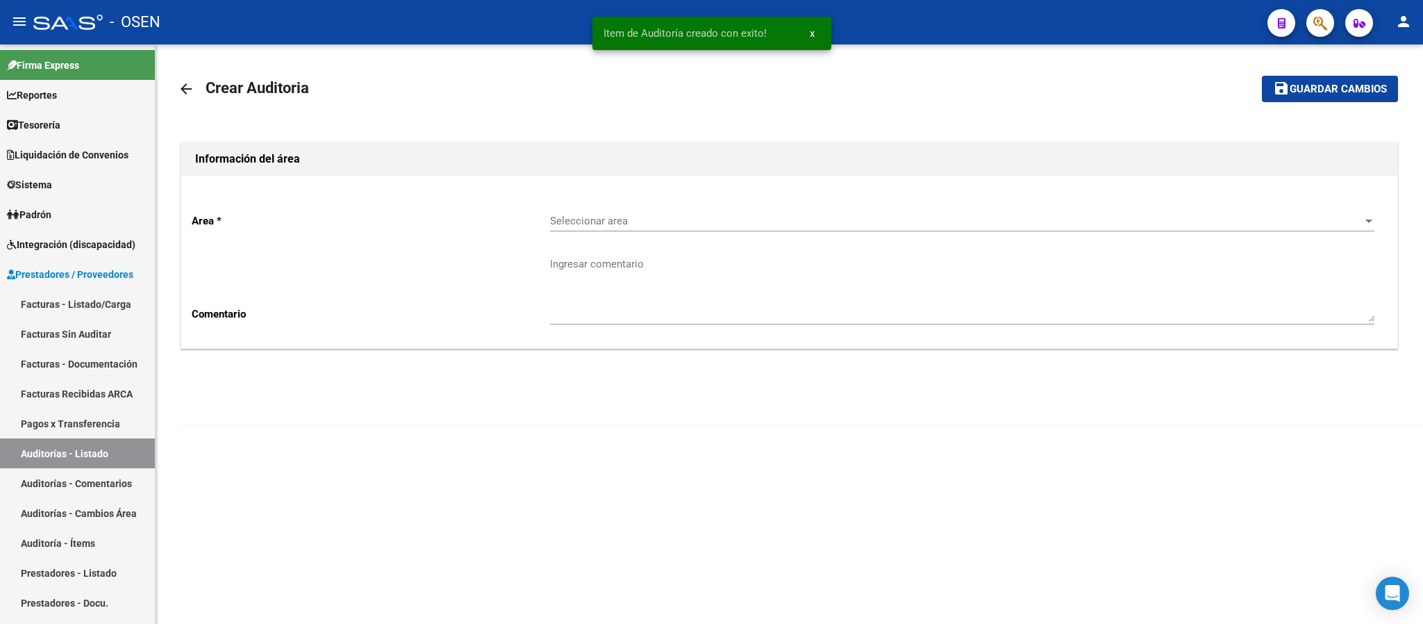
click at [728, 222] on span "Seleccionar area" at bounding box center [956, 221] width 812 height 13
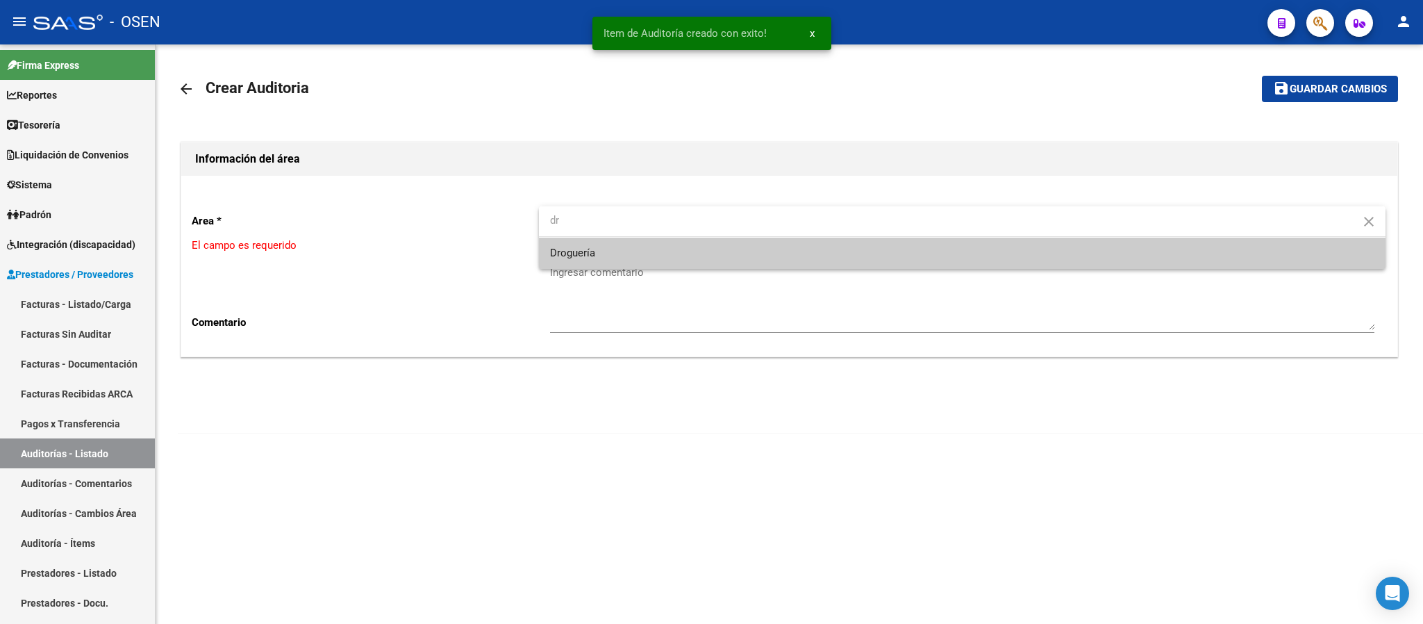
type input "dr"
click at [755, 252] on span "Droguería" at bounding box center [962, 253] width 825 height 31
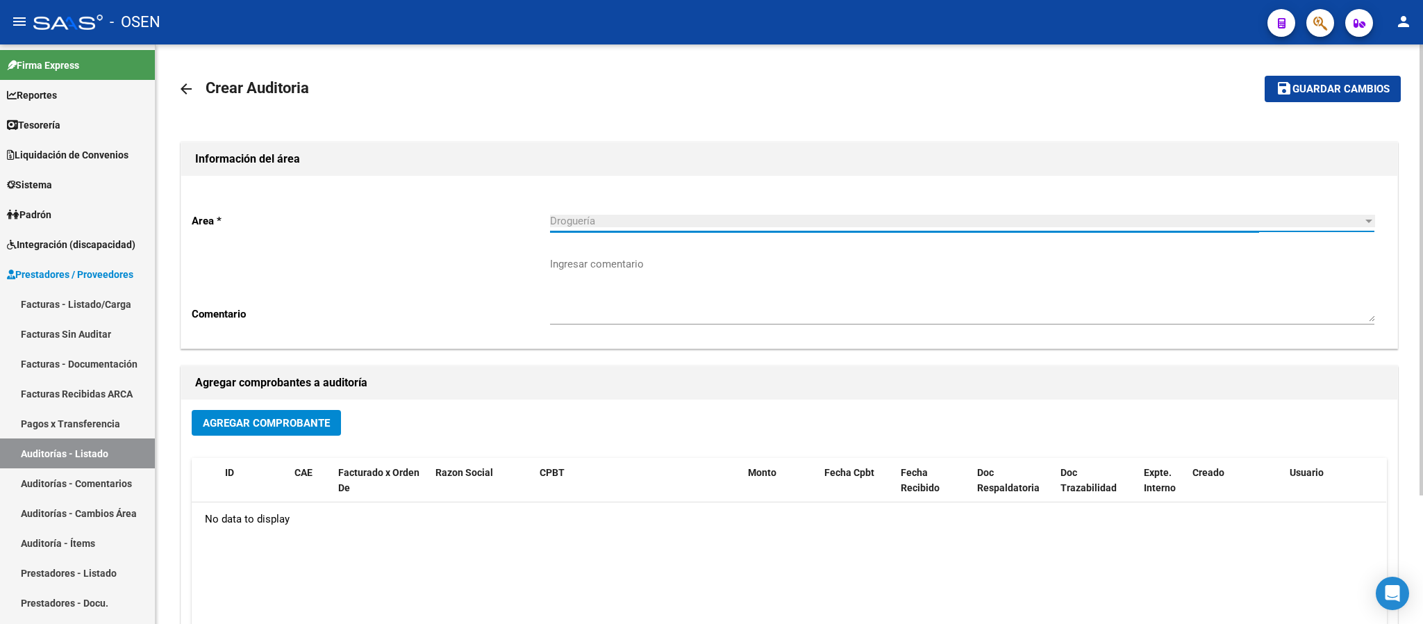
click at [263, 420] on span "Agregar Comprobante" at bounding box center [266, 423] width 127 height 13
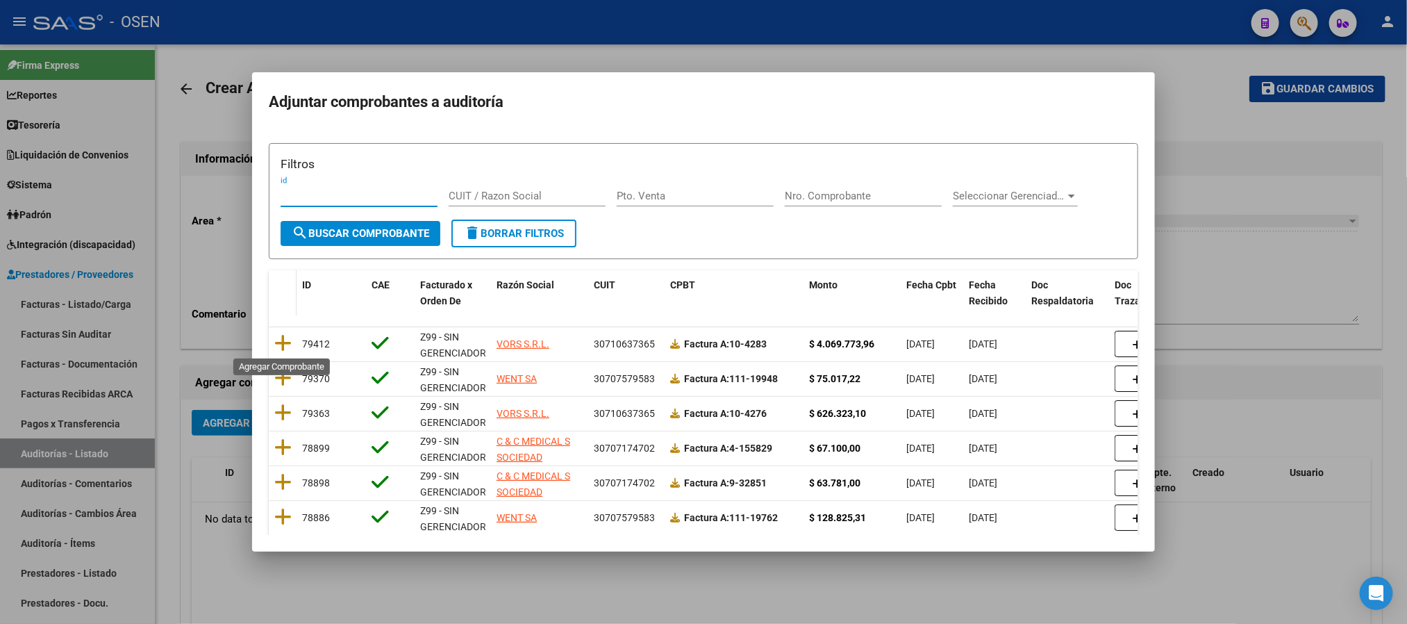
click at [285, 338] on icon at bounding box center [282, 342] width 17 height 19
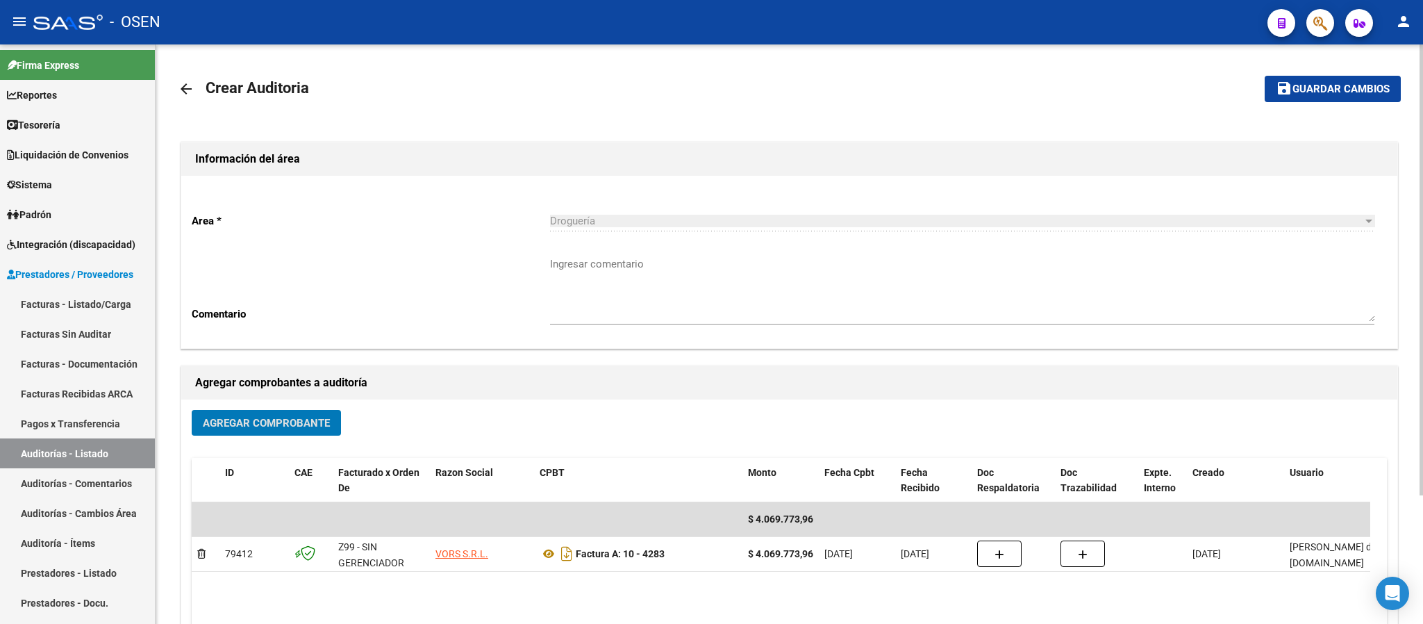
click at [1185, 90] on span "Guardar cambios" at bounding box center [1341, 89] width 97 height 13
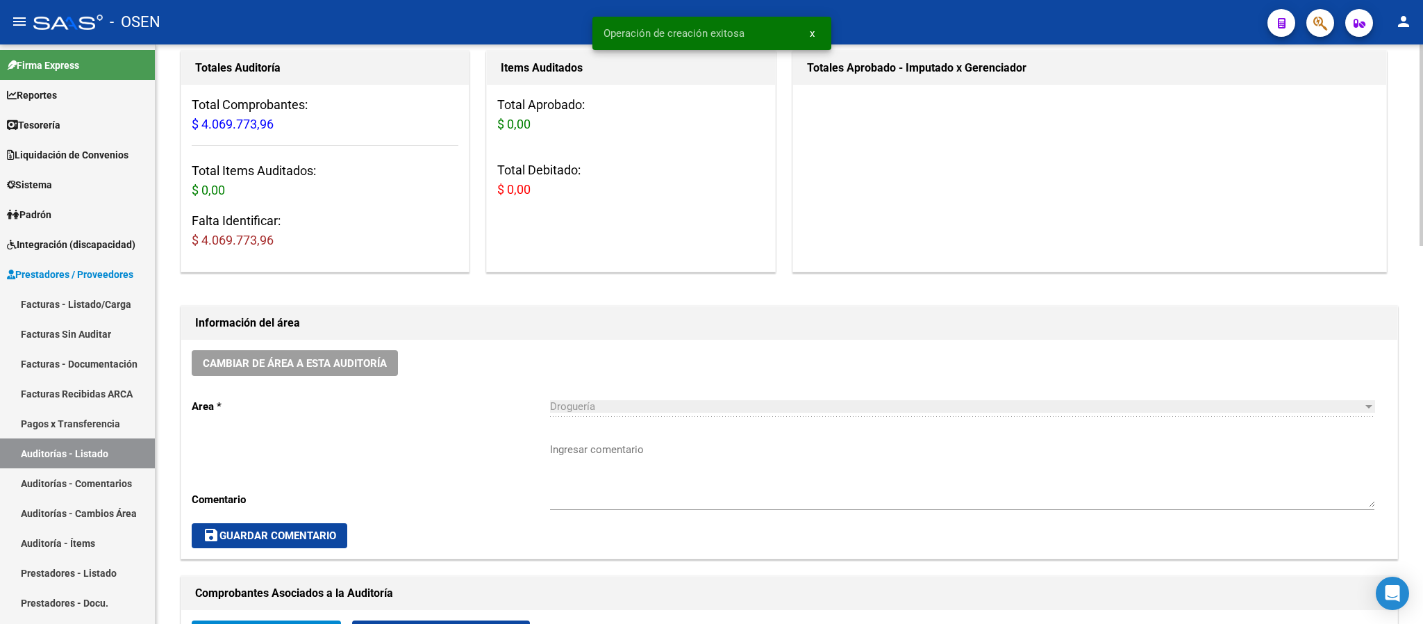
scroll to position [417, 0]
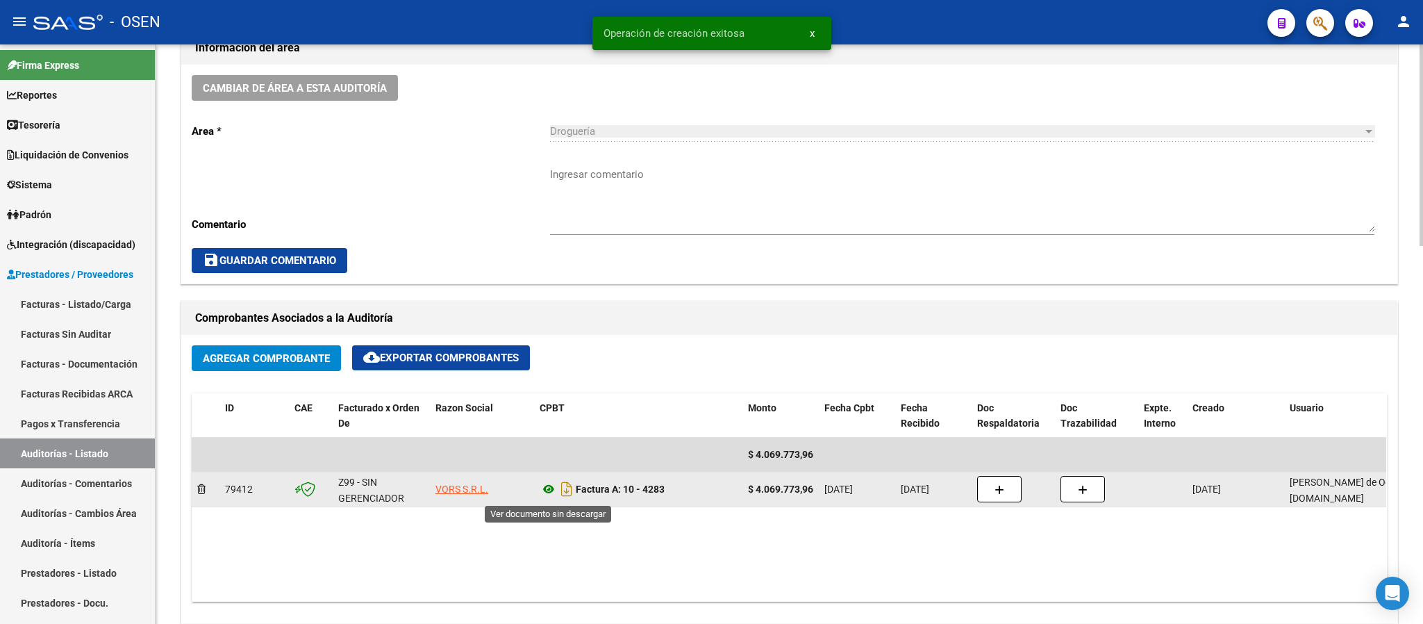
click at [549, 486] on icon at bounding box center [549, 489] width 18 height 17
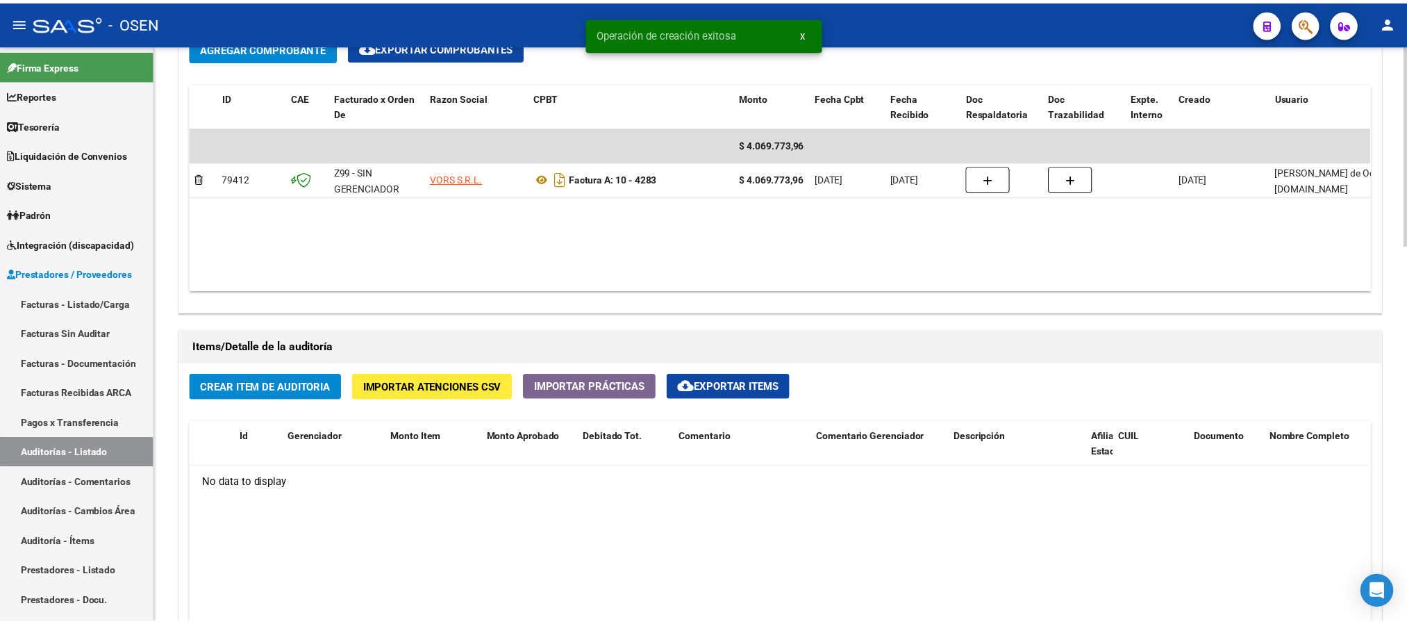
scroll to position [729, 0]
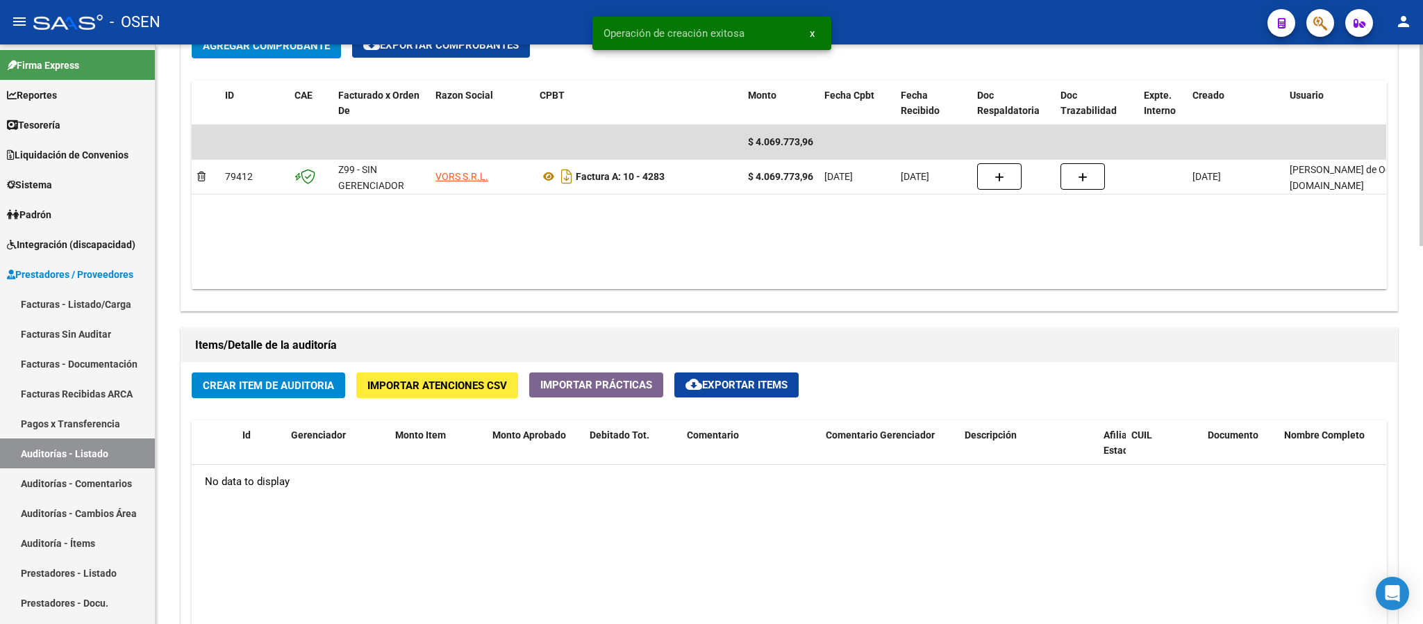
click at [255, 378] on button "Crear Item de Auditoria" at bounding box center [269, 385] width 154 height 26
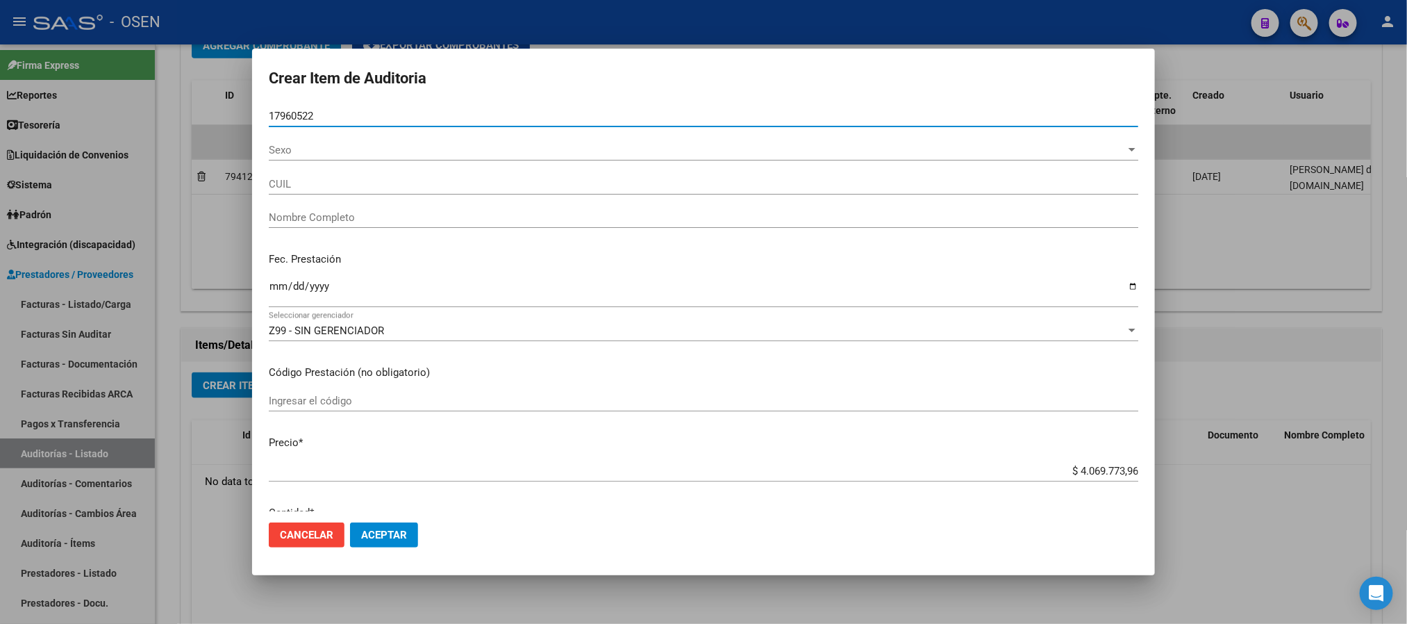
type input "17960522"
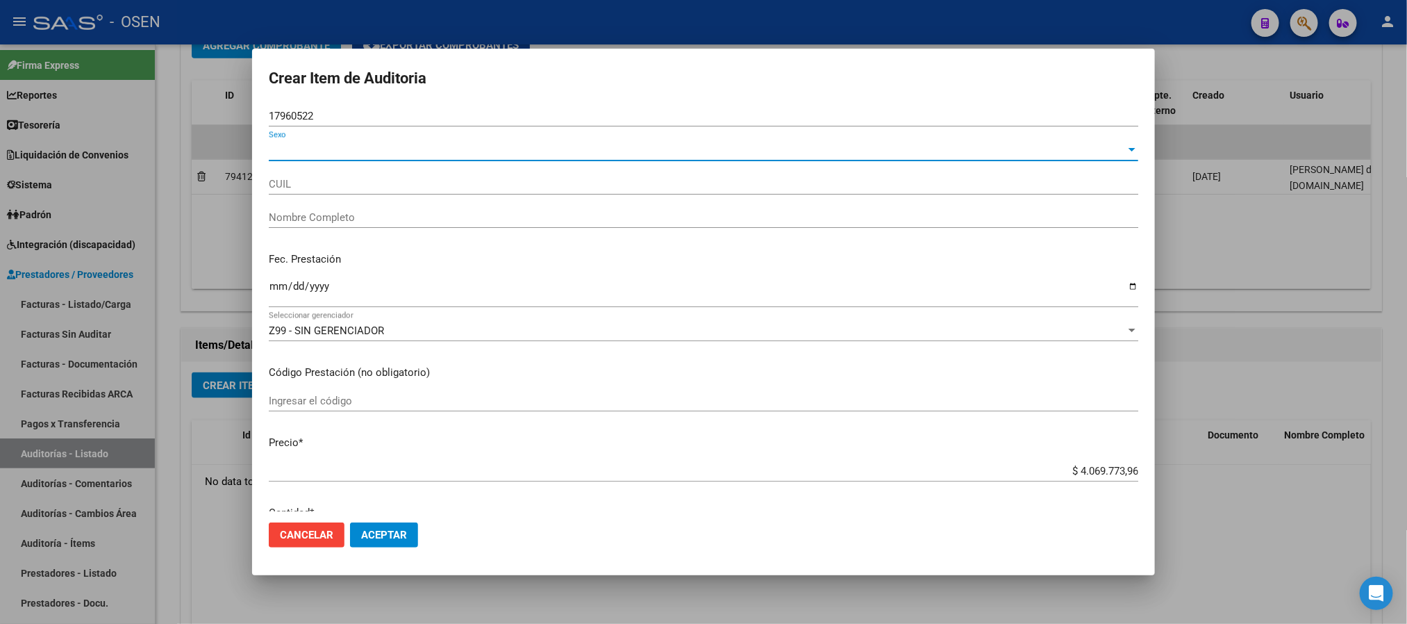
type input "27179605223"
type input "[PERSON_NAME]"
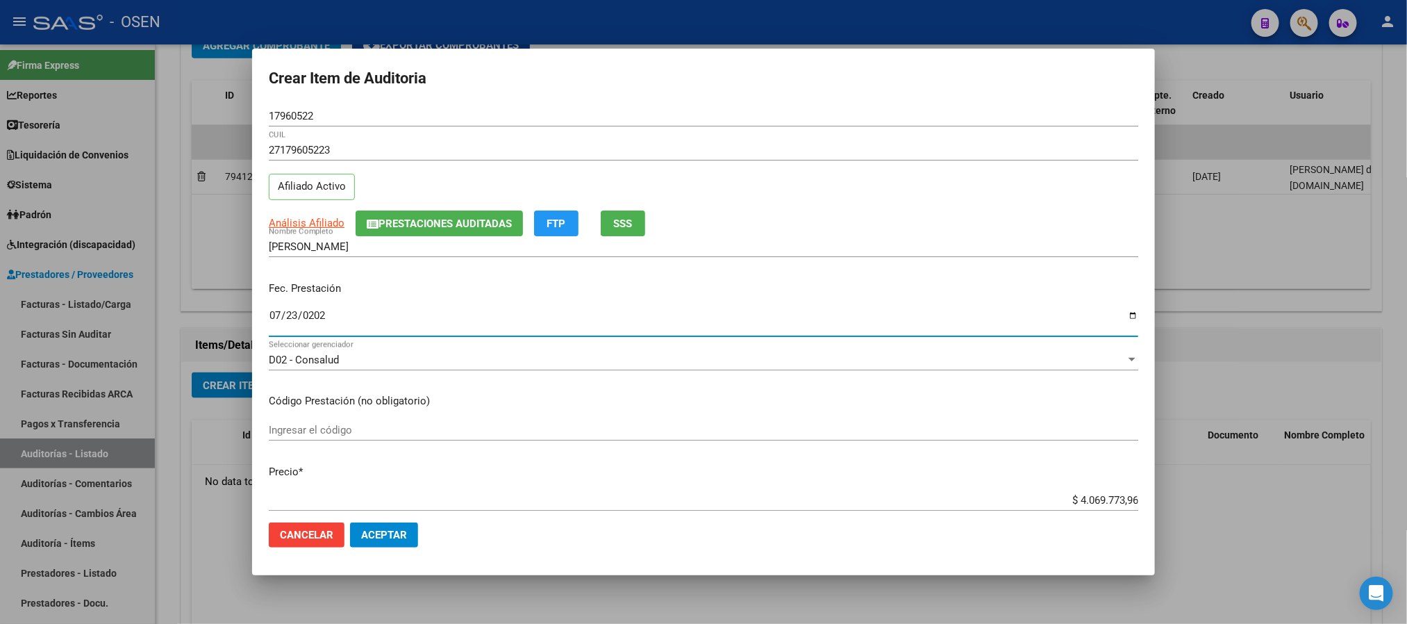
type input "[DATE]"
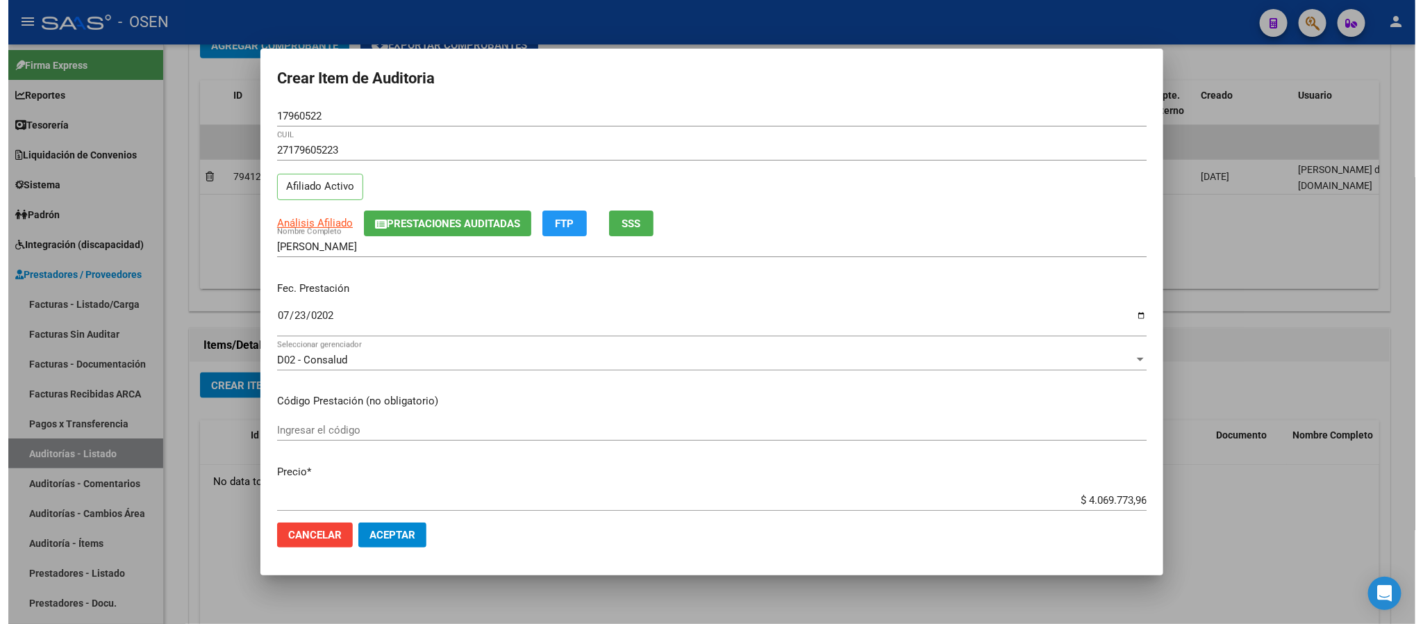
scroll to position [263, 0]
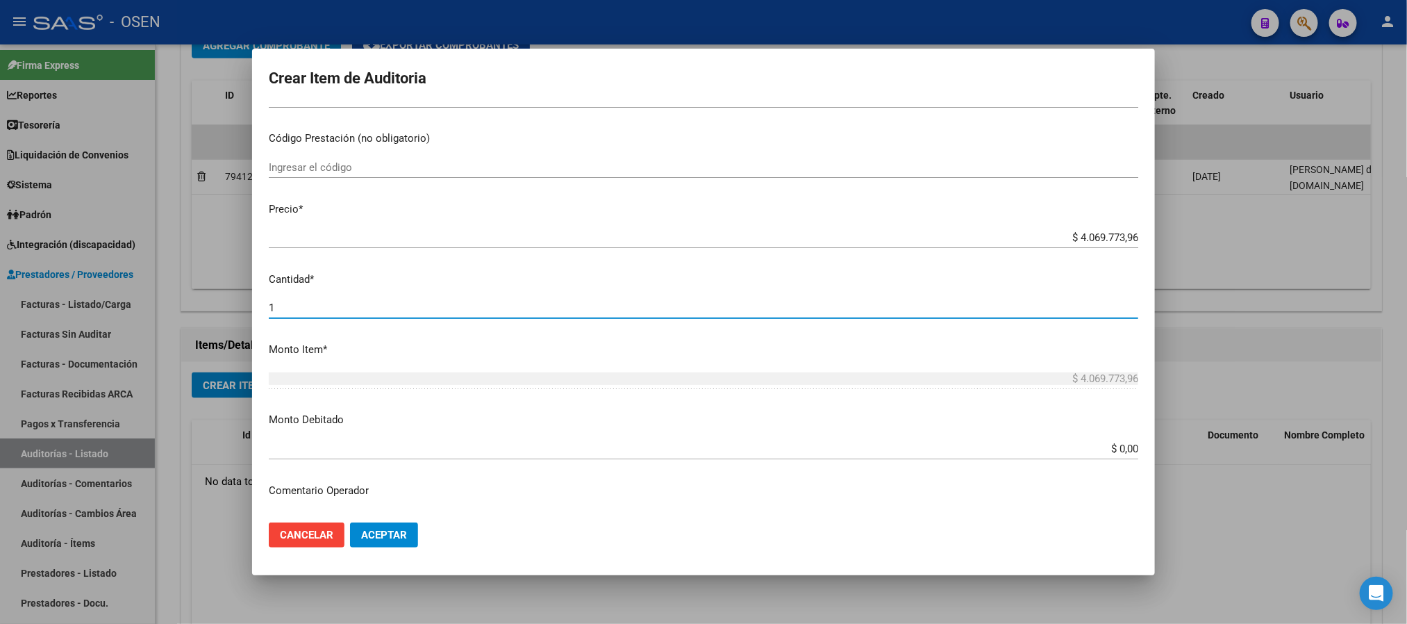
click at [396, 519] on span "Aceptar" at bounding box center [384, 535] width 46 height 13
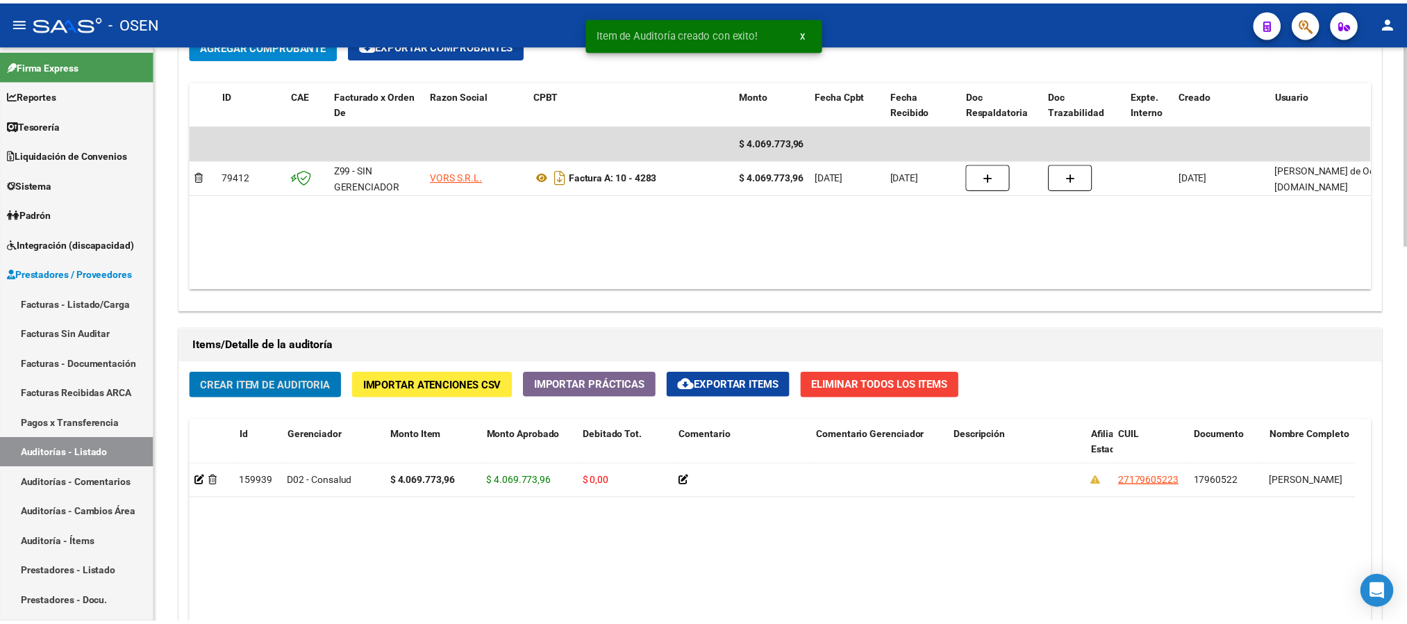
scroll to position [730, 0]
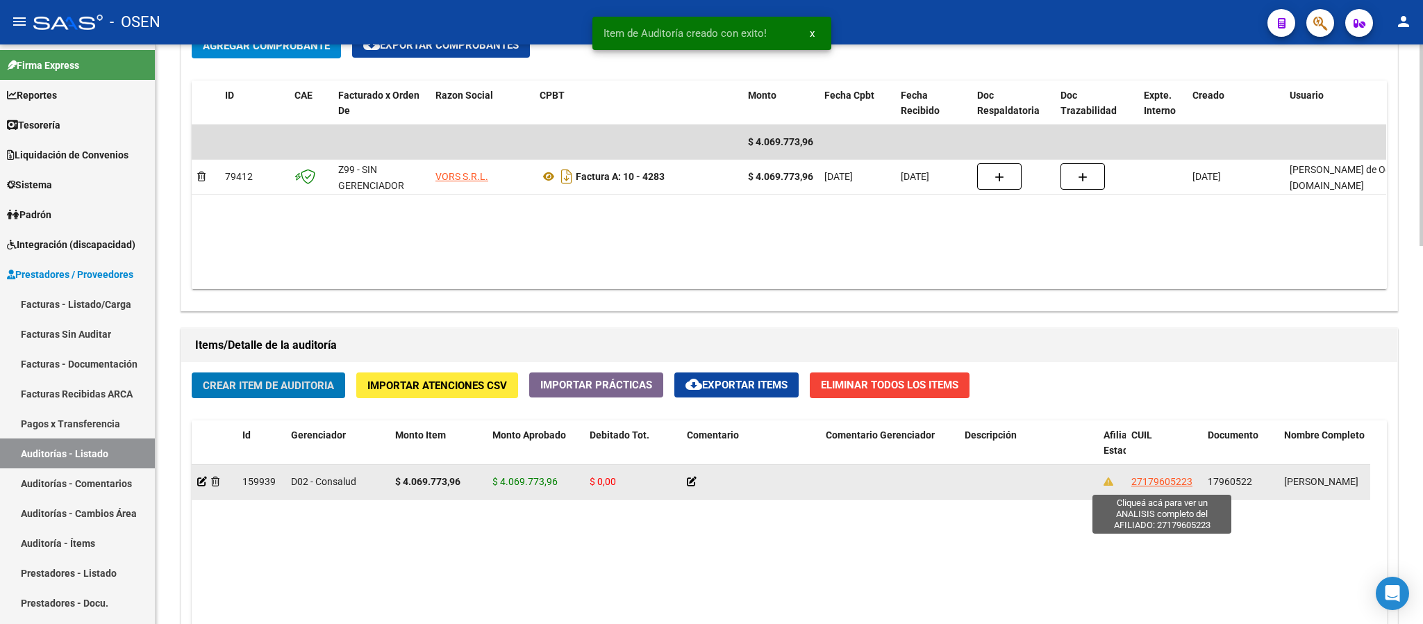
click at [1153, 482] on span "27179605223" at bounding box center [1162, 481] width 61 height 11
type textarea "27179605223"
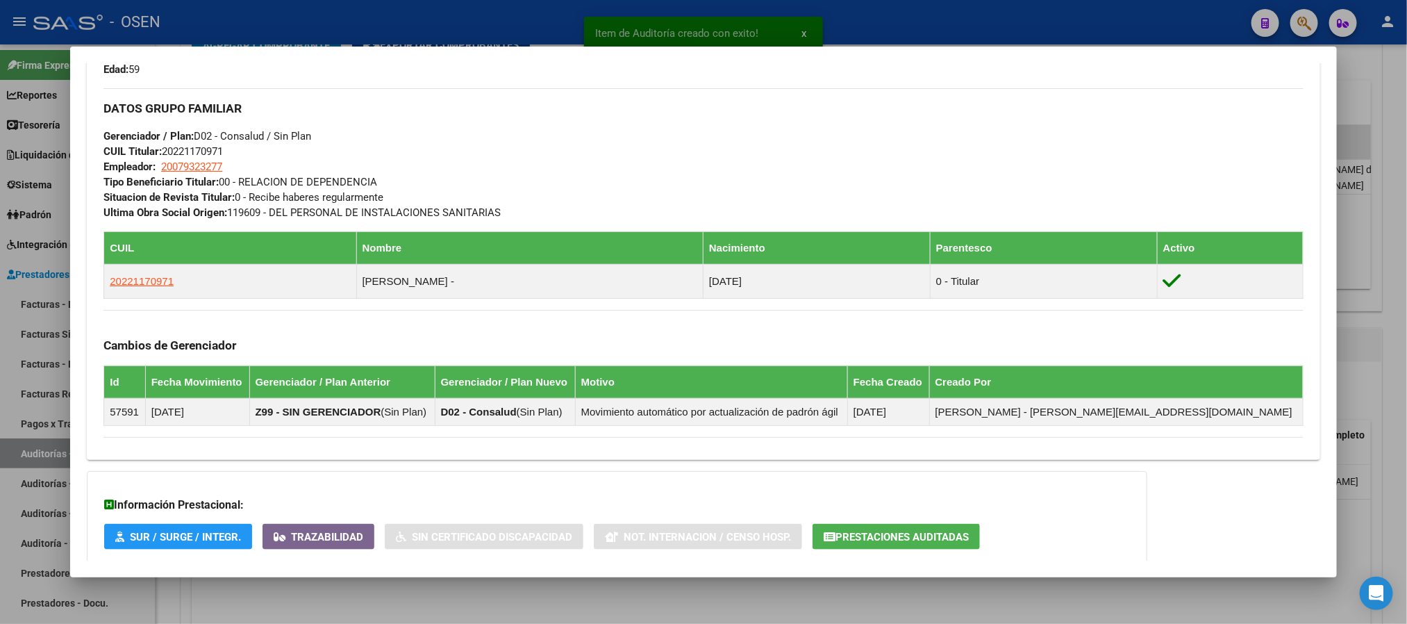
scroll to position [745, 0]
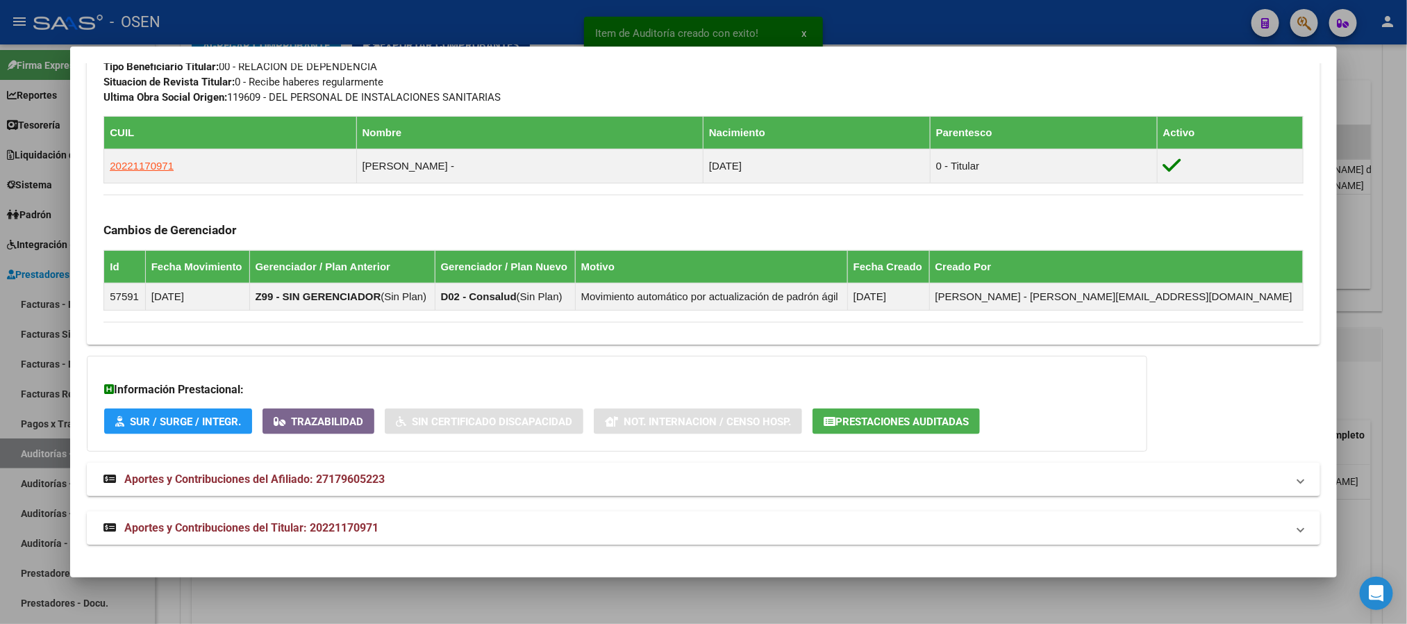
click at [496, 519] on mat-panel-title "Aportes y Contribuciones del Titular: 20221170971" at bounding box center [695, 528] width 1183 height 17
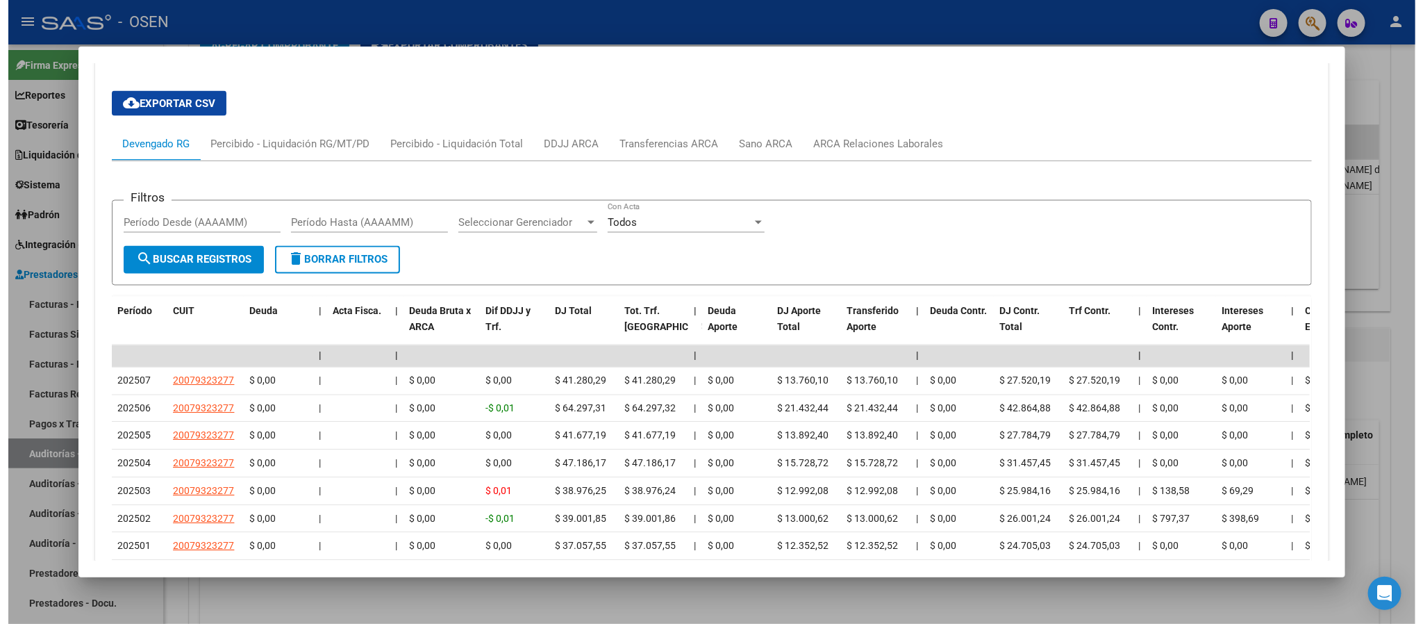
scroll to position [1223, 0]
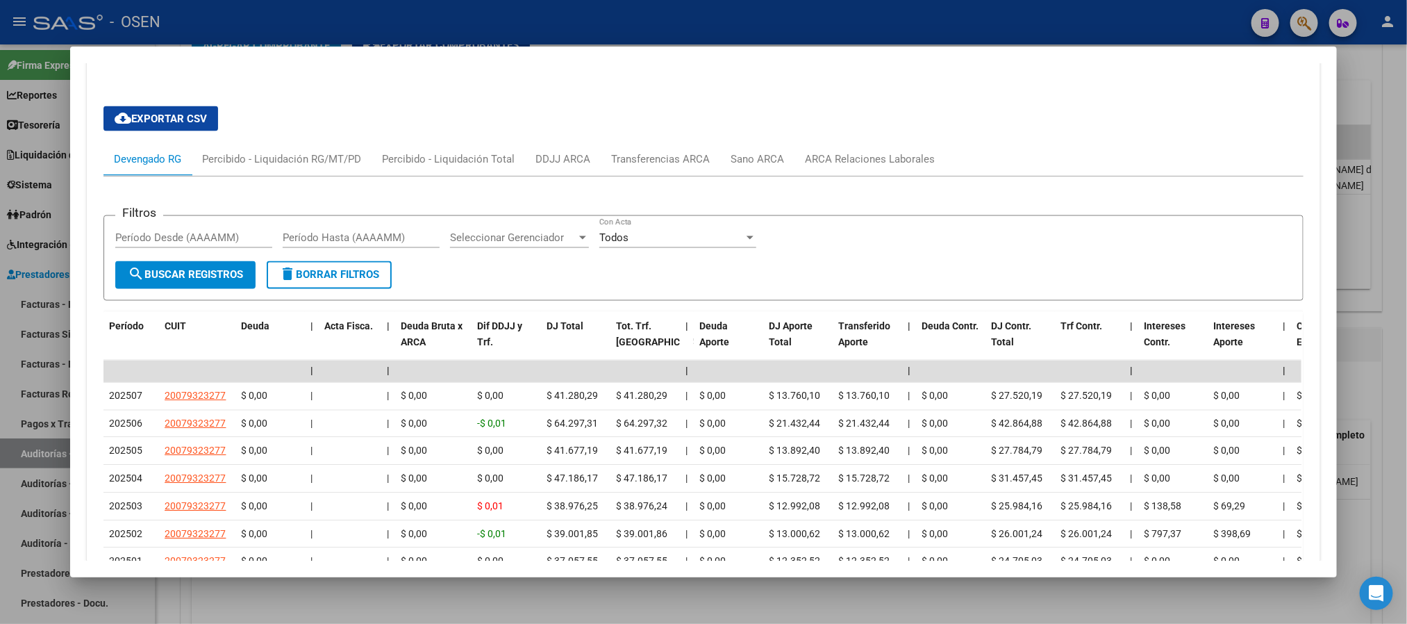
click at [449, 21] on div at bounding box center [703, 312] width 1407 height 624
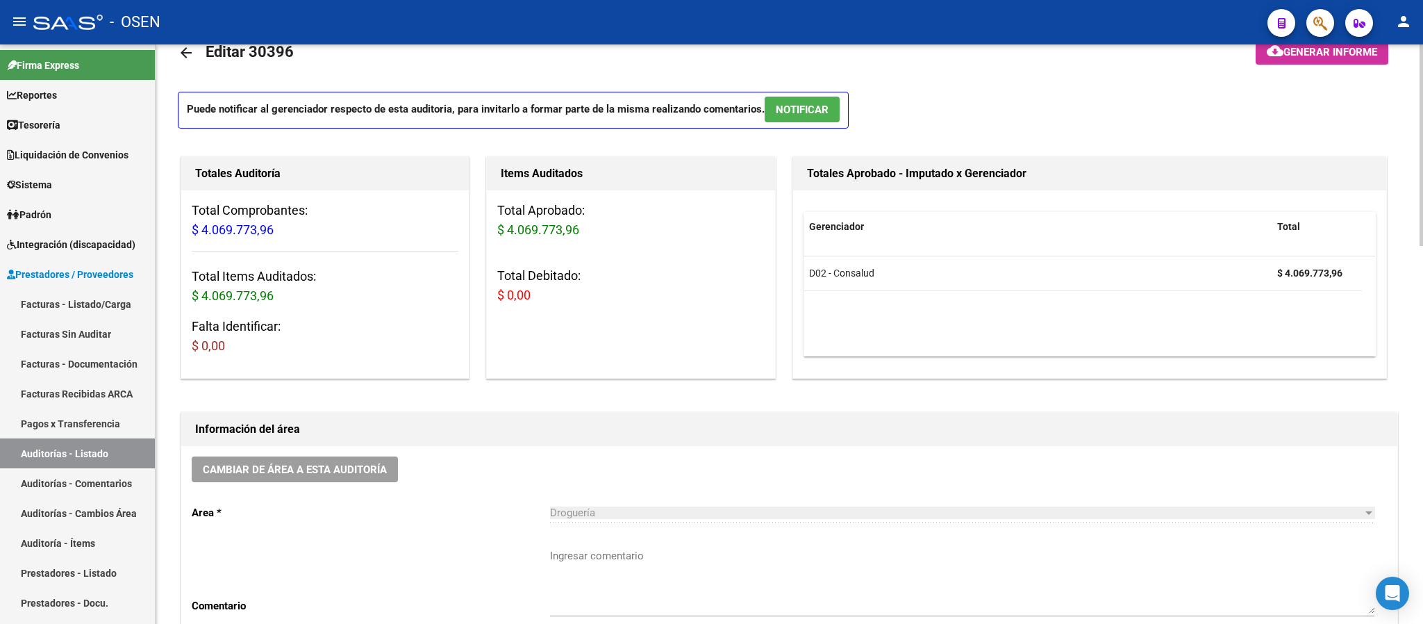
scroll to position [0, 0]
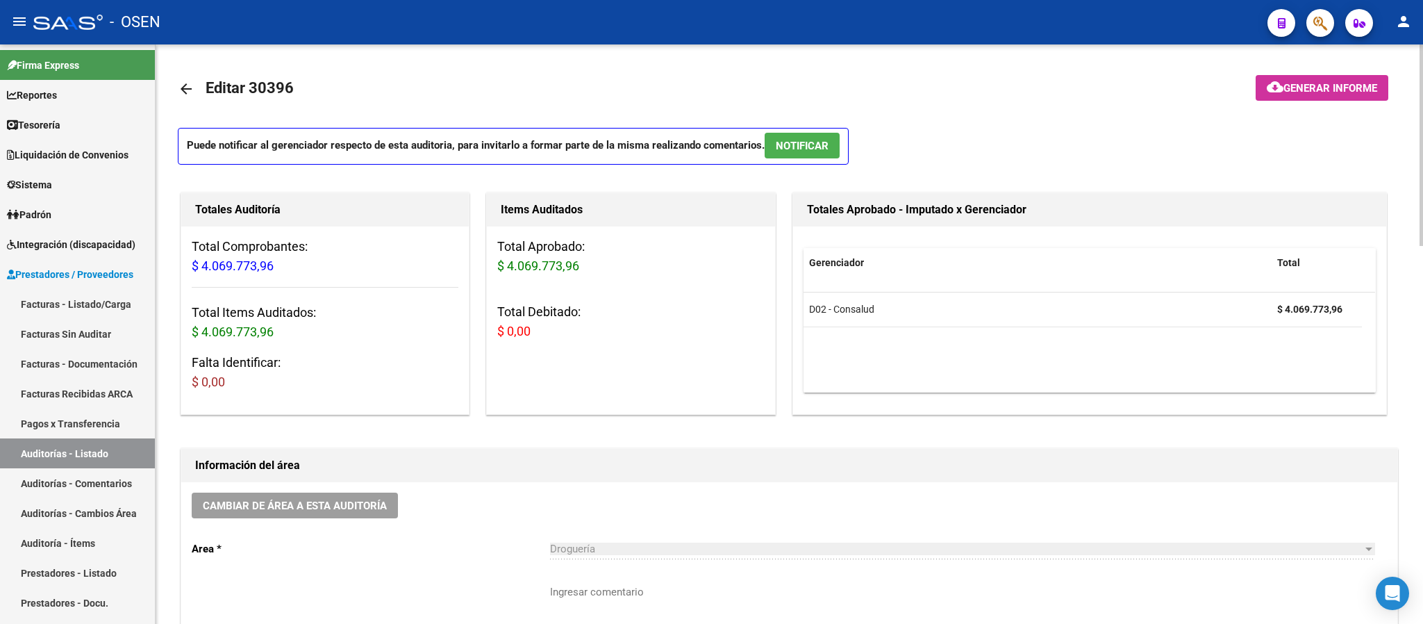
click at [793, 144] on span "NOTIFICAR" at bounding box center [802, 146] width 53 height 13
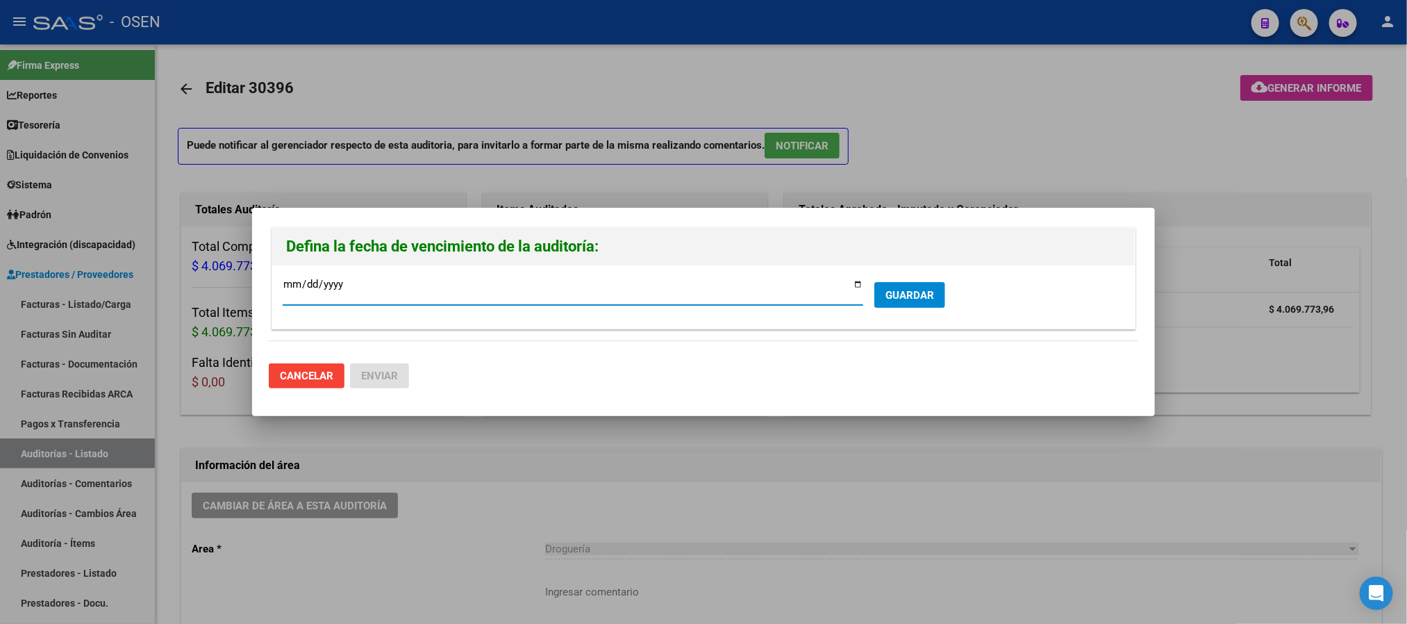
click at [893, 295] on span "GUARDAR" at bounding box center [910, 295] width 49 height 13
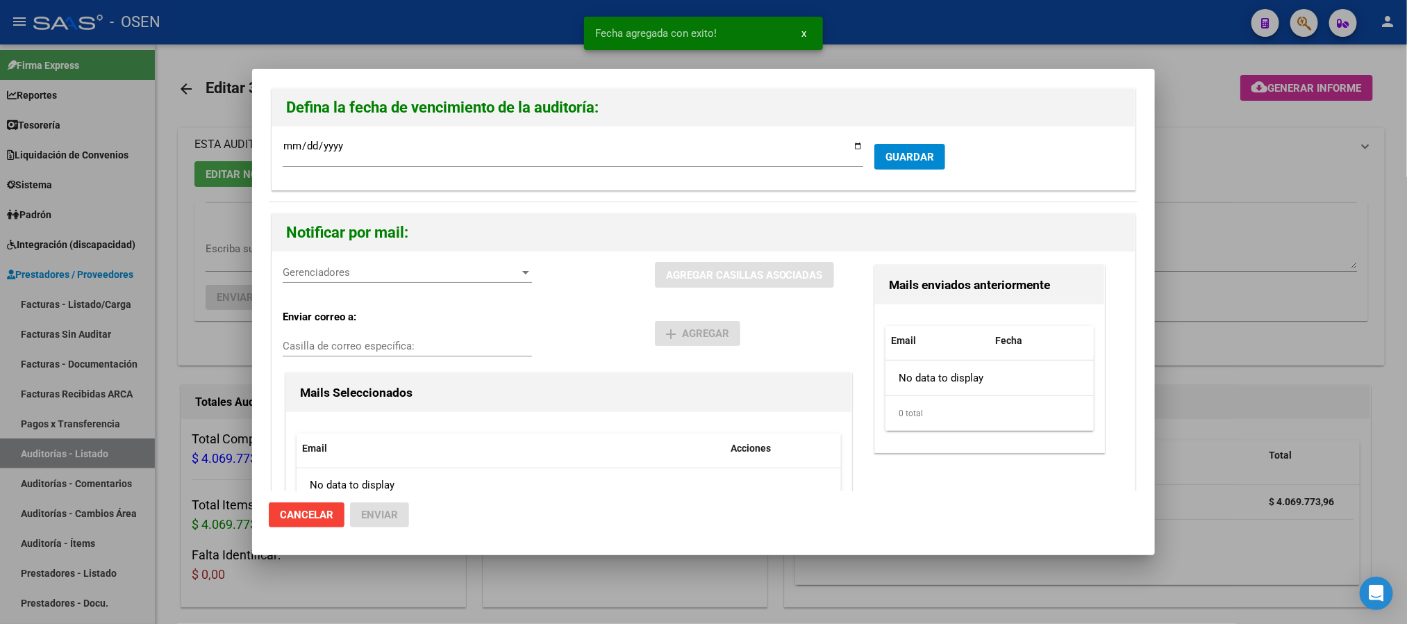
click at [328, 263] on div "Gerenciadores Gerenciadores" at bounding box center [407, 272] width 249 height 21
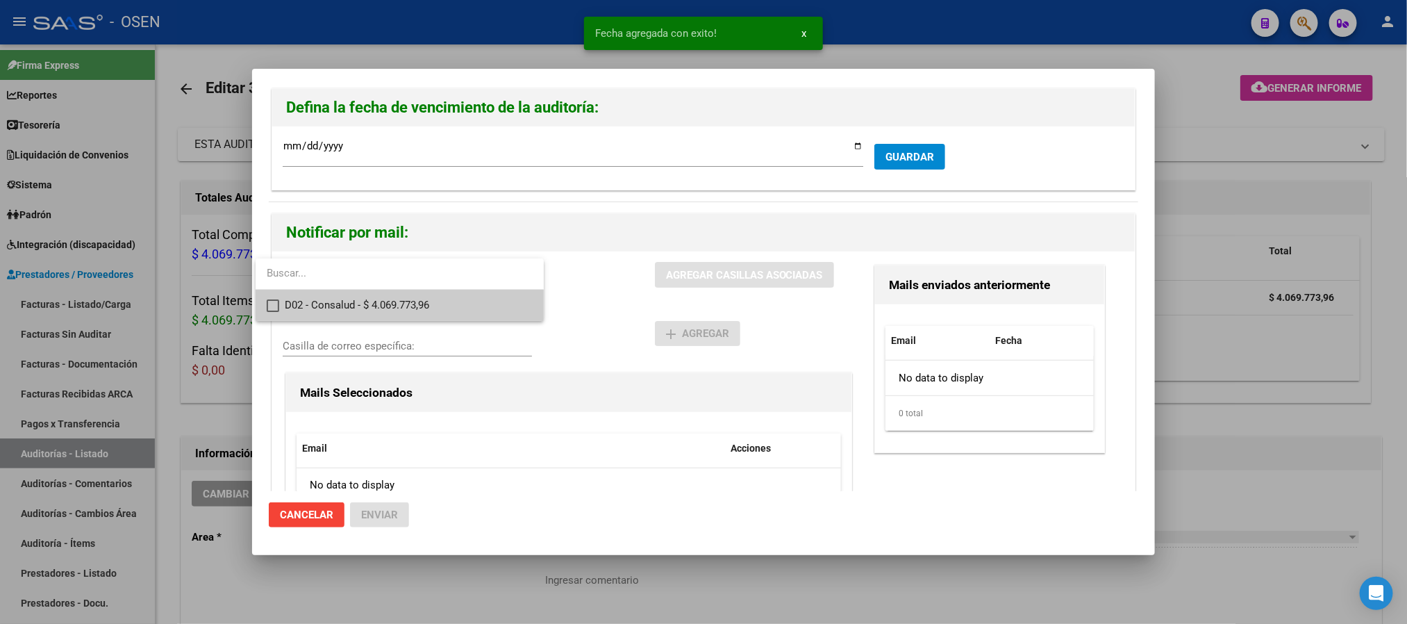
click at [355, 298] on span "D02 - Consalud - $ 4.069.773,96" at bounding box center [409, 305] width 248 height 31
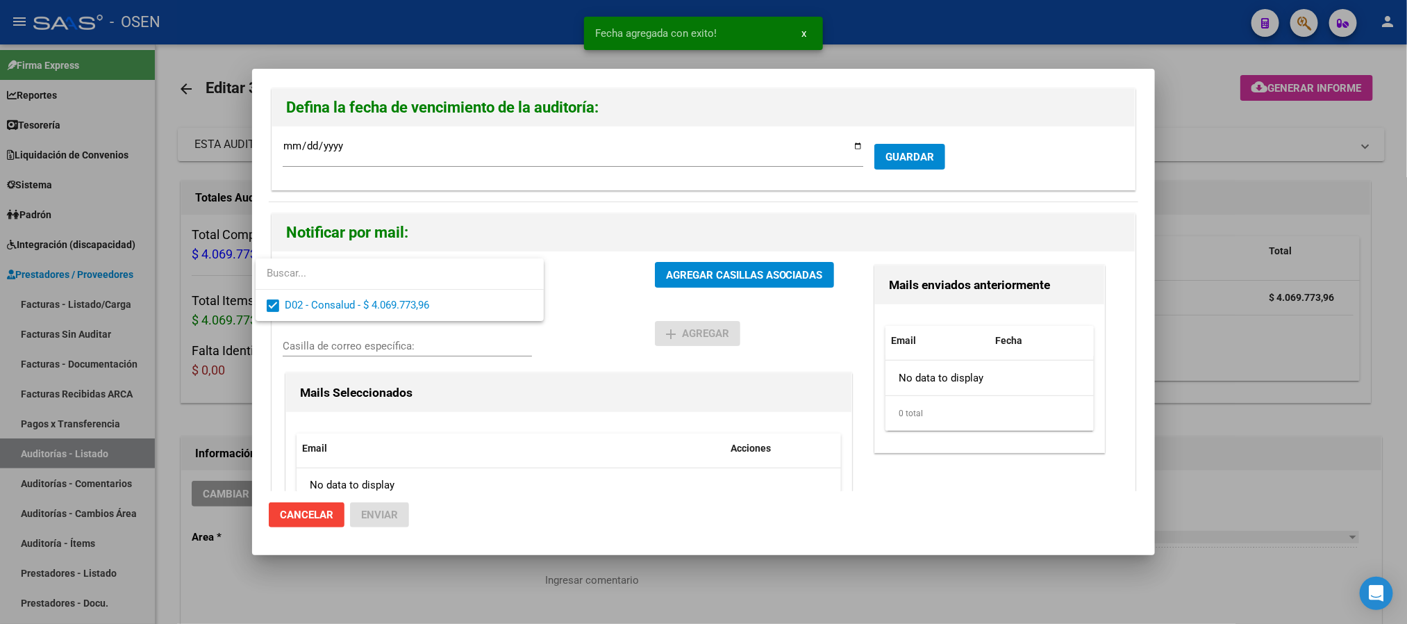
click at [653, 328] on div at bounding box center [703, 312] width 1407 height 624
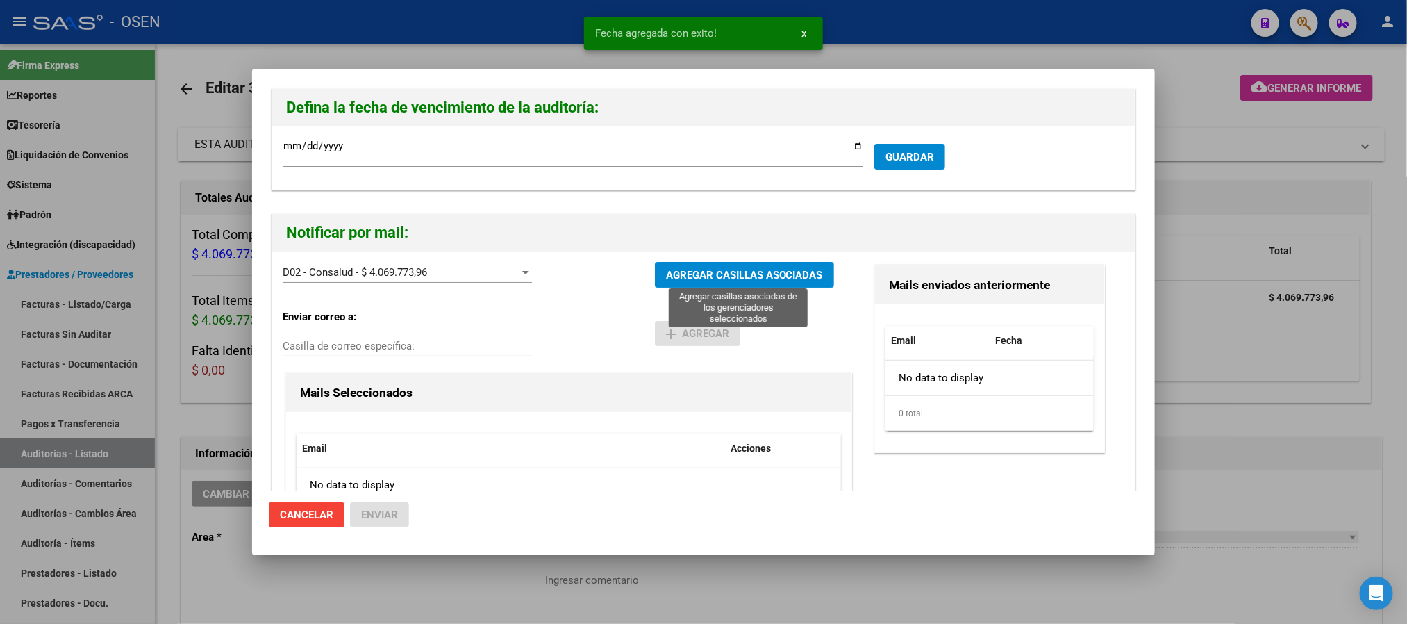
click at [690, 274] on span "AGREGAR CASILLAS ASOCIADAS" at bounding box center [744, 275] width 157 height 13
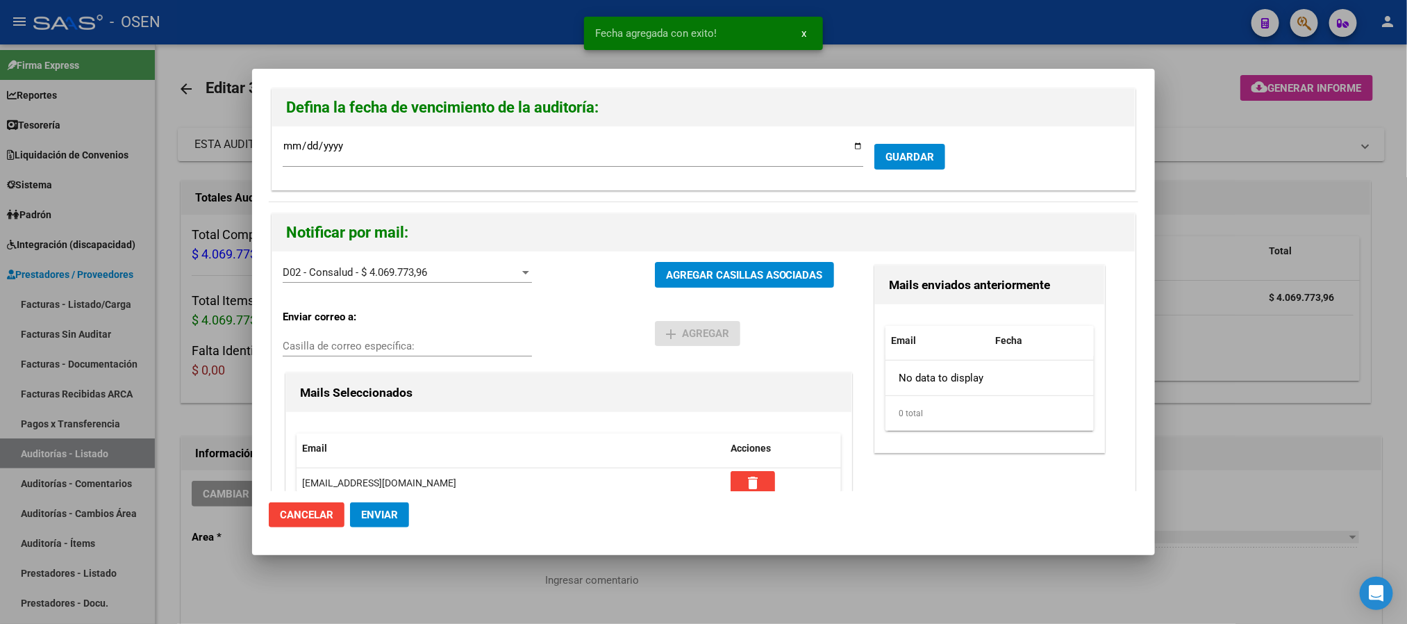
click at [383, 505] on button "Enviar" at bounding box center [379, 514] width 59 height 25
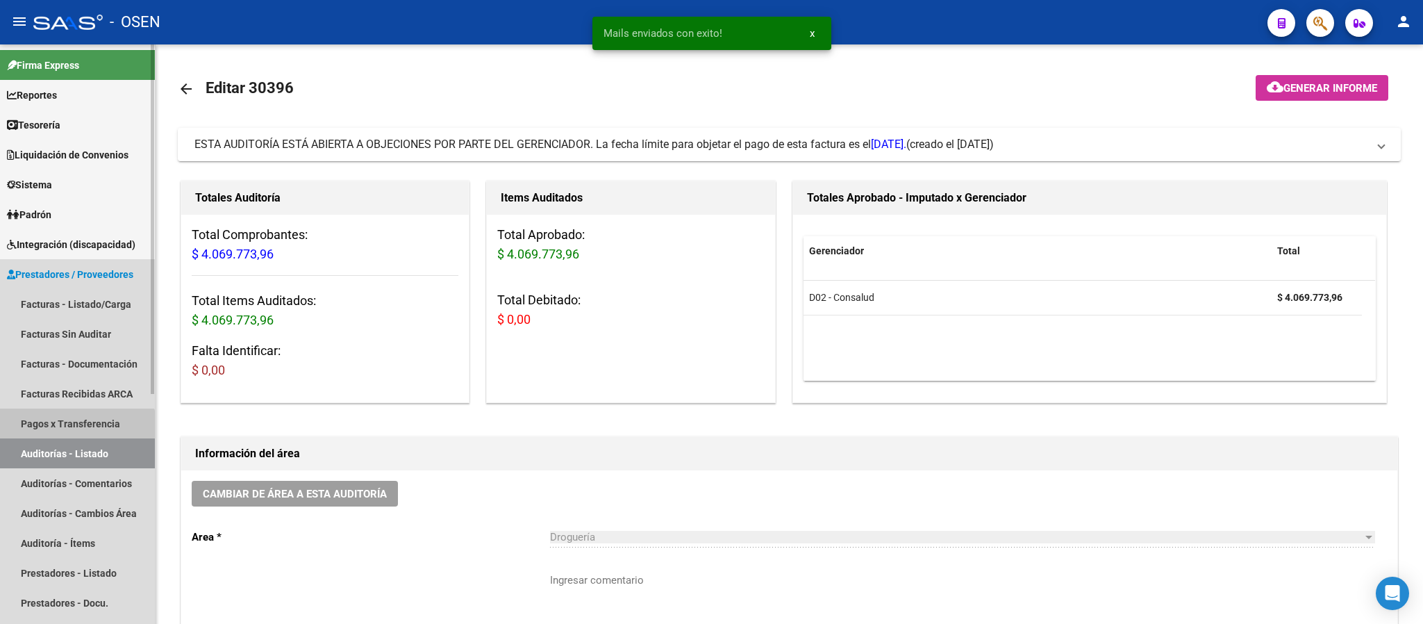
click at [76, 436] on link "Pagos x Transferencia" at bounding box center [77, 423] width 155 height 30
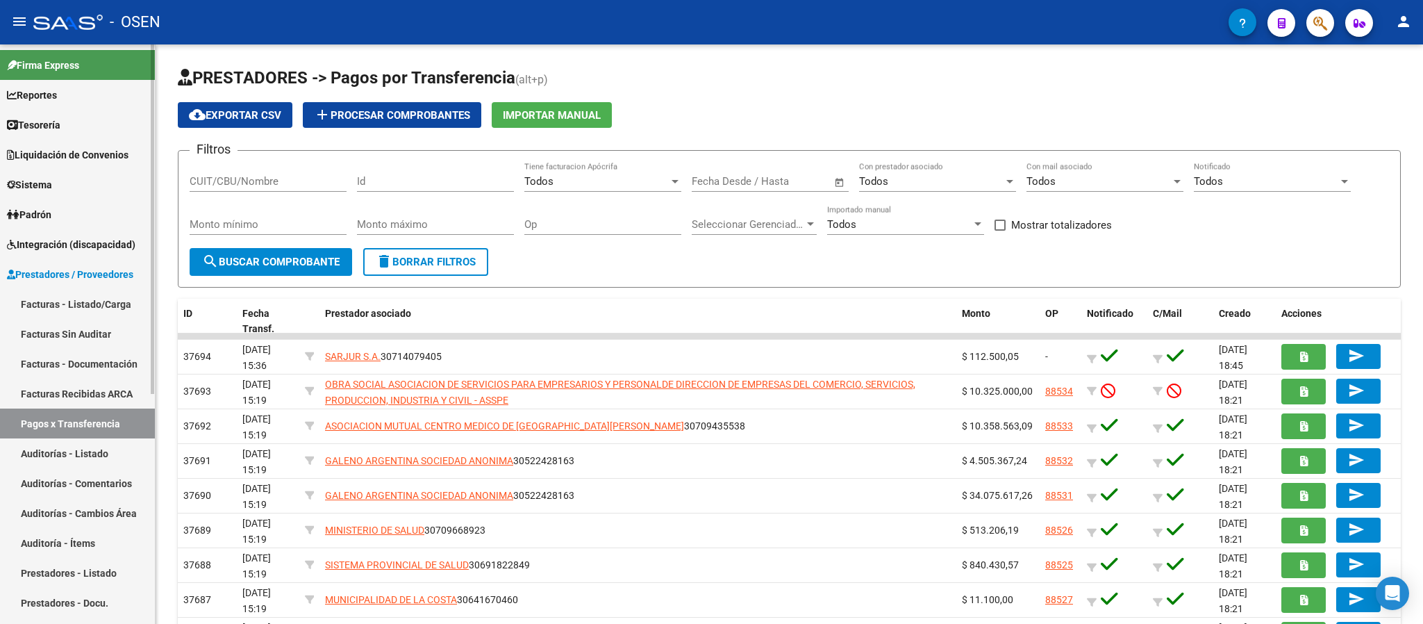
click at [74, 463] on link "Auditorías - Listado" at bounding box center [77, 453] width 155 height 30
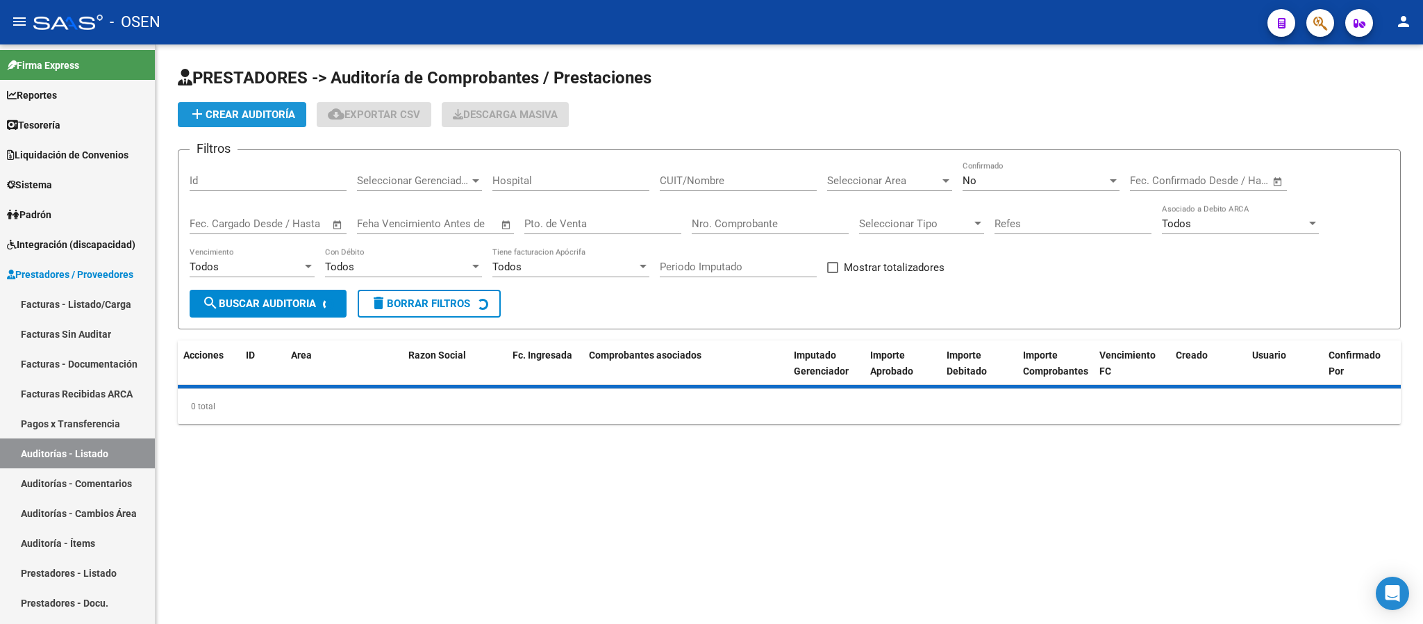
click at [222, 113] on span "add Crear Auditoría" at bounding box center [242, 114] width 106 height 13
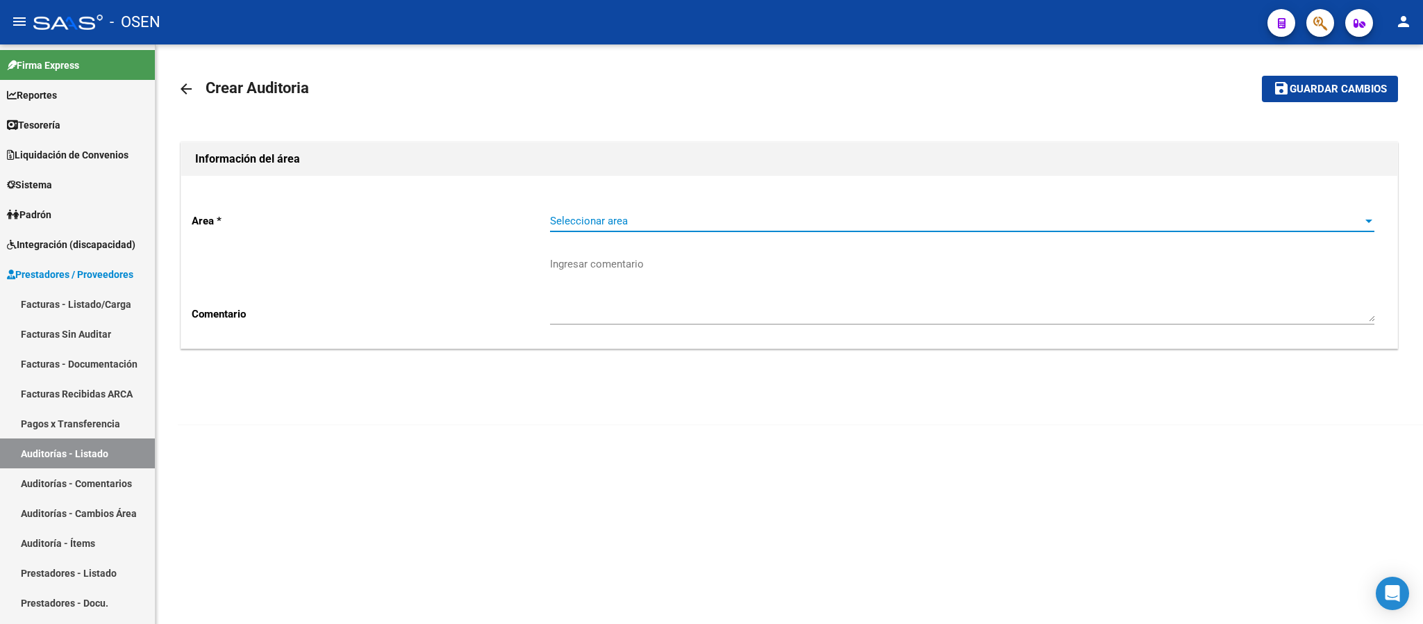
click at [621, 219] on span "Seleccionar area" at bounding box center [956, 221] width 812 height 13
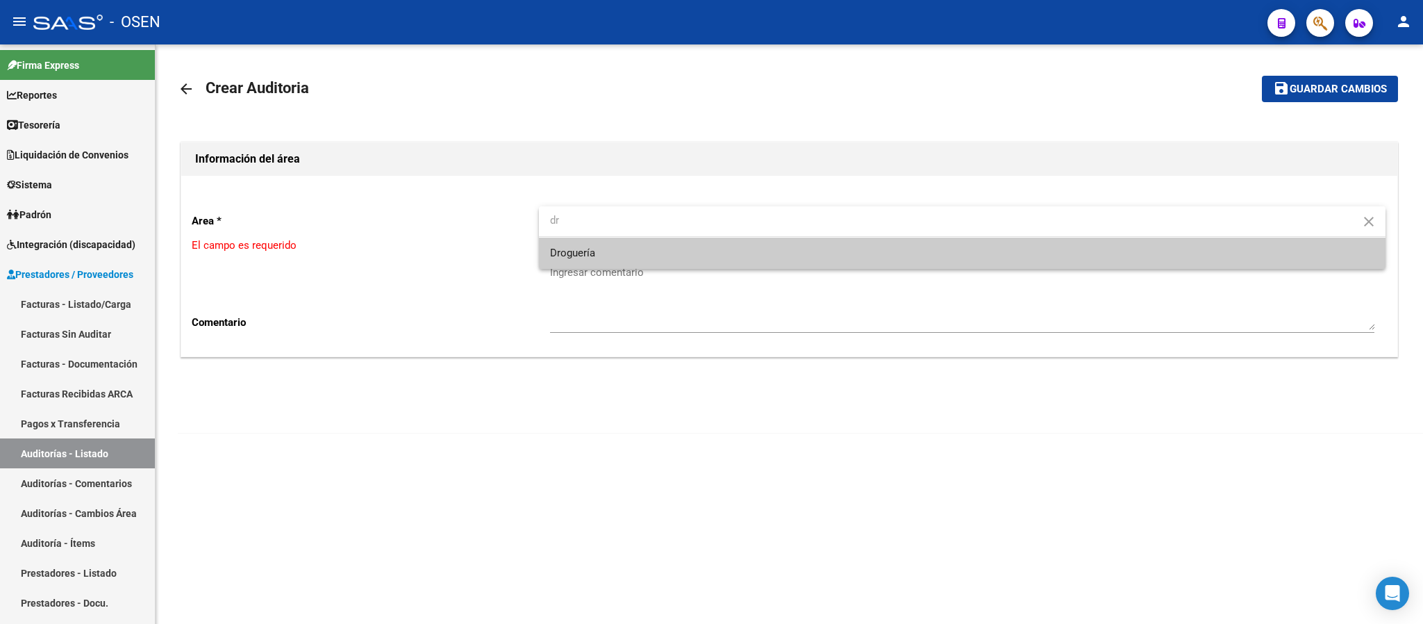
type input "dr"
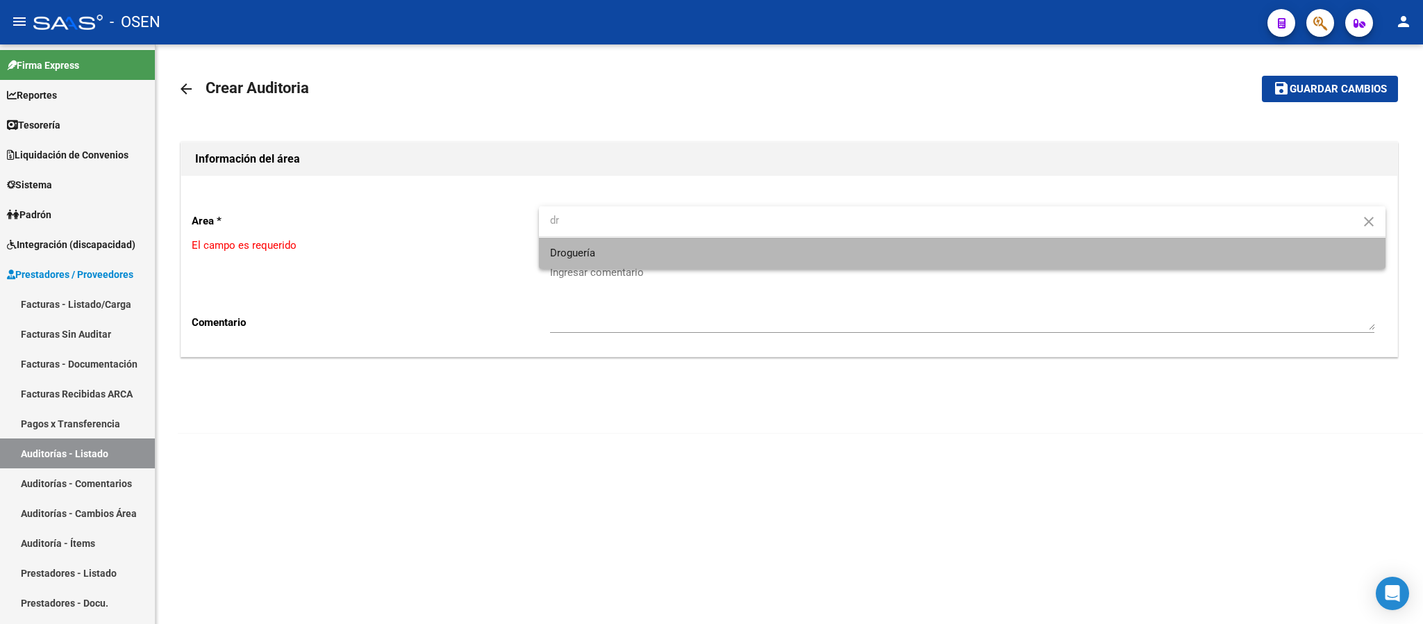
click at [590, 238] on span "Droguería" at bounding box center [962, 253] width 825 height 31
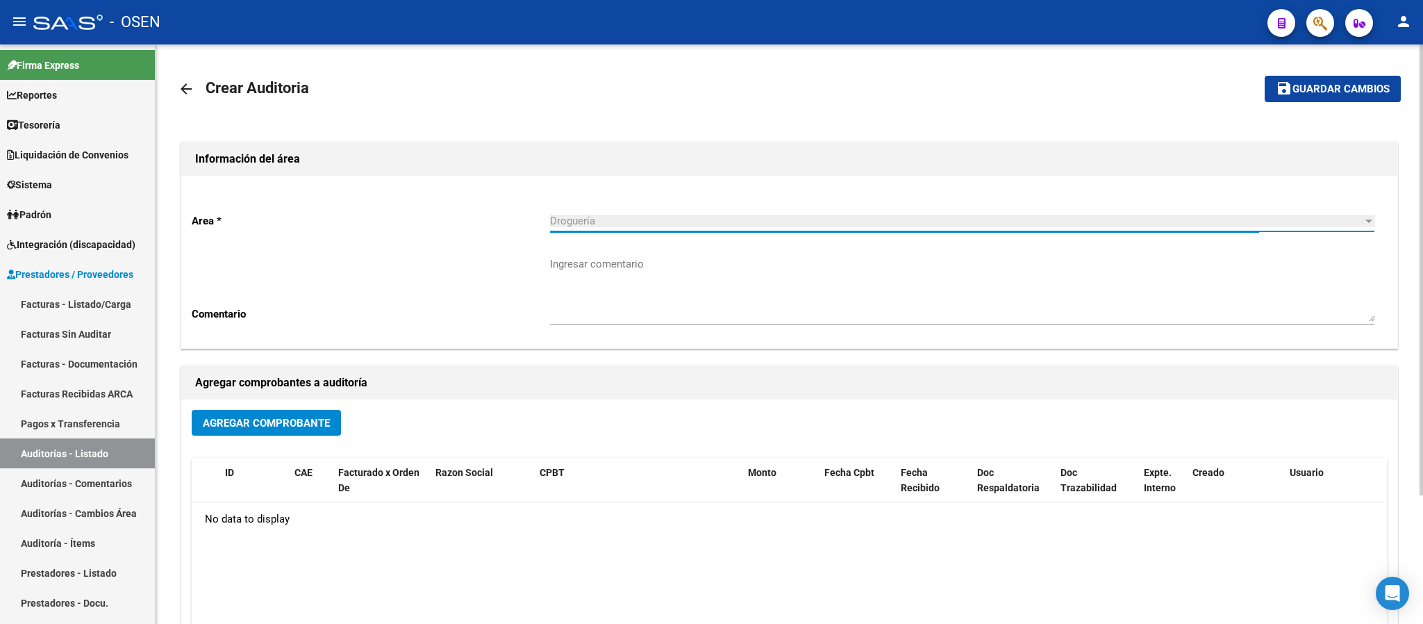
click at [249, 433] on button "Agregar Comprobante" at bounding box center [266, 423] width 149 height 26
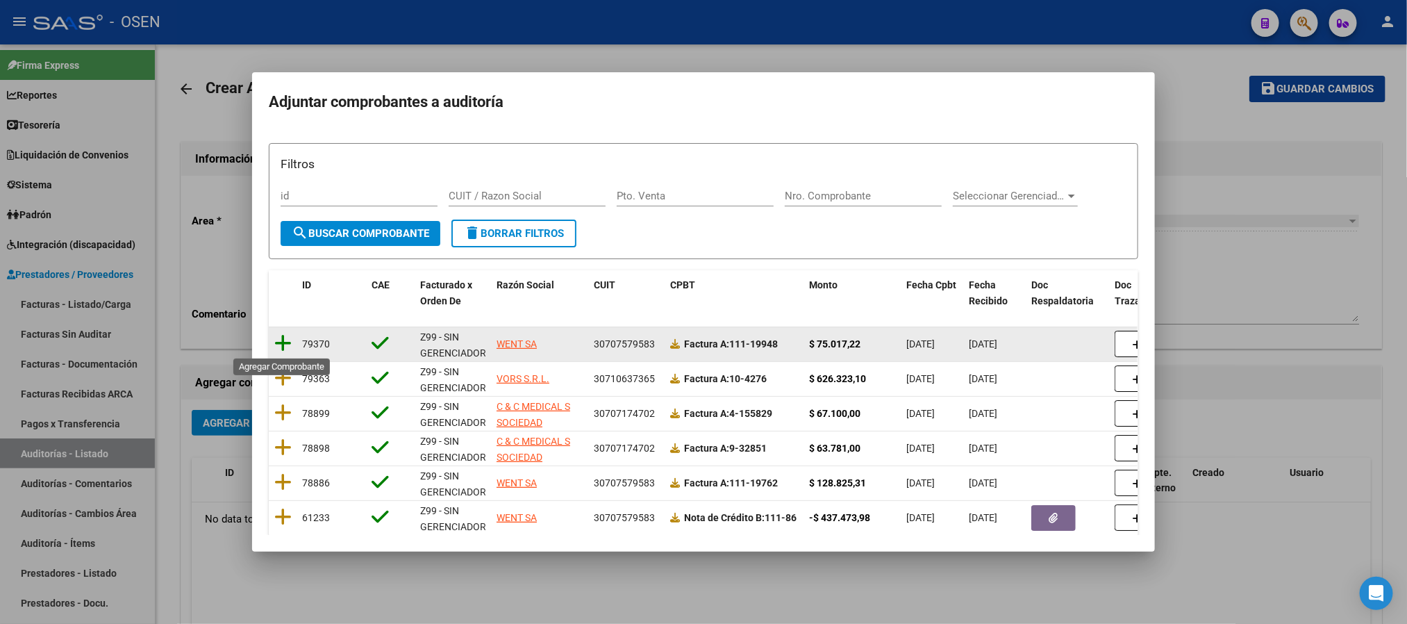
click at [288, 345] on icon at bounding box center [282, 342] width 17 height 19
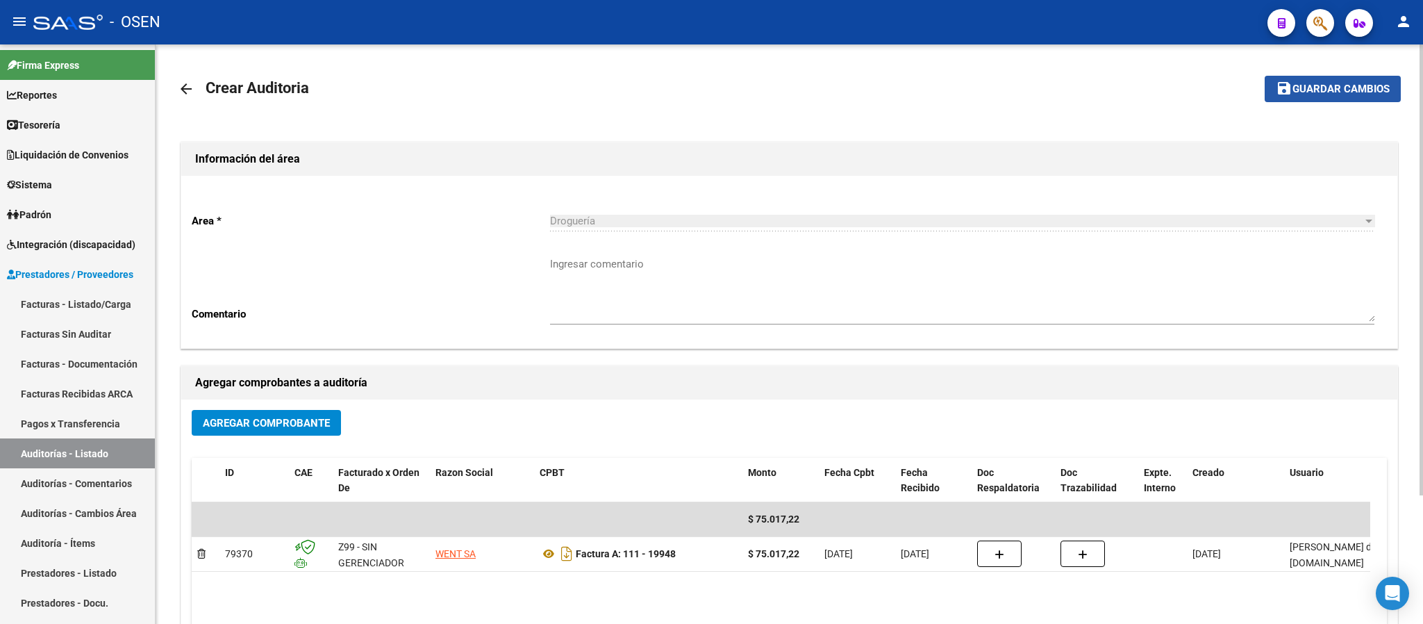
click at [1185, 85] on span "Guardar cambios" at bounding box center [1341, 89] width 97 height 13
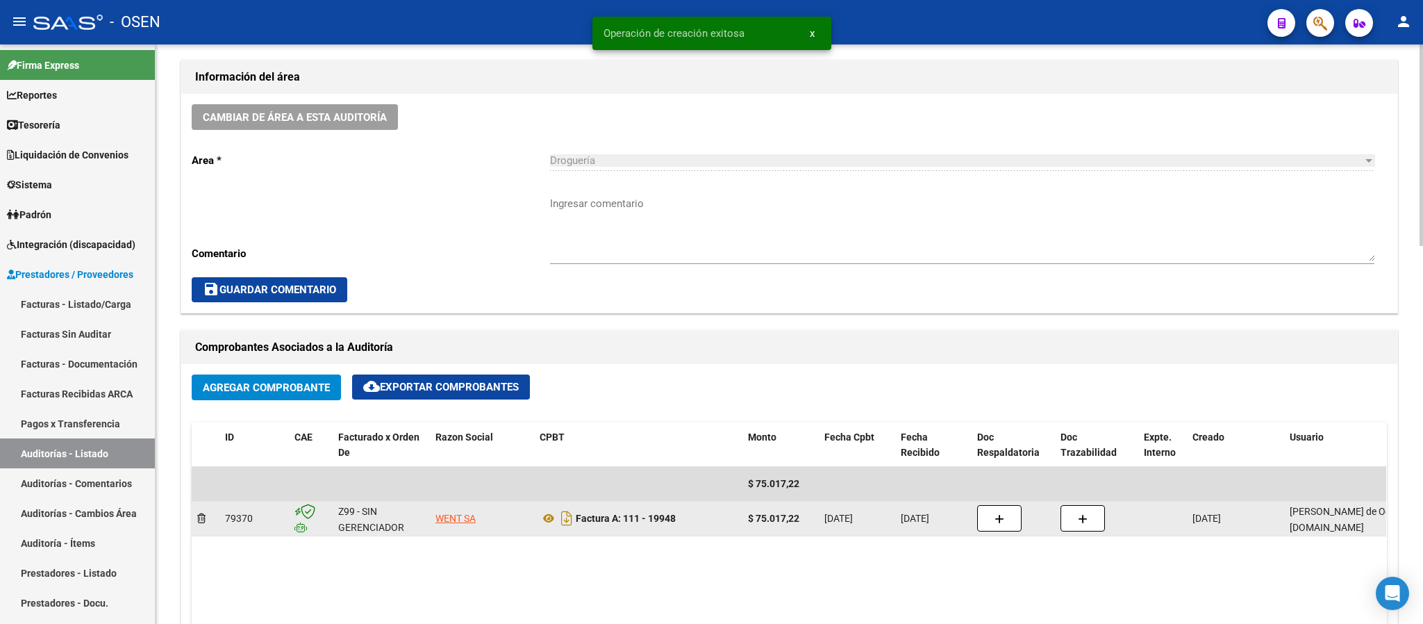
scroll to position [417, 0]
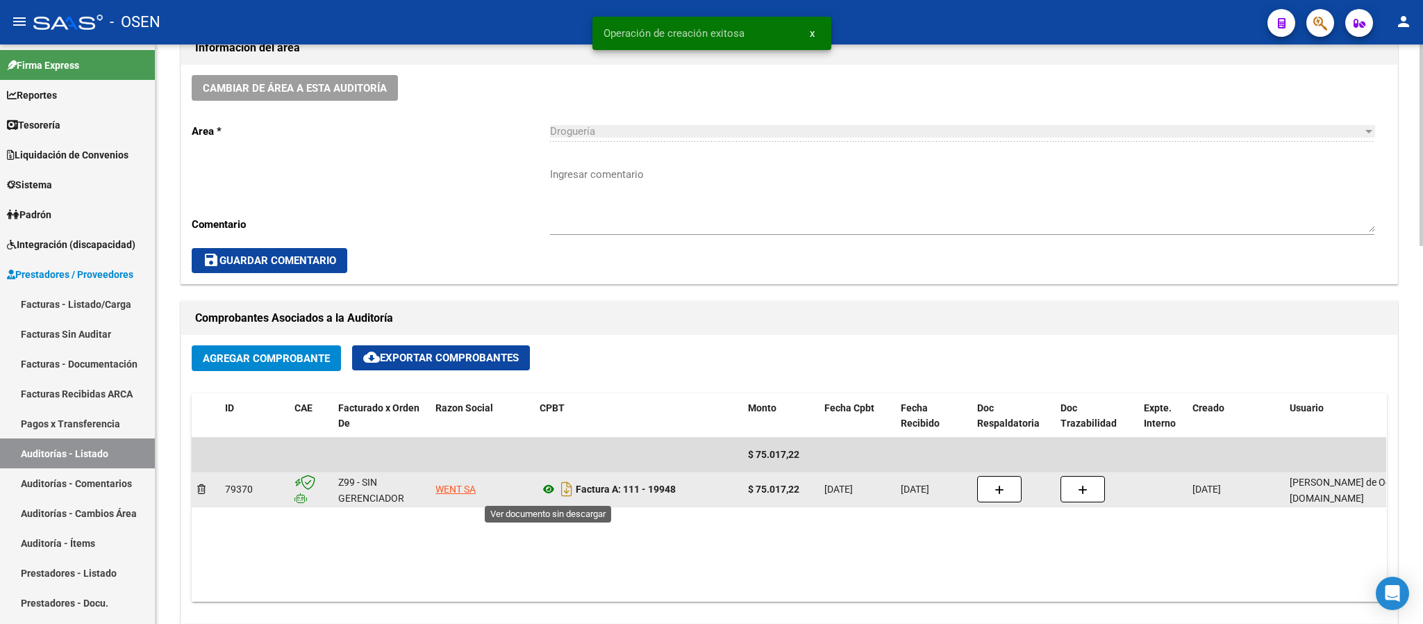
click at [555, 490] on icon at bounding box center [549, 489] width 18 height 17
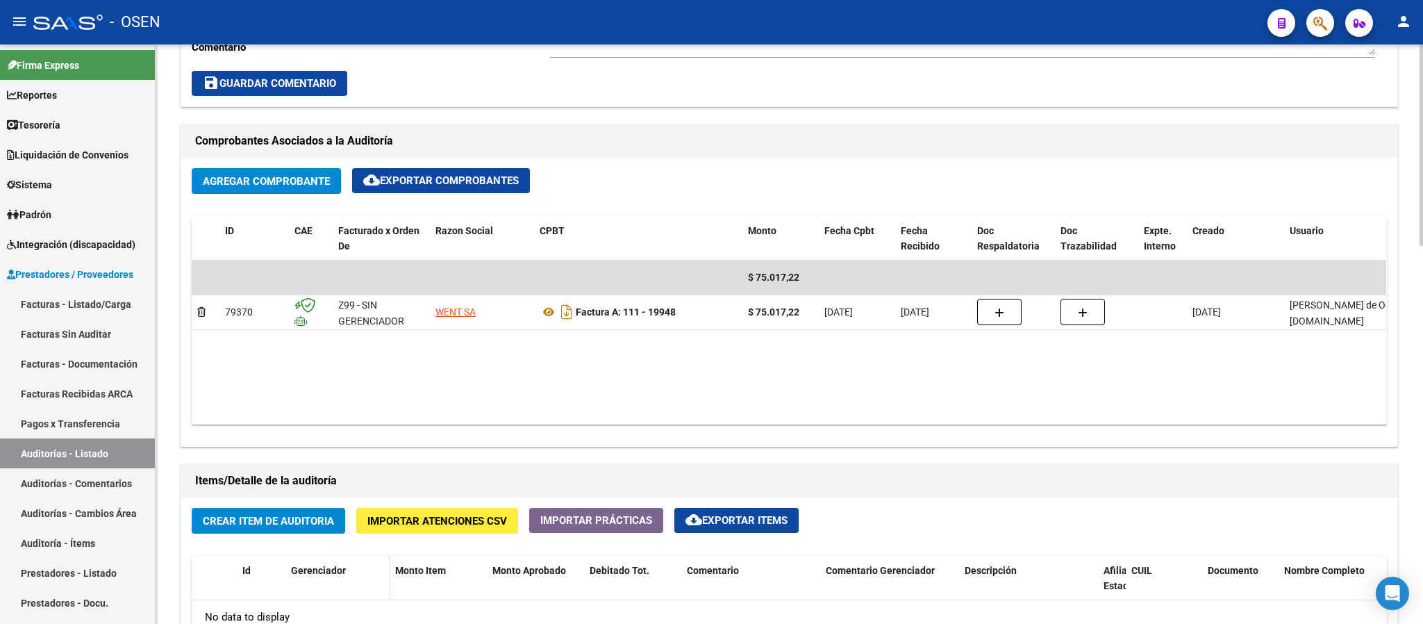
scroll to position [729, 0]
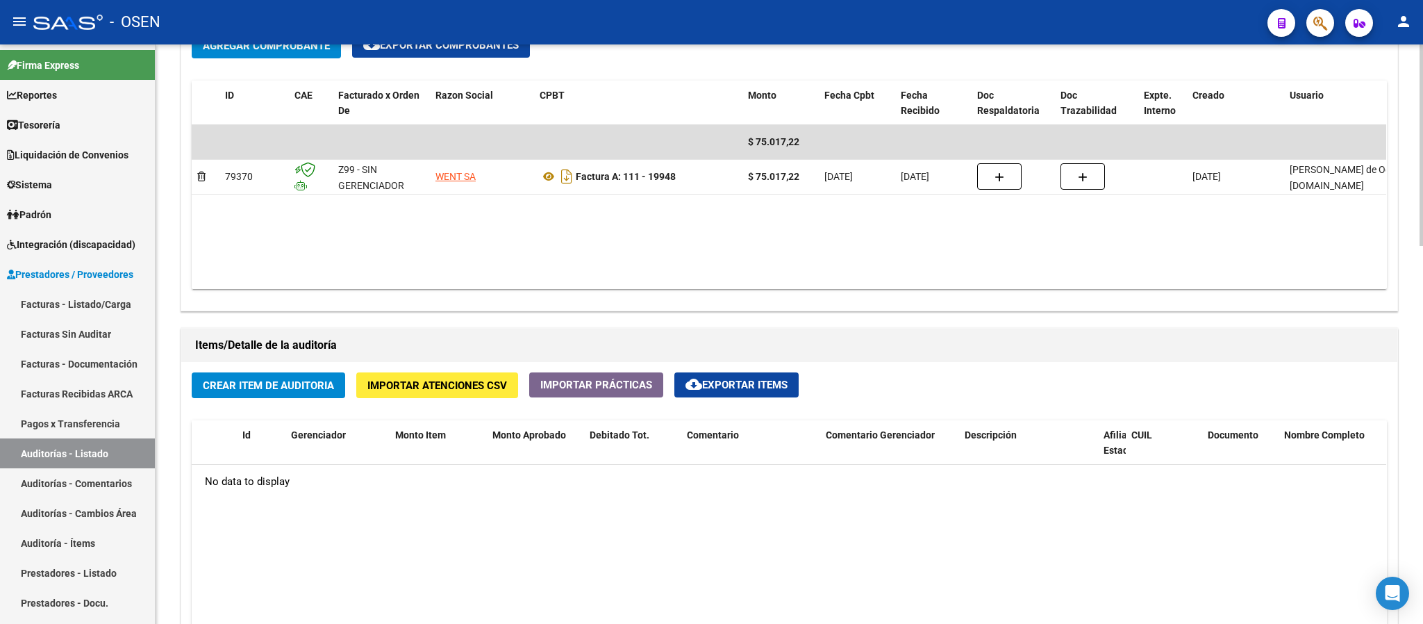
click at [300, 392] on span "Crear Item de Auditoria" at bounding box center [268, 385] width 131 height 13
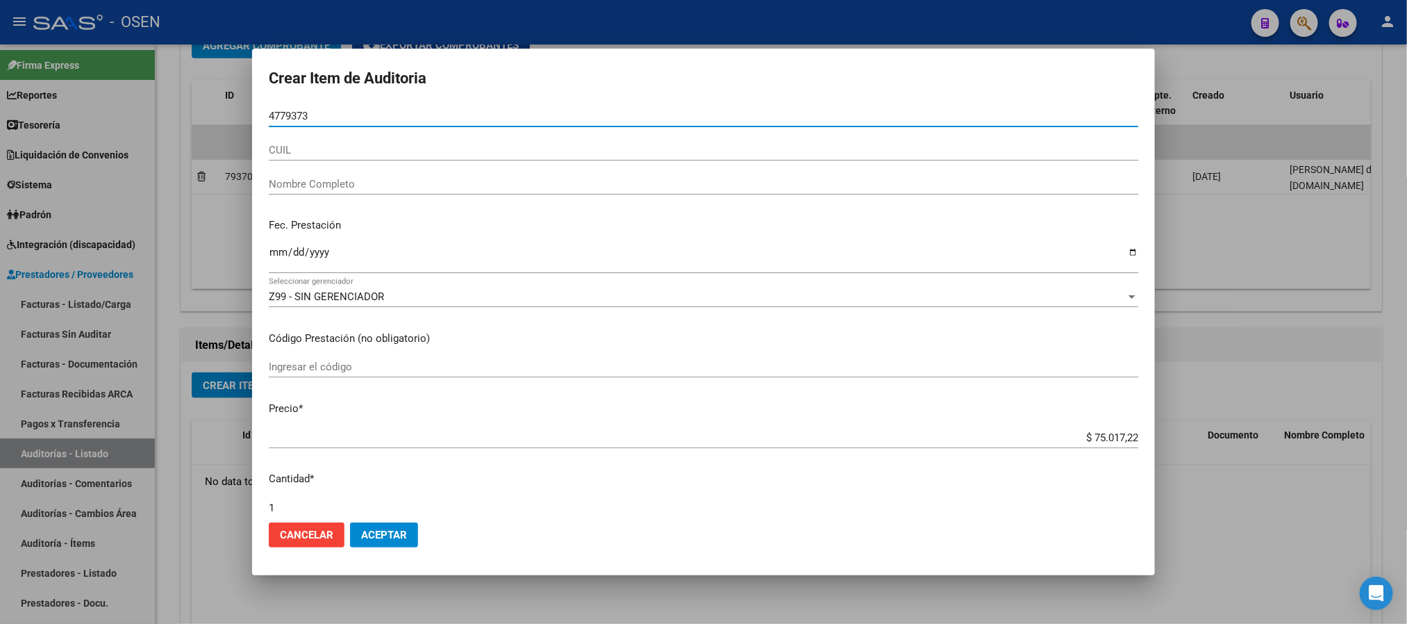
type input "47793739"
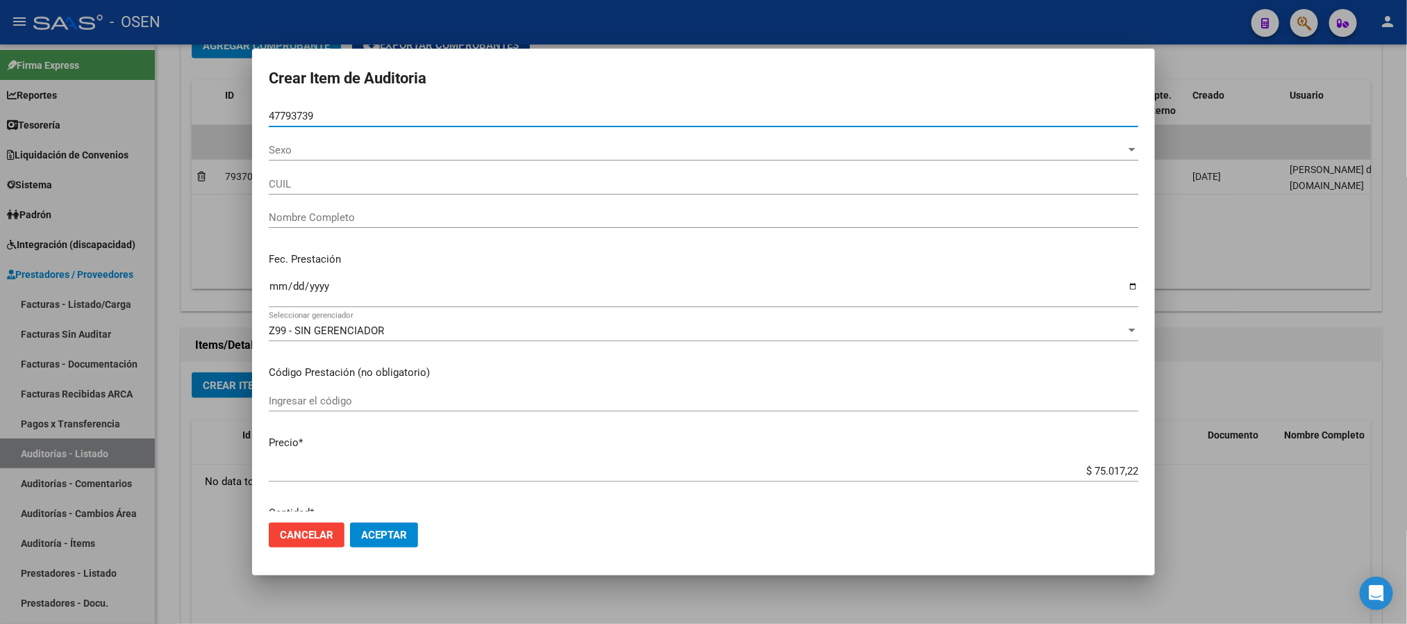
type input "20477937390"
type input "[PERSON_NAME]"
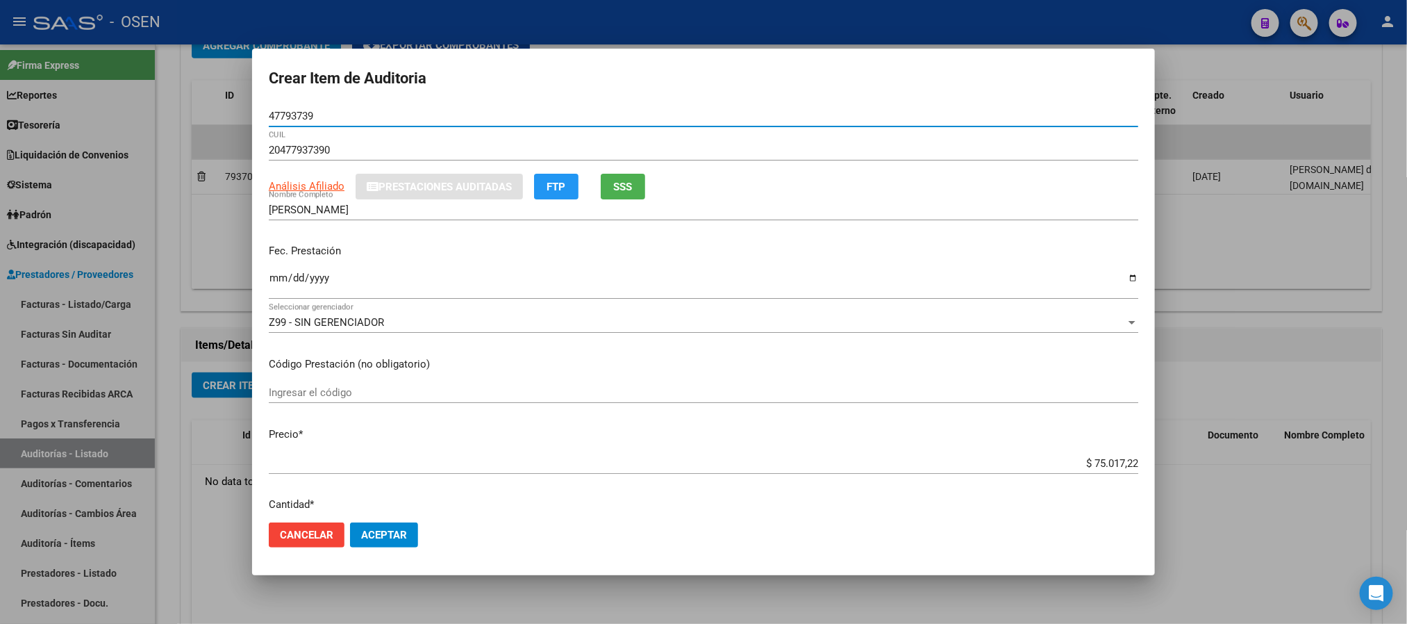
type input "47793739"
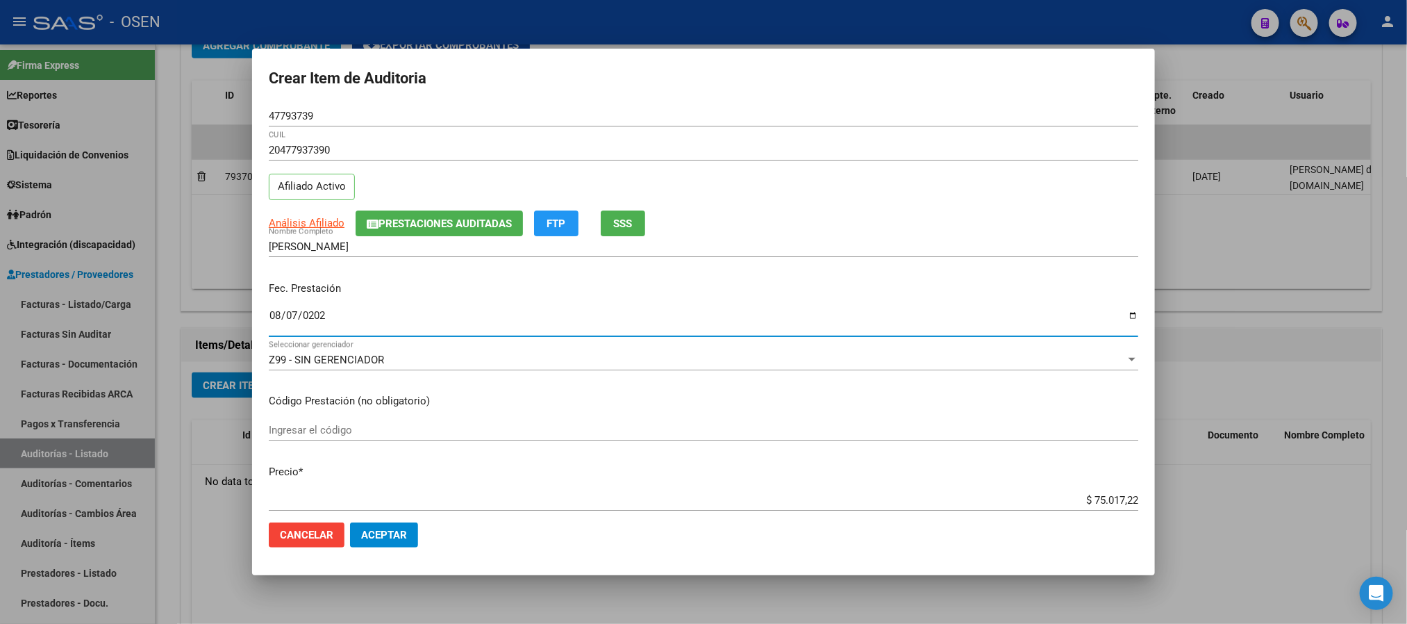
type input "[DATE]"
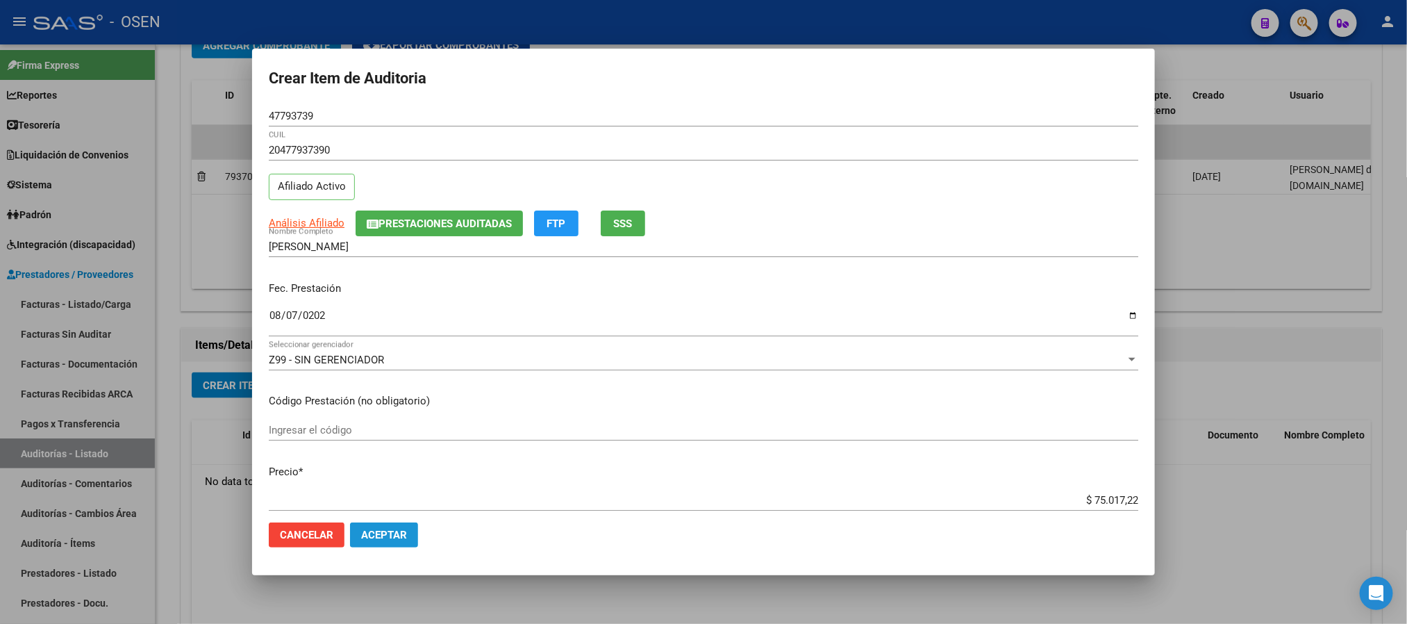
click at [379, 519] on button "Aceptar" at bounding box center [384, 534] width 68 height 25
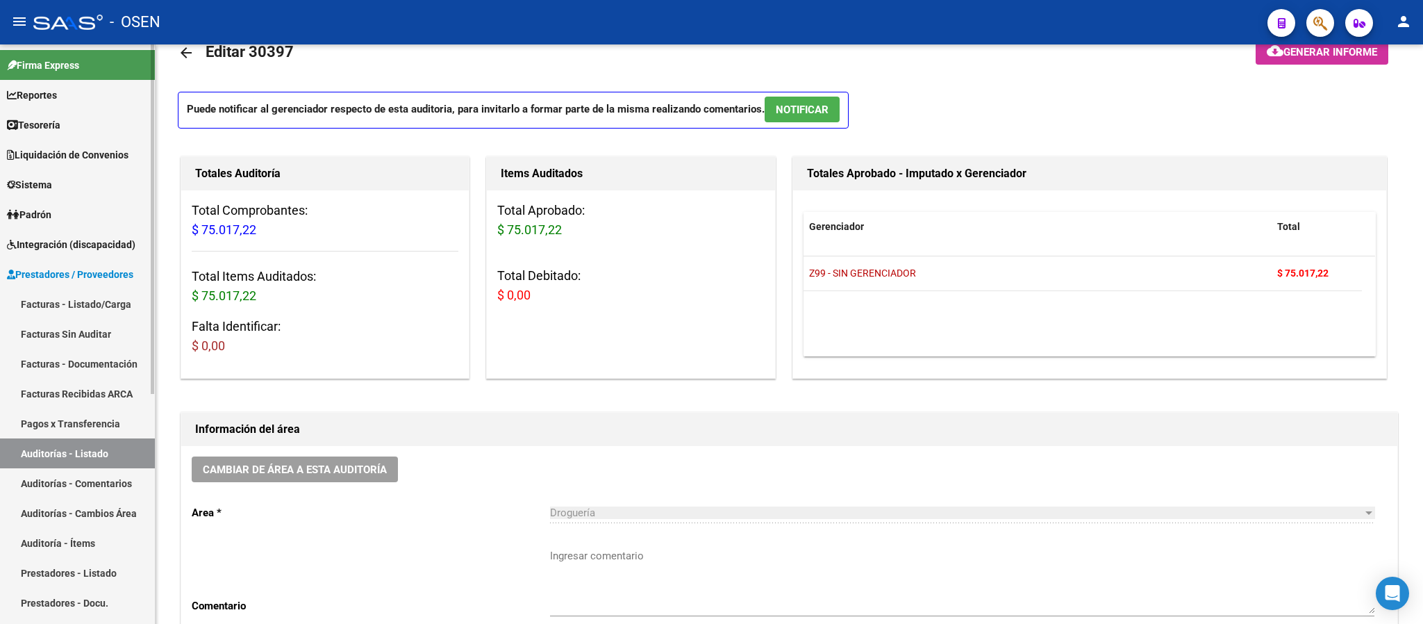
scroll to position [0, 0]
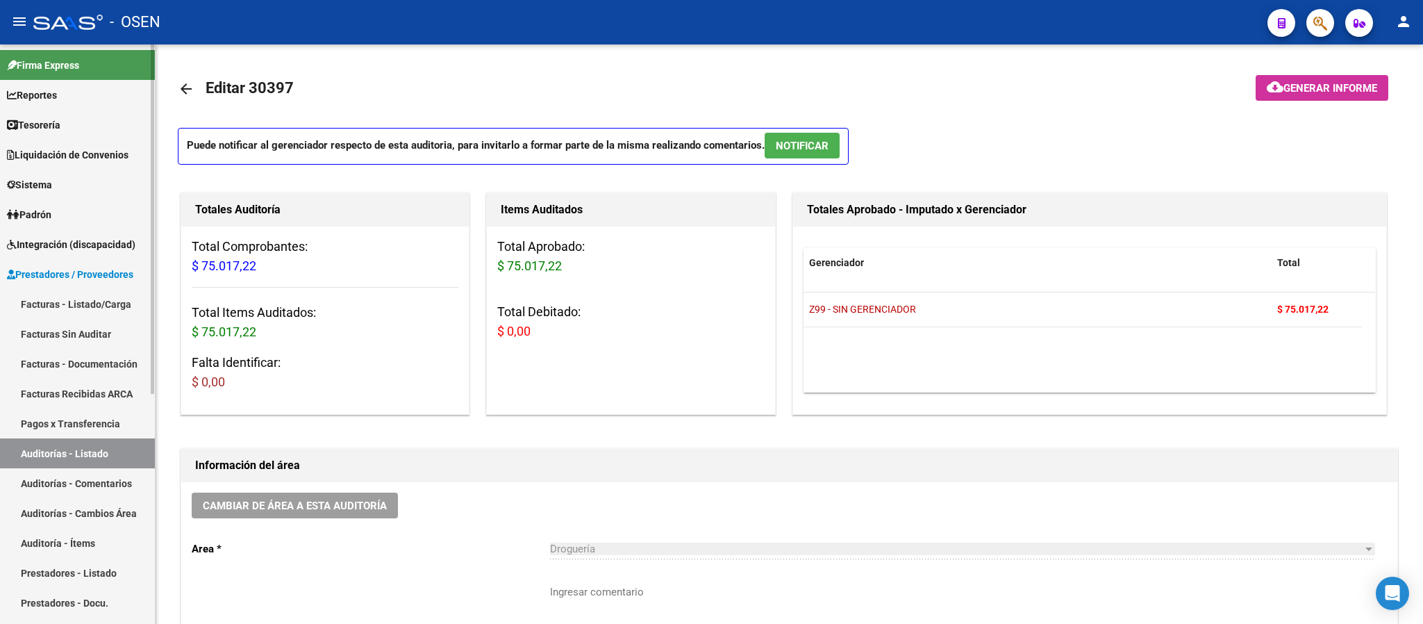
click at [74, 442] on link "Auditorías - Listado" at bounding box center [77, 453] width 155 height 30
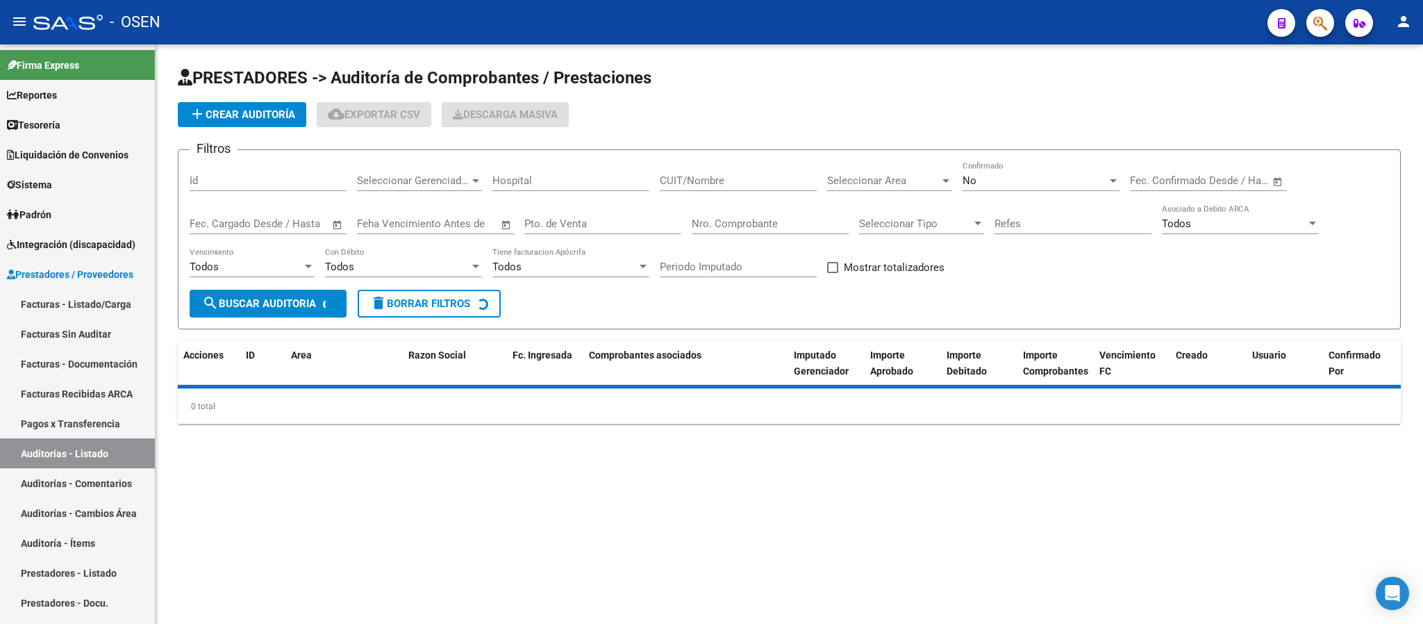
click at [251, 102] on button "add Crear Auditoría" at bounding box center [242, 114] width 129 height 25
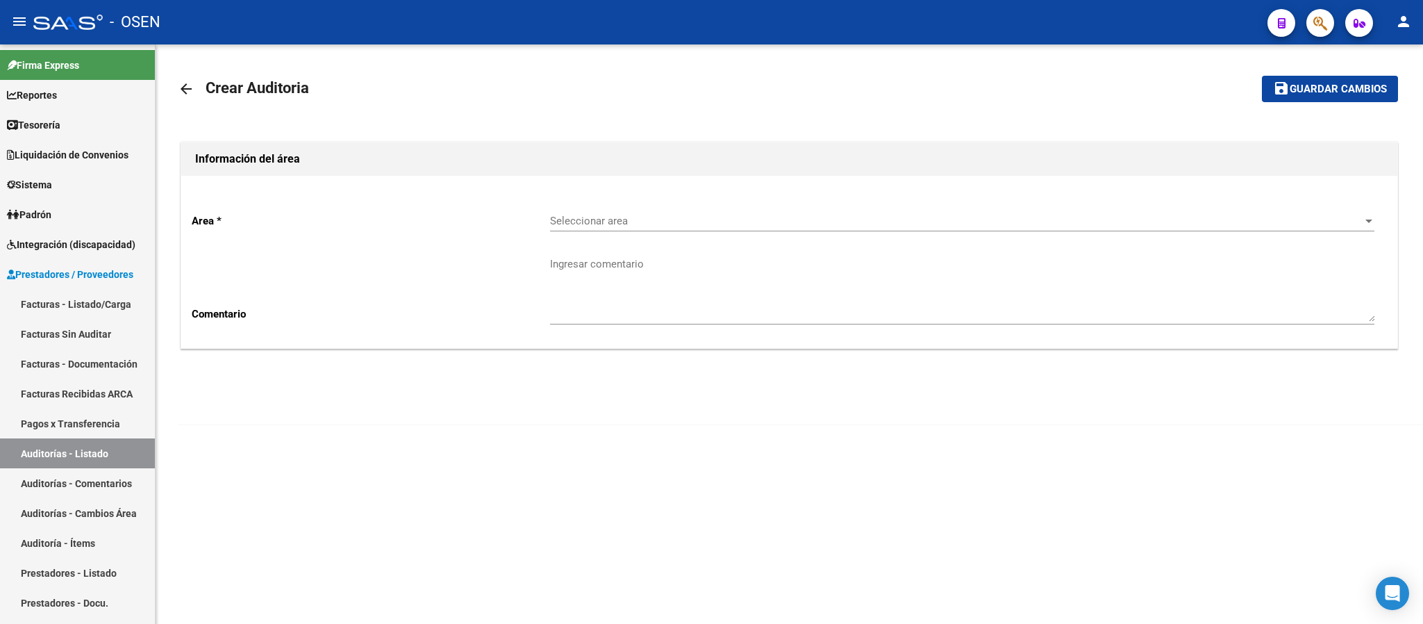
click at [657, 210] on div "Seleccionar area Seleccionar area" at bounding box center [962, 216] width 825 height 30
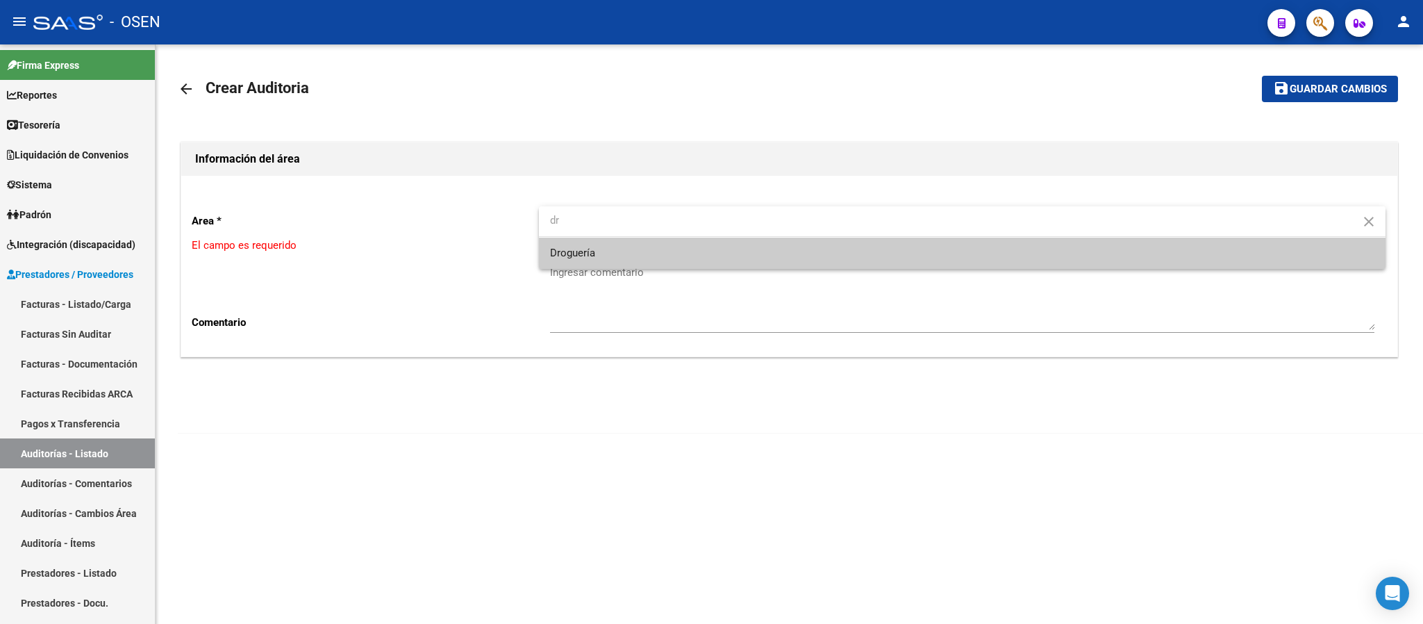
type input "dr"
click at [629, 260] on span "Droguería" at bounding box center [962, 253] width 825 height 31
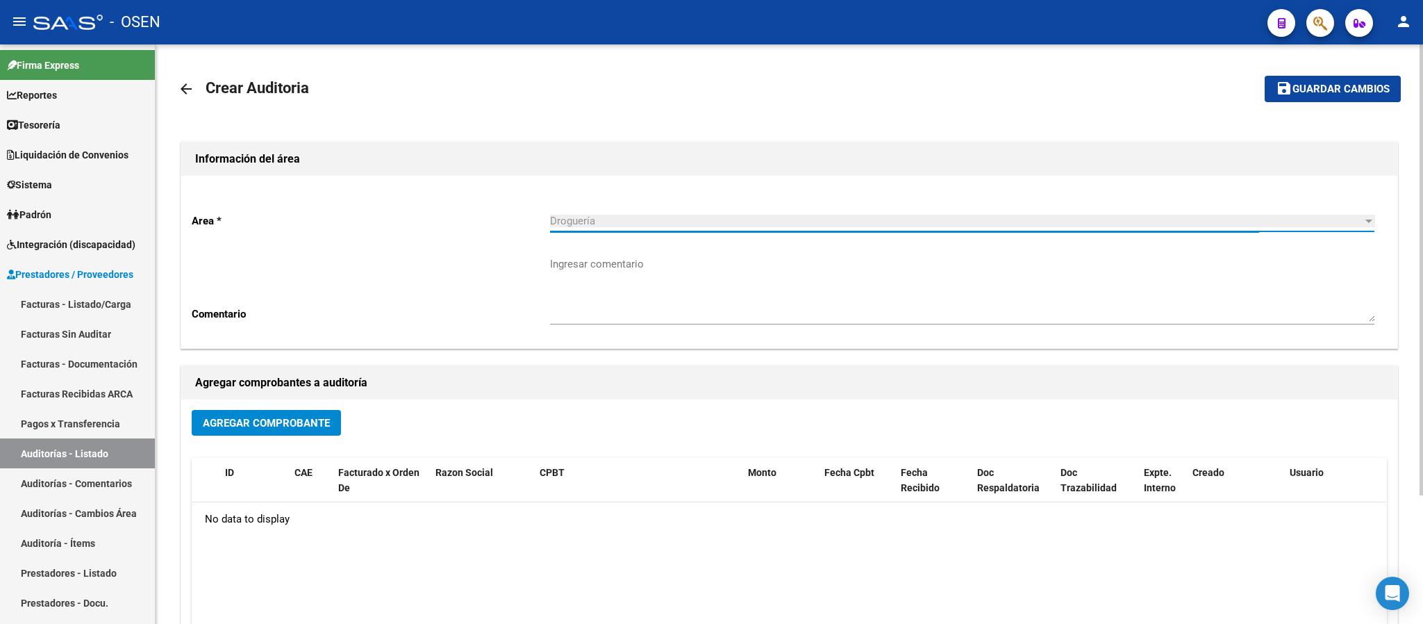
click at [235, 438] on div "Agregar Comprobante" at bounding box center [789, 428] width 1195 height 37
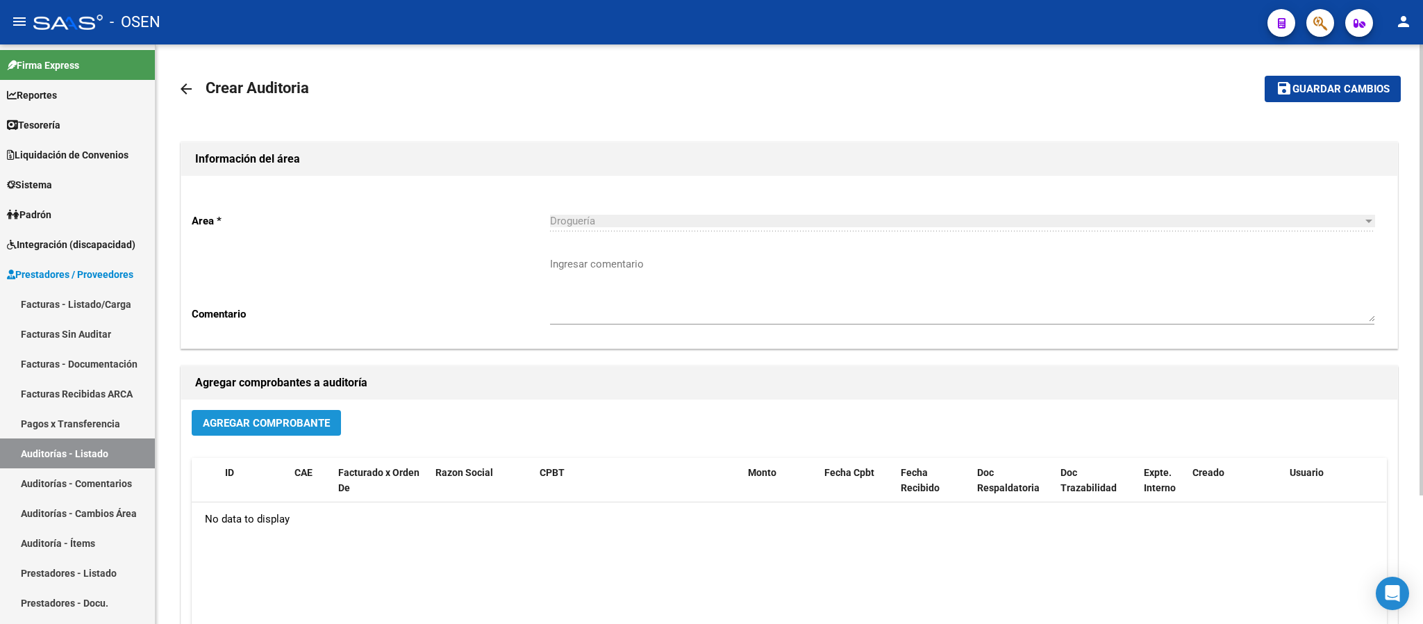
click at [247, 430] on button "Agregar Comprobante" at bounding box center [266, 423] width 149 height 26
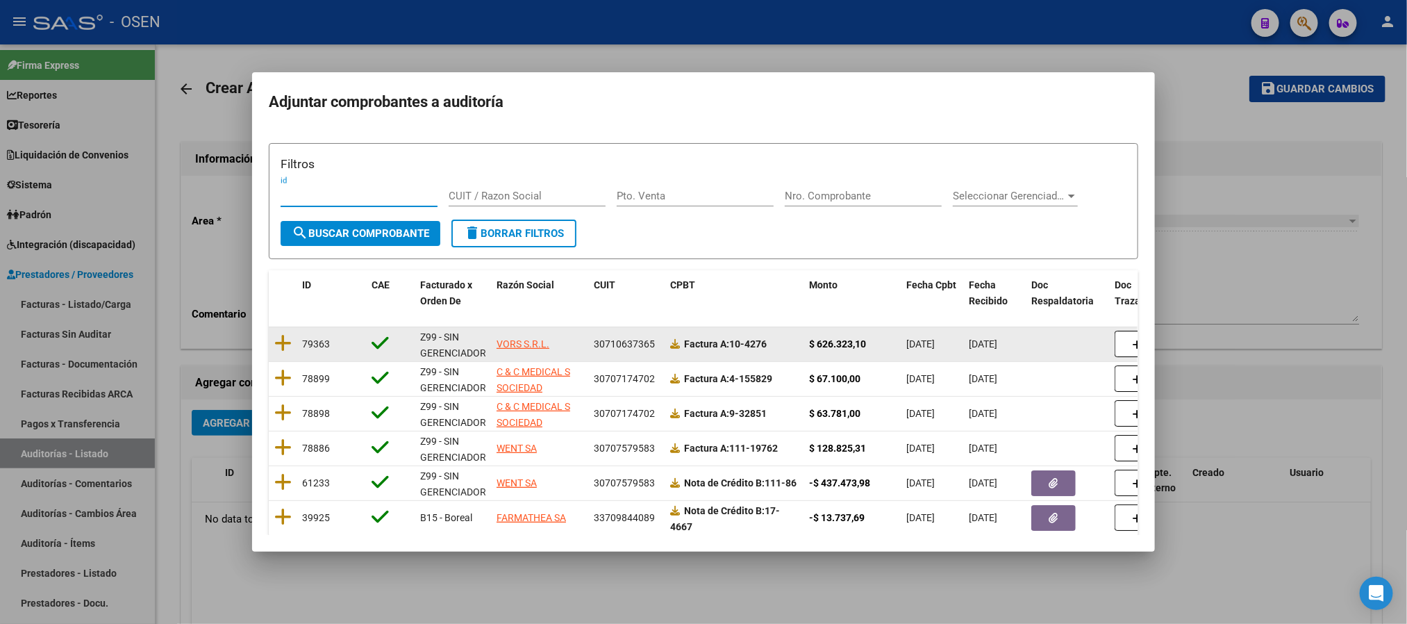
click at [294, 340] on datatable-body-cell at bounding box center [283, 344] width 28 height 34
click at [288, 340] on icon at bounding box center [282, 342] width 17 height 19
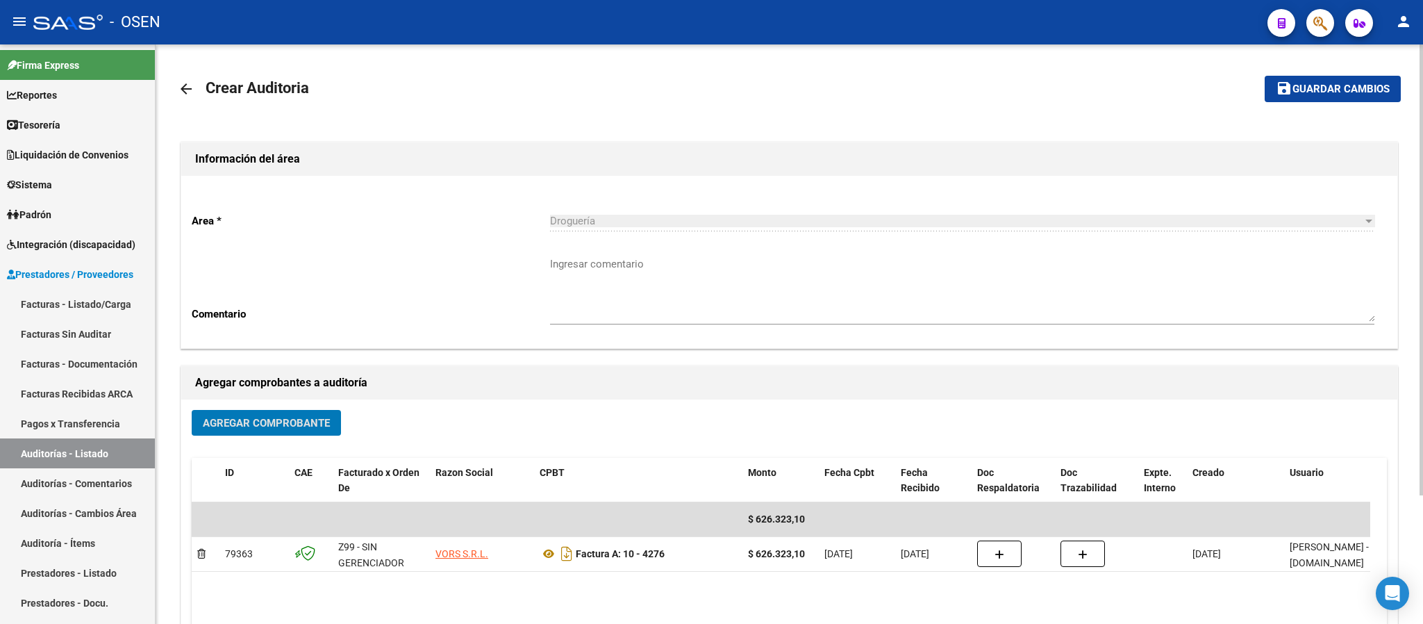
click at [1185, 94] on span "Guardar cambios" at bounding box center [1341, 89] width 97 height 13
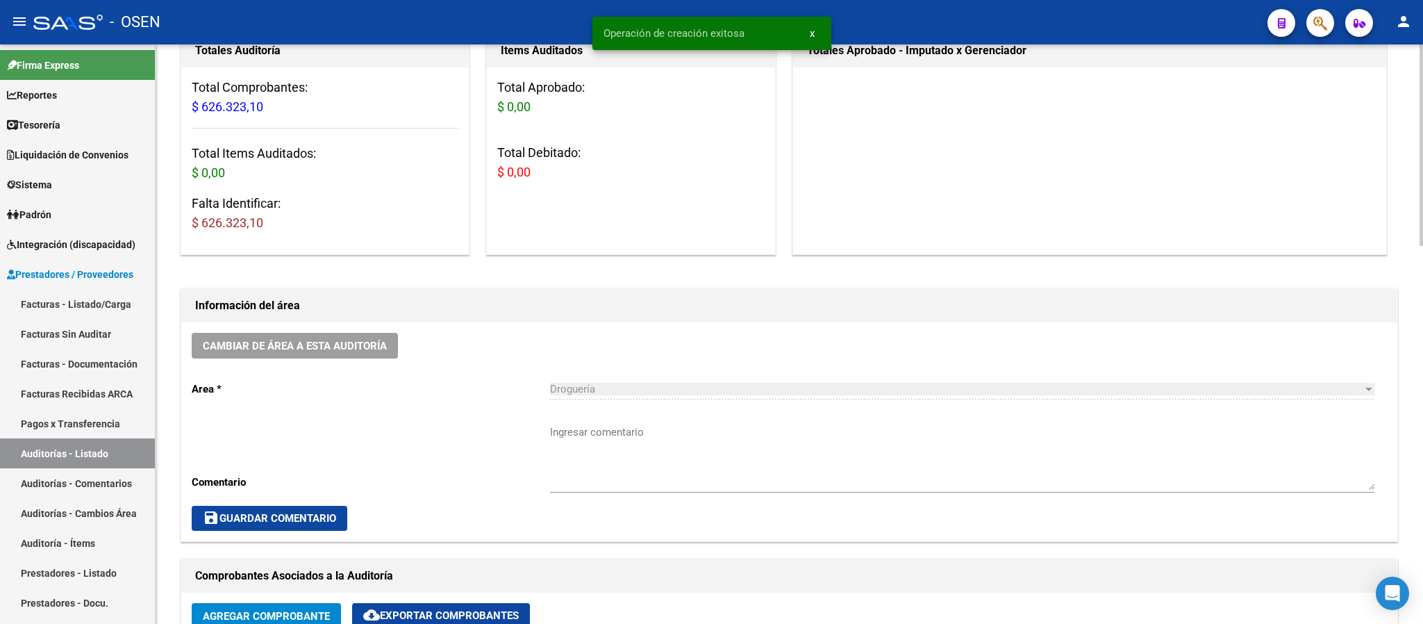
scroll to position [521, 0]
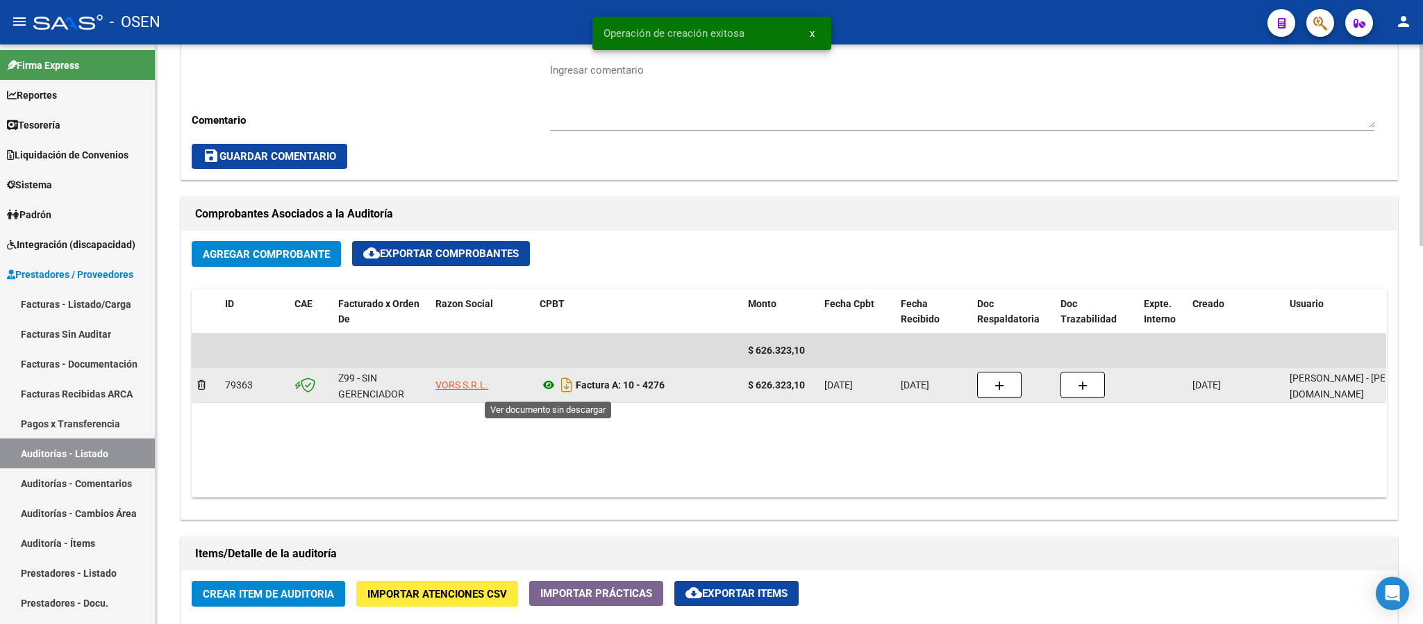
click at [549, 388] on icon at bounding box center [549, 384] width 18 height 17
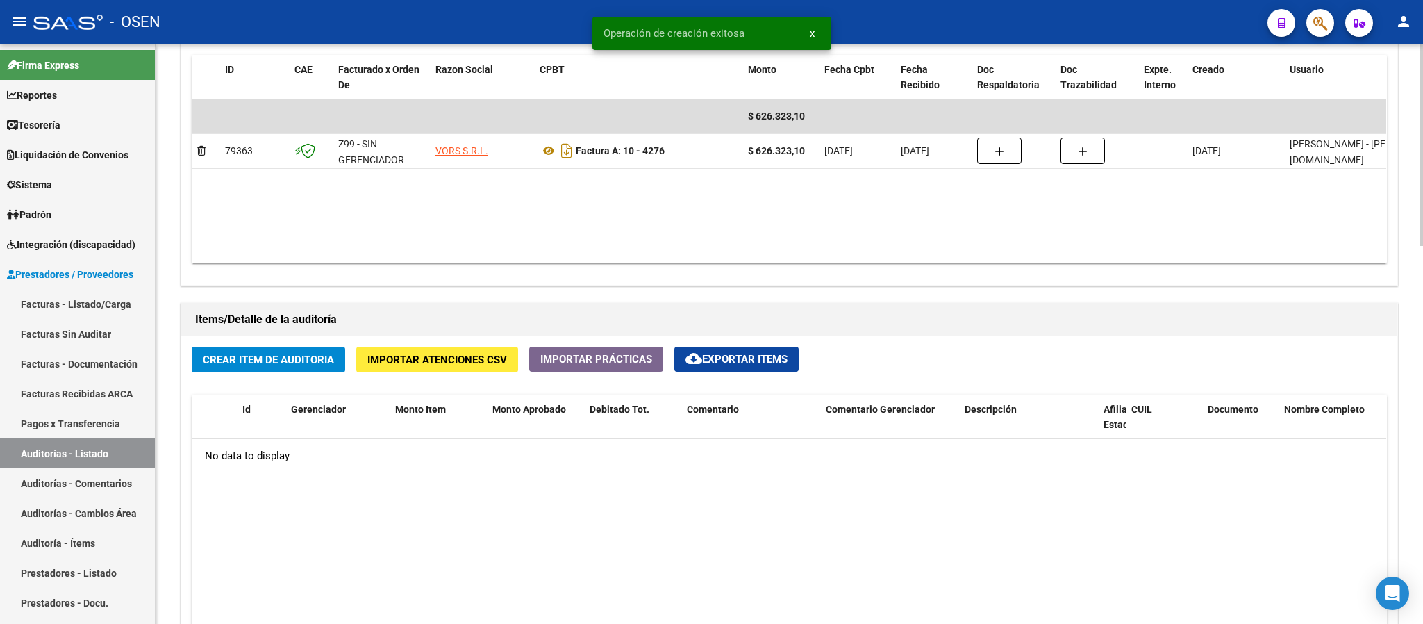
scroll to position [834, 0]
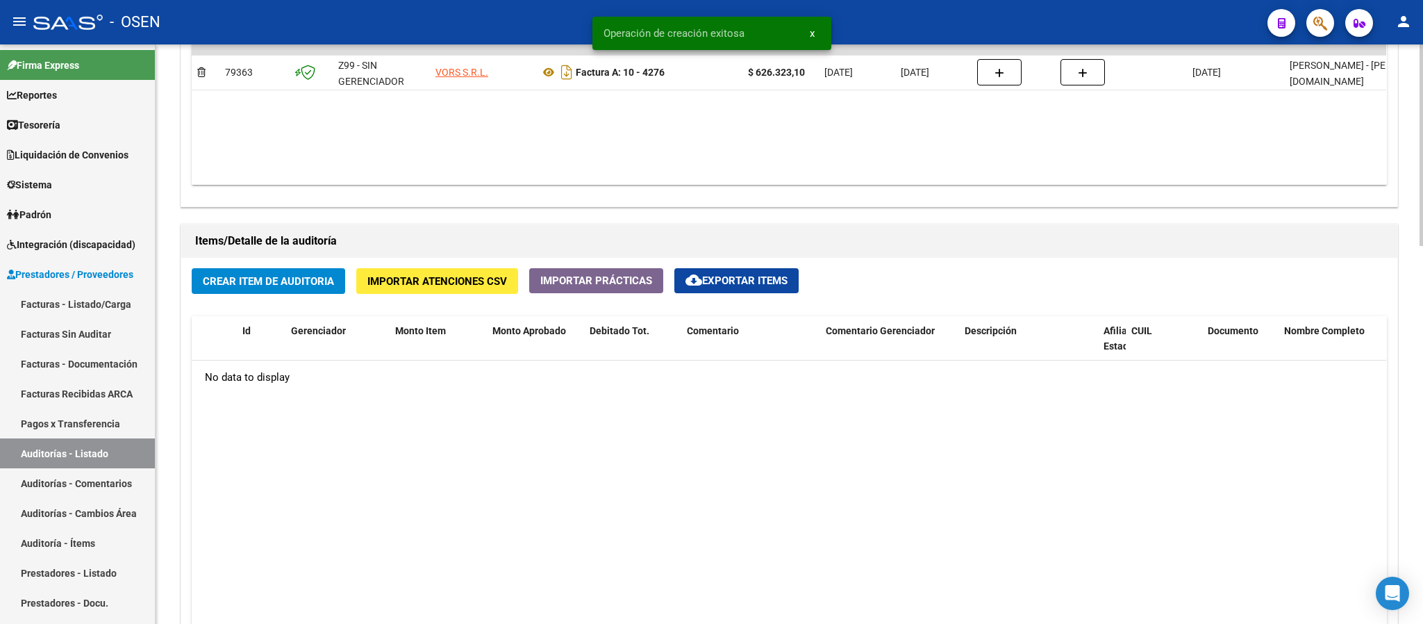
click at [298, 283] on span "Crear Item de Auditoria" at bounding box center [268, 281] width 131 height 13
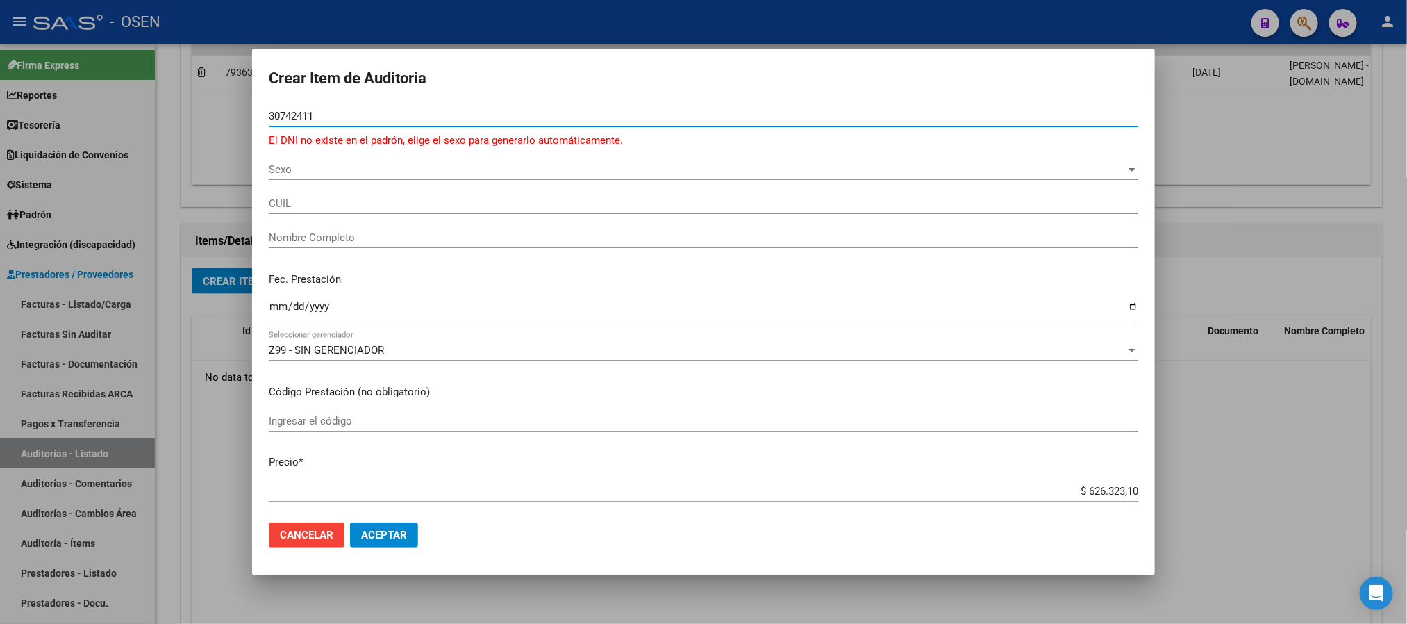
click at [286, 113] on input "30742411" at bounding box center [704, 116] width 870 height 13
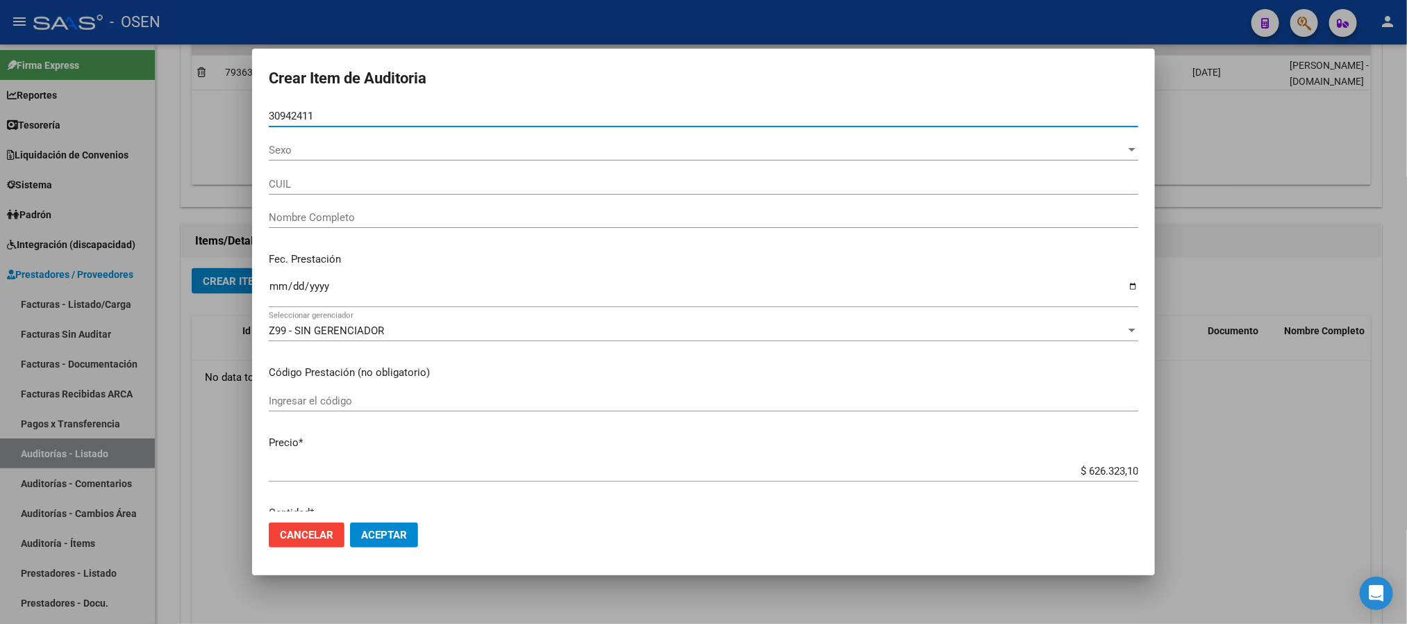
type input "30942411"
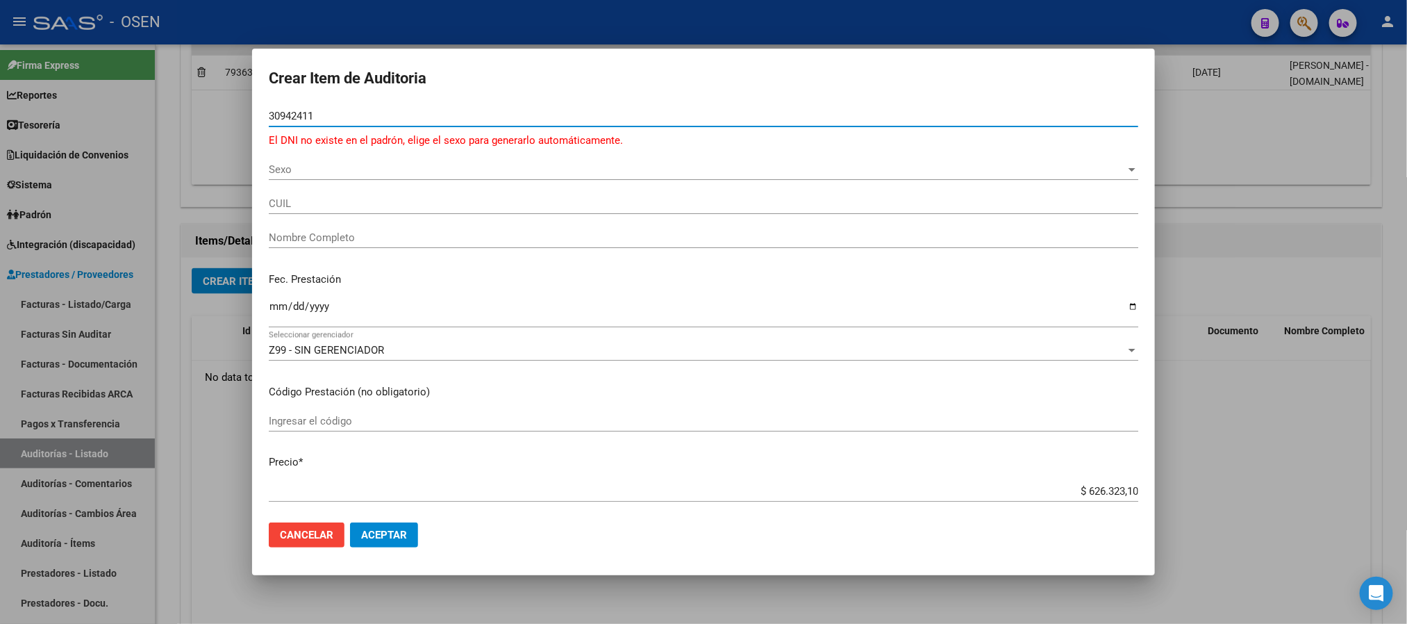
click at [347, 115] on input "30942411" at bounding box center [704, 116] width 870 height 13
click at [307, 519] on span "Cancelar" at bounding box center [306, 535] width 53 height 13
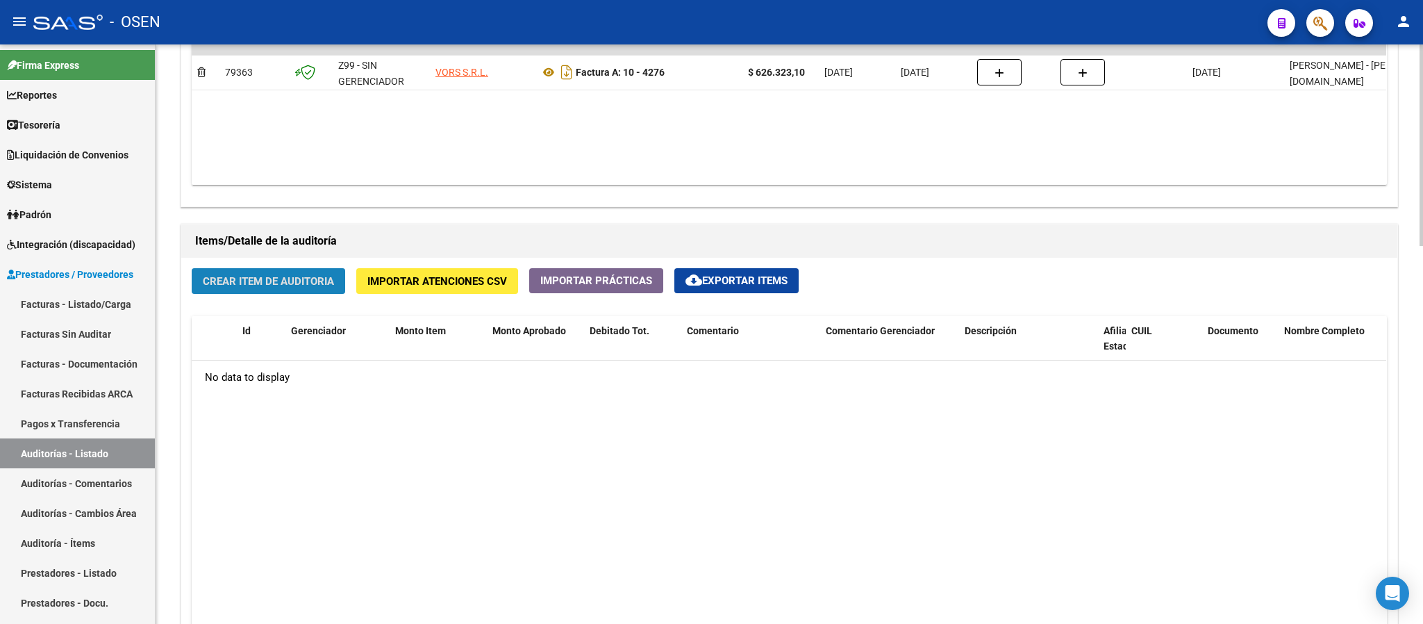
click at [271, 284] on span "Crear Item de Auditoria" at bounding box center [268, 281] width 131 height 13
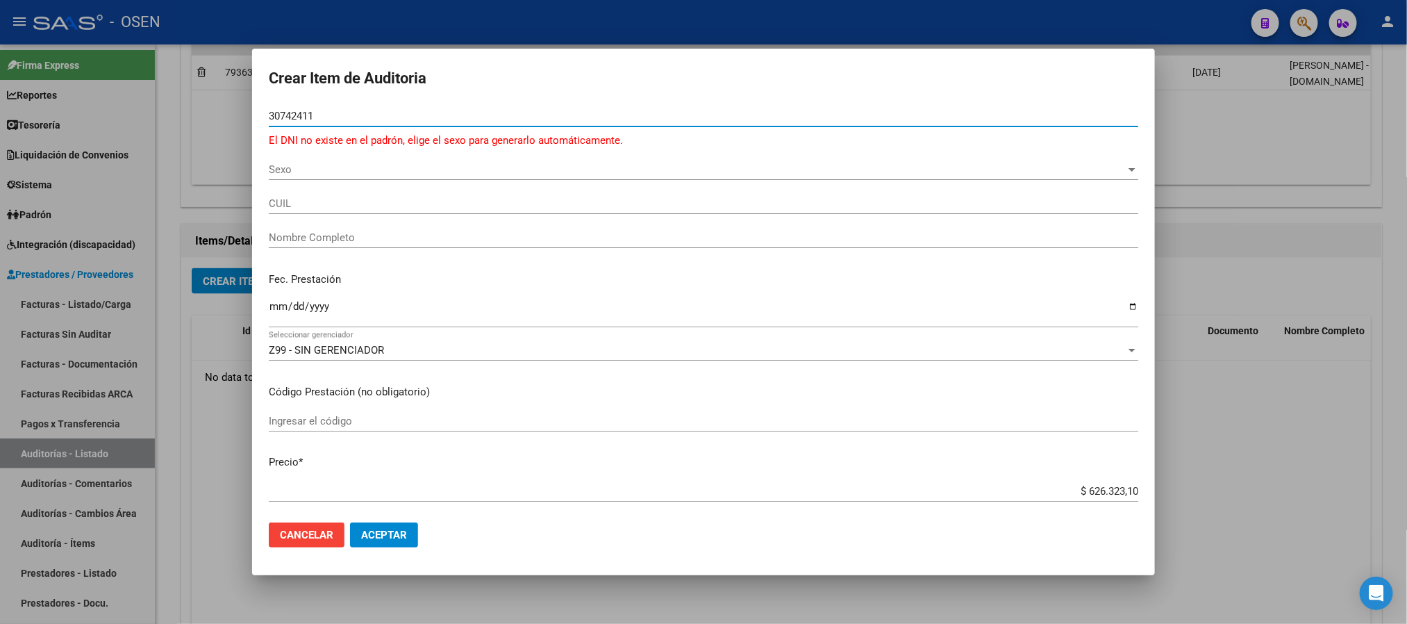
type input "30742411"
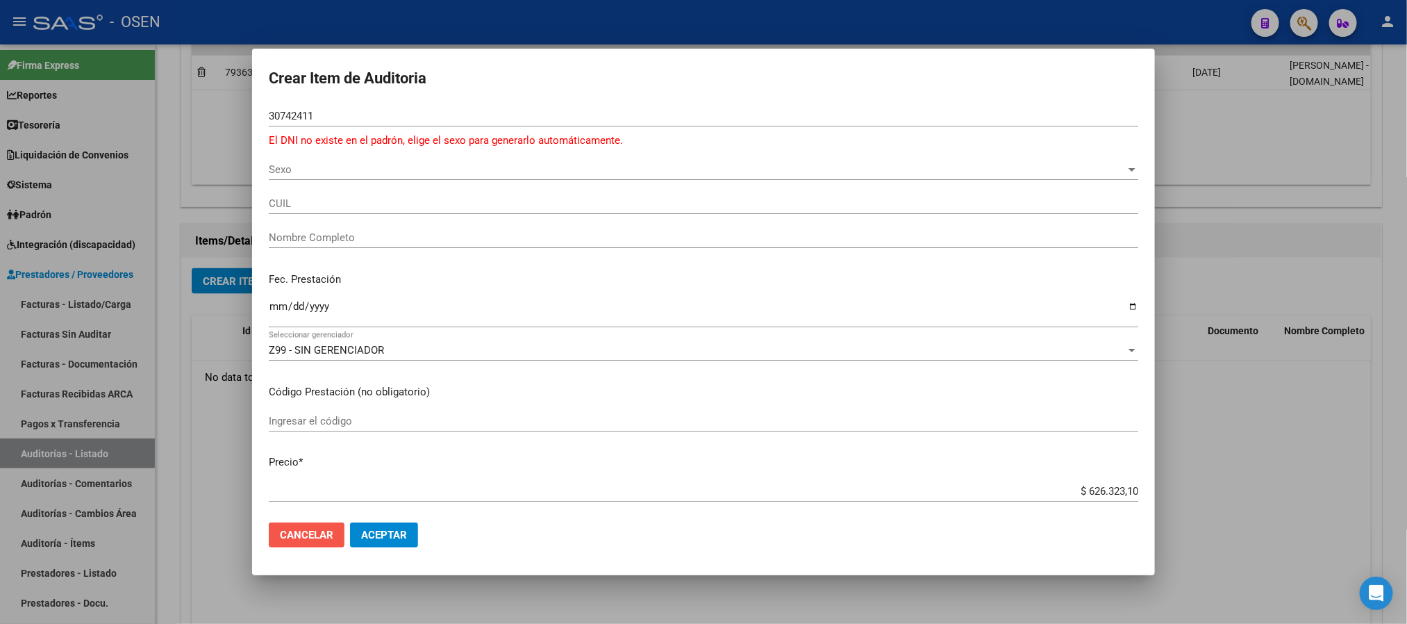
click at [292, 519] on span "Cancelar" at bounding box center [306, 535] width 53 height 13
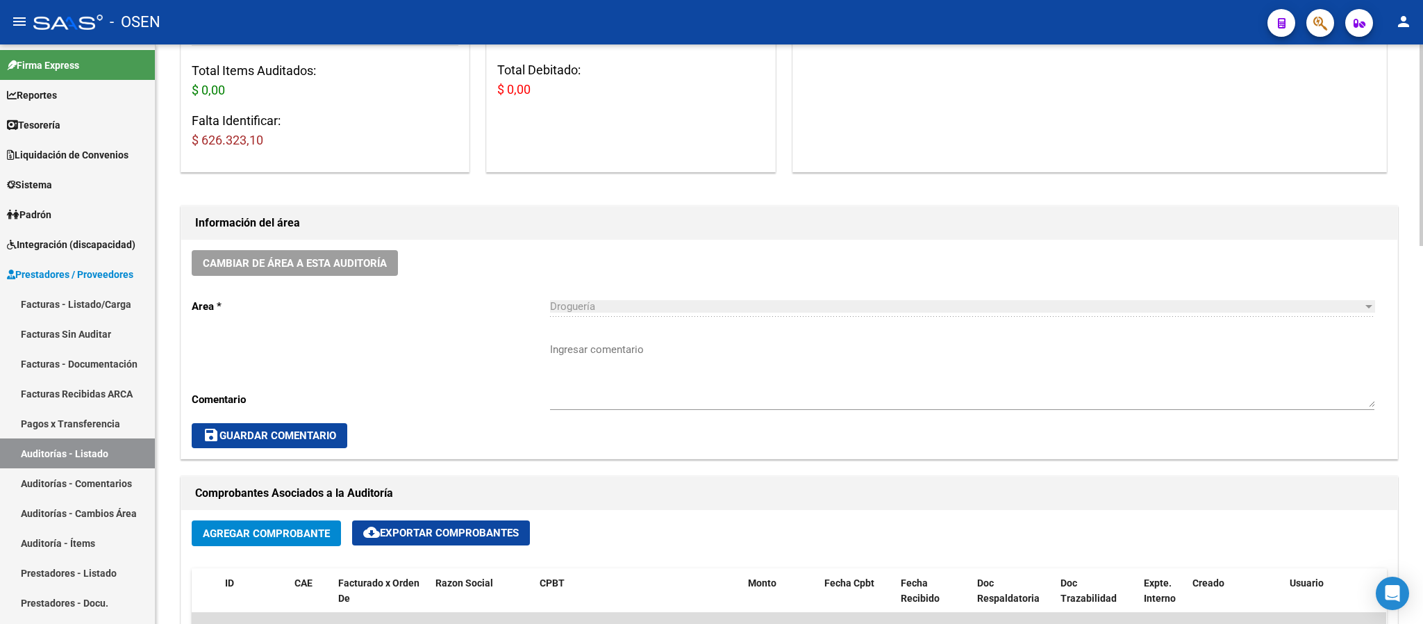
scroll to position [729, 0]
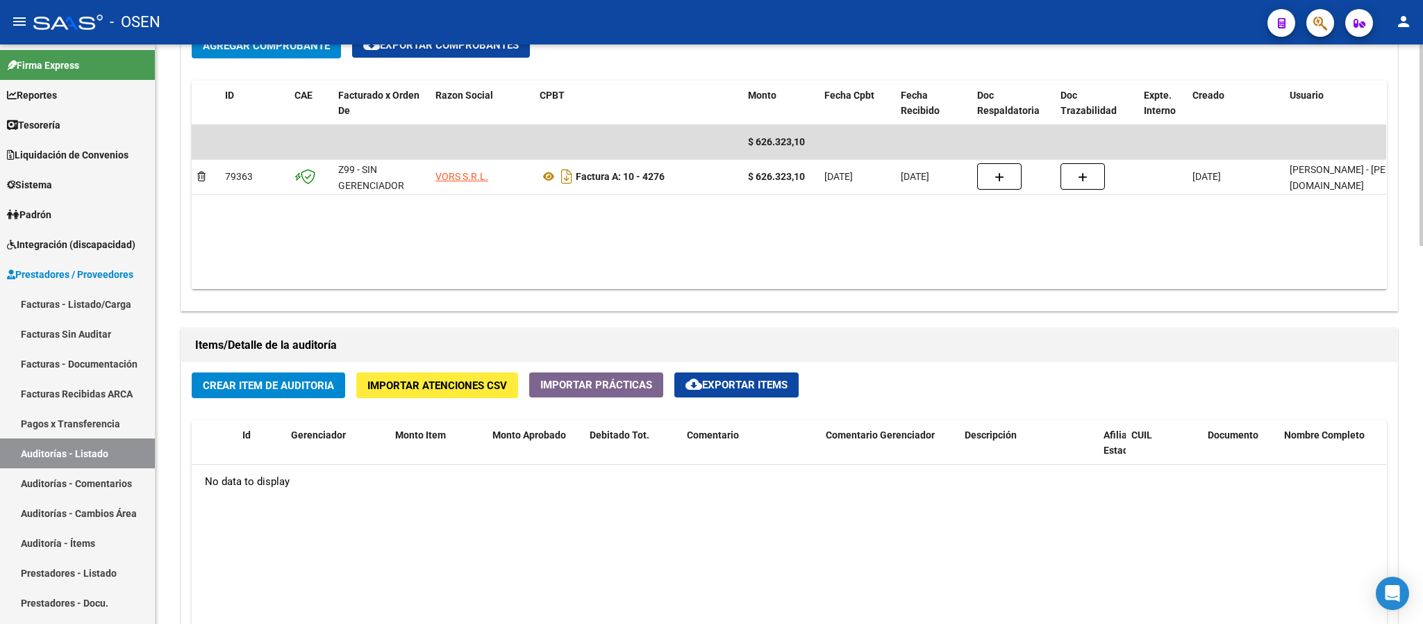
click at [290, 380] on span "Crear Item de Auditoria" at bounding box center [268, 385] width 131 height 13
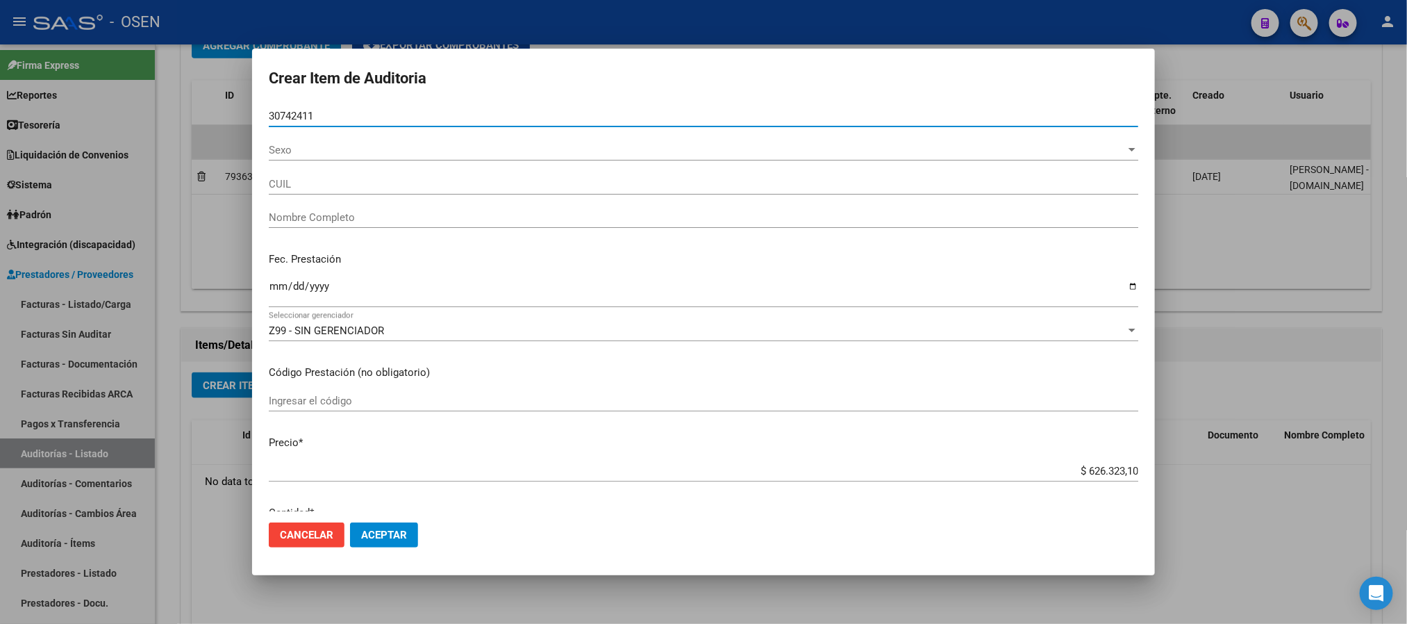
type input "30742411"
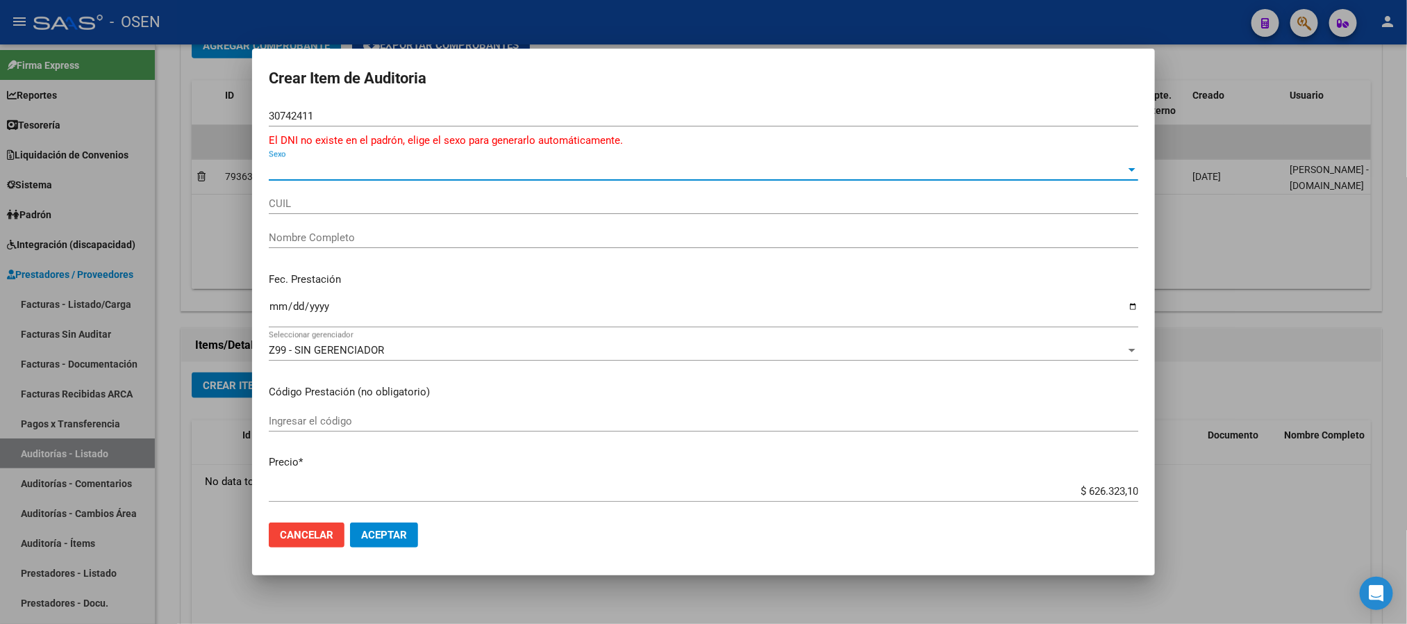
click at [494, 24] on div at bounding box center [703, 312] width 1407 height 624
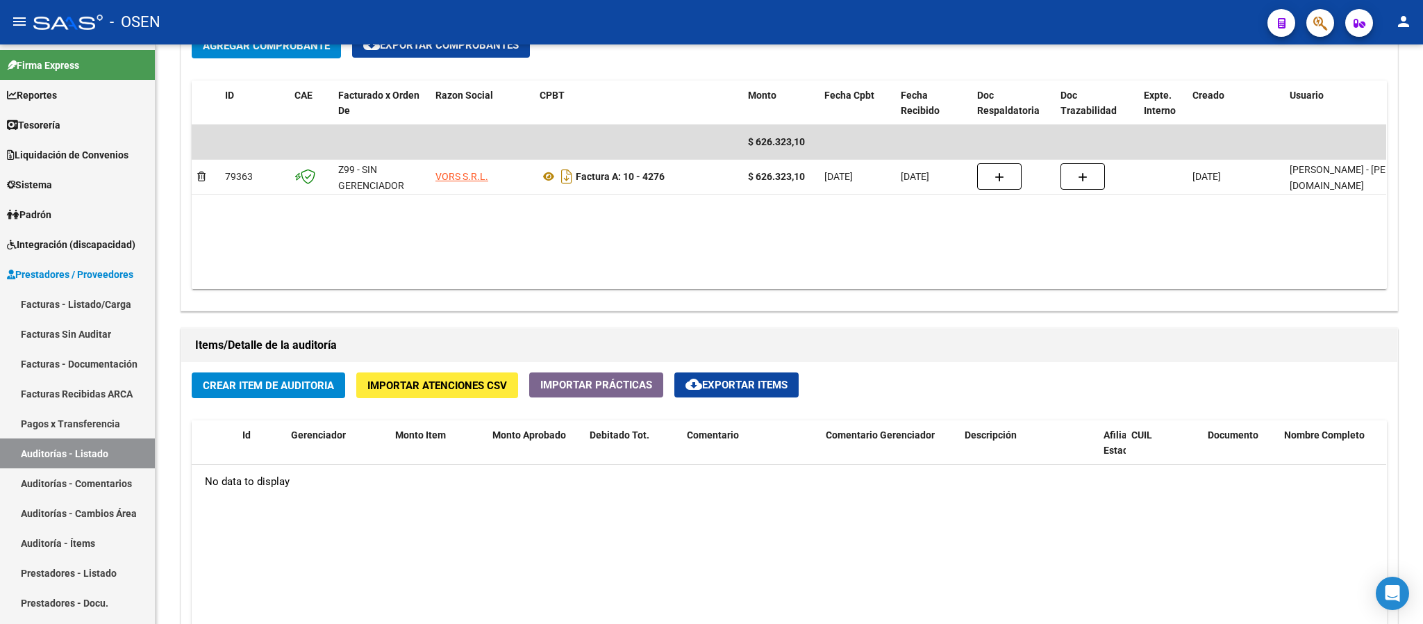
click at [1323, 15] on icon "button" at bounding box center [1321, 23] width 14 height 16
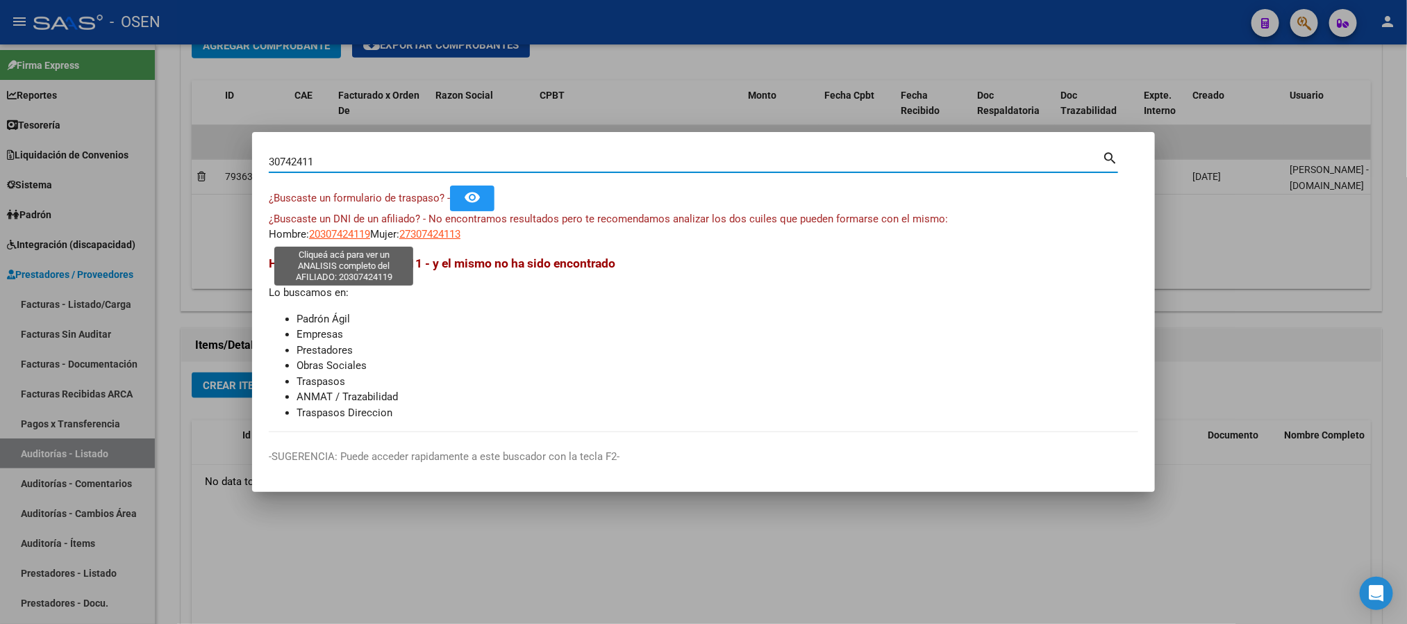
click at [353, 230] on span "20307424119" at bounding box center [339, 234] width 61 height 13
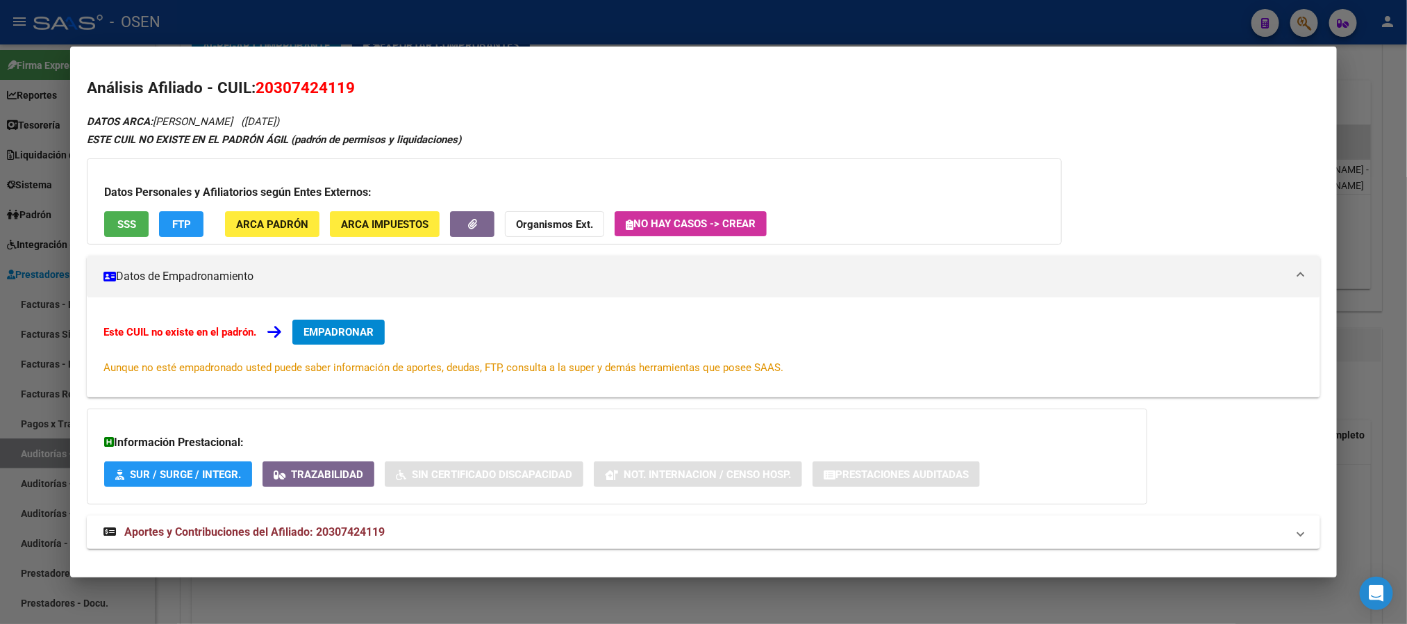
click at [379, 33] on div at bounding box center [703, 312] width 1407 height 624
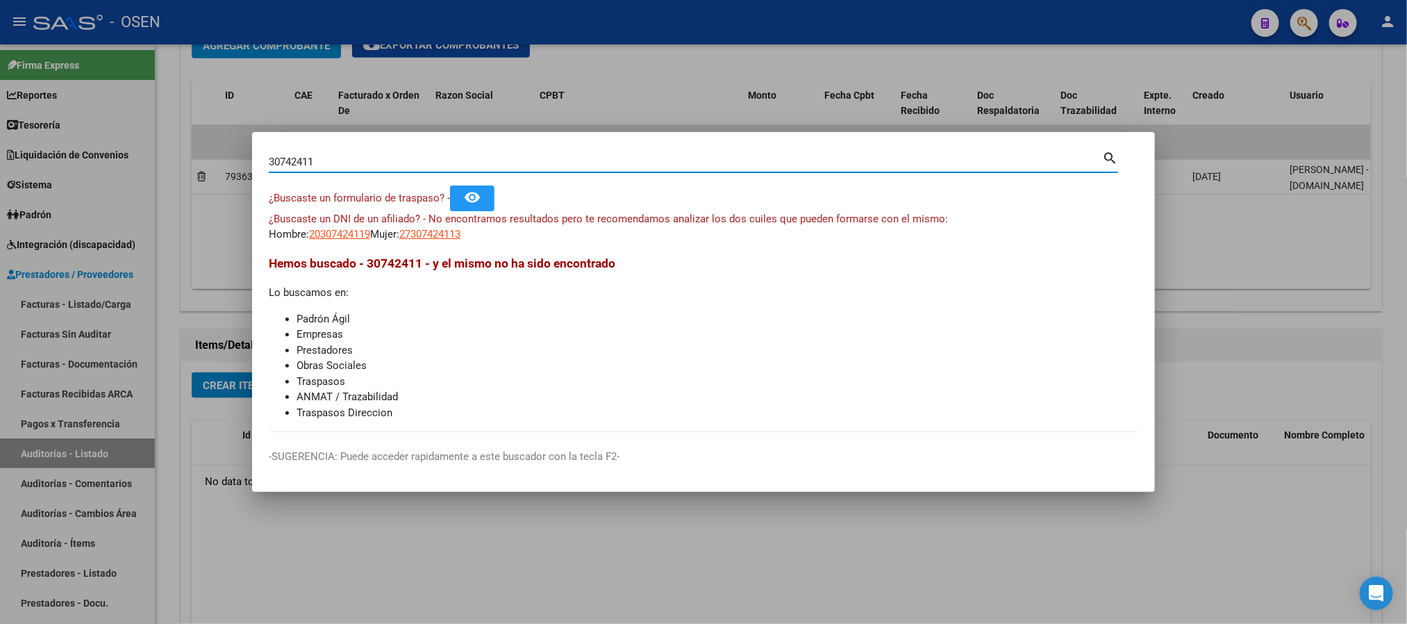
drag, startPoint x: 383, startPoint y: 163, endPoint x: 0, endPoint y: 128, distance: 385.0
click at [0, 154] on div "30742411 Buscar (apellido, dni, cuil, nro traspaso, cuit, obra social) search ¿…" at bounding box center [703, 312] width 1407 height 624
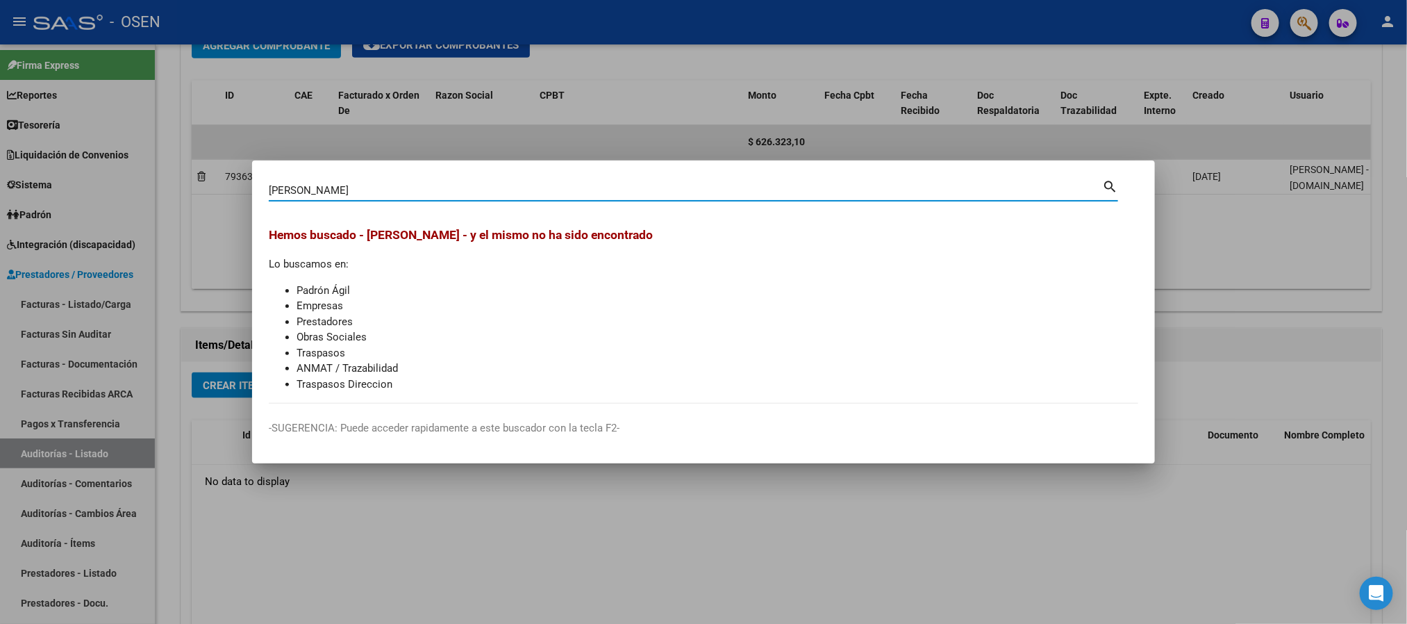
drag, startPoint x: 354, startPoint y: 188, endPoint x: 0, endPoint y: 113, distance: 362.0
click at [0, 121] on div "chavez leonardo Buscar (apellido, dni, cuil, nro traspaso, cuit, obra social) s…" at bounding box center [703, 312] width 1407 height 624
type input "L"
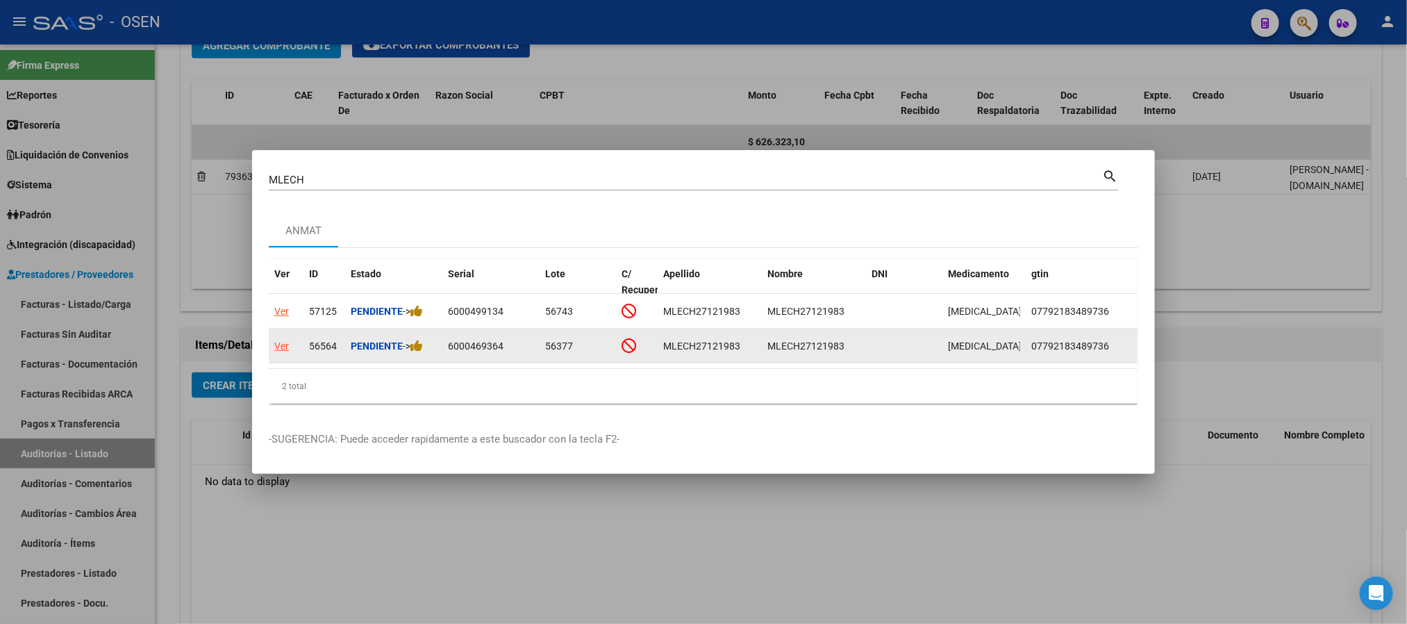
drag, startPoint x: 847, startPoint y: 340, endPoint x: 799, endPoint y: 340, distance: 47.9
click at [799, 340] on div "MLECH27121983" at bounding box center [814, 346] width 93 height 16
copy span "27121983"
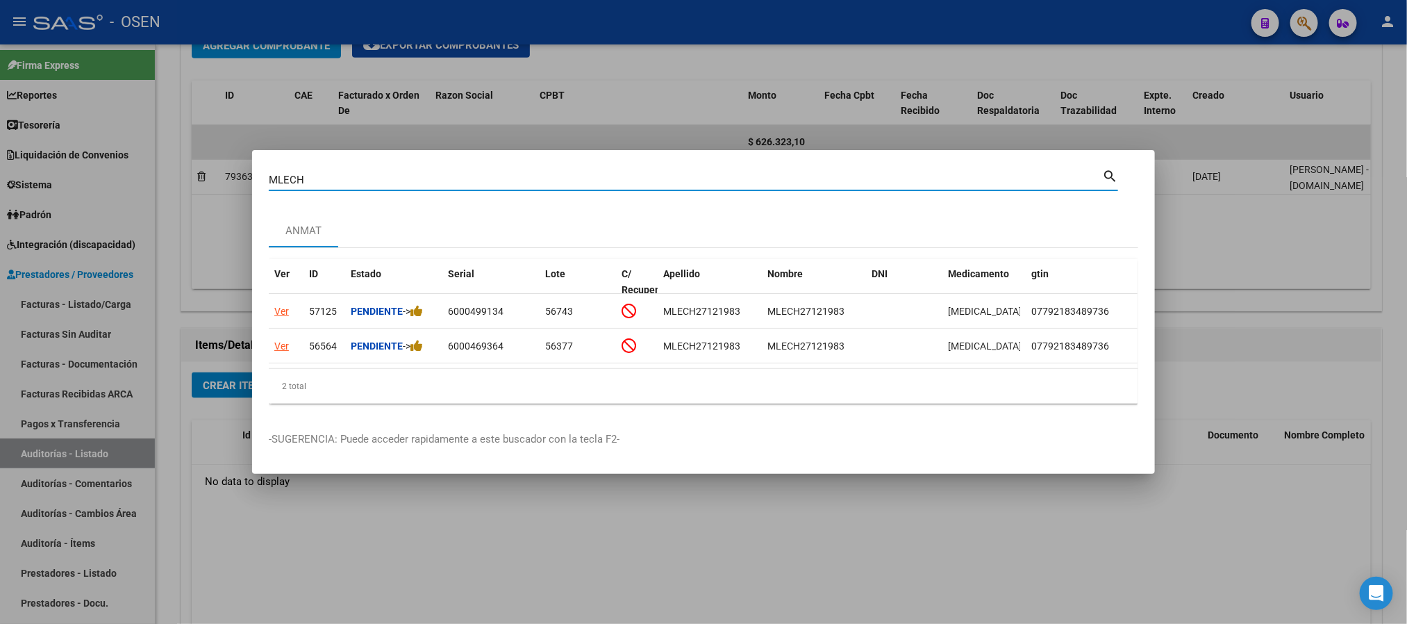
drag, startPoint x: 396, startPoint y: 171, endPoint x: 63, endPoint y: 138, distance: 335.0
click at [123, 156] on div "MLECH Buscar (apellido, dni, cuil, nro traspaso, cuit, obra social) search ANMA…" at bounding box center [703, 312] width 1407 height 624
paste input "27121983"
type input "27121983"
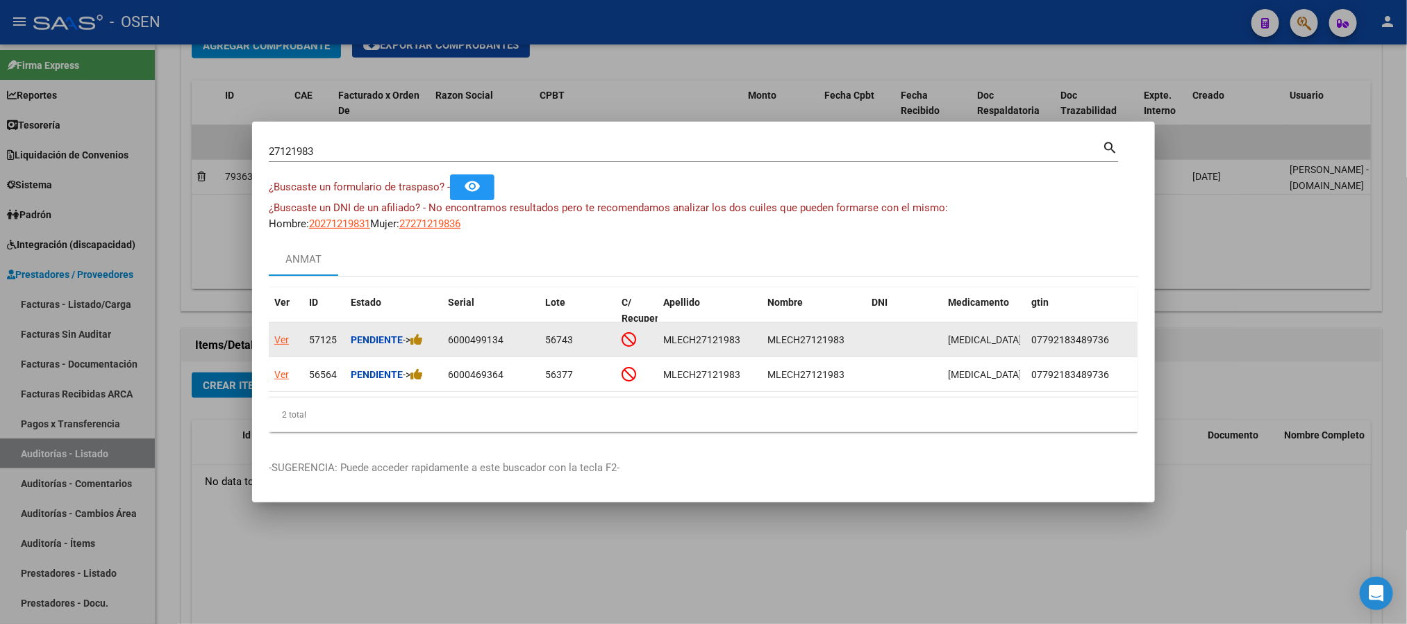
click at [281, 332] on div "Ver" at bounding box center [281, 340] width 15 height 16
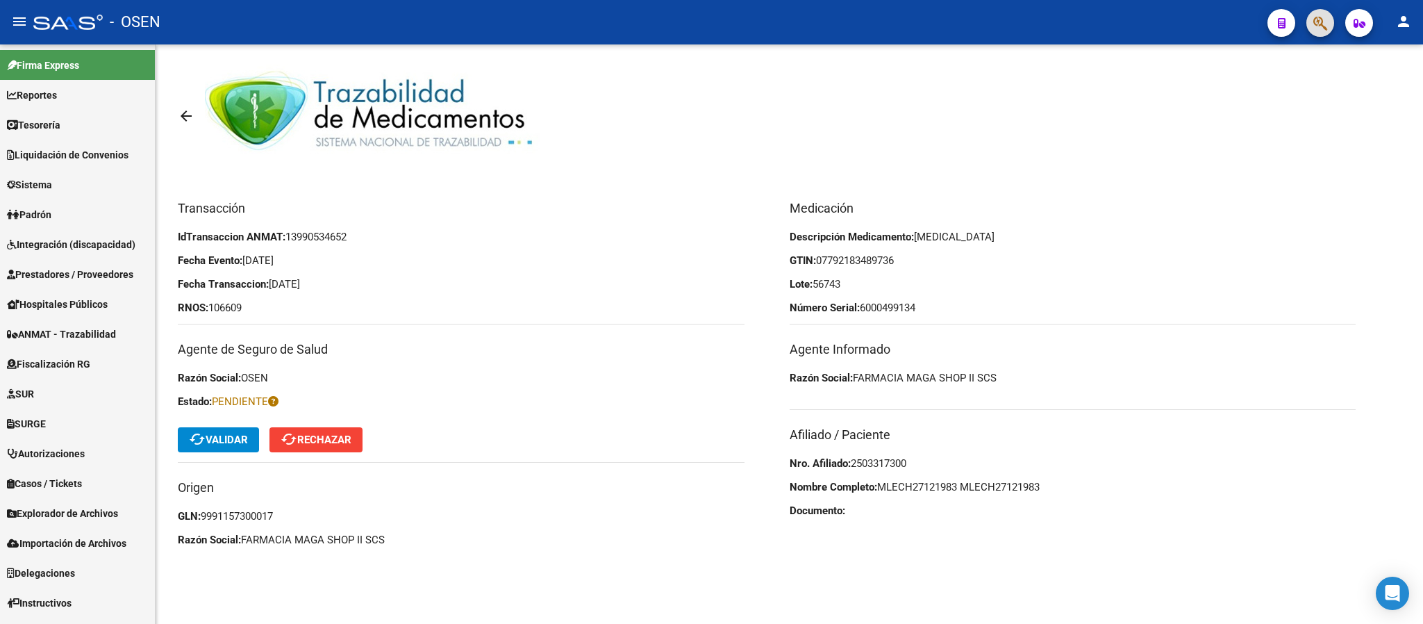
click at [932, 484] on span "MLECH27121983 MLECH27121983" at bounding box center [958, 487] width 163 height 13
click at [1038, 484] on span "MLECH27121983 MLECH27121983" at bounding box center [958, 487] width 163 height 13
click at [1325, 15] on icon "button" at bounding box center [1321, 23] width 14 height 16
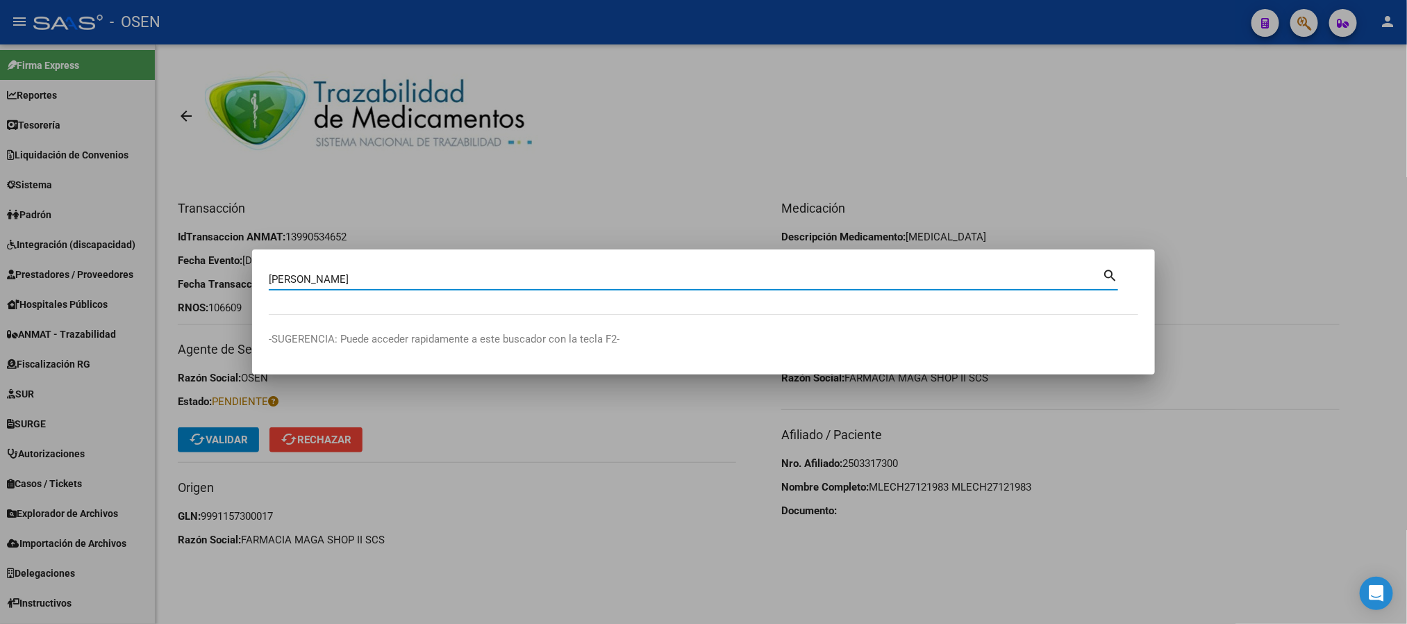
type input "CHAVEZ"
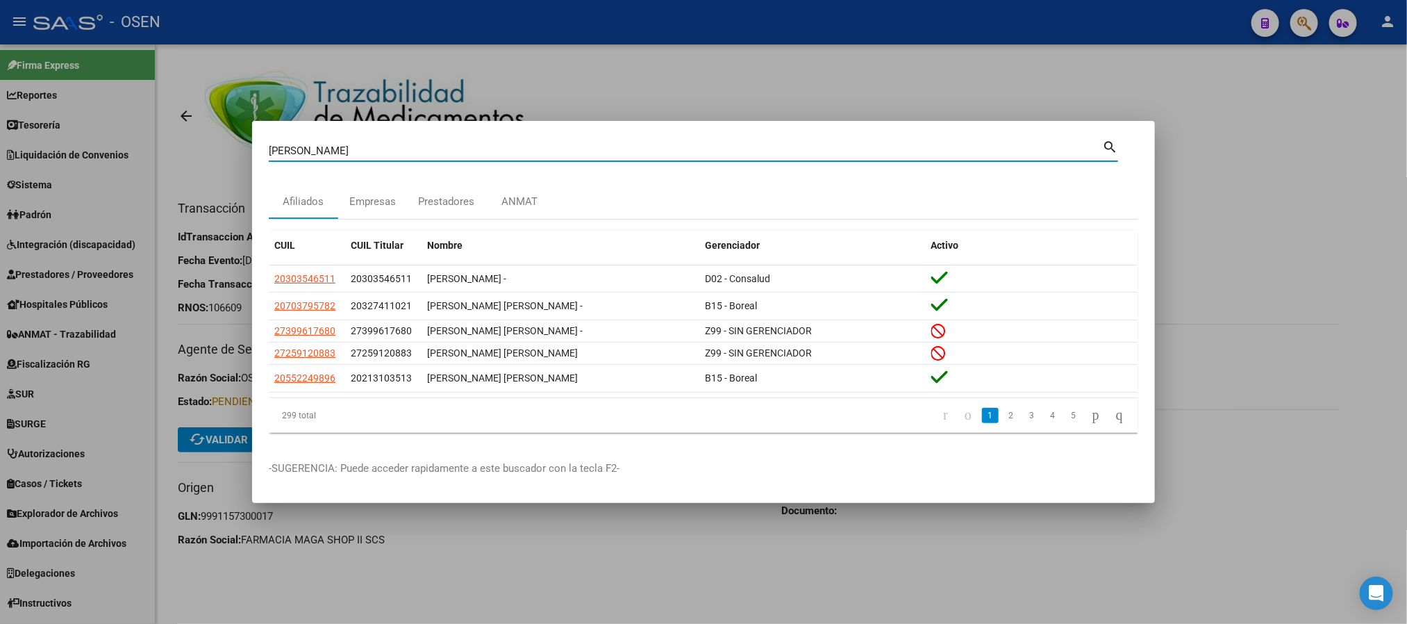
click at [30, 248] on div at bounding box center [703, 312] width 1407 height 624
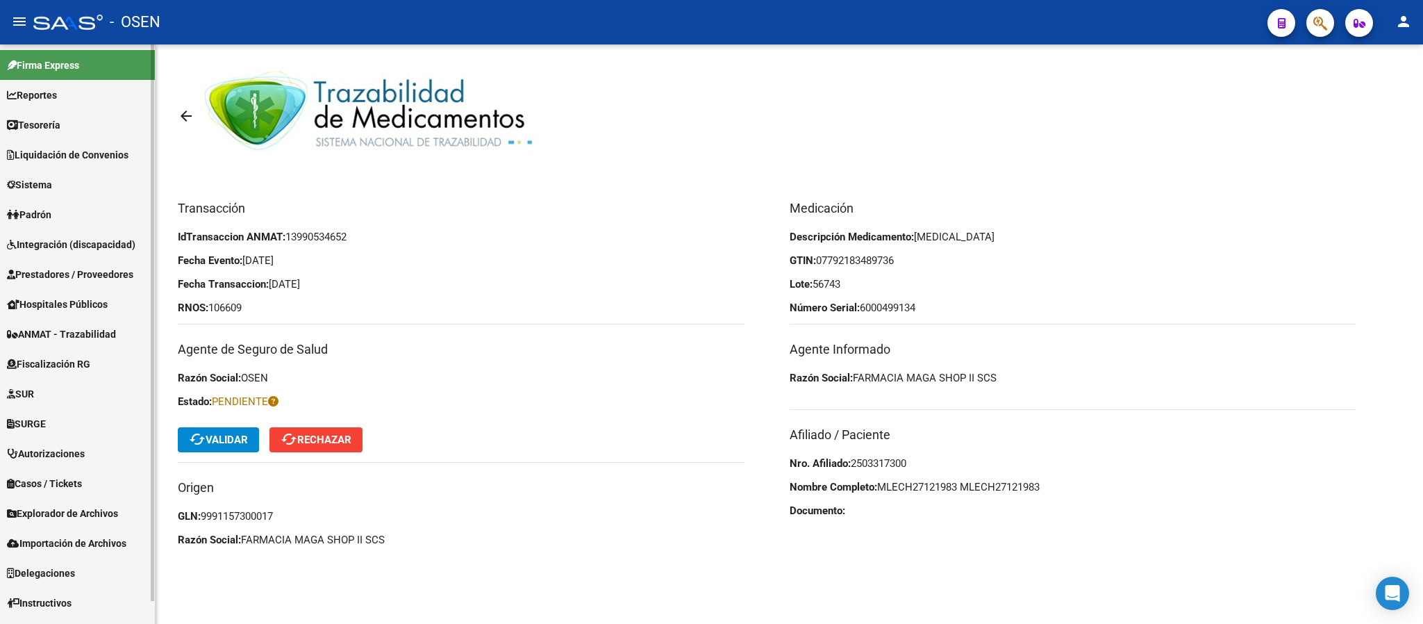
click at [42, 263] on link "Prestadores / Proveedores" at bounding box center [77, 274] width 155 height 30
click at [88, 263] on link "Prestadores / Proveedores" at bounding box center [77, 274] width 155 height 30
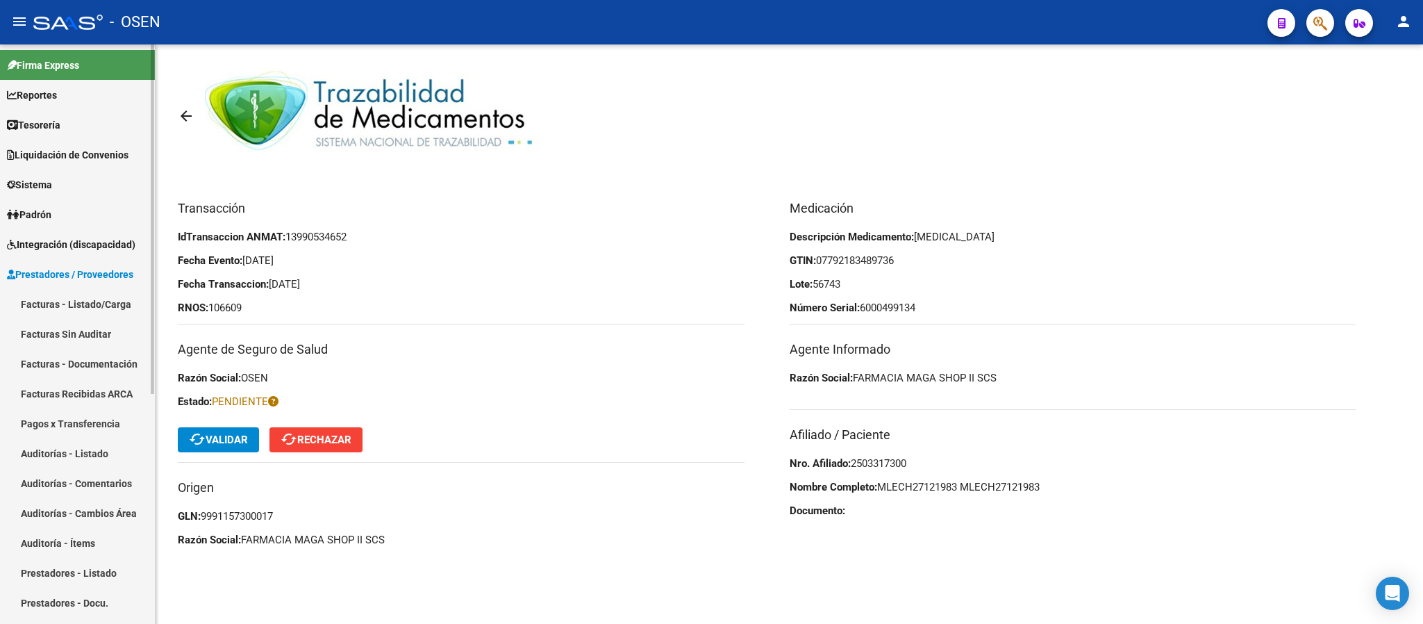
click at [59, 209] on link "Padrón" at bounding box center [77, 214] width 155 height 30
click at [67, 235] on link "Afiliados Empadronados" at bounding box center [77, 244] width 155 height 30
click at [73, 247] on link "Afiliados Empadronados" at bounding box center [77, 244] width 155 height 30
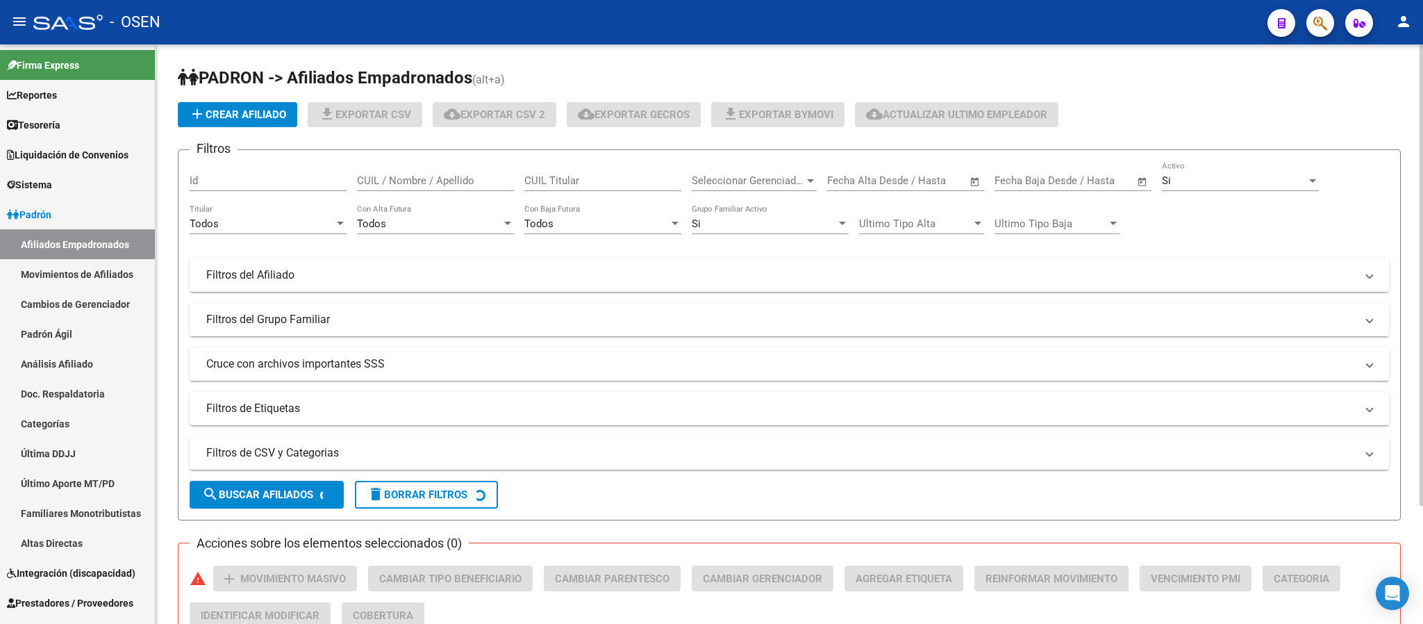
click at [422, 174] on div "CUIL / Nombre / Apellido" at bounding box center [435, 176] width 157 height 30
click at [394, 176] on input "CHAVEZLEONARDO" at bounding box center [435, 180] width 157 height 13
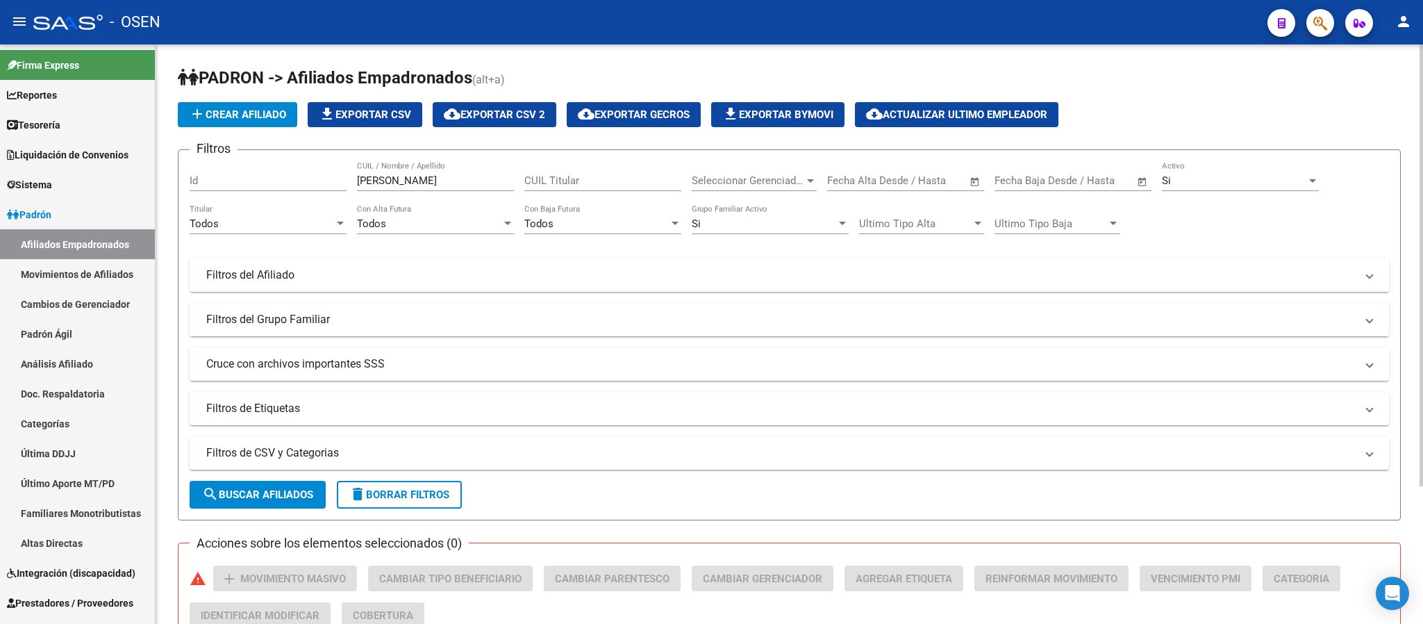
click at [1215, 176] on div "Si" at bounding box center [1234, 180] width 144 height 13
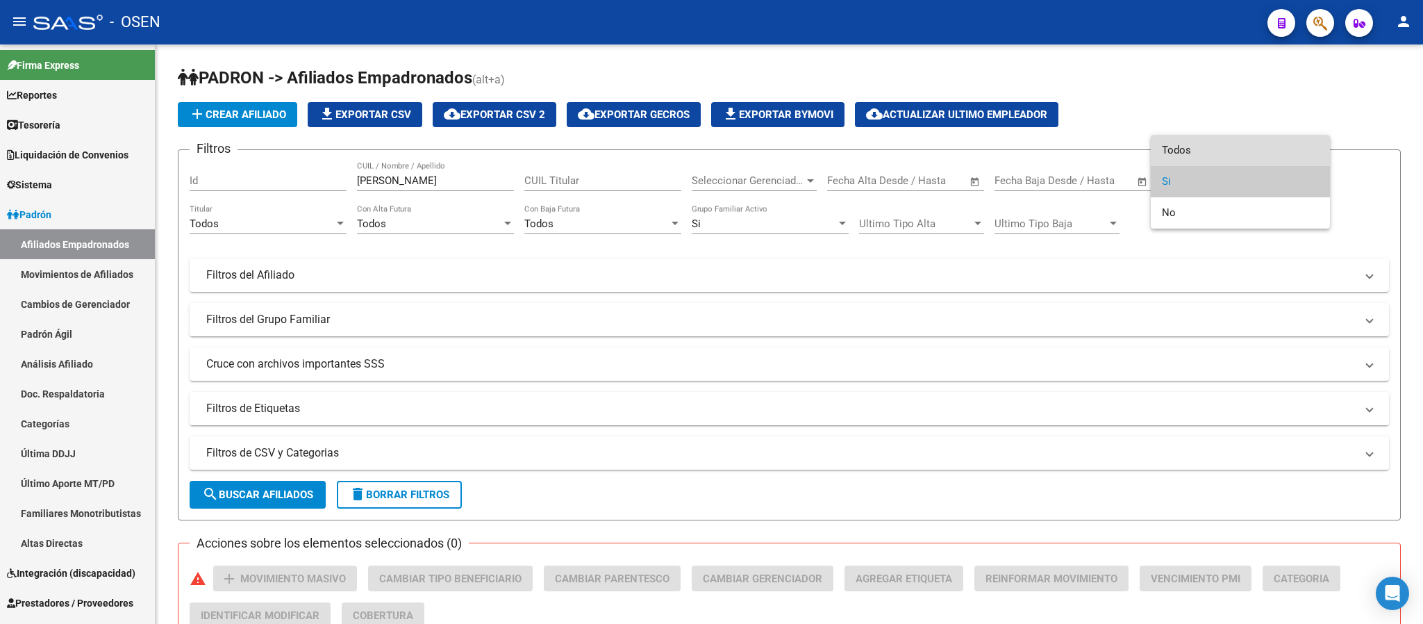
click at [1178, 150] on span "Todos" at bounding box center [1240, 150] width 157 height 31
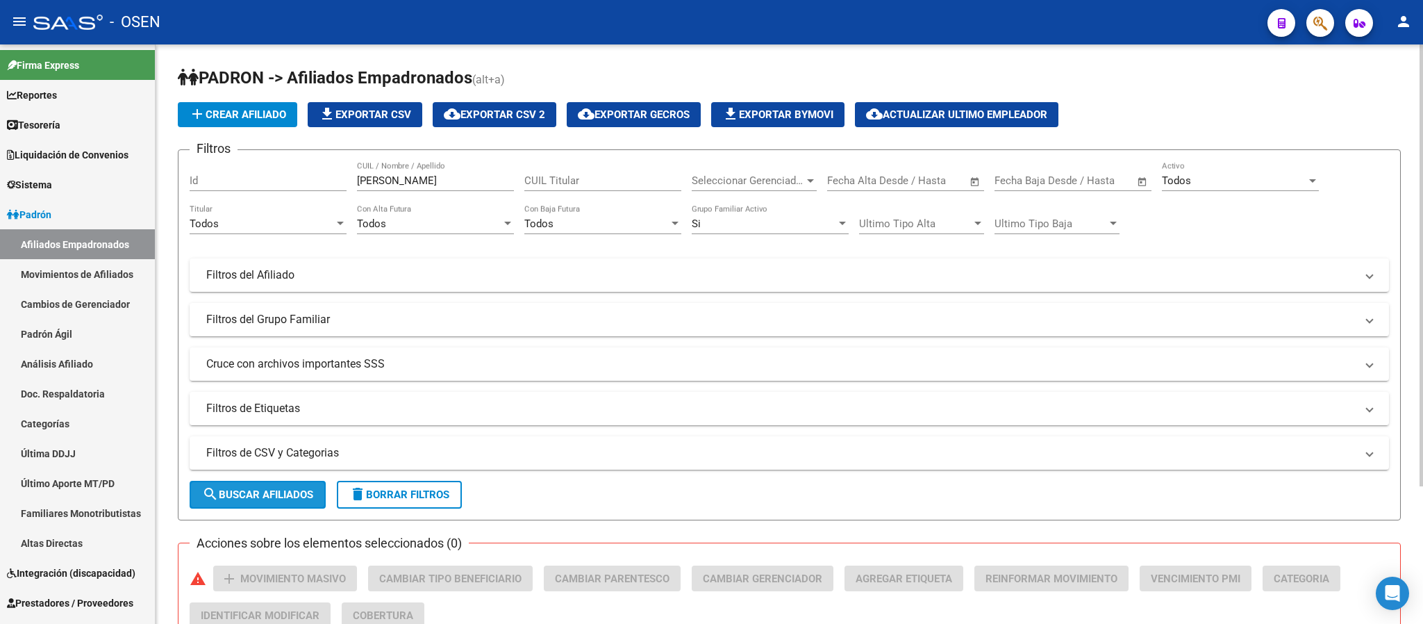
click at [267, 481] on button "search Buscar Afiliados" at bounding box center [258, 495] width 136 height 28
click at [446, 177] on input "CHAVEZ LEONARDO" at bounding box center [435, 180] width 157 height 13
drag, startPoint x: 461, startPoint y: 181, endPoint x: 396, endPoint y: 185, distance: 65.4
click at [396, 185] on input "CHAVEZ LEONARDO" at bounding box center [435, 180] width 157 height 13
type input "CHAVEZ"
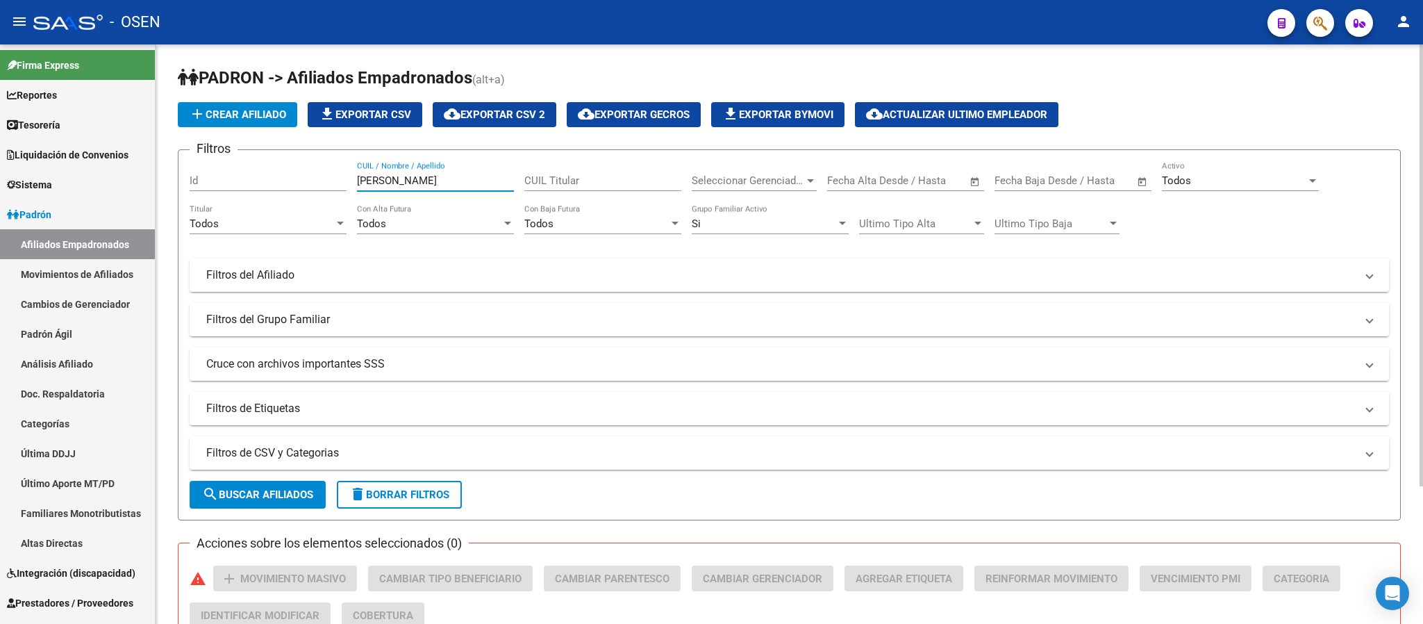
click at [754, 163] on div "Seleccionar Gerenciador Seleccionar Gerenciador" at bounding box center [754, 176] width 125 height 30
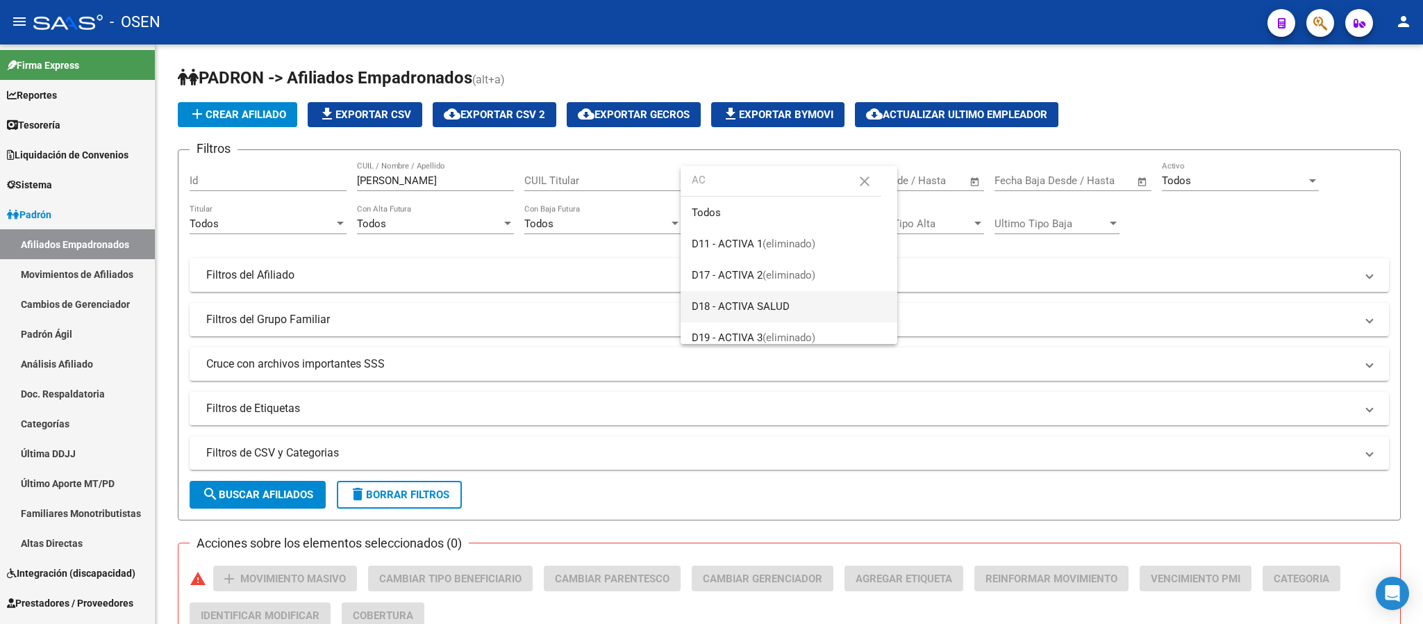
type input "AC"
click at [801, 309] on span "D18 - ACTIVA SALUD" at bounding box center [789, 306] width 194 height 31
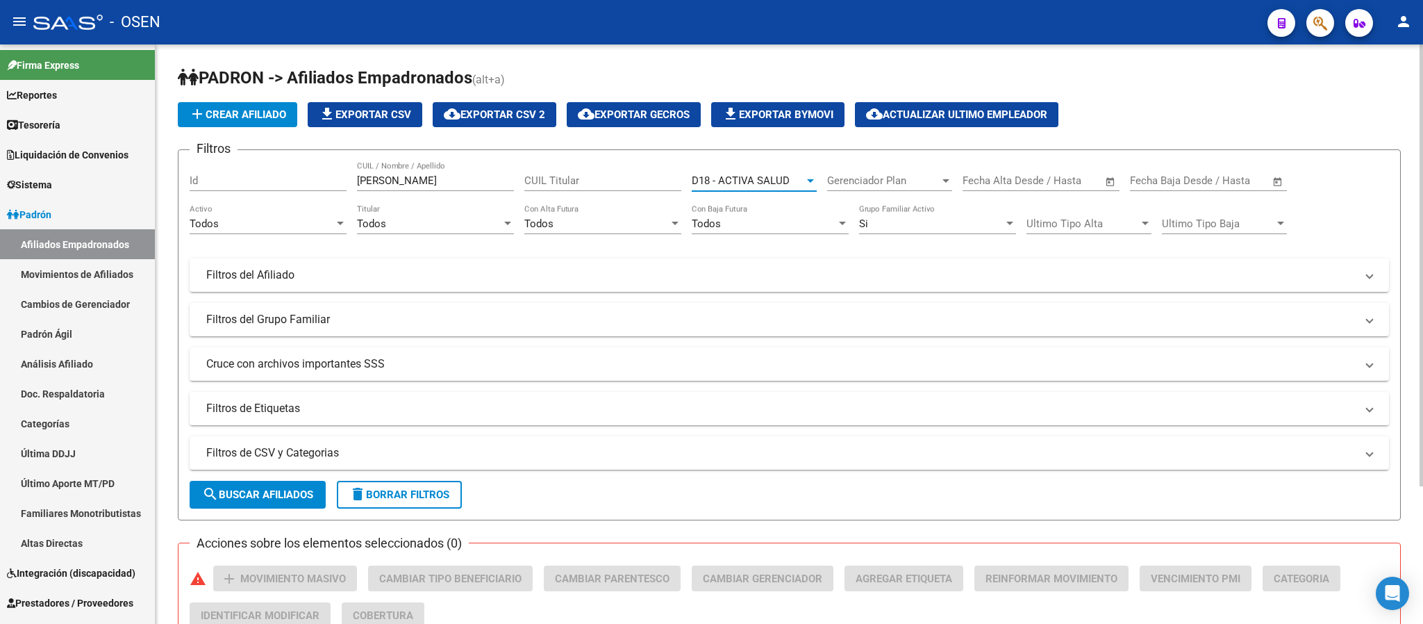
click at [298, 486] on button "search Buscar Afiliados" at bounding box center [258, 495] width 136 height 28
click at [763, 179] on span "D18 - ACTIVA SALUD" at bounding box center [741, 180] width 98 height 13
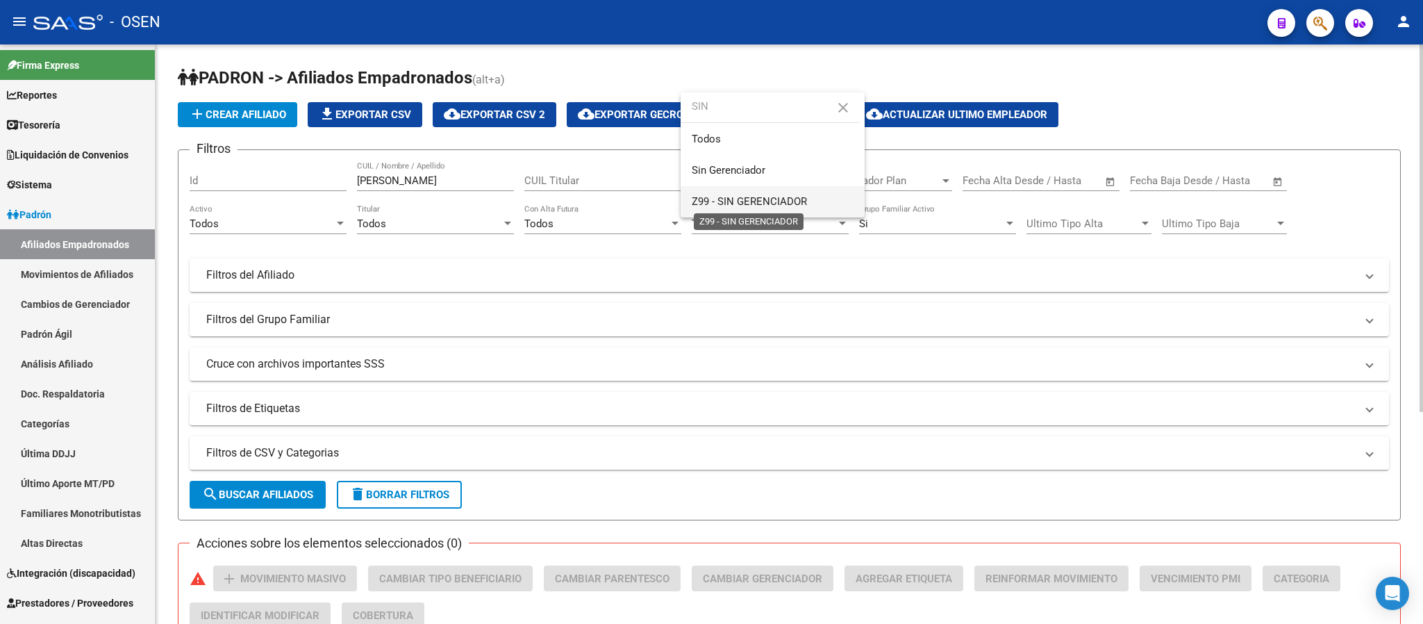
type input "SIN"
click at [765, 200] on span "Z99 - SIN GERENCIADOR" at bounding box center [749, 201] width 115 height 13
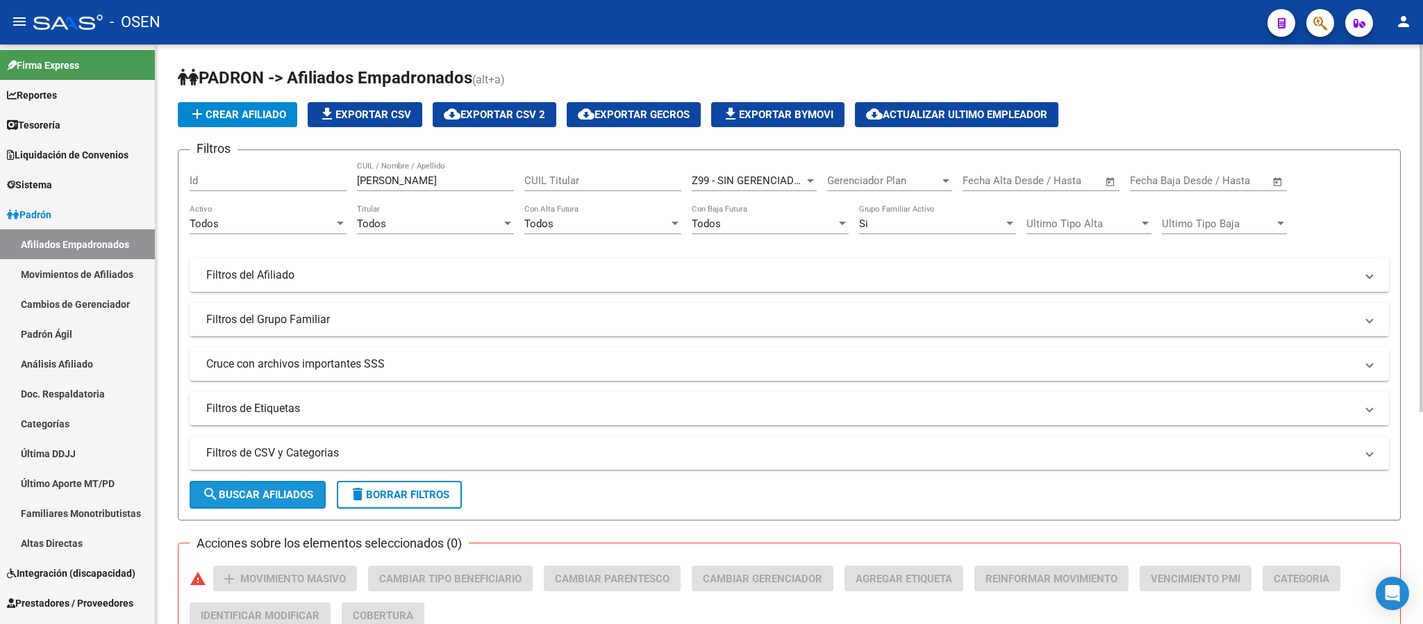
click at [259, 492] on span "search Buscar Afiliados" at bounding box center [257, 494] width 111 height 13
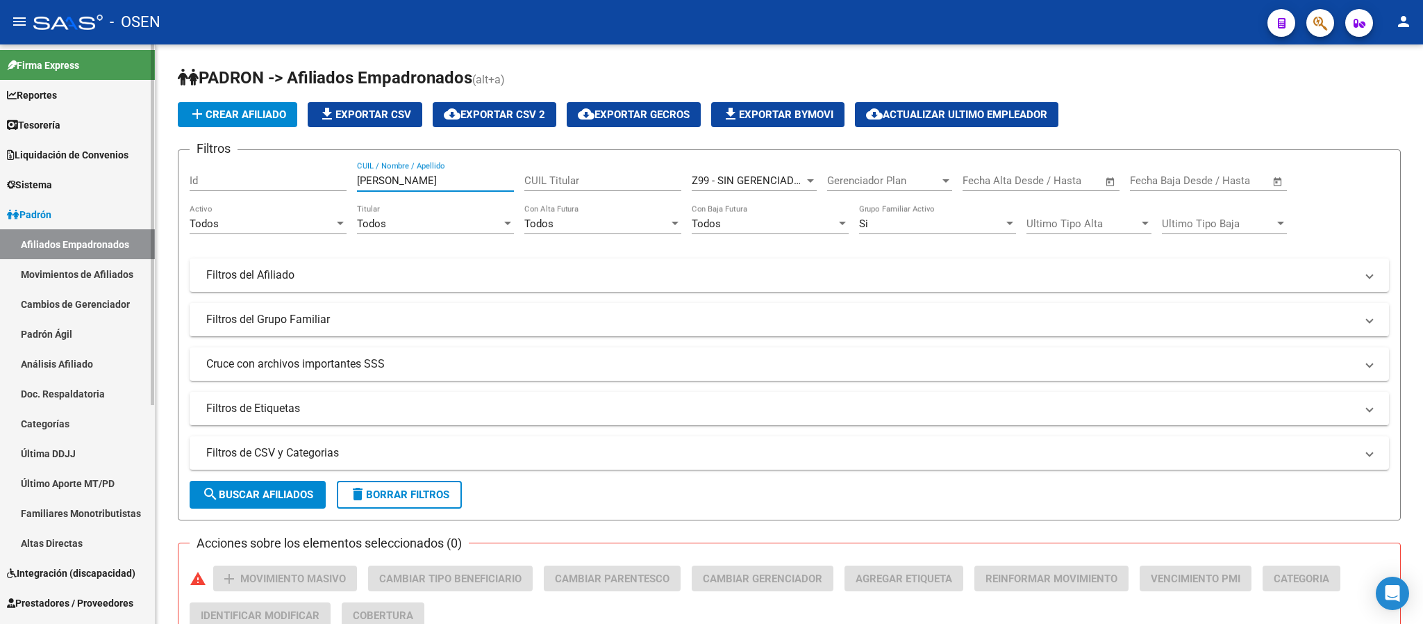
drag, startPoint x: 417, startPoint y: 182, endPoint x: 0, endPoint y: 115, distance: 422.8
click at [0, 152] on mat-sidenav-container "Firma Express Reportes Tablero de Control Ingresos Percibidos Análisis de todos…" at bounding box center [711, 333] width 1423 height 579
click at [411, 185] on input "LEONARDOCHAVEZ" at bounding box center [435, 180] width 157 height 13
type input "LEONARDO CHAVEZ"
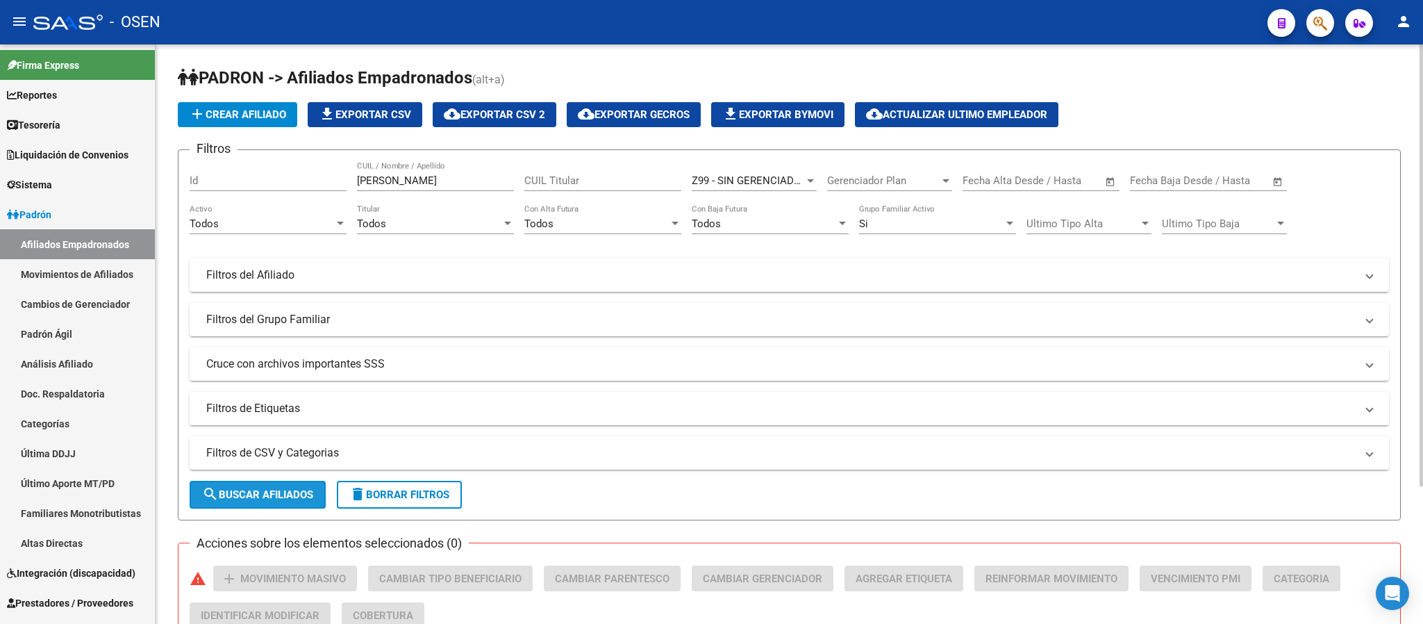
click at [238, 497] on span "search Buscar Afiliados" at bounding box center [257, 494] width 111 height 13
drag, startPoint x: 454, startPoint y: 177, endPoint x: 425, endPoint y: 177, distance: 29.2
click at [425, 177] on input "LEONARDO CHAVEZ" at bounding box center [435, 180] width 157 height 13
click at [736, 181] on span "Z99 - SIN GERENCIADOR" at bounding box center [749, 180] width 115 height 13
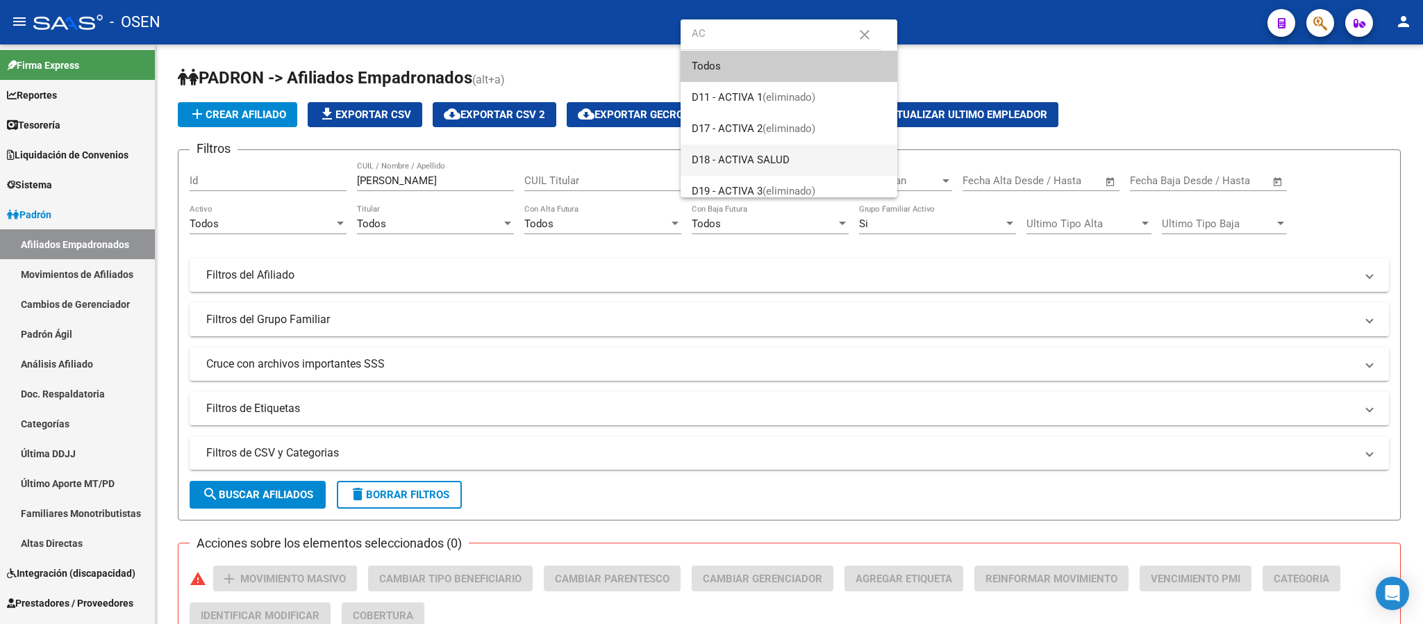
type input "AC"
click at [801, 163] on span "D18 - ACTIVA SALUD" at bounding box center [789, 159] width 194 height 31
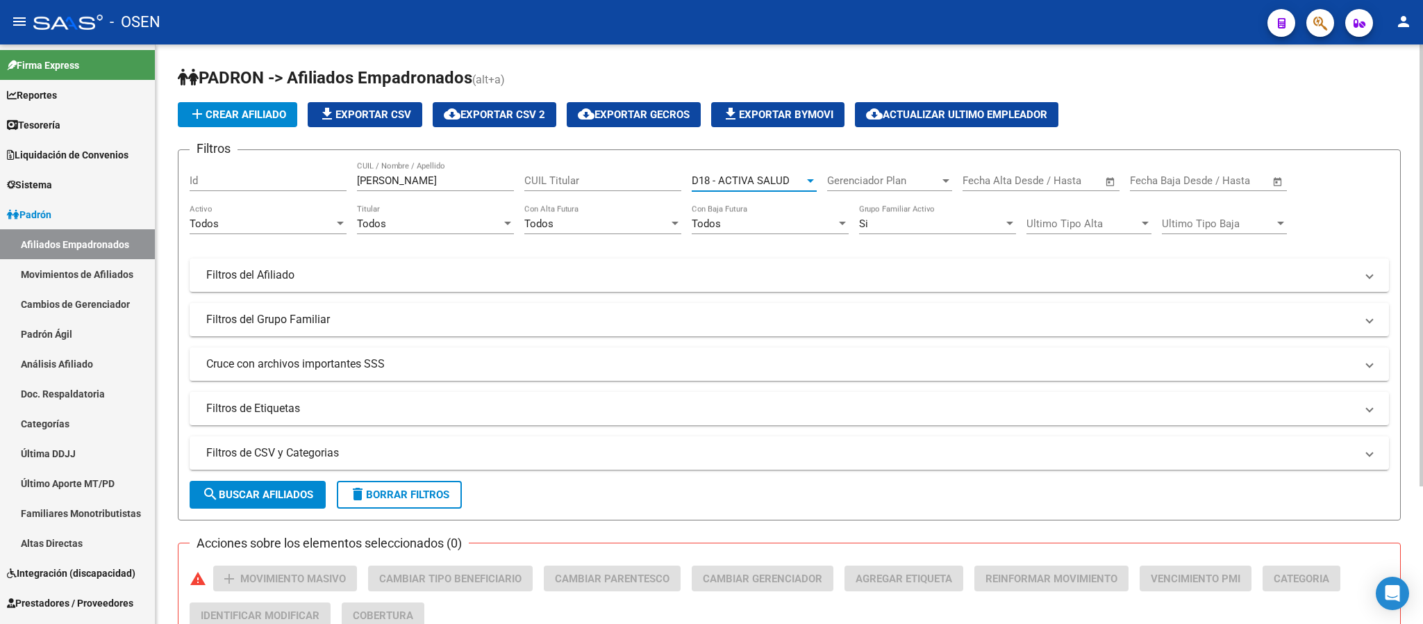
click at [290, 479] on form "Filtros Id LEONARDO CHAVEZ CUIL / Nombre / Apellido CUIL Titular D18 - ACTIVA S…" at bounding box center [789, 334] width 1223 height 371
click at [290, 490] on span "search Buscar Afiliados" at bounding box center [257, 494] width 111 height 13
